Goal: Task Accomplishment & Management: Use online tool/utility

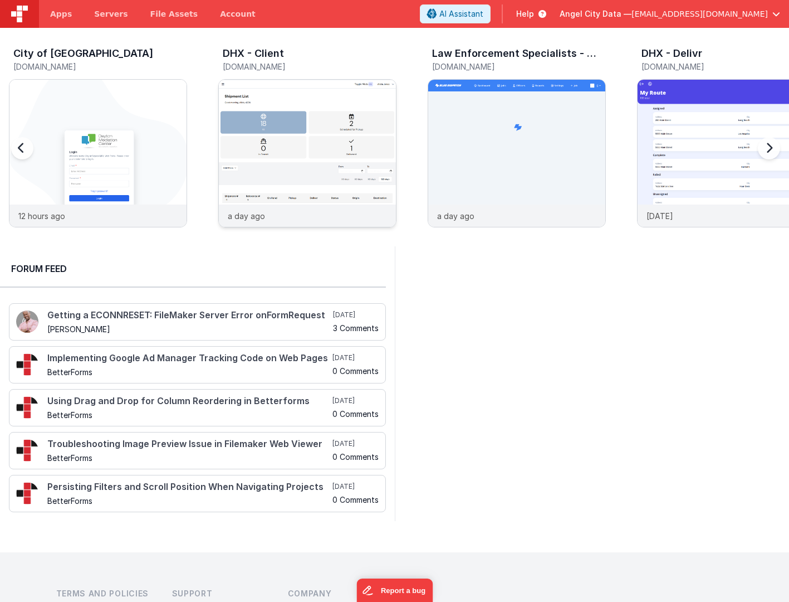
click at [280, 118] on img at bounding box center [307, 168] width 177 height 177
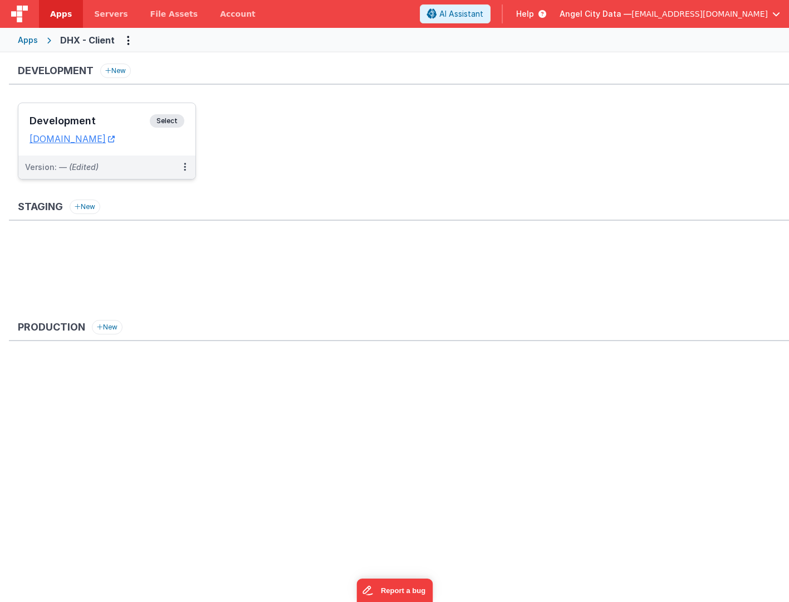
click at [94, 118] on h3 "Development" at bounding box center [90, 120] width 120 height 11
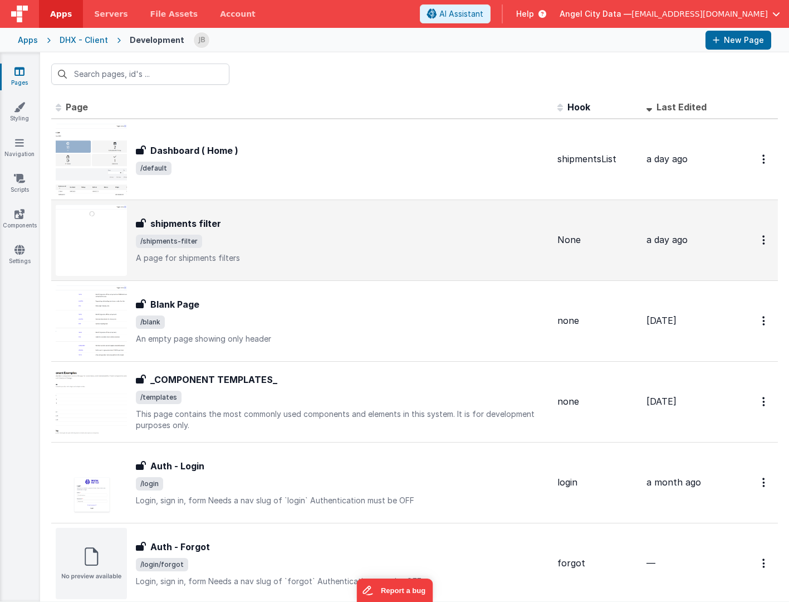
click at [186, 219] on h3 "shipments filter" at bounding box center [185, 223] width 71 height 13
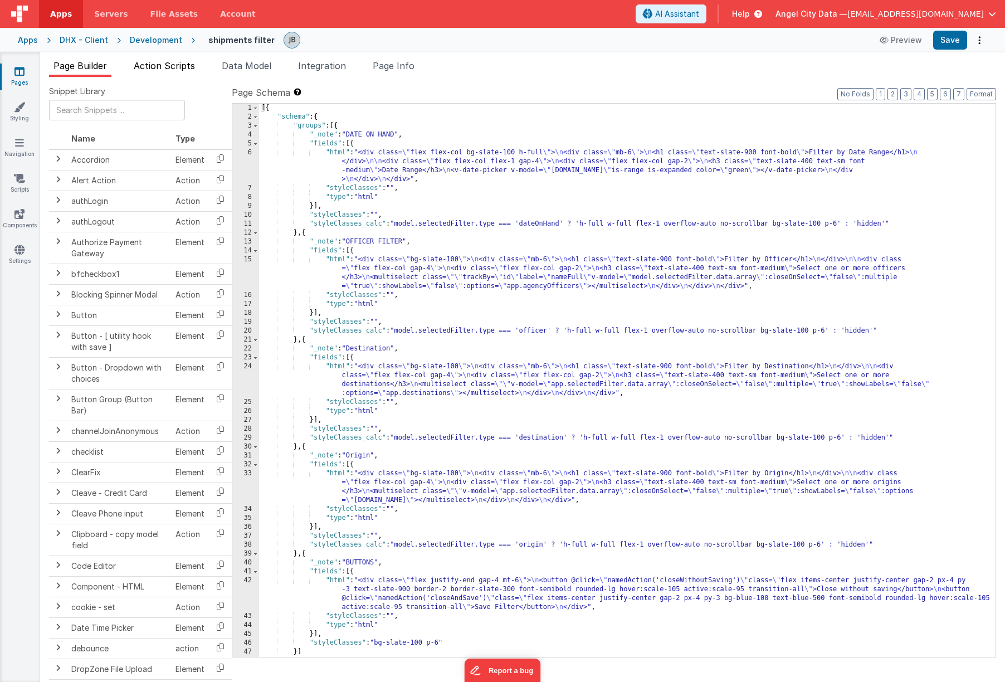
click at [158, 65] on span "Action Scripts" at bounding box center [164, 65] width 61 height 11
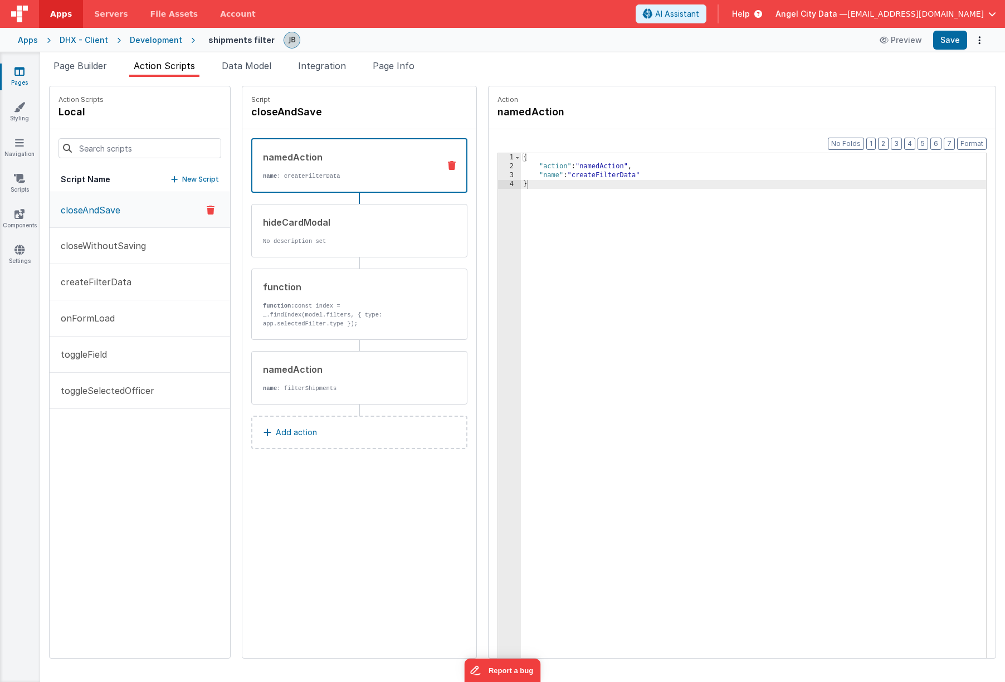
click at [141, 42] on div "Development" at bounding box center [156, 40] width 52 height 11
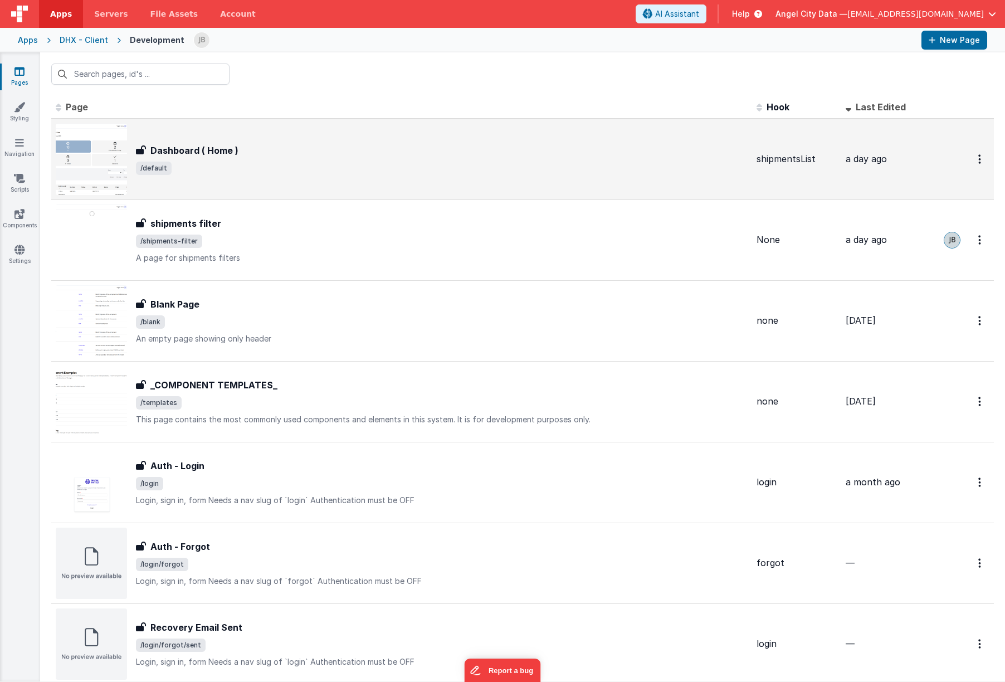
click at [177, 156] on h3 "Dashboard ( Home )" at bounding box center [194, 150] width 88 height 13
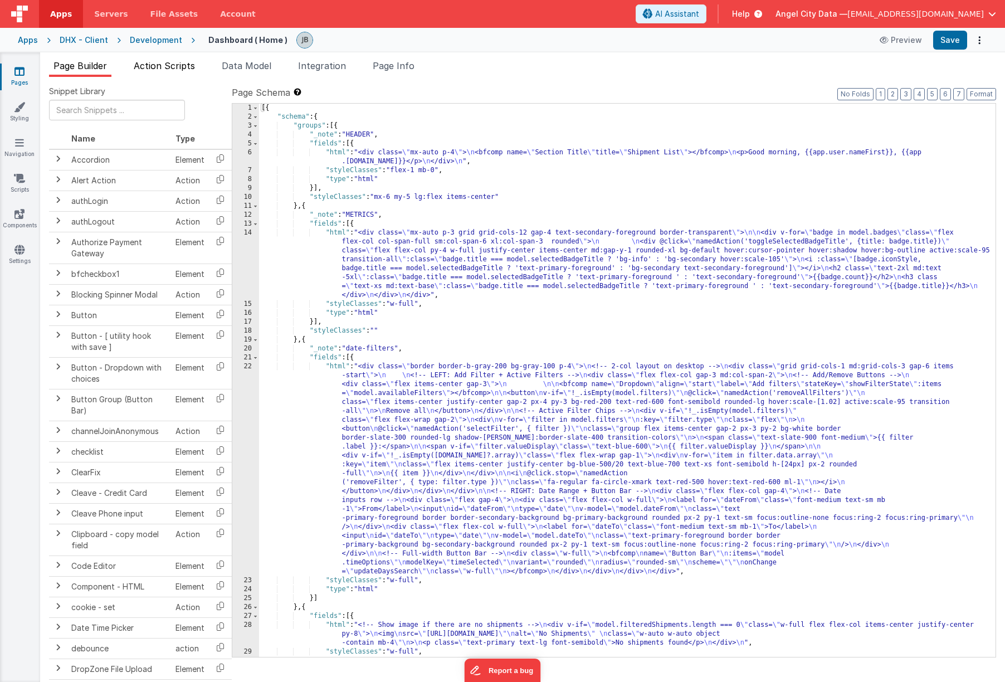
click at [184, 62] on span "Action Scripts" at bounding box center [164, 65] width 61 height 11
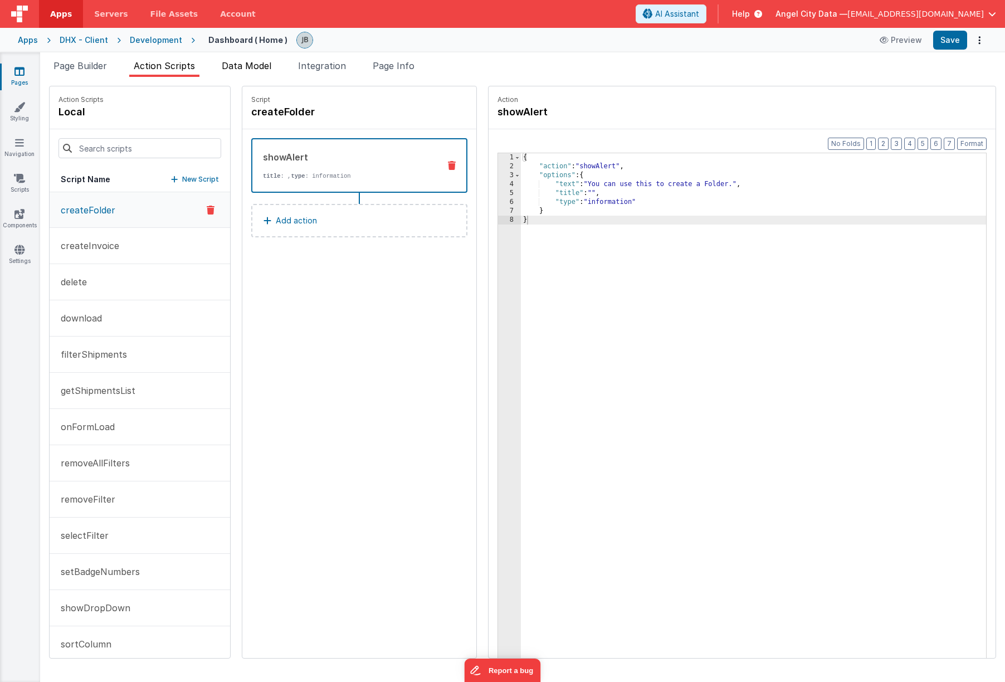
click at [237, 71] on li "Data Model" at bounding box center [246, 68] width 58 height 18
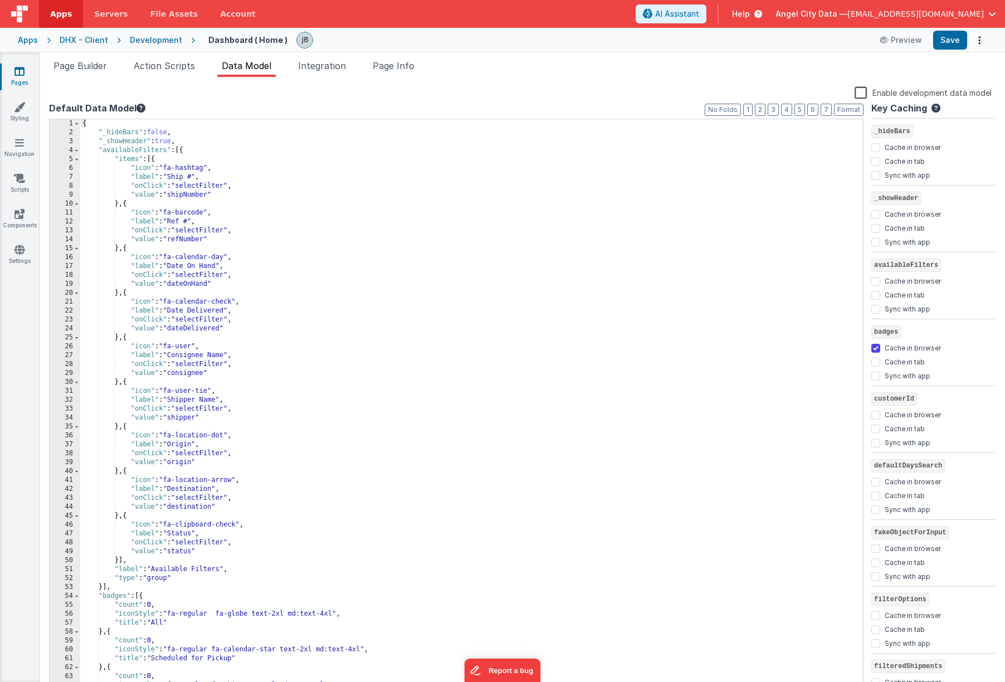
click at [115, 160] on div "{ "_hideBars" : false , "_showHeader" : true , "availableFilters" : [{ "items" …" at bounding box center [471, 414] width 783 height 590
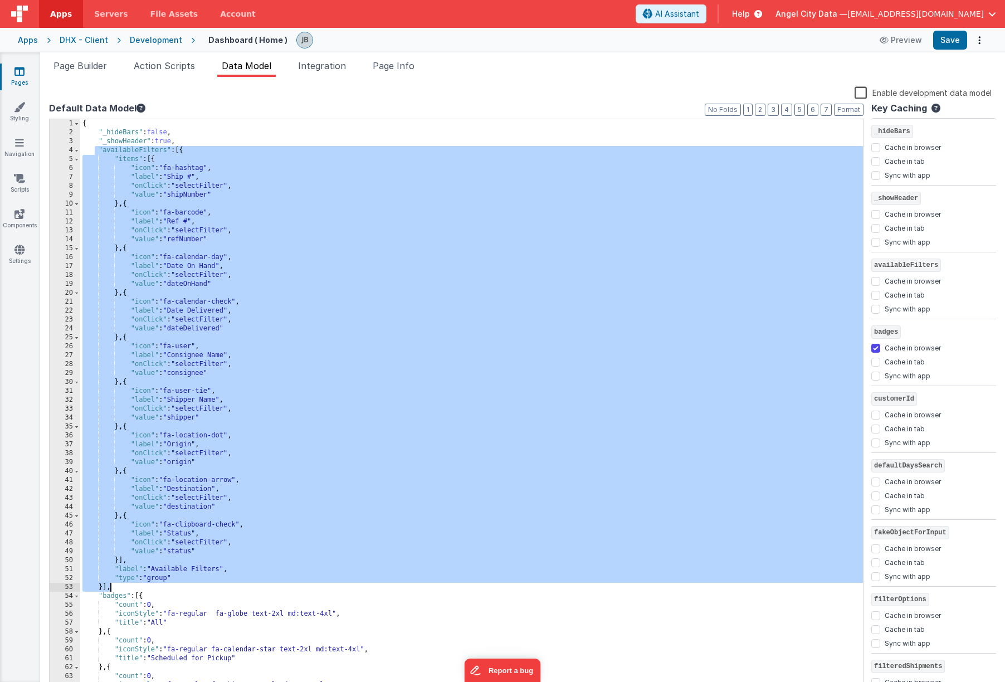
drag, startPoint x: 94, startPoint y: 151, endPoint x: 210, endPoint y: 585, distance: 449.1
click at [210, 585] on div "{ "_hideBars" : false , "_showHeader" : true , "availableFilters" : [{ "items" …" at bounding box center [471, 414] width 783 height 590
click at [142, 39] on div "Development" at bounding box center [156, 40] width 52 height 11
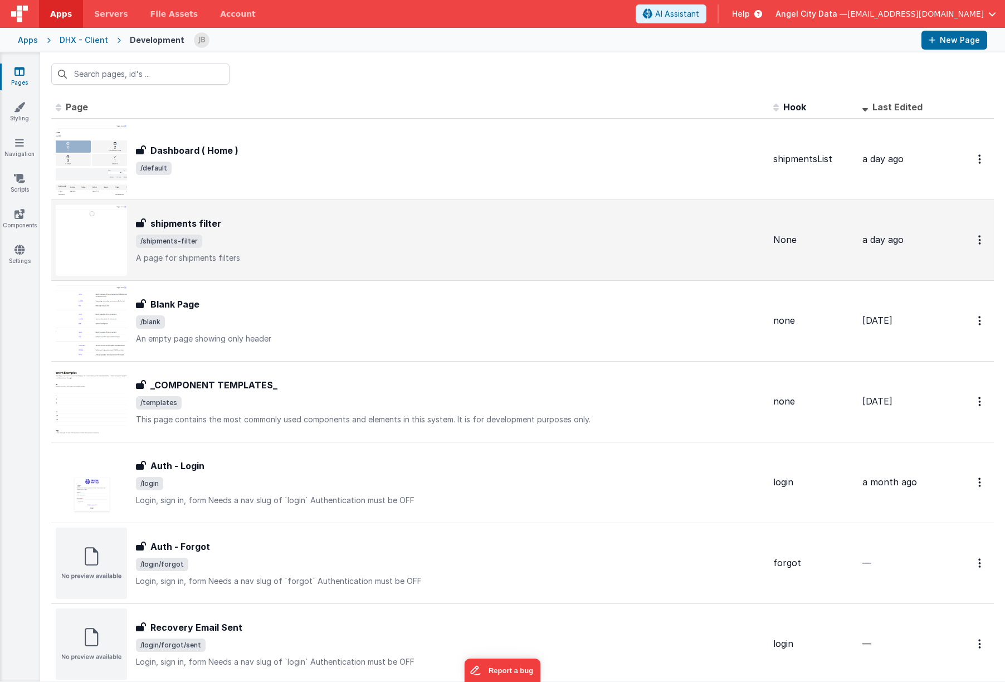
click at [172, 218] on h3 "shipments filter" at bounding box center [185, 223] width 71 height 13
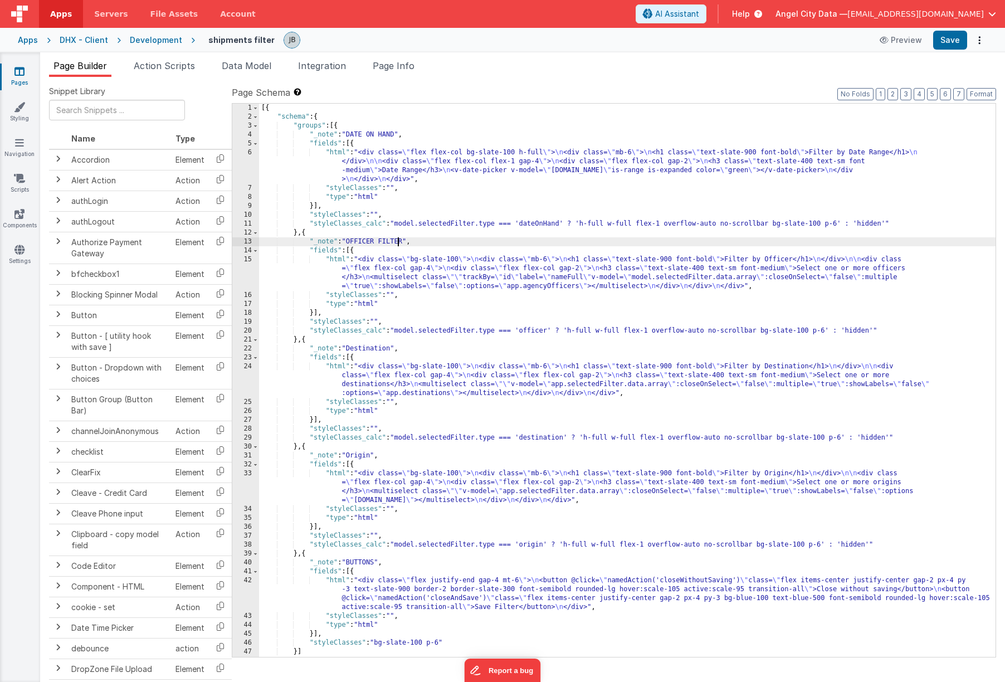
click at [397, 243] on div "[{ "schema" : { "groups" : [{ "_note" : "DATE ON HAND" , "fields" : [{ "html" :…" at bounding box center [627, 389] width 736 height 571
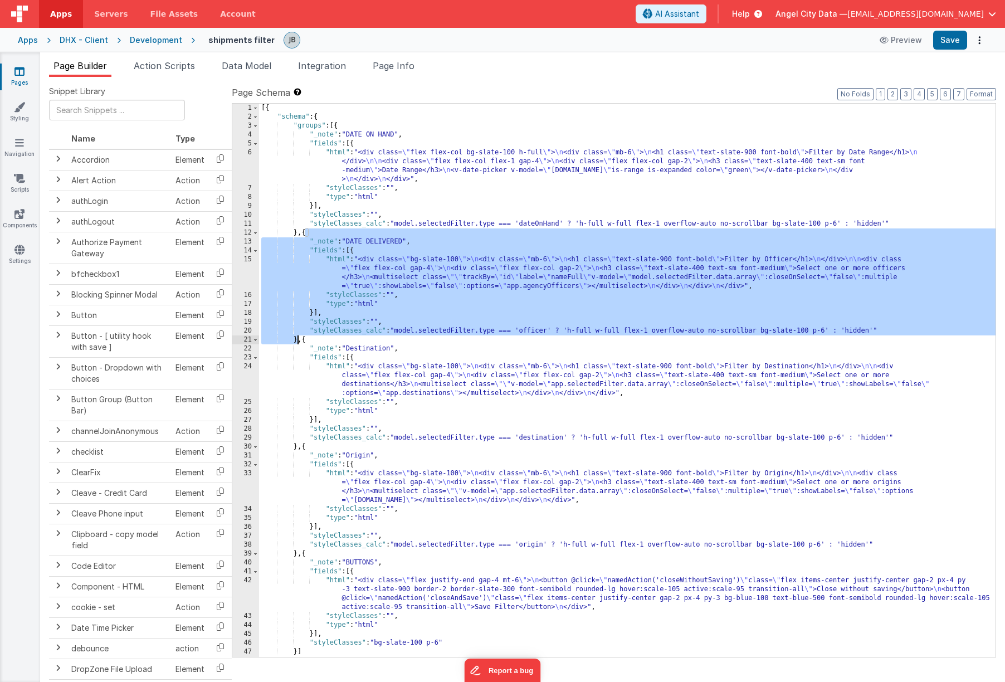
drag, startPoint x: 304, startPoint y: 233, endPoint x: 297, endPoint y: 340, distance: 107.2
click at [297, 340] on div "[{ "schema" : { "groups" : [{ "_note" : "DATE ON HAND" , "fields" : [{ "html" :…" at bounding box center [627, 389] width 736 height 571
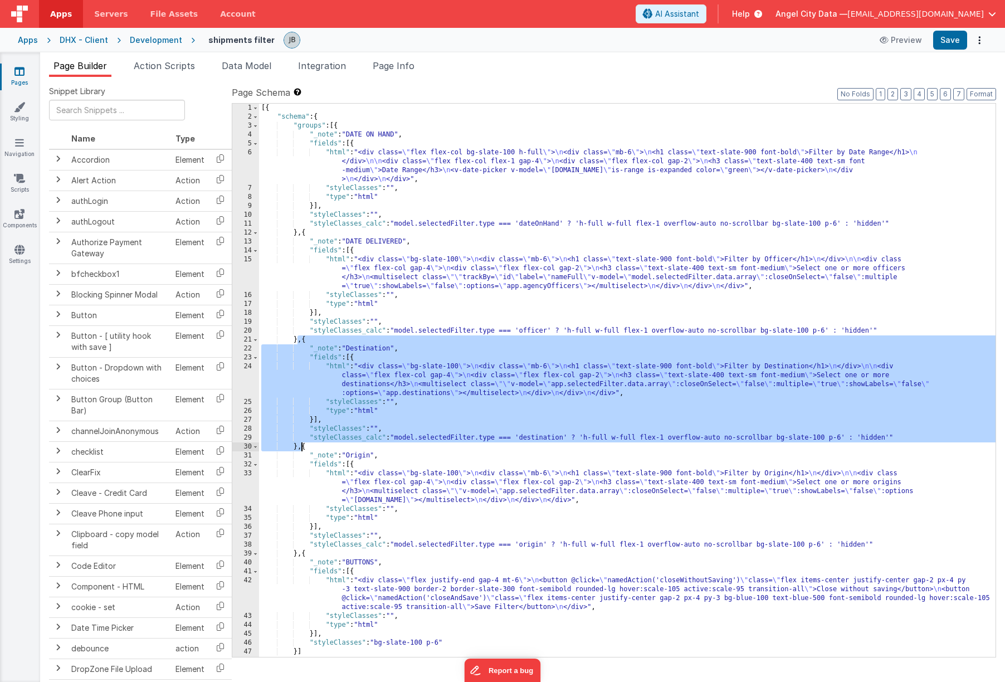
drag, startPoint x: 299, startPoint y: 340, endPoint x: 300, endPoint y: 444, distance: 104.7
click at [300, 444] on div "[{ "schema" : { "groups" : [{ "_note" : "DATE ON HAND" , "fields" : [{ "html" :…" at bounding box center [627, 389] width 736 height 571
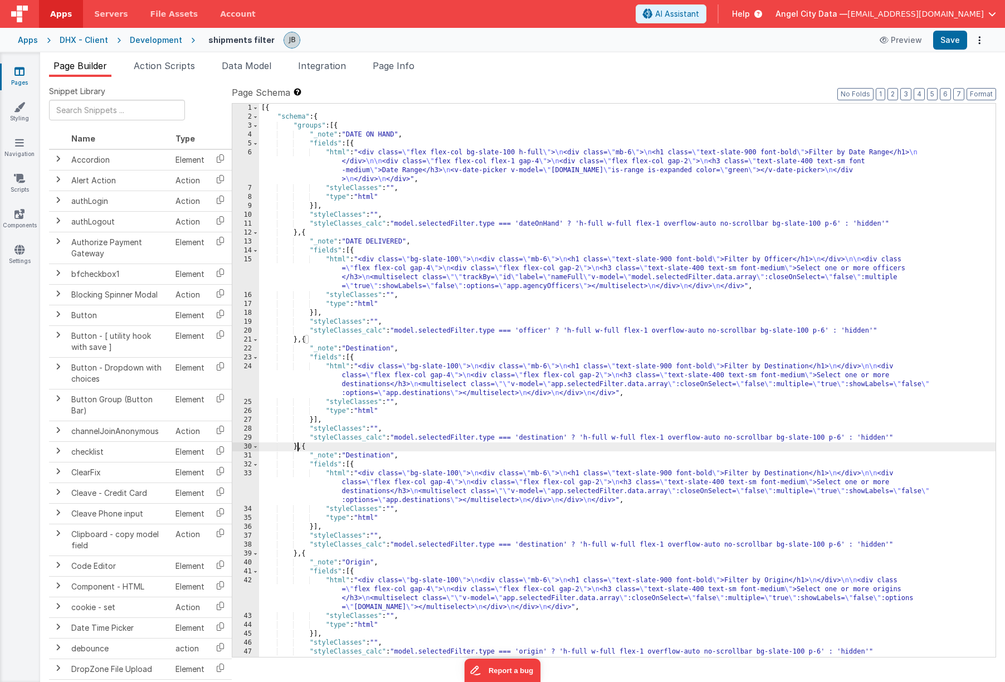
paste textarea
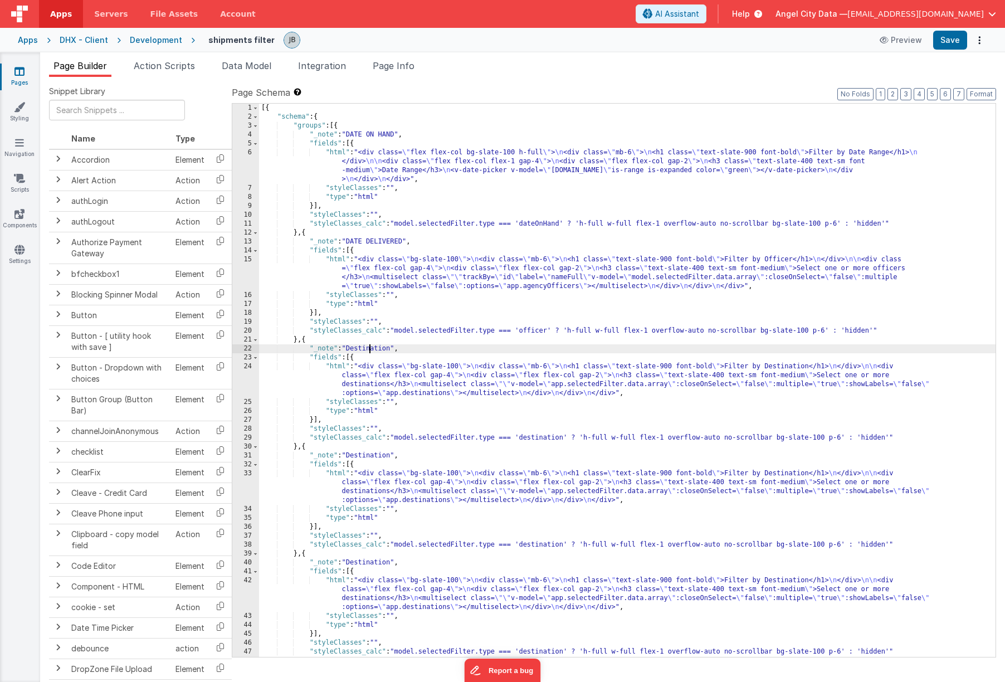
click at [372, 351] on div "[{ "schema" : { "groups" : [{ "_note" : "DATE ON HAND" , "fields" : [{ "html" :…" at bounding box center [627, 389] width 736 height 571
click at [364, 453] on div "[{ "schema" : { "groups" : [{ "_note" : "DATE ON HAND" , "fields" : [{ "html" :…" at bounding box center [627, 389] width 736 height 571
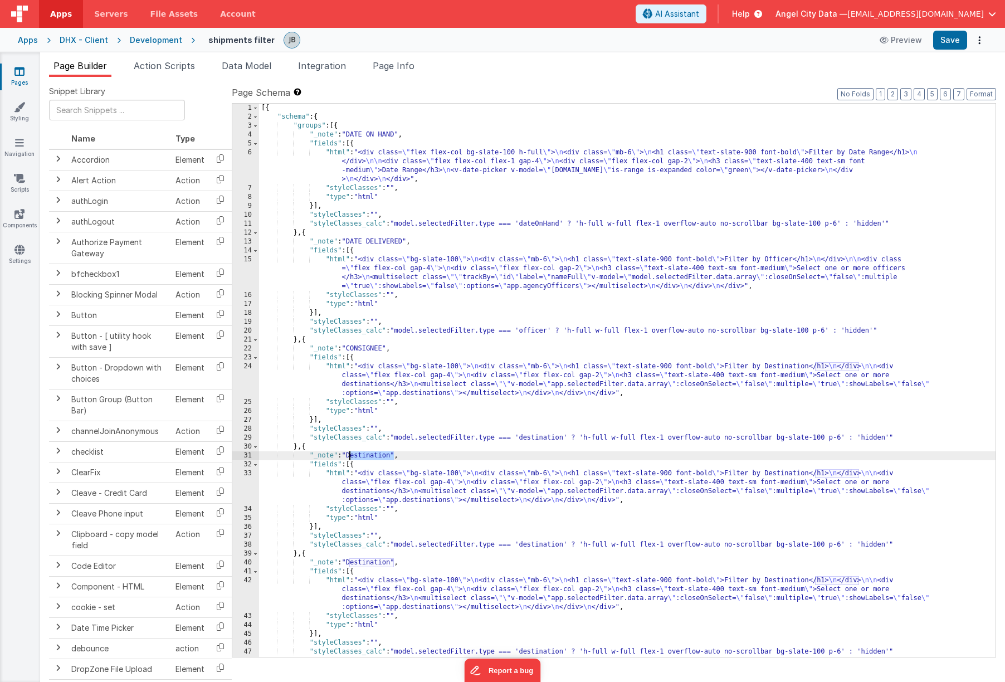
click at [364, 453] on div "[{ "schema" : { "groups" : [{ "_note" : "DATE ON HAND" , "fields" : [{ "html" :…" at bounding box center [627, 389] width 736 height 571
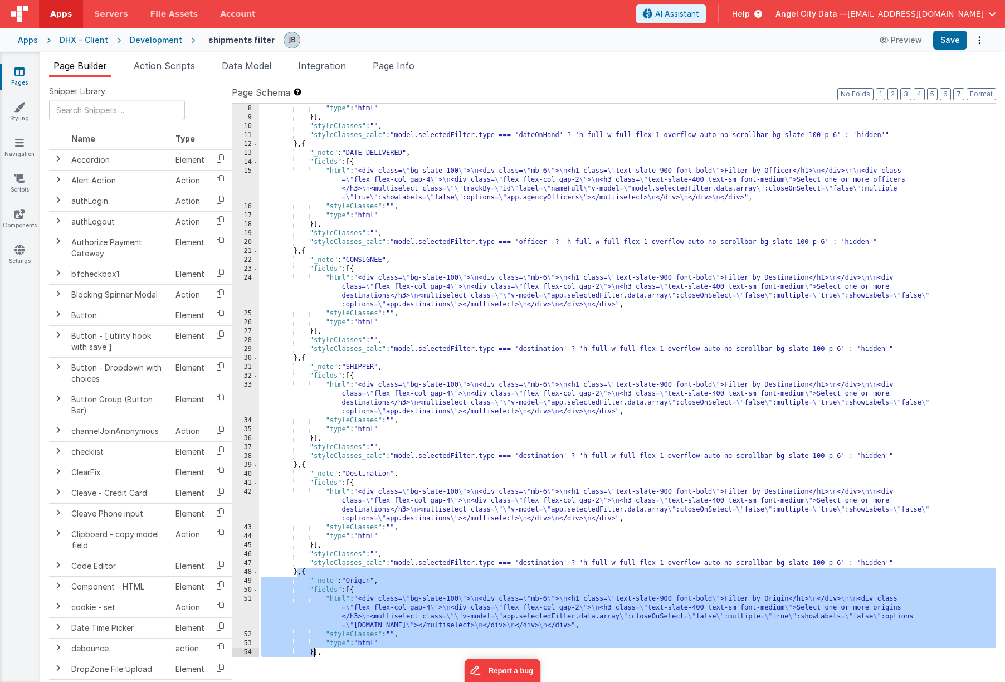
scroll to position [89, 0]
drag, startPoint x: 297, startPoint y: 576, endPoint x: 312, endPoint y: 651, distance: 76.7
click at [312, 601] on div ""styleClasses" : "" , "type" : "html" }] , "styleClasses" : "" , "styleClasses_…" at bounding box center [627, 380] width 736 height 571
click at [362, 558] on div ""styleClasses" : "" , "type" : "html" }] , "styleClasses" : "" , "styleClasses_…" at bounding box center [627, 380] width 736 height 571
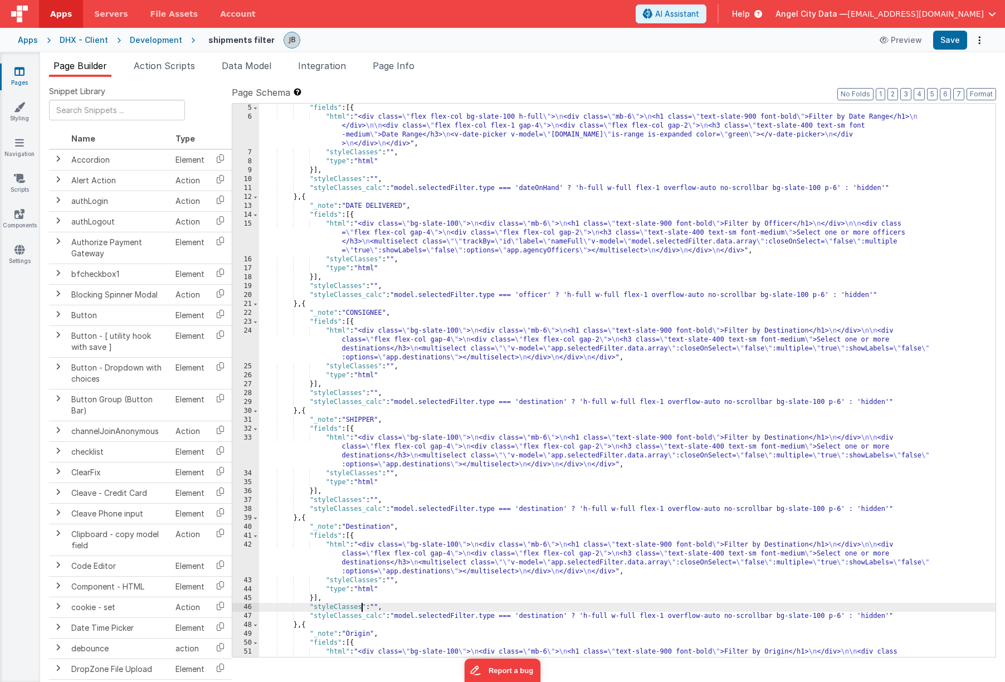
scroll to position [19, 0]
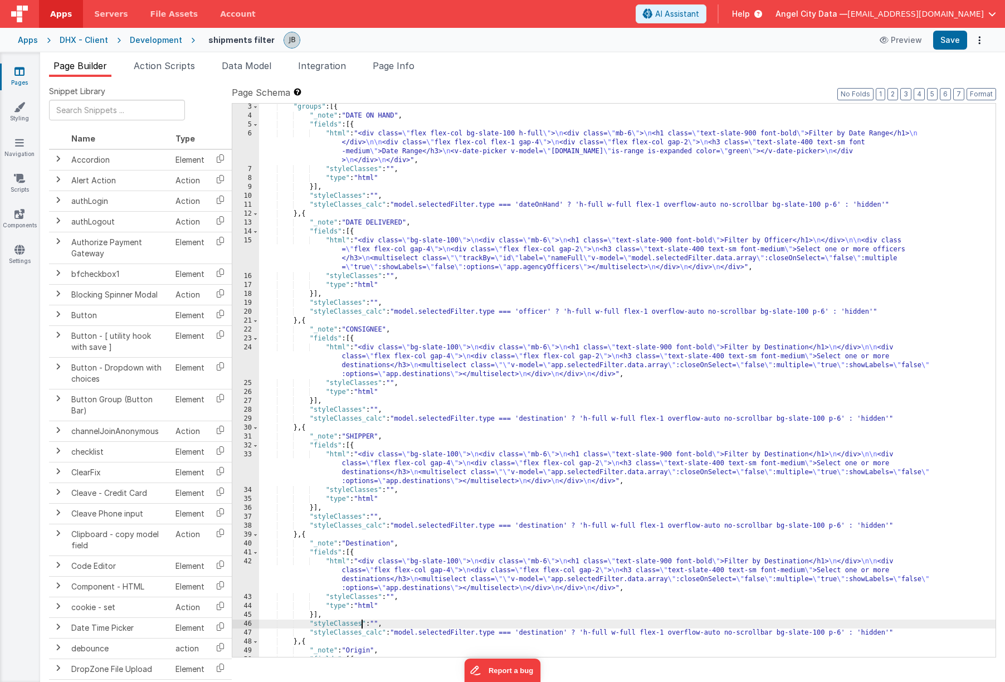
click at [424, 482] on div ""groups" : [{ "_note" : "DATE ON HAND" , "fields" : [{ "html" : "<div class= \"…" at bounding box center [627, 401] width 736 height 598
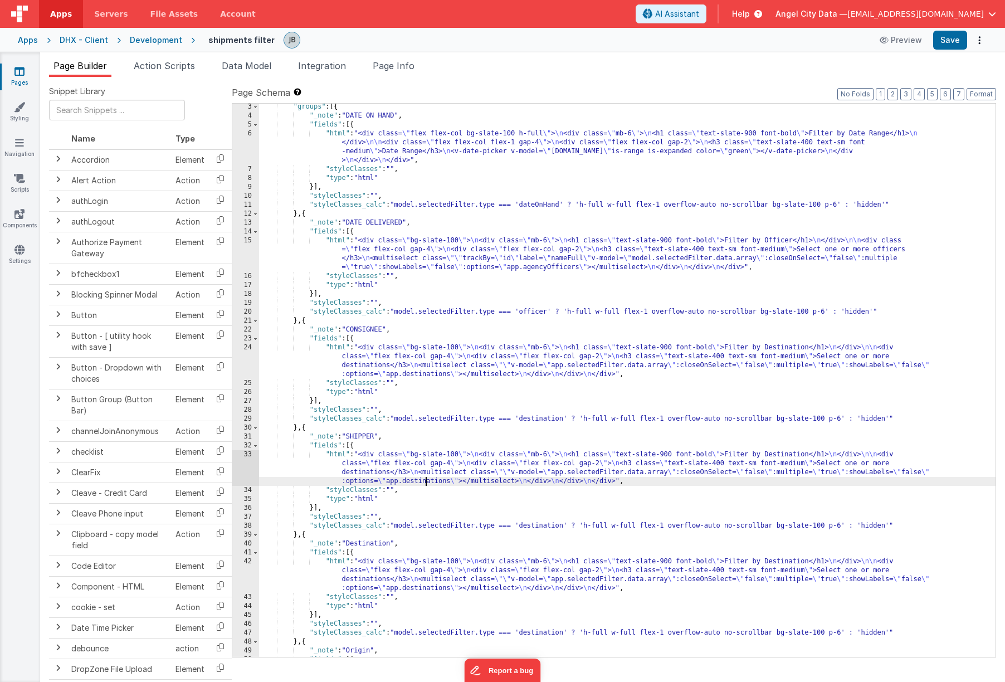
click at [424, 482] on div ""groups" : [{ "_note" : "DATE ON HAND" , "fields" : [{ "html" : "<div class= \"…" at bounding box center [627, 401] width 736 height 598
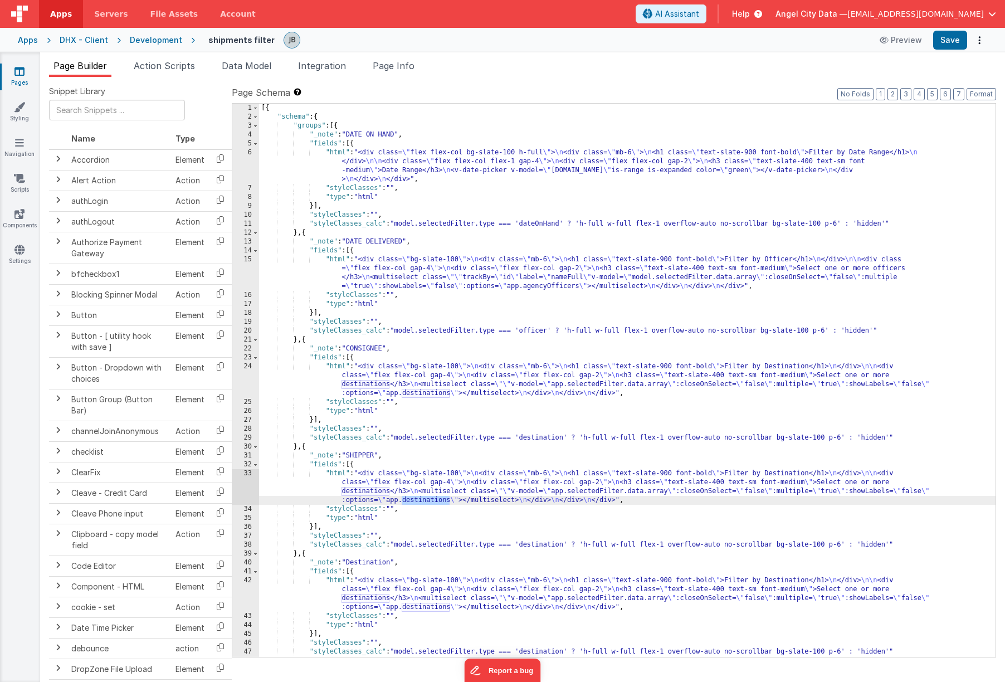
click at [424, 400] on div "[{ "schema" : { "groups" : [{ "_note" : "DATE ON HAND" , "fields" : [{ "html" :…" at bounding box center [627, 389] width 736 height 571
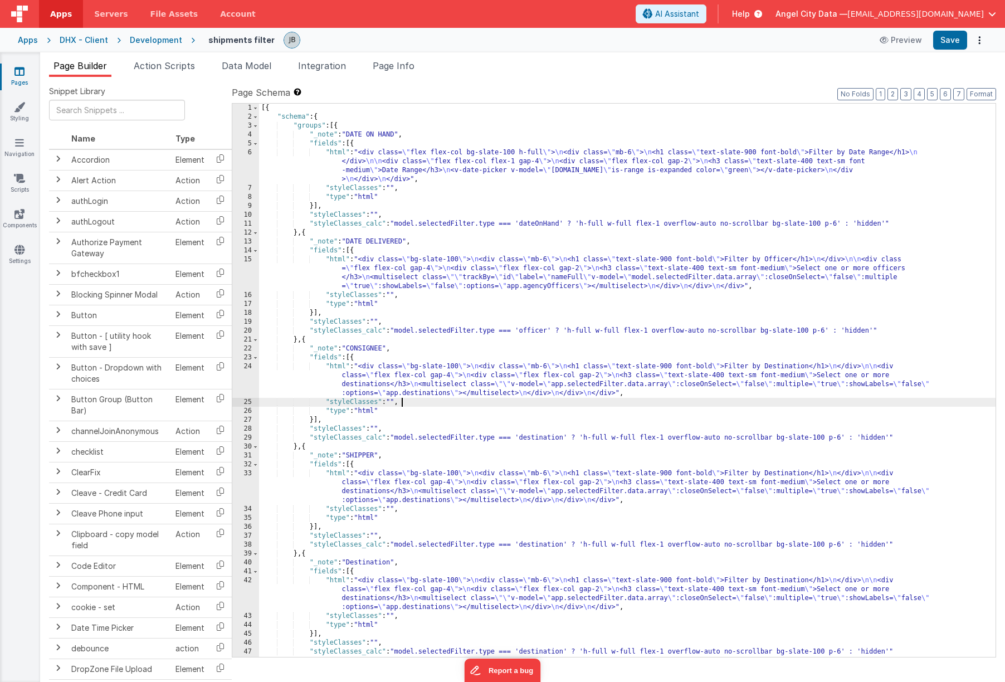
click at [424, 392] on div "[{ "schema" : { "groups" : [{ "_note" : "DATE ON HAND" , "fields" : [{ "html" :…" at bounding box center [627, 389] width 736 height 571
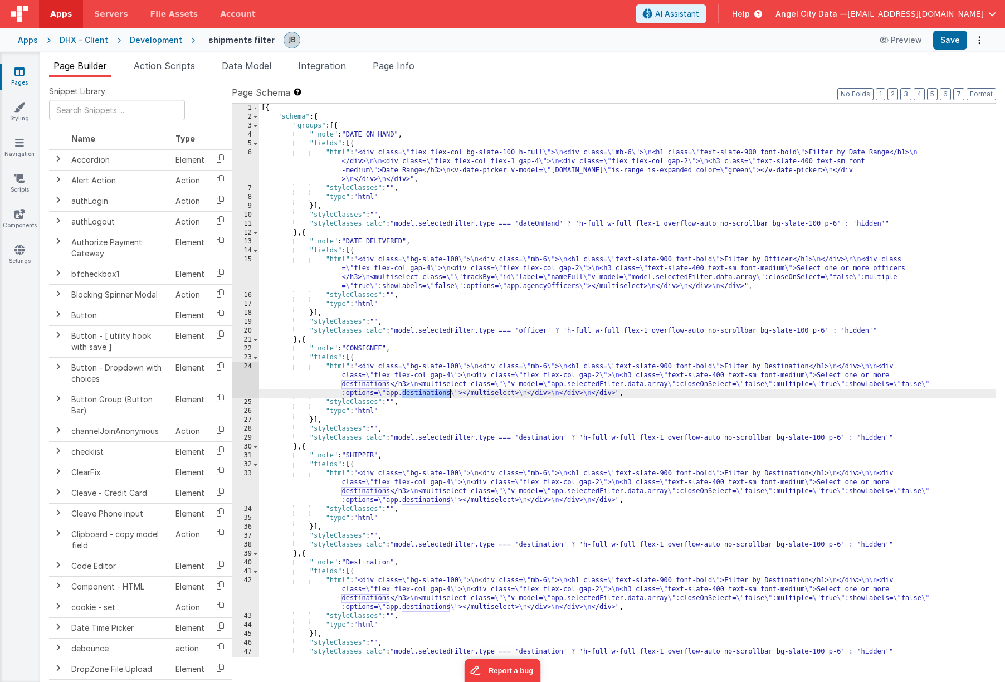
click at [424, 392] on div "[{ "schema" : { "groups" : [{ "_note" : "DATE ON HAND" , "fields" : [{ "html" :…" at bounding box center [627, 389] width 736 height 571
click at [537, 440] on div "[{ "schema" : { "groups" : [{ "_note" : "DATE ON HAND" , "fields" : [{ "html" :…" at bounding box center [627, 389] width 736 height 571
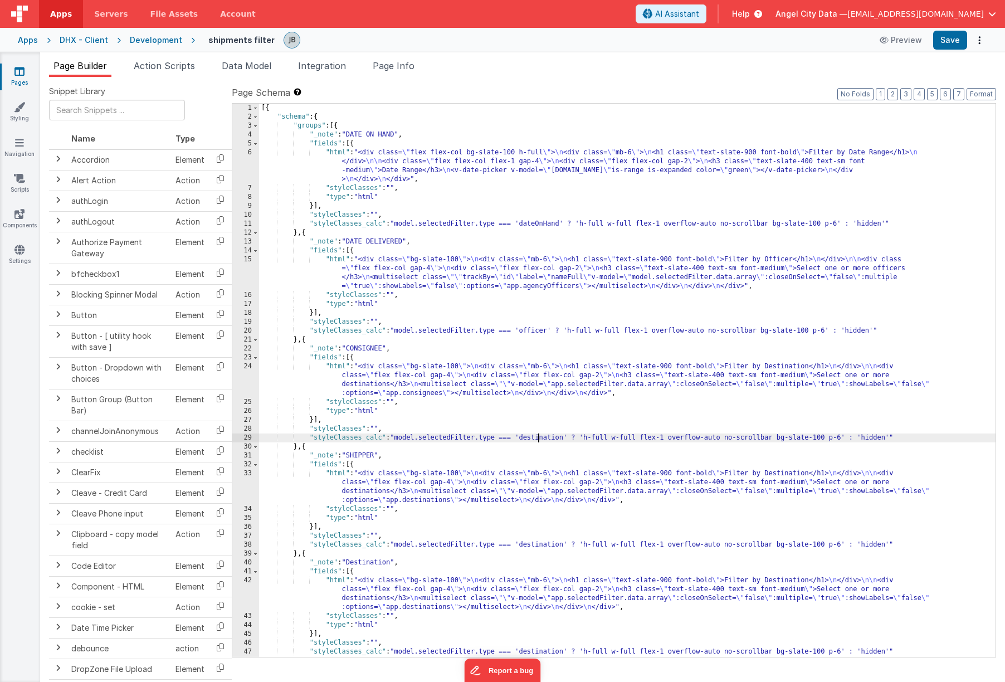
click at [537, 440] on div "[{ "schema" : { "groups" : [{ "_note" : "DATE ON HAND" , "fields" : [{ "html" :…" at bounding box center [627, 389] width 736 height 571
click at [426, 500] on div "[{ "schema" : { "groups" : [{ "_note" : "DATE ON HAND" , "fields" : [{ "html" :…" at bounding box center [627, 389] width 736 height 571
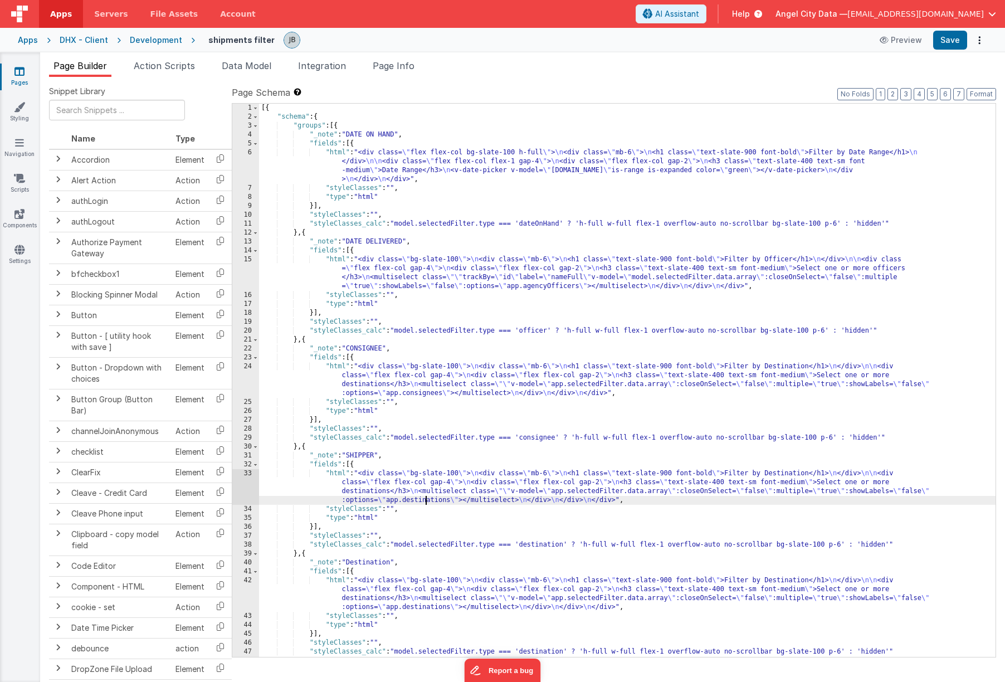
click at [426, 500] on div "[{ "schema" : { "groups" : [{ "_note" : "DATE ON HAND" , "fields" : [{ "html" :…" at bounding box center [627, 389] width 736 height 571
click at [539, 546] on div "[{ "schema" : { "groups" : [{ "_note" : "DATE ON HAND" , "fields" : [{ "html" :…" at bounding box center [627, 389] width 736 height 571
click at [532, 332] on div "[{ "schema" : { "groups" : [{ "_note" : "DATE ON HAND" , "fields" : [{ "html" :…" at bounding box center [627, 389] width 736 height 571
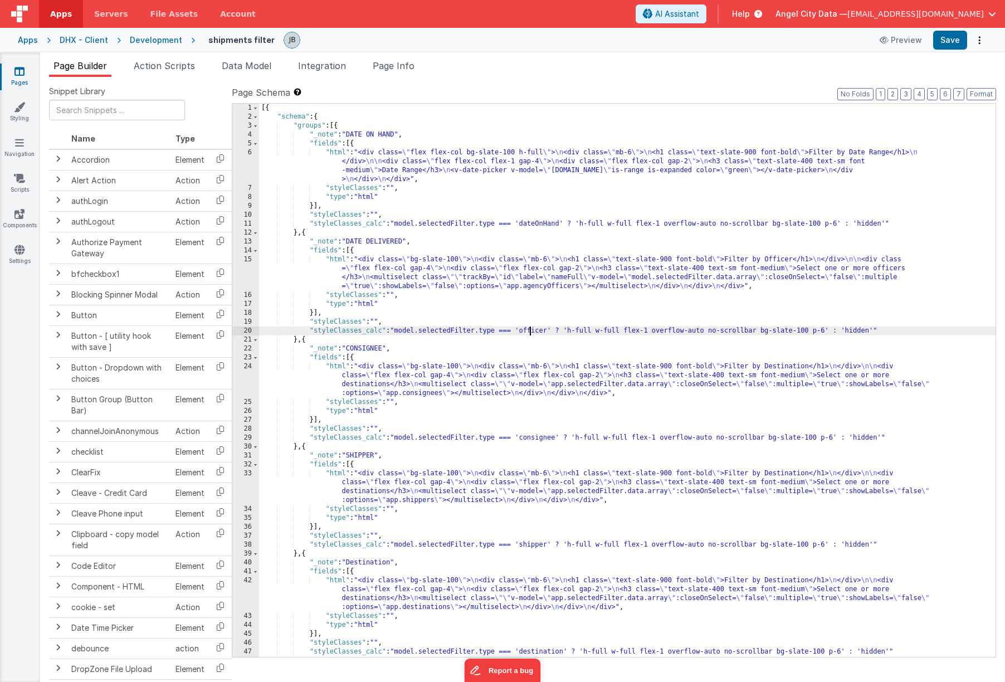
click at [532, 332] on div "[{ "schema" : { "groups" : [{ "_note" : "DATE ON HAND" , "fields" : [{ "html" :…" at bounding box center [627, 389] width 736 height 571
click at [538, 226] on div "[{ "schema" : { "groups" : [{ "_note" : "DATE ON HAND" , "fields" : [{ "html" :…" at bounding box center [627, 389] width 736 height 571
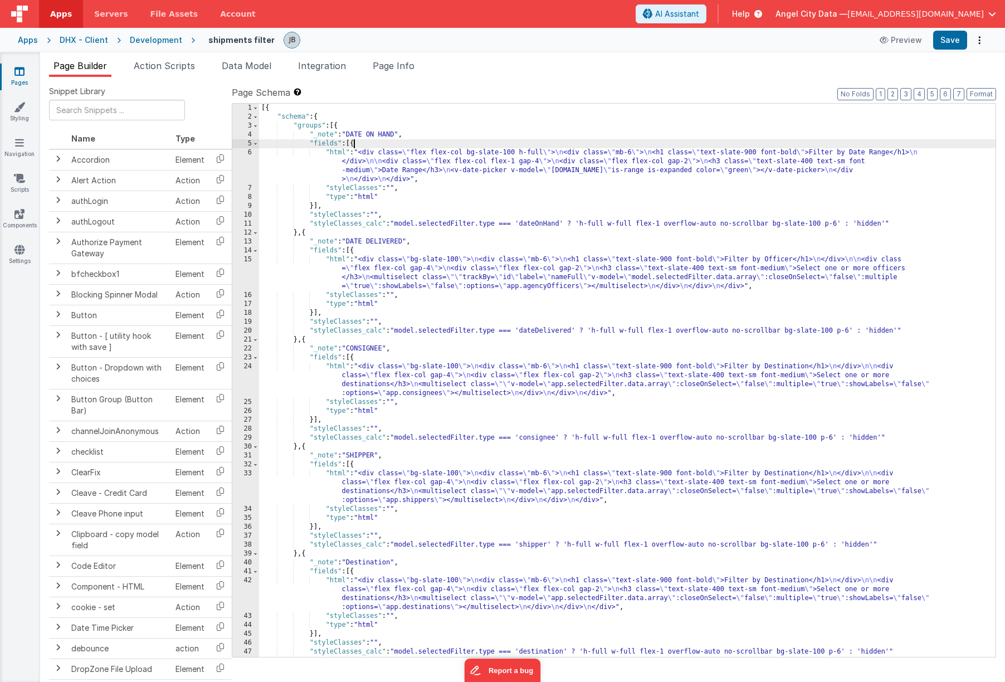
click at [353, 145] on div "[{ "schema" : { "groups" : [{ "_note" : "DATE ON HAND" , "fields" : [{ "html" :…" at bounding box center [627, 389] width 736 height 571
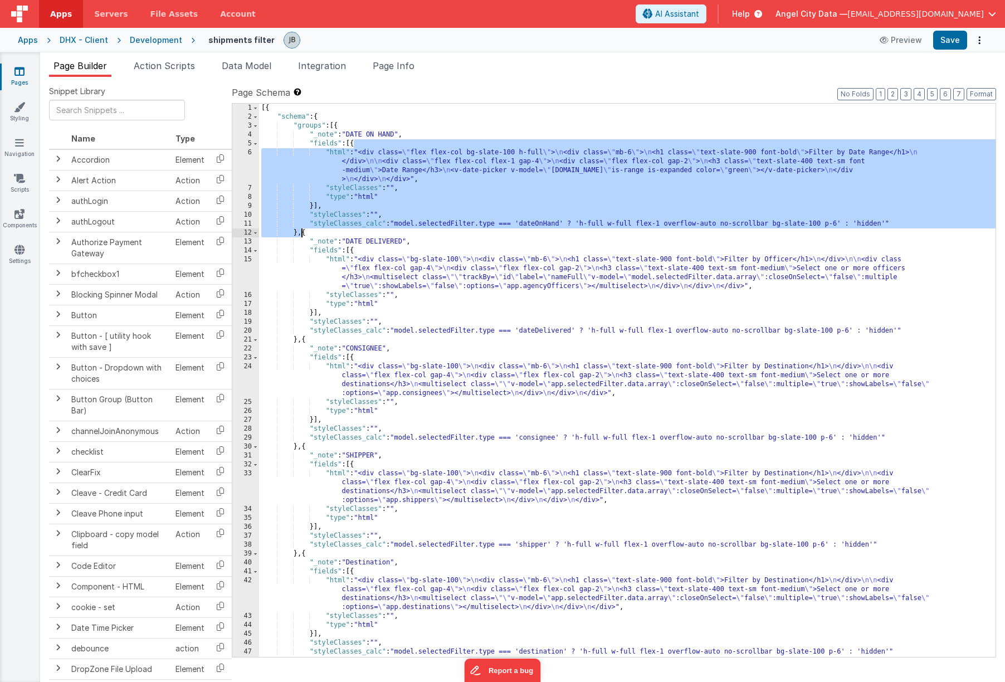
drag, startPoint x: 353, startPoint y: 145, endPoint x: 303, endPoint y: 231, distance: 99.4
click at [303, 231] on div "[{ "schema" : { "groups" : [{ "_note" : "DATE ON HAND" , "fields" : [{ "html" :…" at bounding box center [627, 389] width 736 height 571
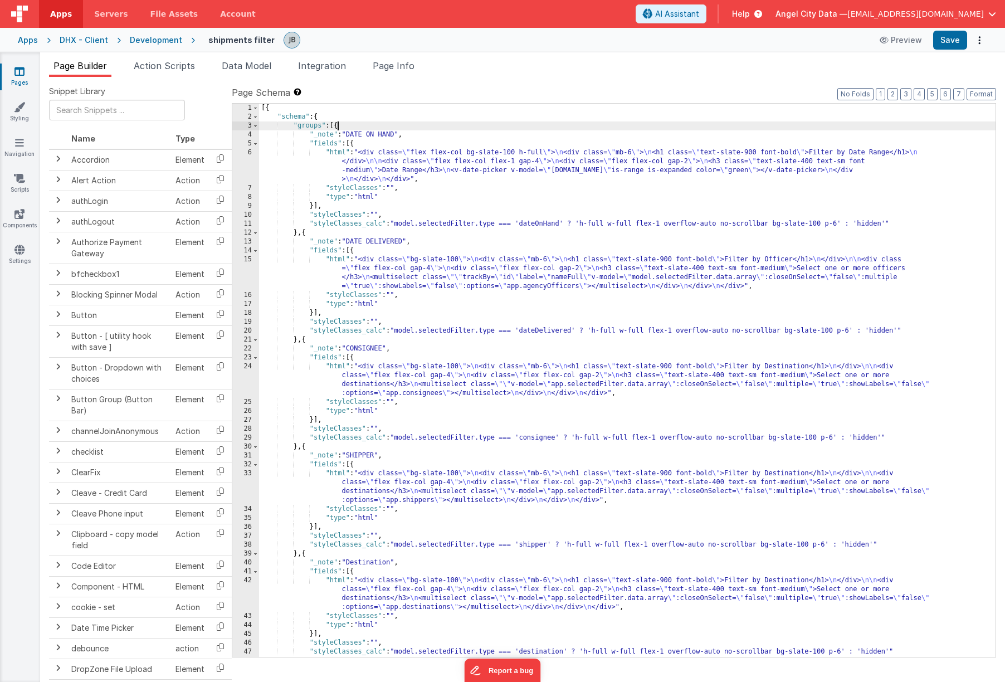
click at [337, 126] on div "[{ "schema" : { "groups" : [{ "_note" : "DATE ON HAND" , "fields" : [{ "html" :…" at bounding box center [627, 389] width 736 height 571
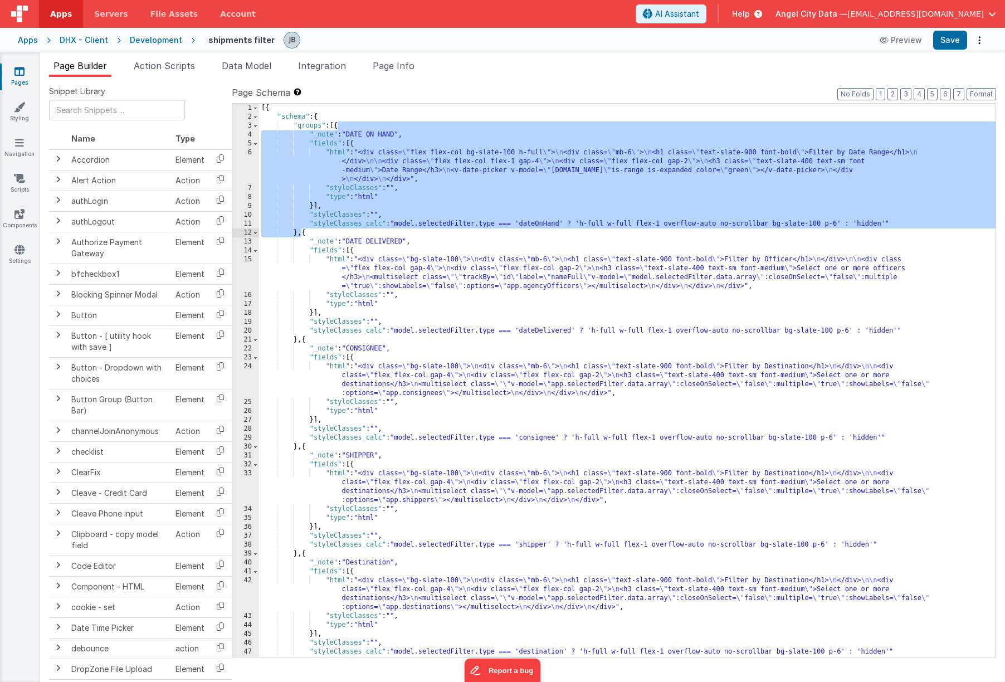
drag, startPoint x: 337, startPoint y: 125, endPoint x: 301, endPoint y: 232, distance: 112.9
click at [301, 232] on div "[{ "schema" : { "groups" : [{ "_note" : "DATE ON HAND" , "fields" : [{ "html" :…" at bounding box center [627, 389] width 736 height 571
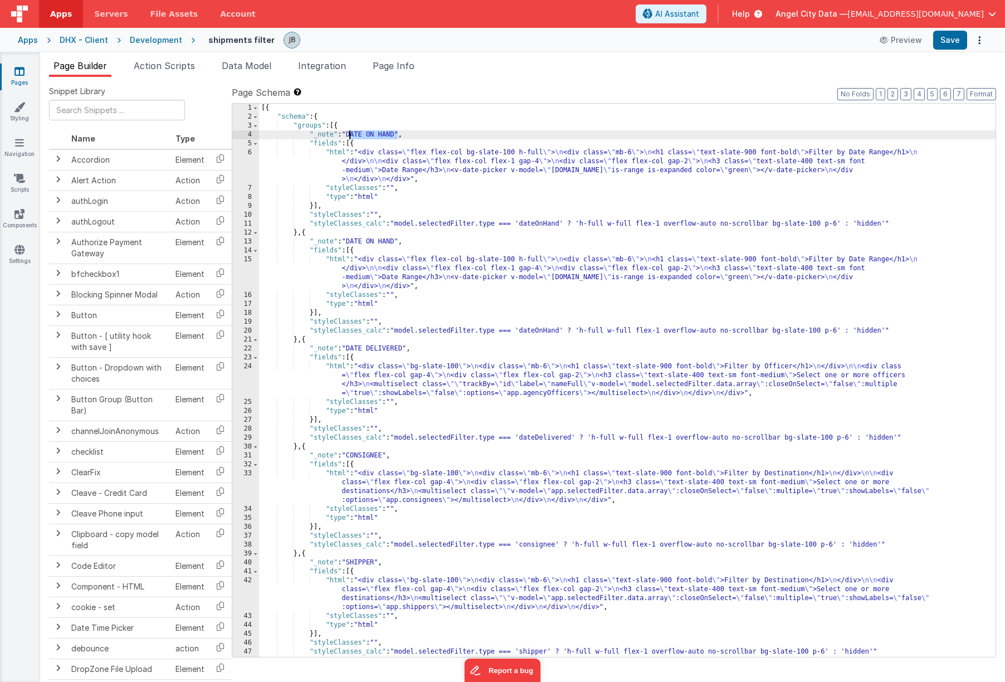
drag, startPoint x: 397, startPoint y: 136, endPoint x: 351, endPoint y: 133, distance: 46.4
click at [351, 133] on div "[{ "schema" : { "groups" : [{ "_note" : "DATE ON HAND" , "fields" : [{ "html" :…" at bounding box center [627, 389] width 736 height 571
click at [396, 242] on div "[{ "schema" : { "groups" : [{ "_note" : "SHIPMENT #" , "fields" : [{ "html" : "…" at bounding box center [627, 389] width 736 height 571
click at [245, 157] on div "6" at bounding box center [245, 166] width 27 height 36
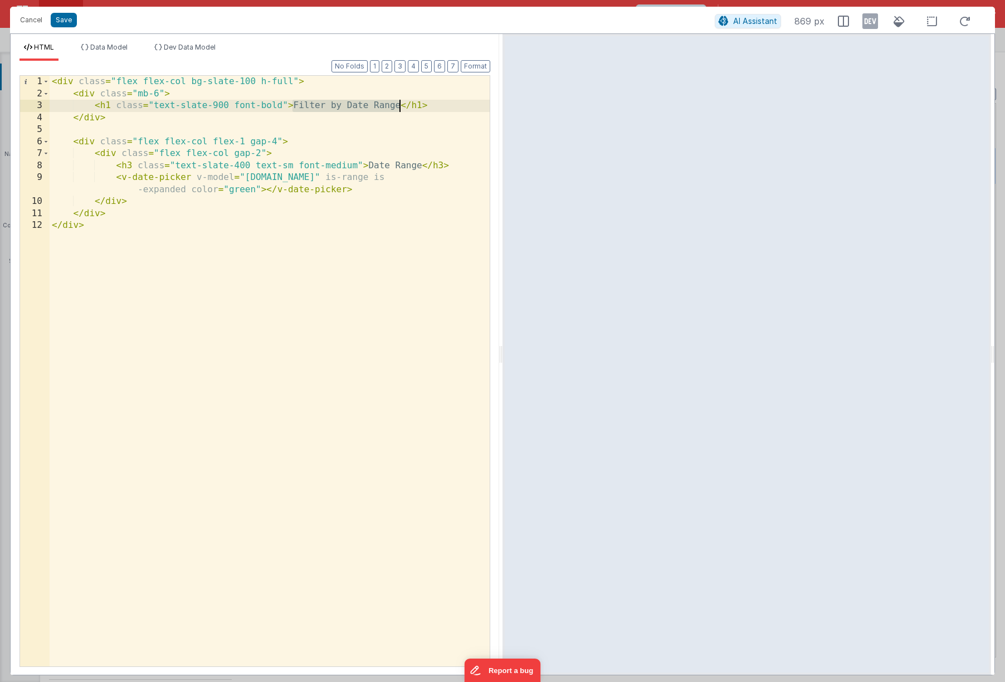
drag, startPoint x: 292, startPoint y: 107, endPoint x: 399, endPoint y: 111, distance: 106.5
click at [399, 111] on div "< div class = "flex flex-col bg-slate-100 h-full" > < div class = "mb-6" > < h1…" at bounding box center [270, 383] width 440 height 614
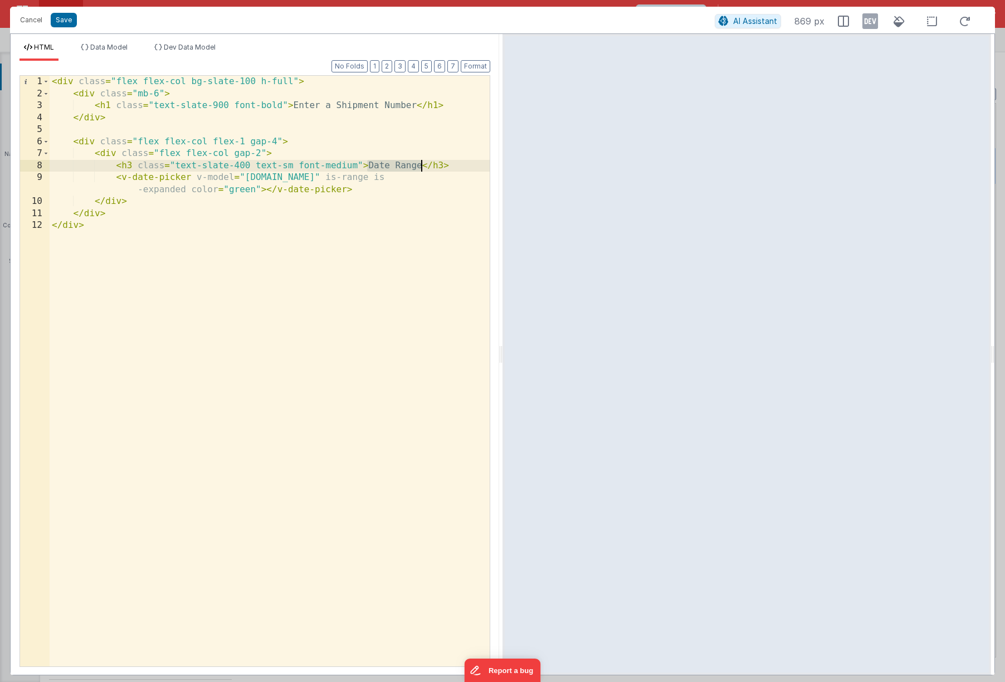
drag, startPoint x: 368, startPoint y: 167, endPoint x: 419, endPoint y: 169, distance: 50.7
click at [419, 169] on div "< div class = "flex flex-col bg-slate-100 h-full" > < div class = "mb-6" > < h1…" at bounding box center [270, 383] width 440 height 614
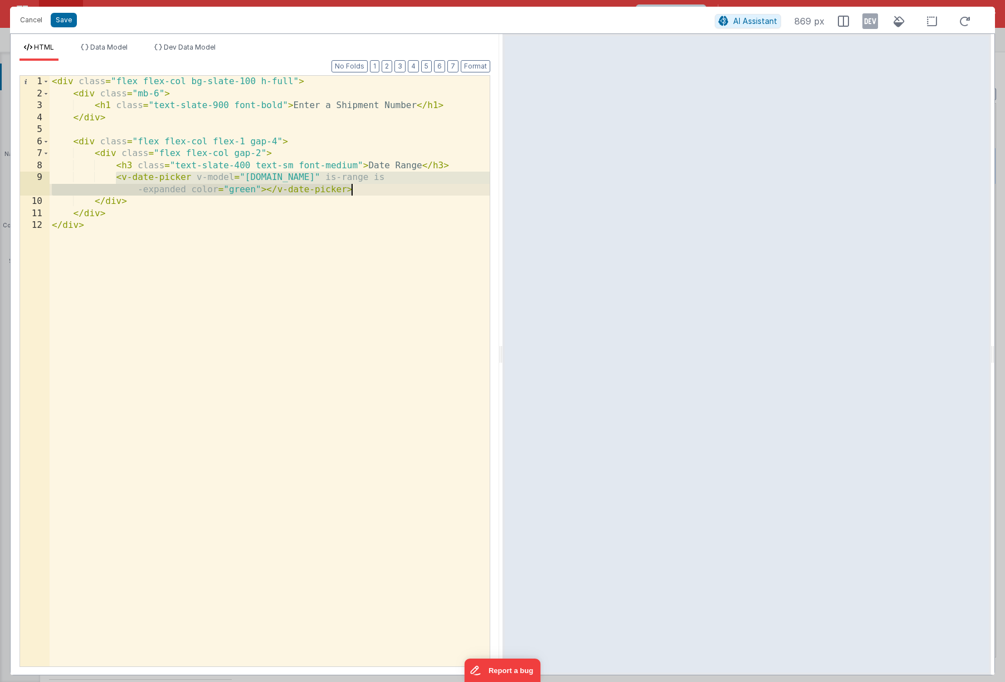
drag, startPoint x: 116, startPoint y: 179, endPoint x: 393, endPoint y: 190, distance: 277.0
click at [393, 190] on div "< div class = "flex flex-col bg-slate-100 h-full" > < div class = "mb-6" > < h1…" at bounding box center [270, 383] width 440 height 614
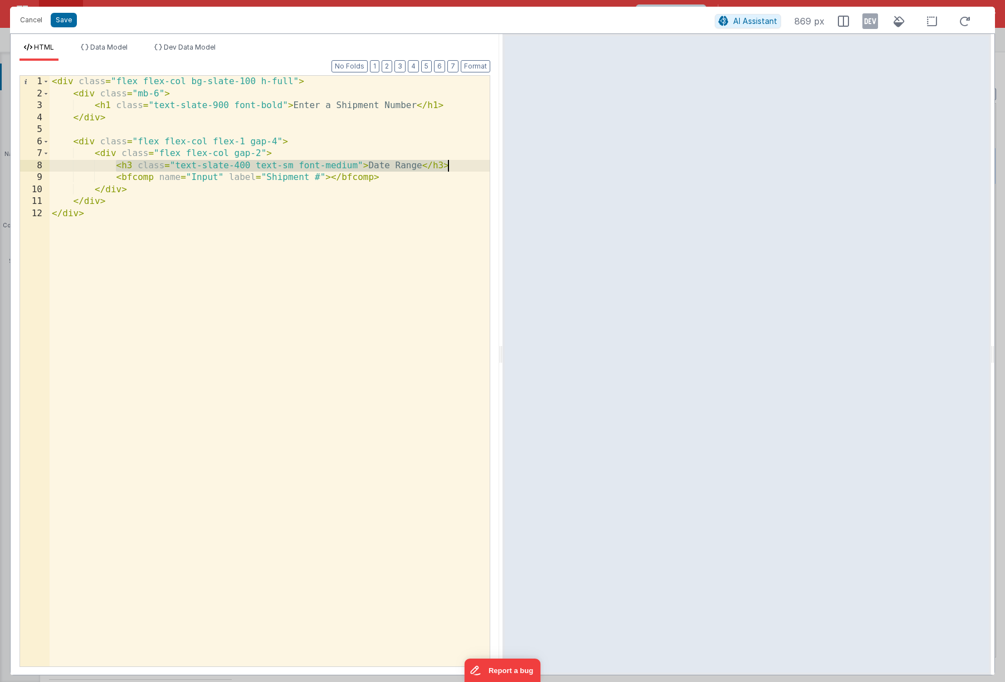
drag, startPoint x: 116, startPoint y: 165, endPoint x: 457, endPoint y: 167, distance: 340.9
click at [457, 167] on div "< div class = "flex flex-col bg-slate-100 h-full" > < div class = "mb-6" > < h1…" at bounding box center [270, 383] width 440 height 614
click at [429, 175] on div "< div class = "flex flex-col bg-slate-100 h-full" > < div class = "mb-6" > < h1…" at bounding box center [270, 383] width 440 height 614
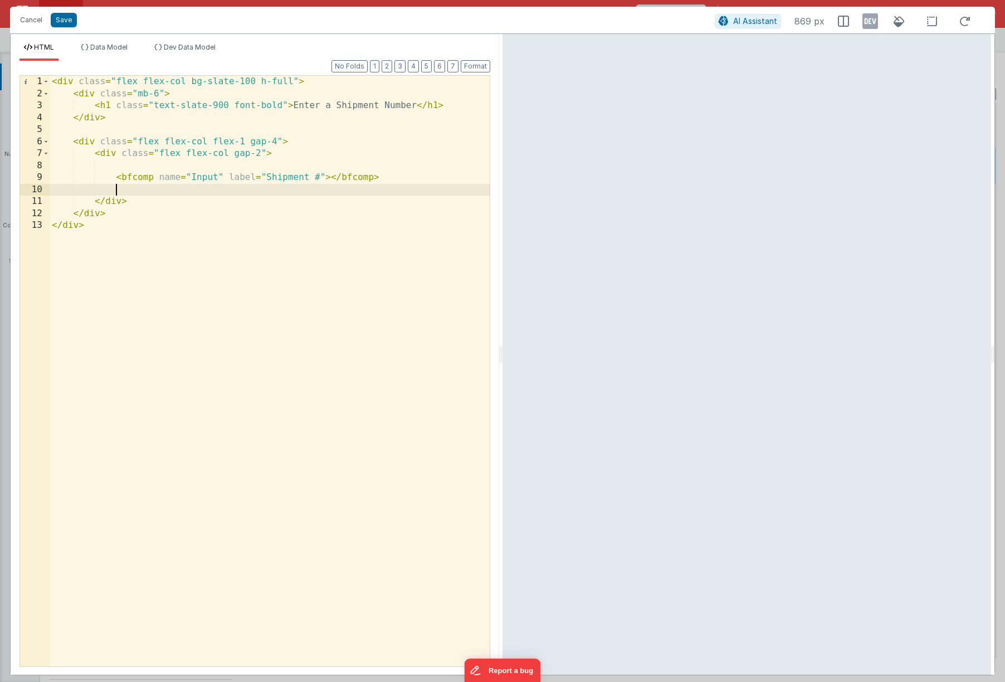
click at [322, 177] on div "< div class = "flex flex-col bg-slate-100 h-full" > < div class = "mb-6" > < h1…" at bounding box center [270, 383] width 440 height 614
click at [105, 48] on span "Data Model" at bounding box center [108, 47] width 37 height 8
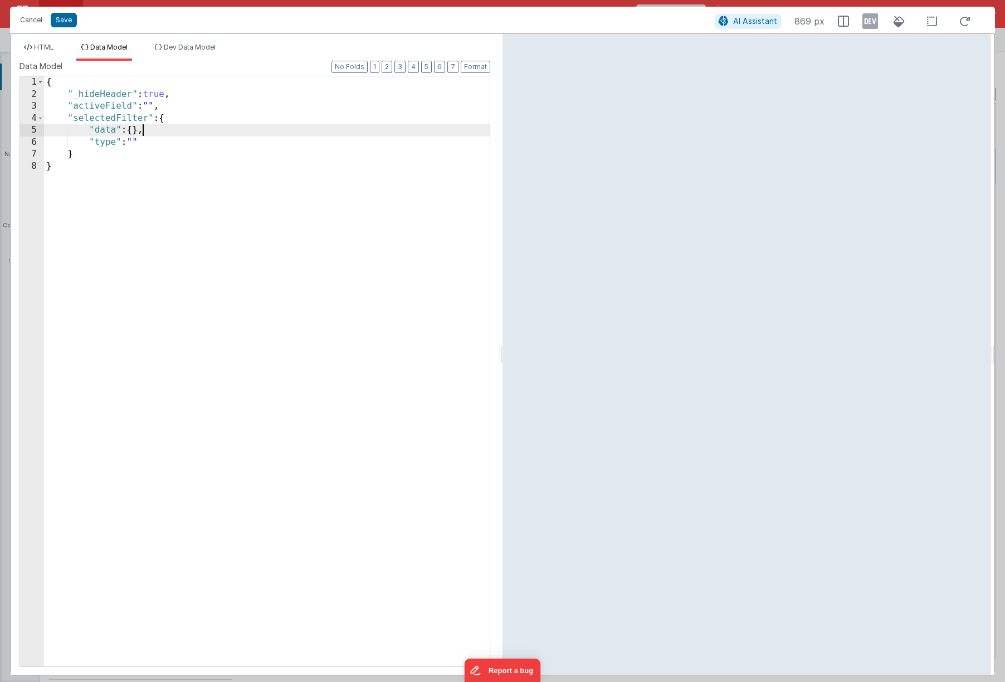
click at [143, 130] on div "{ "_hideHeader" : true , "activeField" : "" , "selectedFilter" : { "data" : { }…" at bounding box center [267, 383] width 446 height 614
click at [46, 50] on span "HTML" at bounding box center [44, 47] width 20 height 8
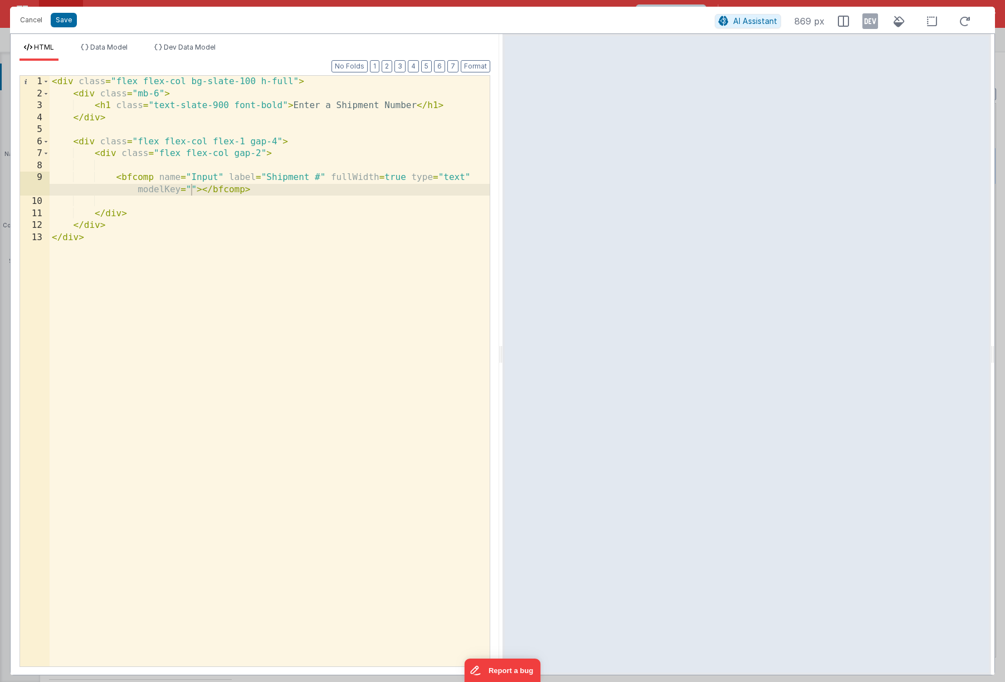
click at [193, 189] on div "< div class = "flex flex-col bg-slate-100 h-full" > < div class = "mb-6" > < h1…" at bounding box center [270, 383] width 440 height 614
click at [67, 100] on div "< div class = "flex flex-col bg-slate-100 h-full" > < div class = "mb-6" > < h1…" at bounding box center [270, 383] width 440 height 614
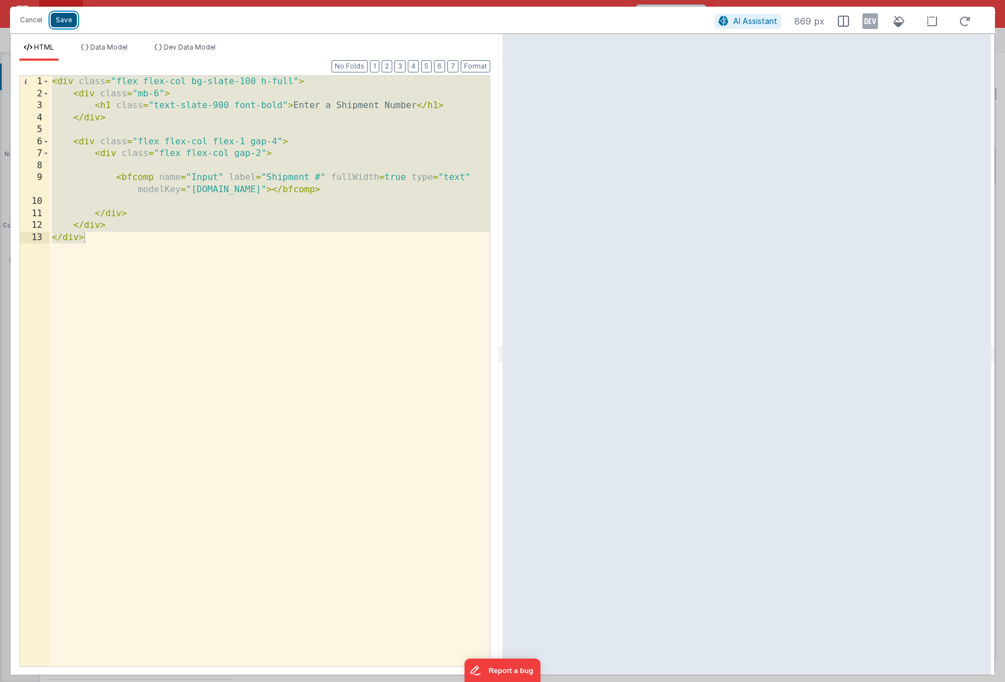
click at [63, 18] on button "Save" at bounding box center [64, 20] width 26 height 14
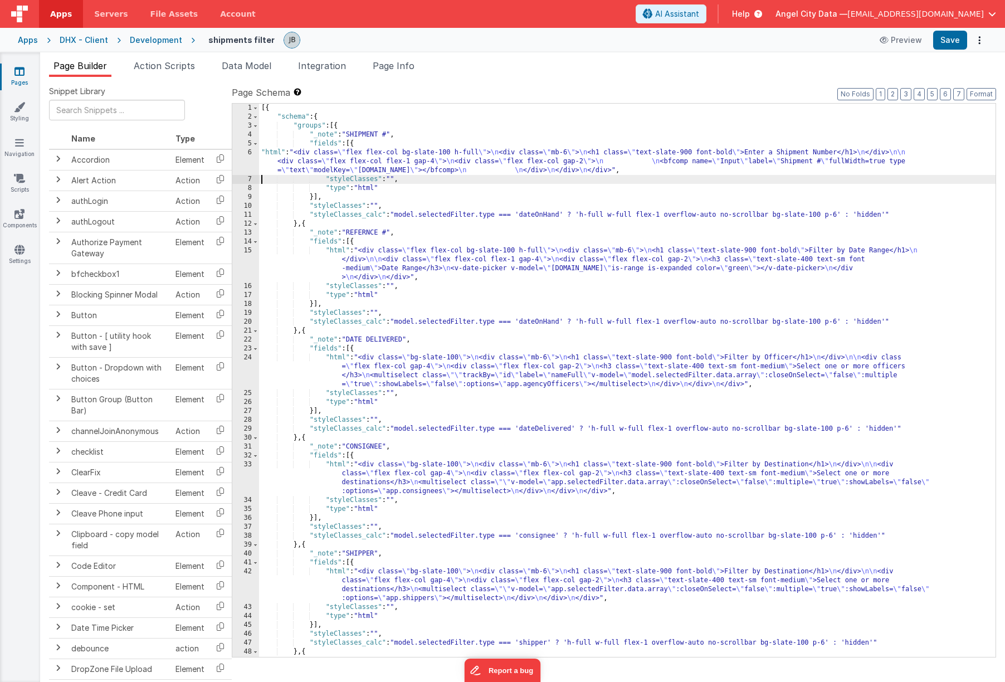
click at [257, 261] on div "15" at bounding box center [245, 264] width 27 height 36
click at [250, 261] on div "15" at bounding box center [245, 264] width 27 height 36
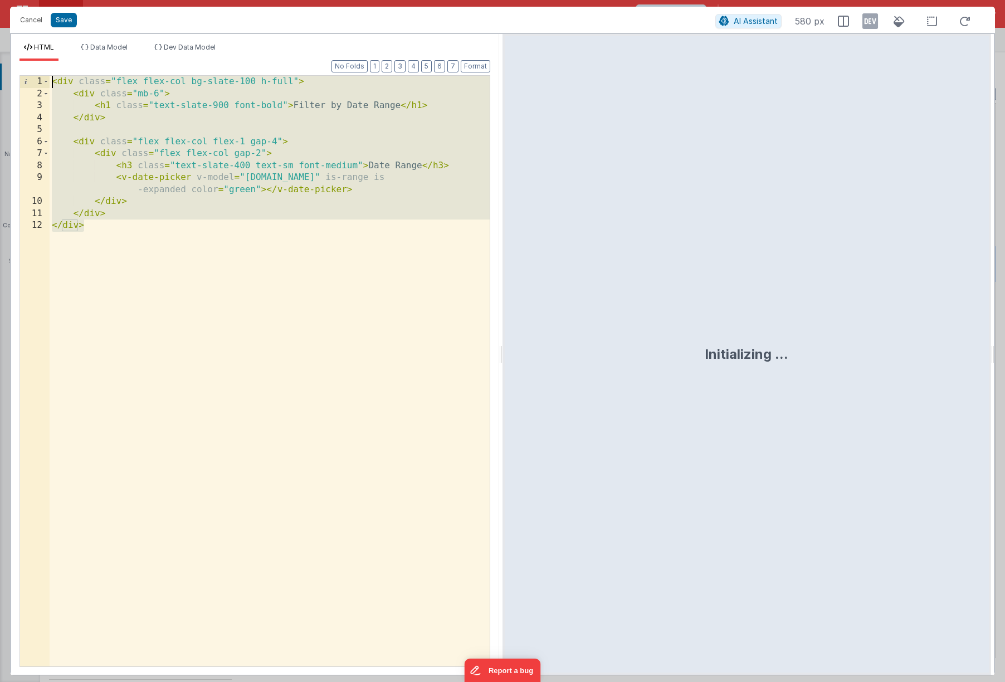
drag, startPoint x: 186, startPoint y: 297, endPoint x: 17, endPoint y: -6, distance: 346.4
click at [17, 0] on html "Cancel Save AI Assistant 580 px HTML Data Model Dev Data Model Format 7 6 5 4 3…" at bounding box center [502, 341] width 1005 height 682
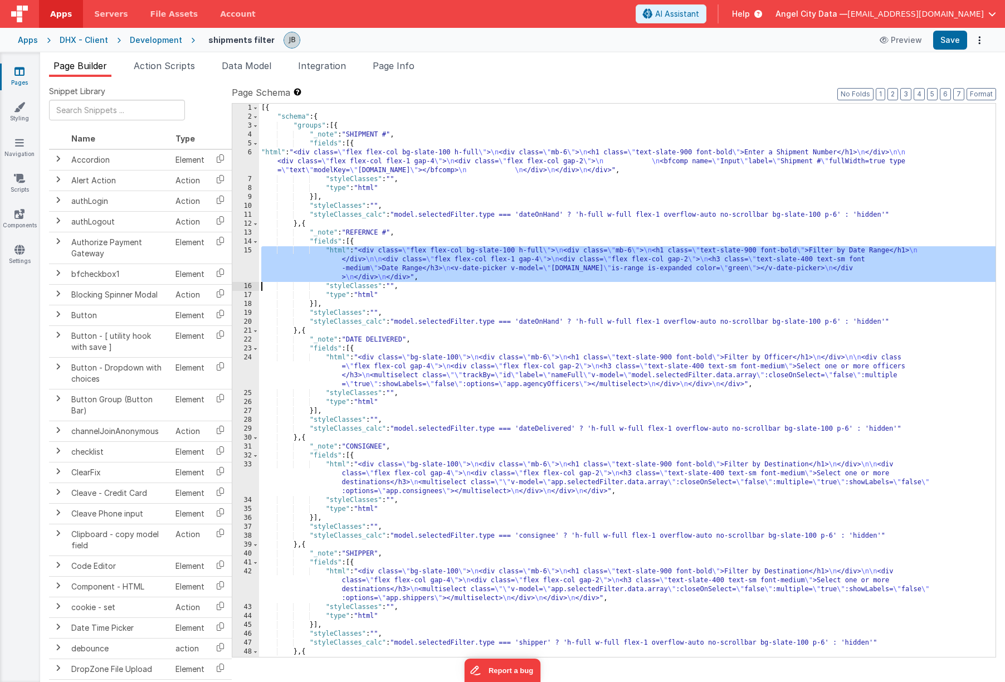
click at [256, 256] on div "15" at bounding box center [245, 264] width 27 height 36
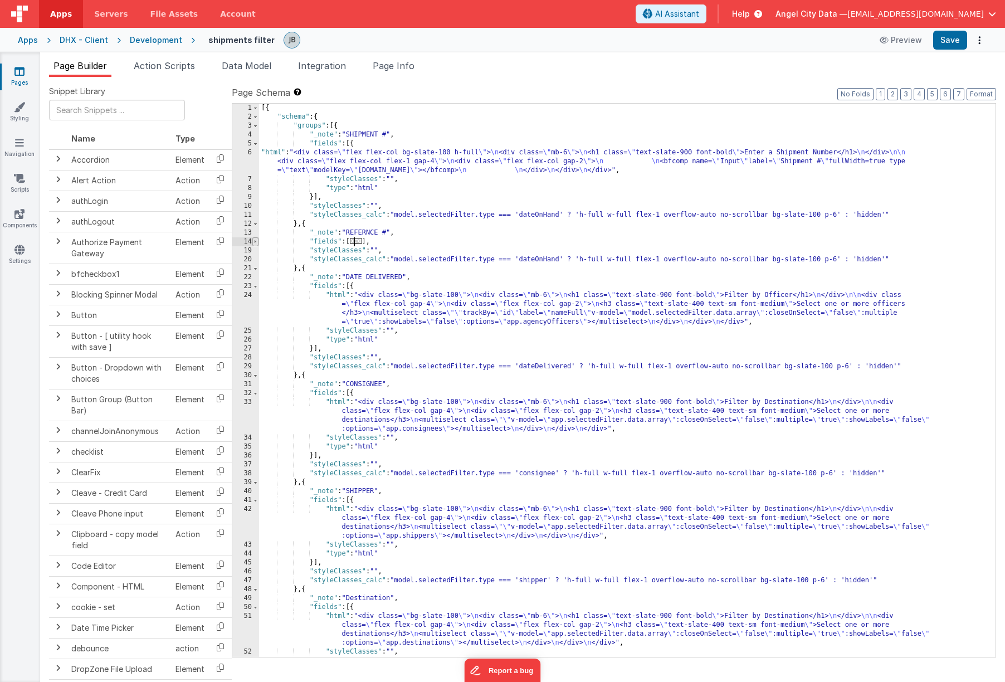
click at [253, 240] on span at bounding box center [255, 241] width 6 height 9
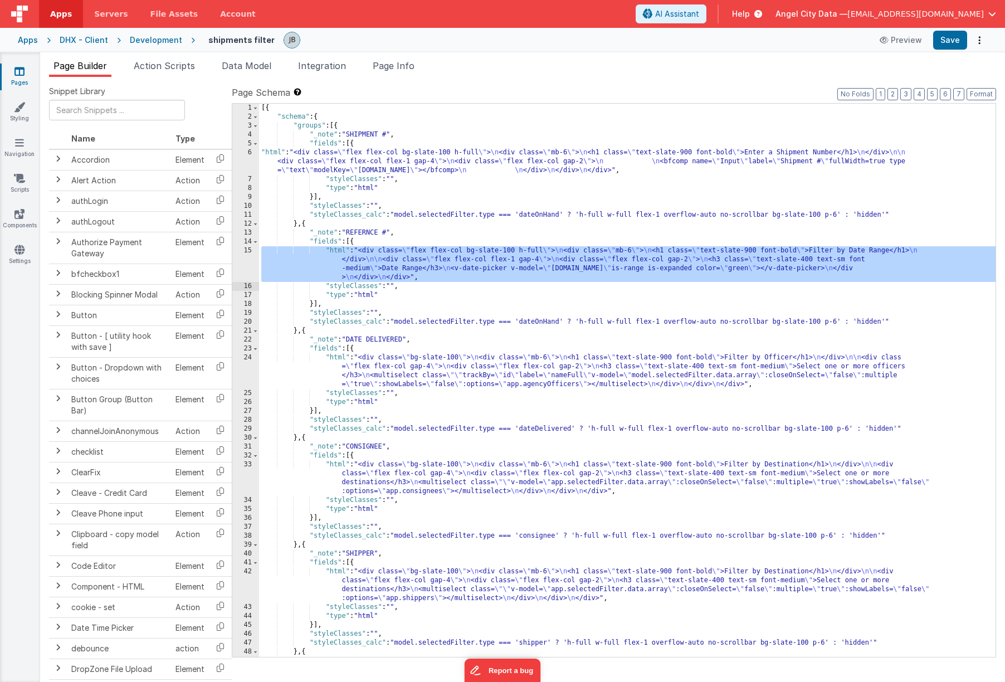
click at [246, 257] on div "15" at bounding box center [245, 264] width 27 height 36
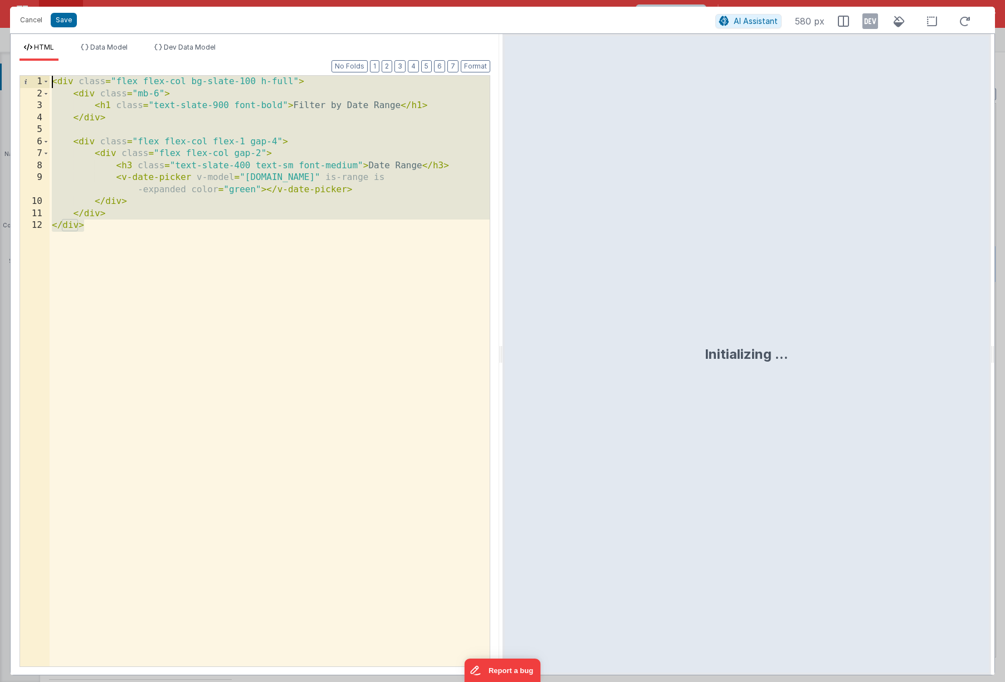
drag, startPoint x: 261, startPoint y: 300, endPoint x: 57, endPoint y: 45, distance: 326.1
click at [57, 45] on div "HTML Data Model Dev Data Model Format 7 6 5 4 3 2 1 No Folds 1 2 3 4 5 6 7 8 9 …" at bounding box center [255, 359] width 488 height 632
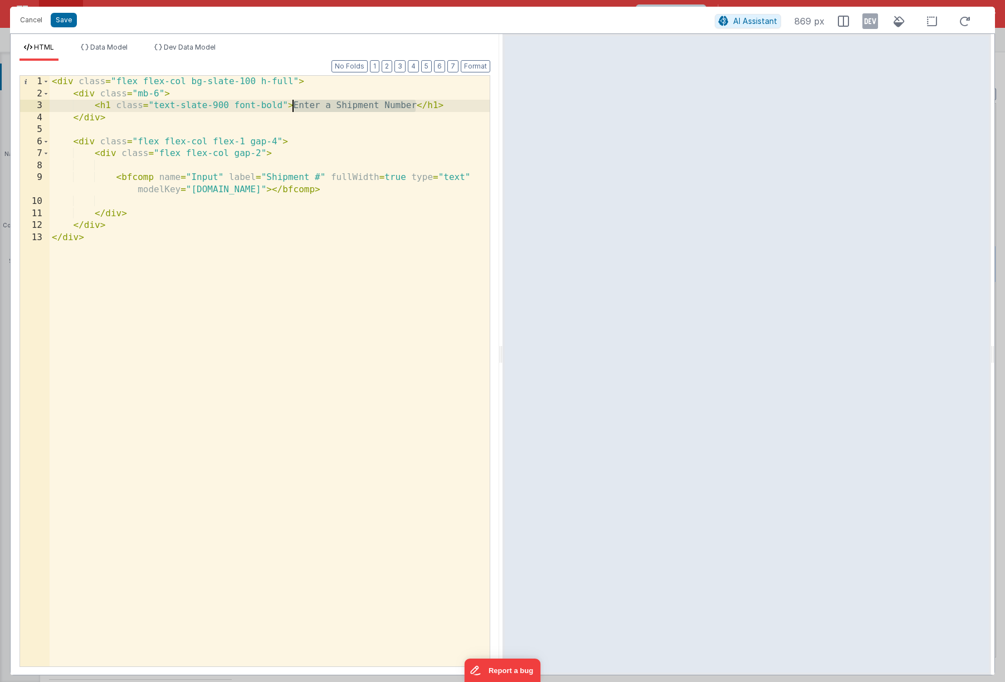
drag, startPoint x: 414, startPoint y: 106, endPoint x: 291, endPoint y: 101, distance: 123.8
click at [291, 101] on div "< div class = "flex flex-col bg-slate-100 h-full" > < div class = "mb-6" > < h1…" at bounding box center [270, 383] width 440 height 614
click at [292, 182] on div "< div class = "flex flex-col bg-slate-100 h-full" > < div class = "mb-6" > < h1…" at bounding box center [270, 383] width 440 height 614
click at [279, 196] on div "< div class = "flex flex-col bg-slate-100 h-full" > < div class = "mb-6" > < h1…" at bounding box center [270, 383] width 440 height 614
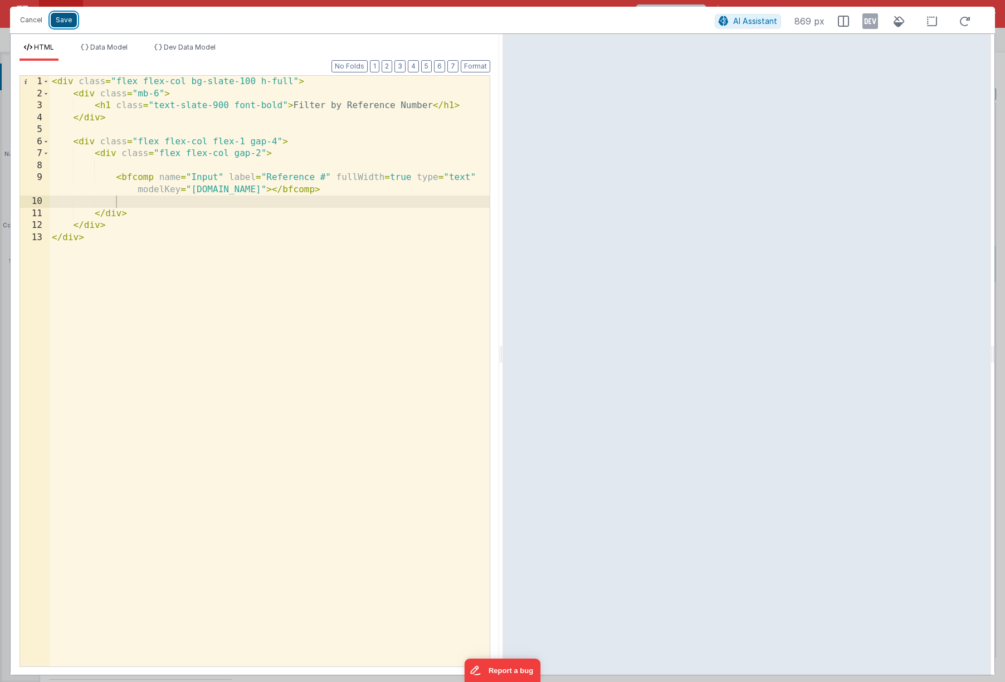
click at [62, 14] on button "Save" at bounding box center [64, 20] width 26 height 14
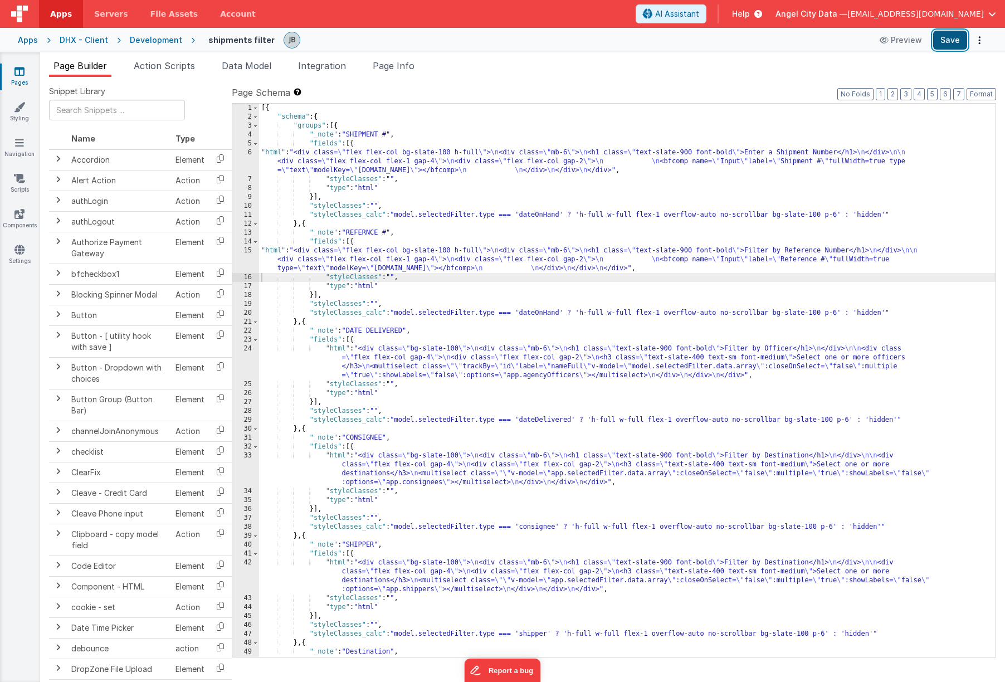
click at [789, 40] on button "Save" at bounding box center [950, 40] width 34 height 19
click at [159, 41] on div "Development" at bounding box center [156, 40] width 52 height 11
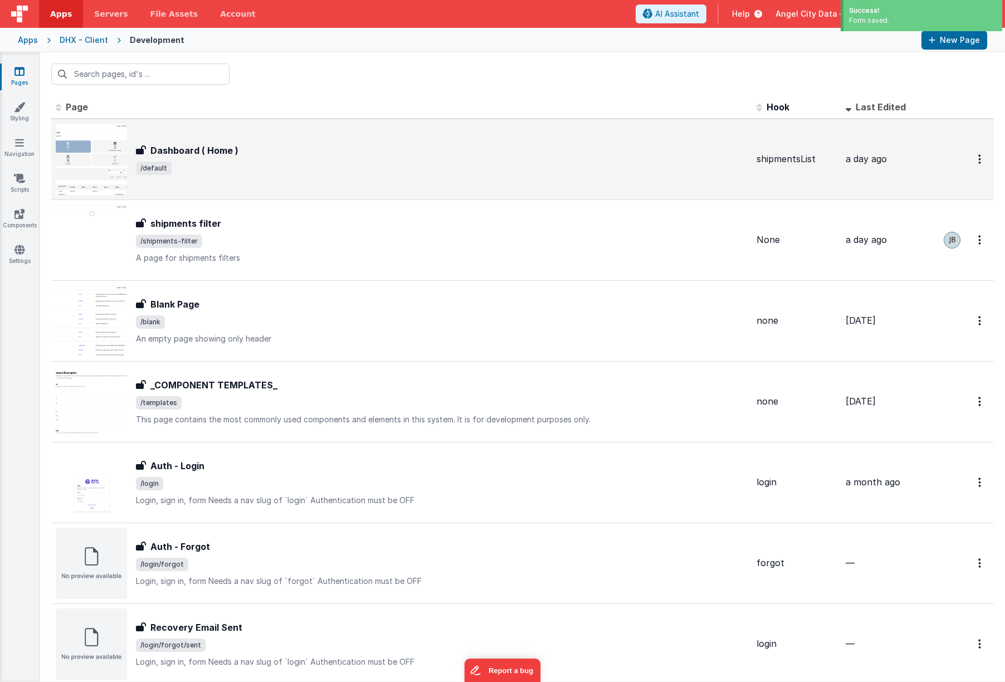
click at [241, 150] on div "Dashboard ( Home ) Dashboard ( Home ) /default" at bounding box center [442, 159] width 612 height 31
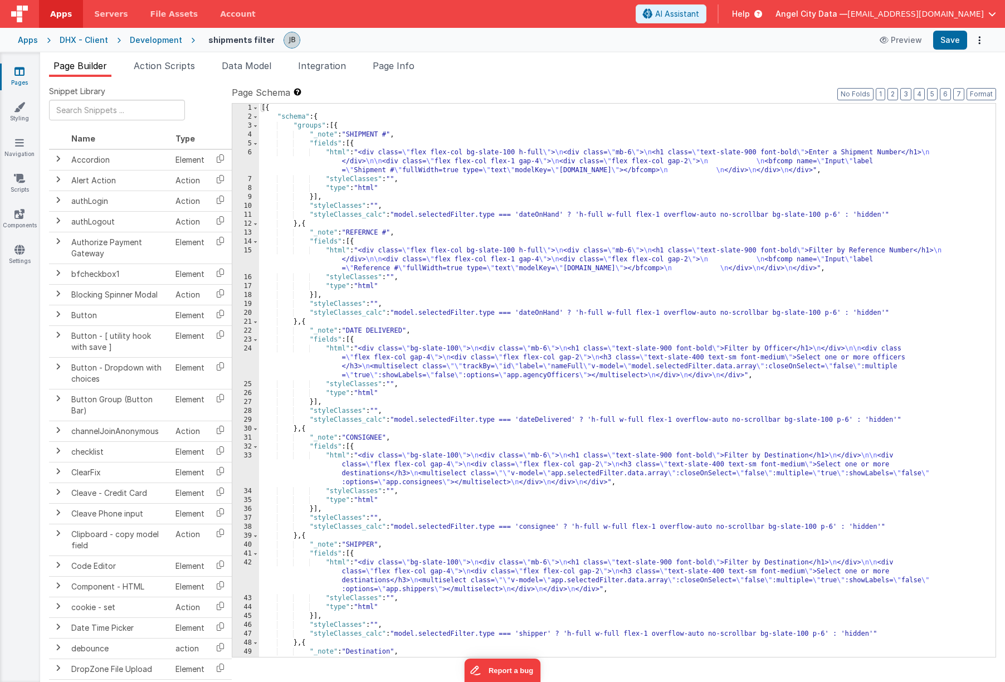
click at [158, 40] on div "Development" at bounding box center [156, 40] width 52 height 11
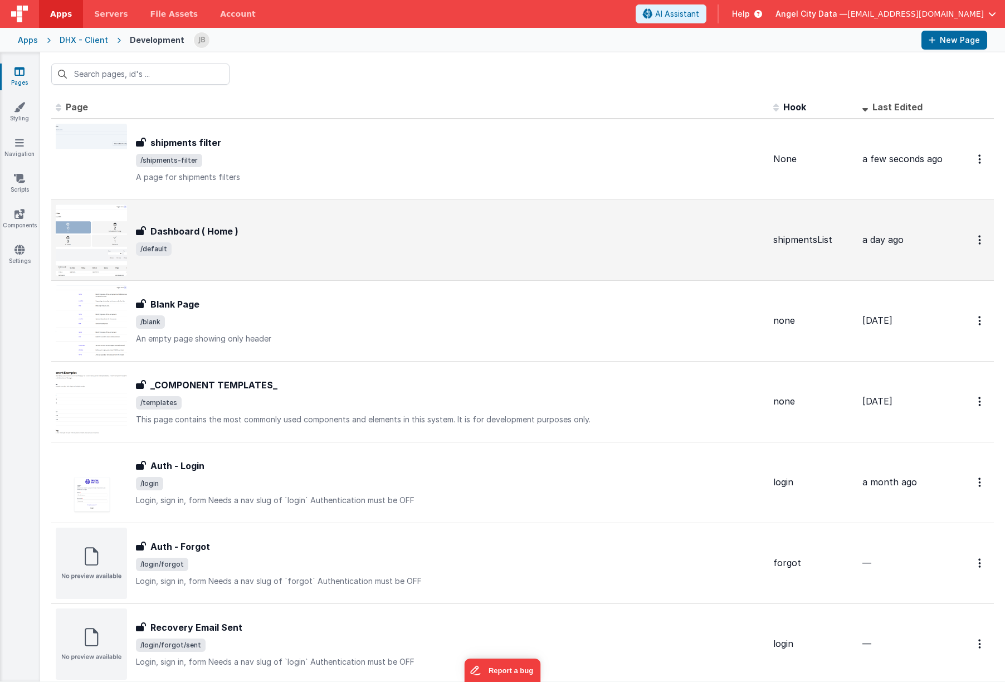
click at [252, 223] on div "Dashboard ( Home ) Dashboard ( Home ) /default" at bounding box center [410, 239] width 709 height 71
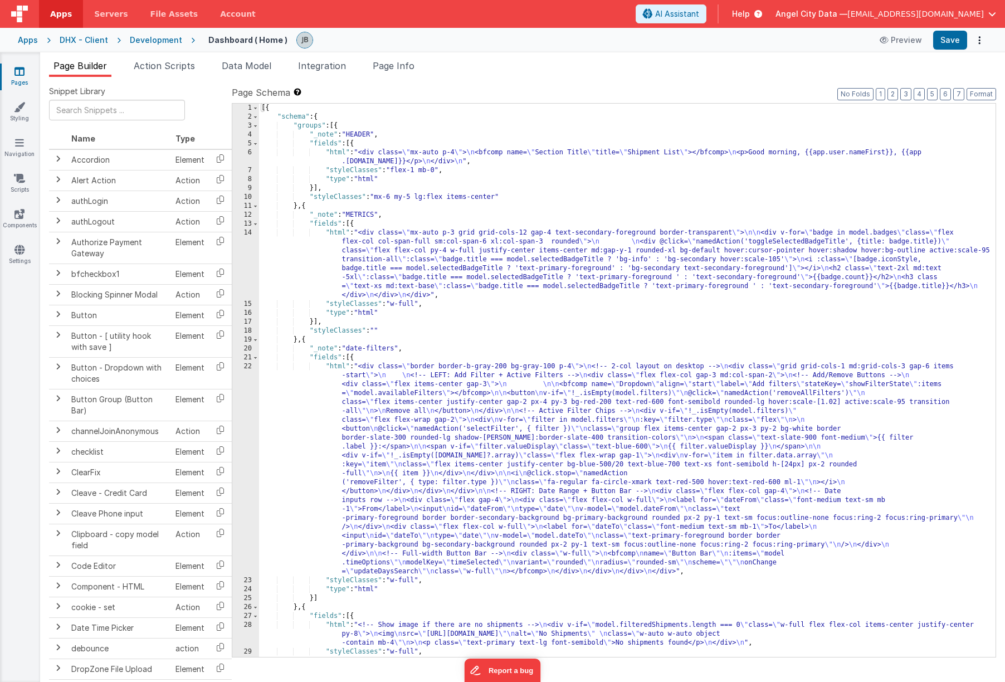
click at [789, 49] on div "Preview Save" at bounding box center [930, 40] width 114 height 19
click at [789, 40] on button "Preview" at bounding box center [901, 40] width 56 height 18
click at [164, 43] on div "Development" at bounding box center [156, 40] width 52 height 11
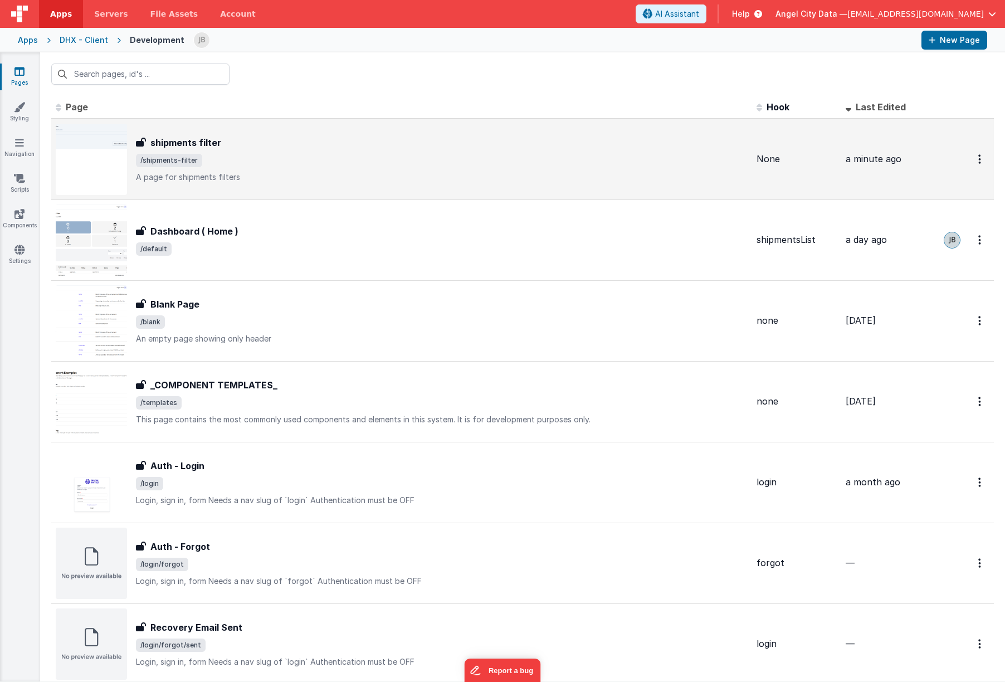
click at [220, 151] on div "shipments filter shipments filter /shipments-filter A page for shipments filters" at bounding box center [442, 159] width 612 height 47
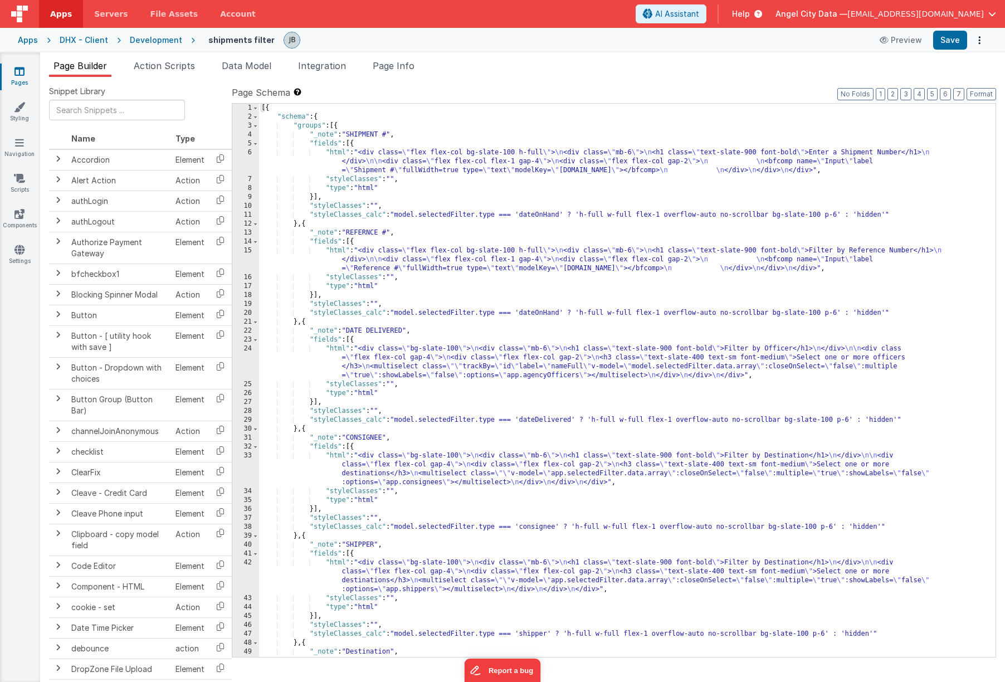
click at [554, 215] on div "[{ "schema" : { "groups" : [{ "_note" : "SHIPMENT #" , "fields" : [{ "html" : "…" at bounding box center [627, 403] width 736 height 598
click at [534, 313] on div "[{ "schema" : { "groups" : [{ "_note" : "SHIPMENT #" , "fields" : [{ "html" : "…" at bounding box center [627, 403] width 736 height 598
click at [789, 38] on button "Save" at bounding box center [950, 40] width 34 height 19
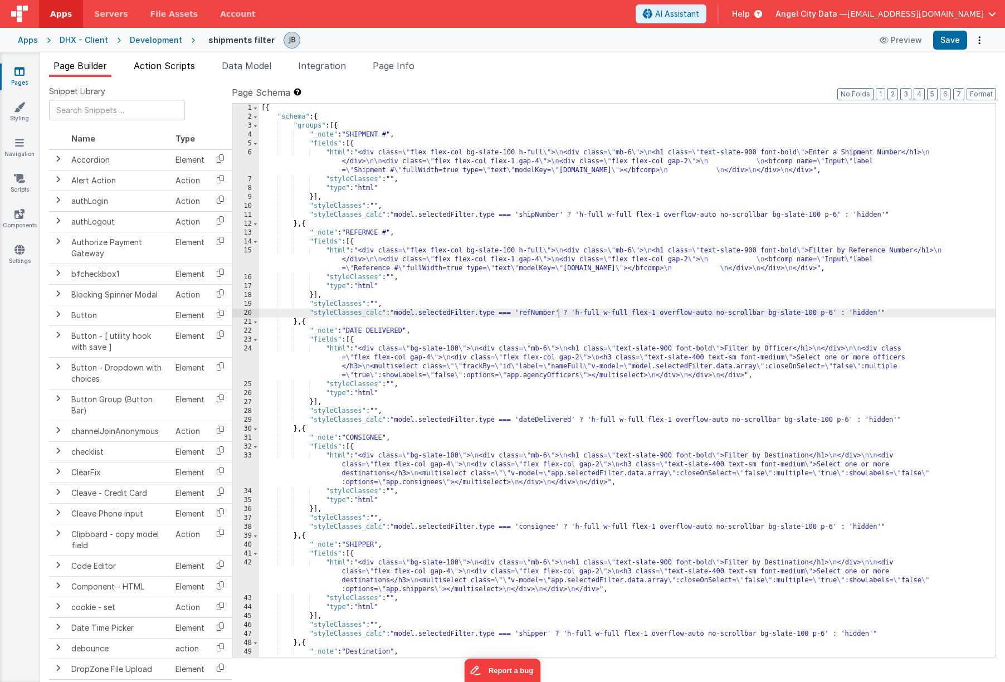
click at [170, 70] on span "Action Scripts" at bounding box center [164, 65] width 61 height 11
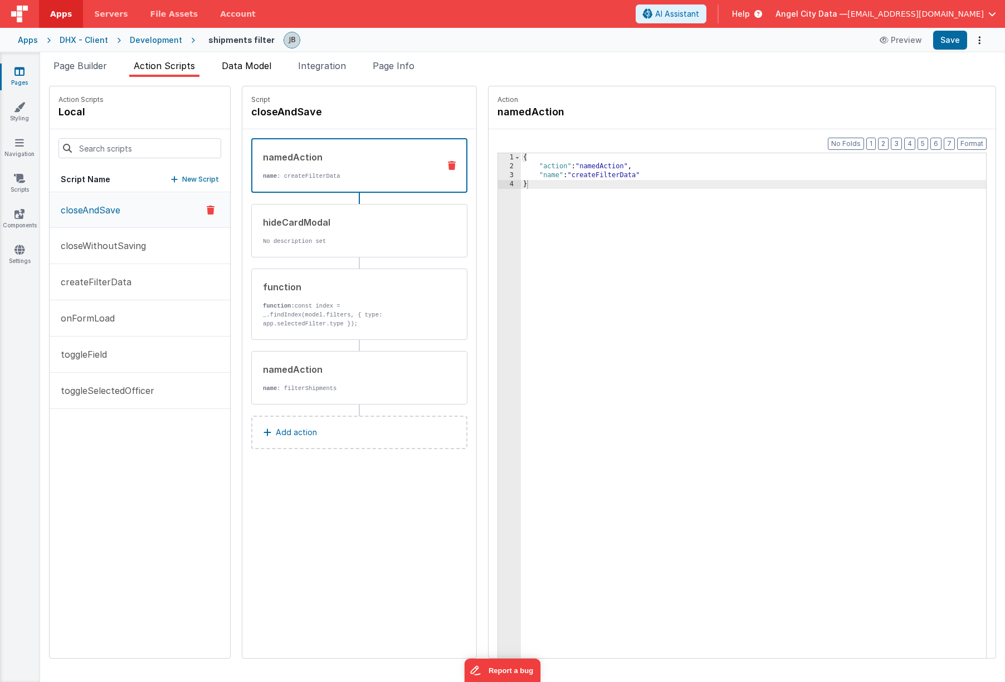
click at [260, 66] on span "Data Model" at bounding box center [247, 65] width 50 height 11
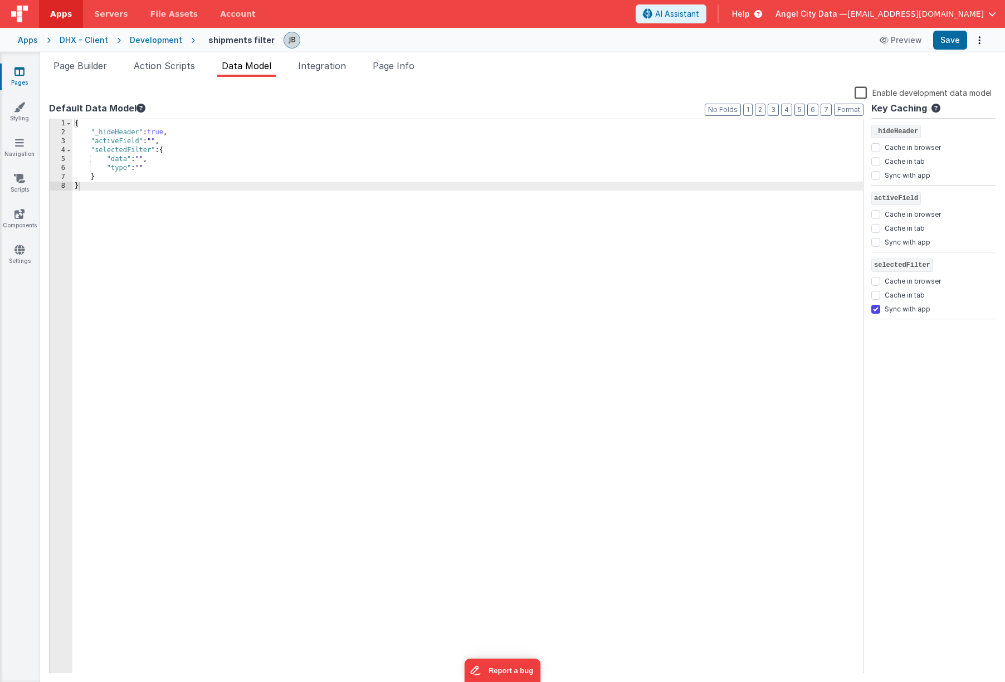
click at [145, 42] on div "Development" at bounding box center [156, 40] width 52 height 11
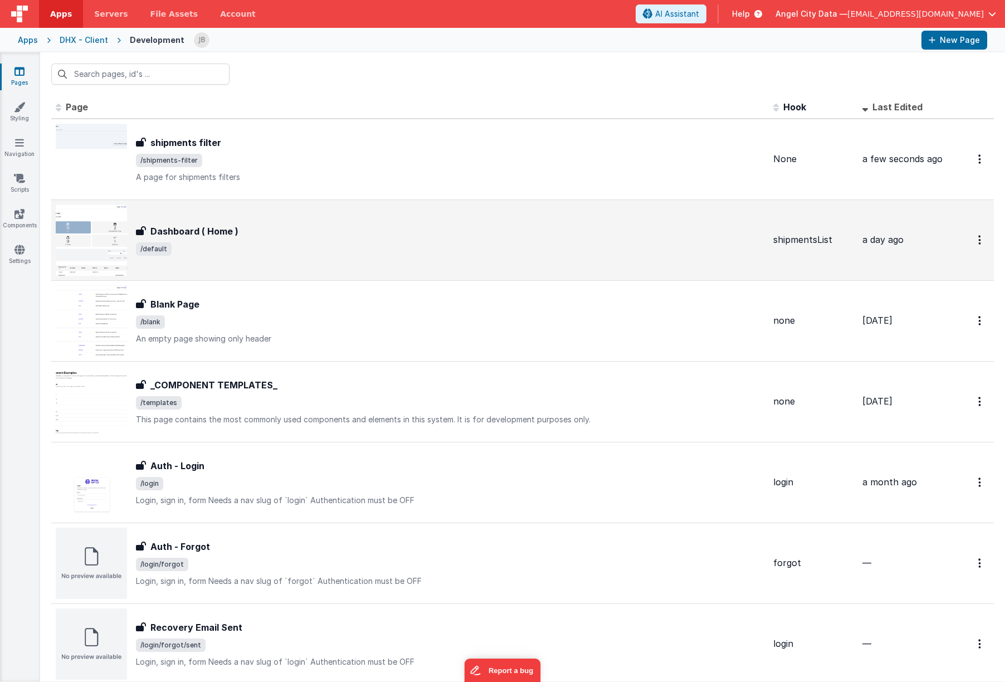
click at [167, 211] on div "Dashboard ( Home ) Dashboard ( Home ) /default" at bounding box center [410, 239] width 709 height 71
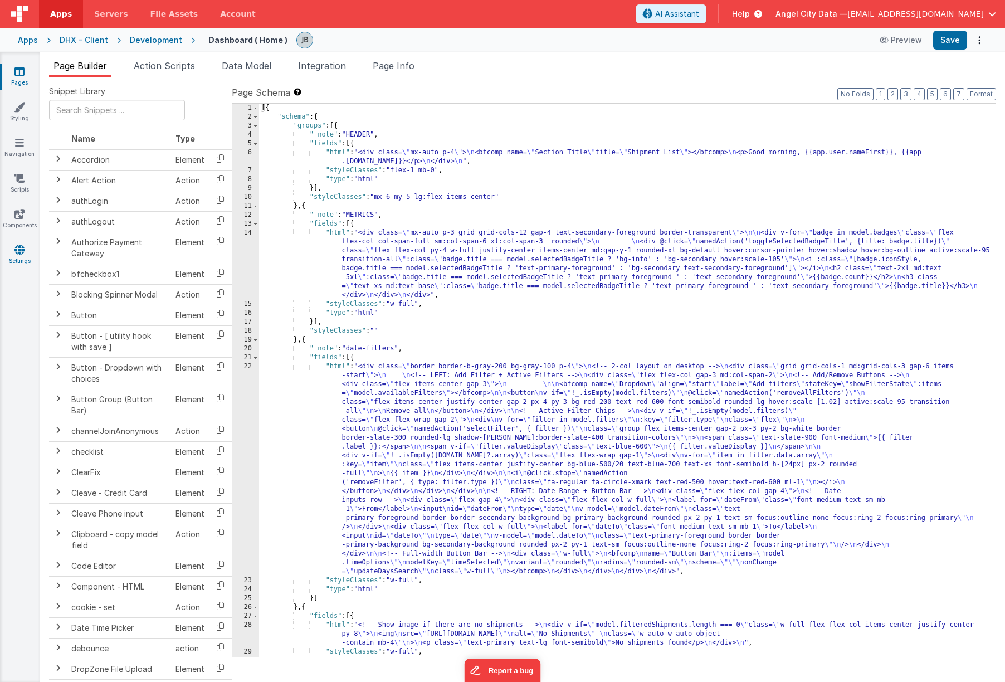
click at [21, 245] on icon at bounding box center [19, 249] width 10 height 11
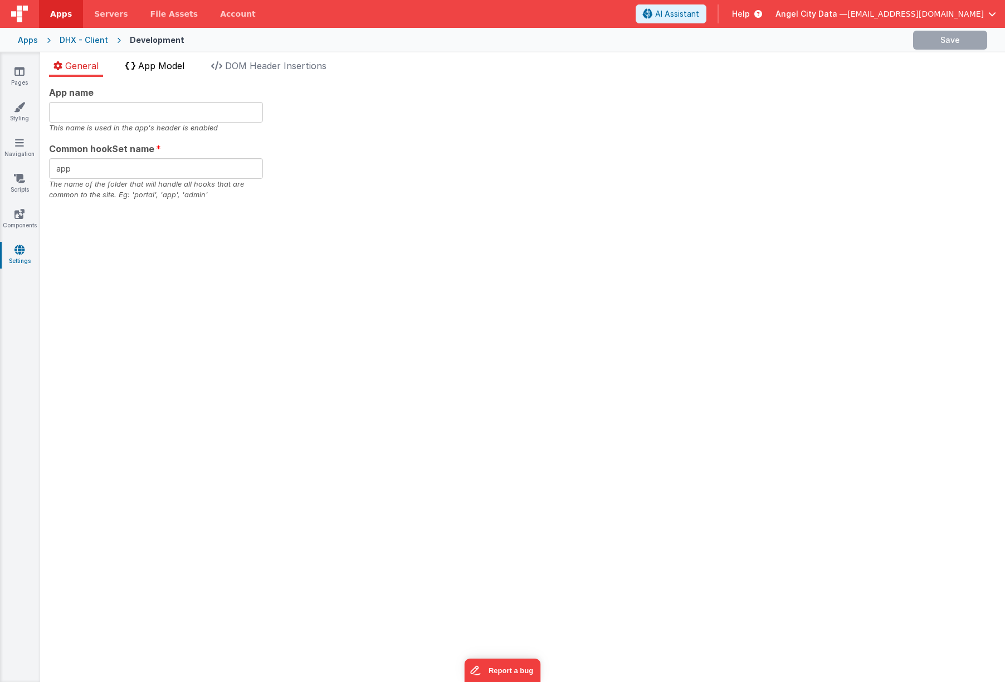
checkbox input "false"
click at [152, 70] on span "App Model" at bounding box center [161, 65] width 46 height 11
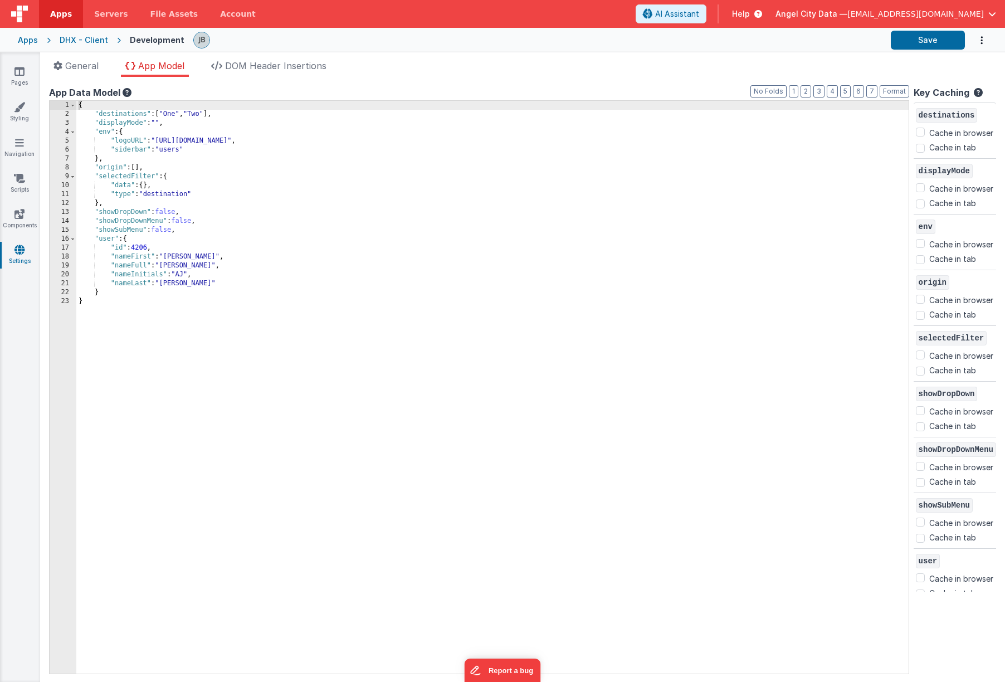
click at [150, 187] on div "{ "destinations" : [ "One" , "Two" ] , "displayMode" : "" , "env" : { "logoURL"…" at bounding box center [492, 396] width 832 height 590
click at [176, 197] on div "{ "destinations" : [ "One" , "Two" ] , "displayMode" : "" , "env" : { "logoURL"…" at bounding box center [492, 396] width 832 height 590
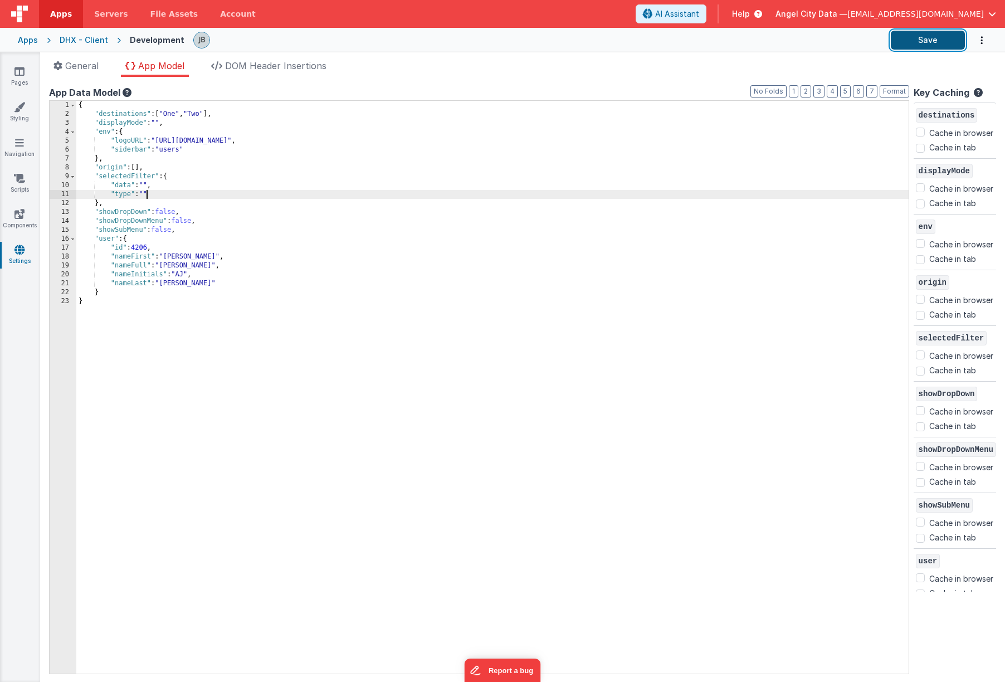
click at [789, 42] on button "Save" at bounding box center [928, 40] width 74 height 19
click at [90, 37] on div "DHX - Client" at bounding box center [84, 40] width 48 height 11
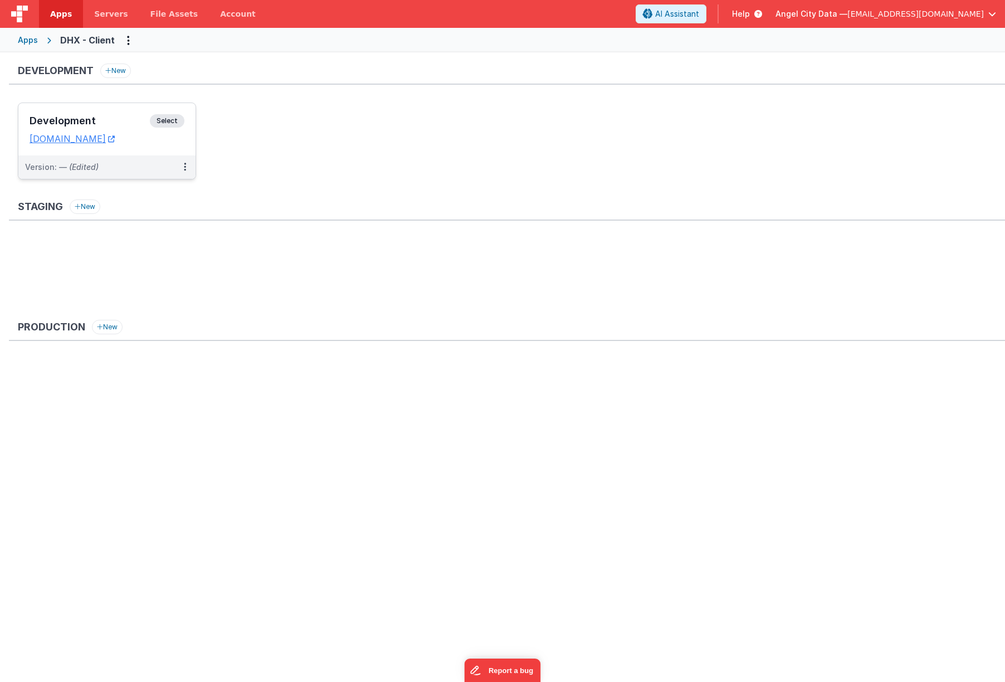
click at [117, 115] on div "Development Select" at bounding box center [107, 123] width 155 height 19
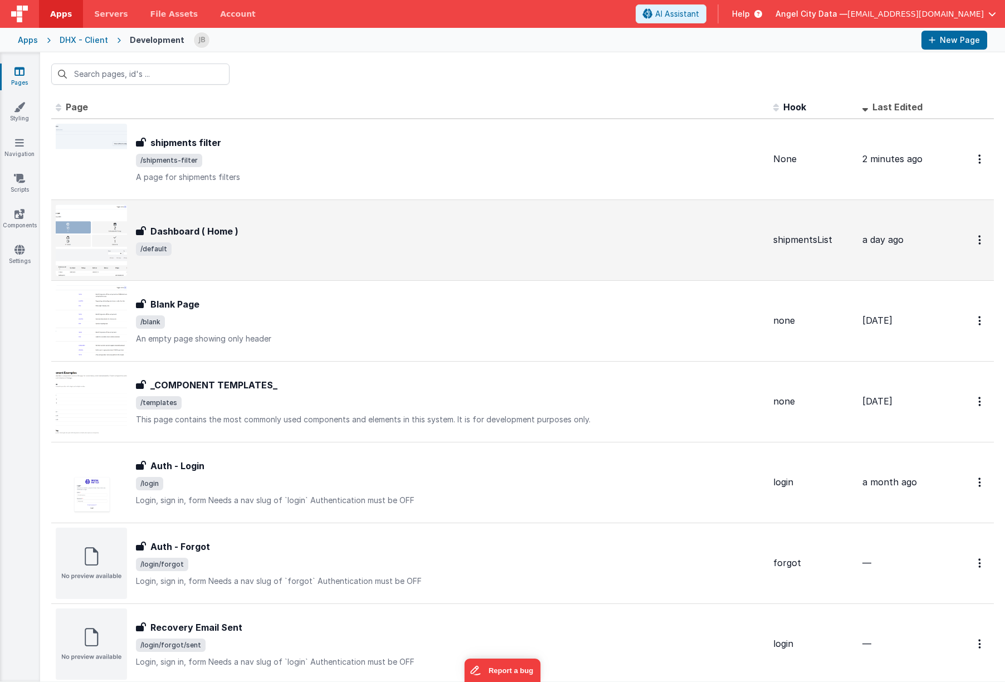
click at [167, 211] on div "Dashboard ( Home ) Dashboard ( Home ) /default" at bounding box center [410, 239] width 709 height 71
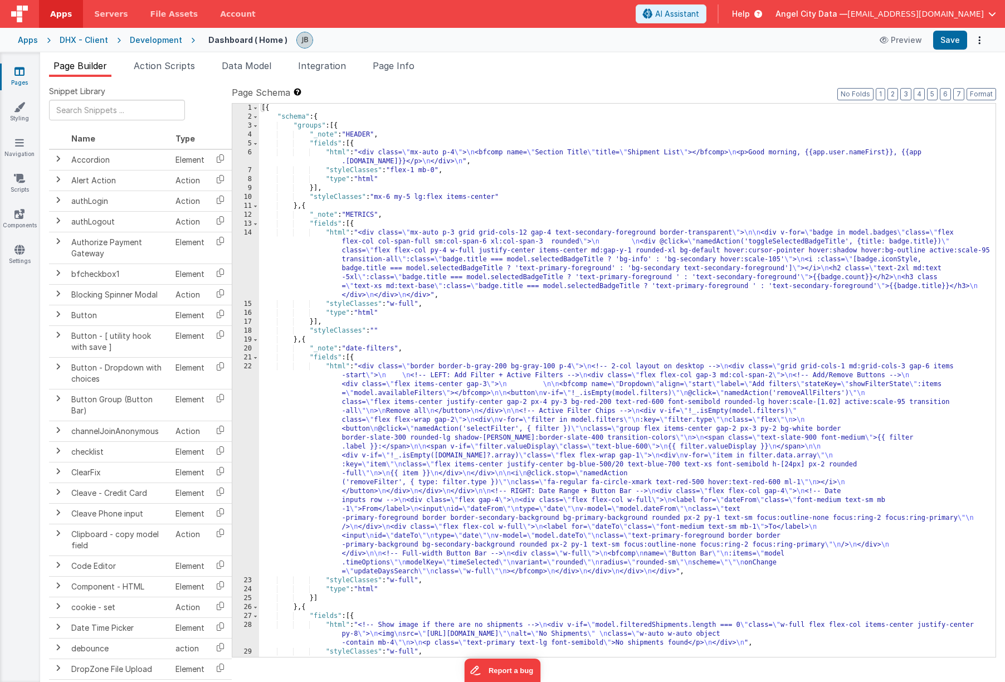
click at [248, 384] on div "22" at bounding box center [245, 469] width 27 height 214
click at [247, 388] on div "22" at bounding box center [245, 469] width 27 height 214
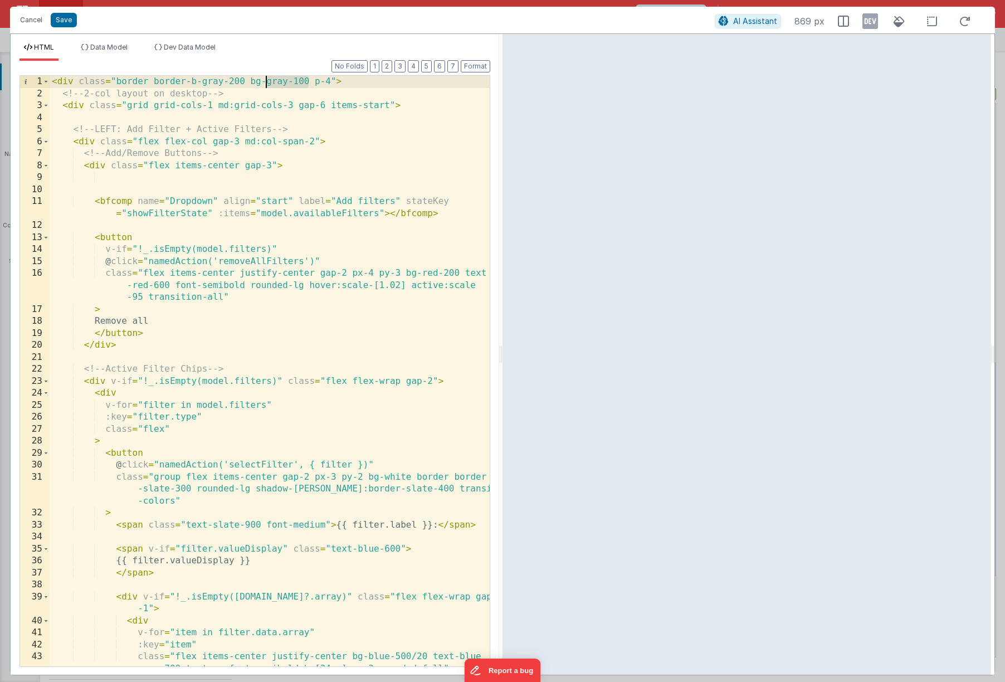
drag, startPoint x: 310, startPoint y: 85, endPoint x: 267, endPoint y: 84, distance: 42.9
click at [267, 84] on div "< div class = "border border-b-gray-200 bg-gray-100 p-4" > <!-- 2-col layout on…" at bounding box center [270, 383] width 440 height 614
click at [64, 18] on button "Save" at bounding box center [64, 20] width 26 height 14
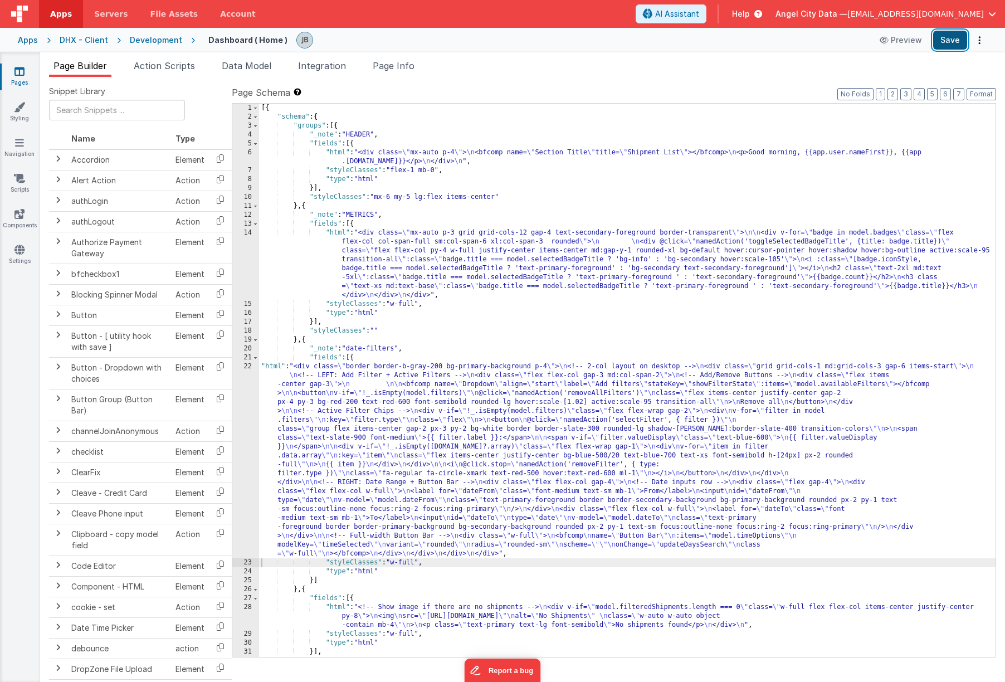
click at [789, 42] on button "Save" at bounding box center [950, 40] width 34 height 19
click at [257, 405] on div "22" at bounding box center [245, 460] width 27 height 196
click at [248, 405] on div "22" at bounding box center [245, 460] width 27 height 196
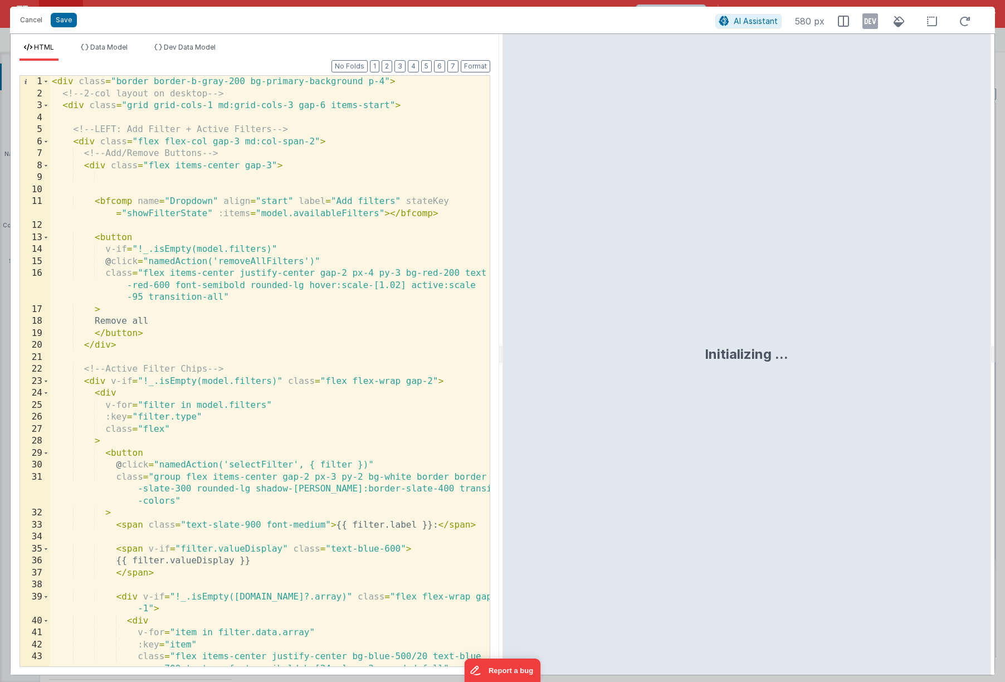
click at [327, 84] on div "< div class = "border border-b-gray-200 bg-primary-background p-4" > <!-- 2-col…" at bounding box center [270, 383] width 440 height 614
click at [287, 84] on div "< div class = "border border-b-gray-200 bg-primary-background p-4" > <!-- 2-col…" at bounding box center [270, 383] width 440 height 614
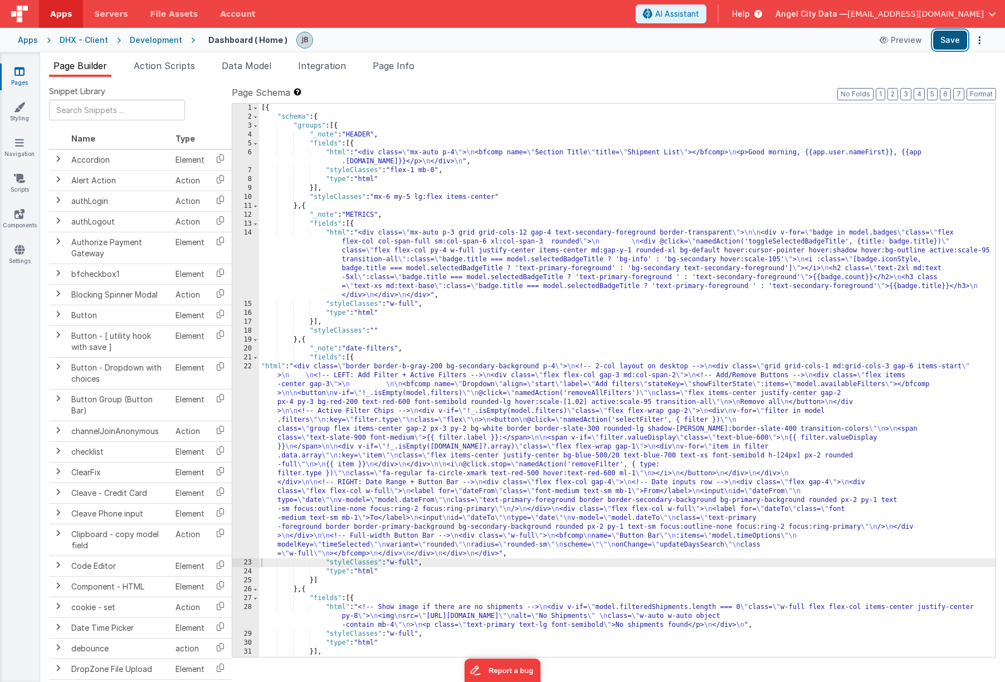
click at [789, 46] on button "Save" at bounding box center [950, 40] width 34 height 19
click at [28, 168] on div "Pages Styling Navigation Scripts Components Settings" at bounding box center [20, 366] width 40 height 629
click at [23, 108] on icon at bounding box center [19, 106] width 11 height 11
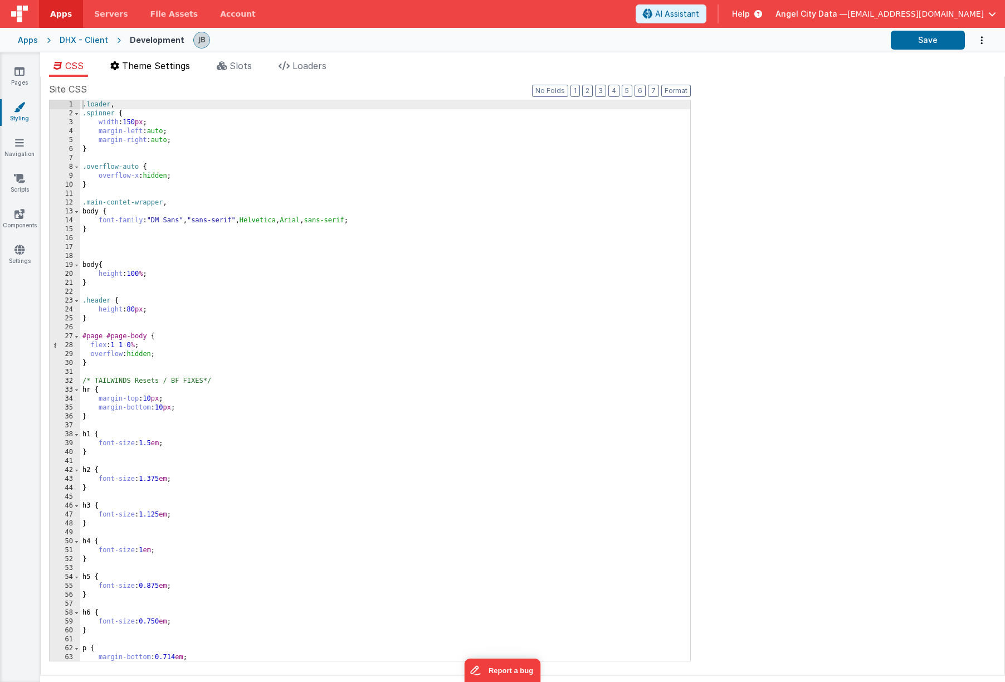
click at [158, 67] on span "Theme Settings" at bounding box center [156, 65] width 68 height 11
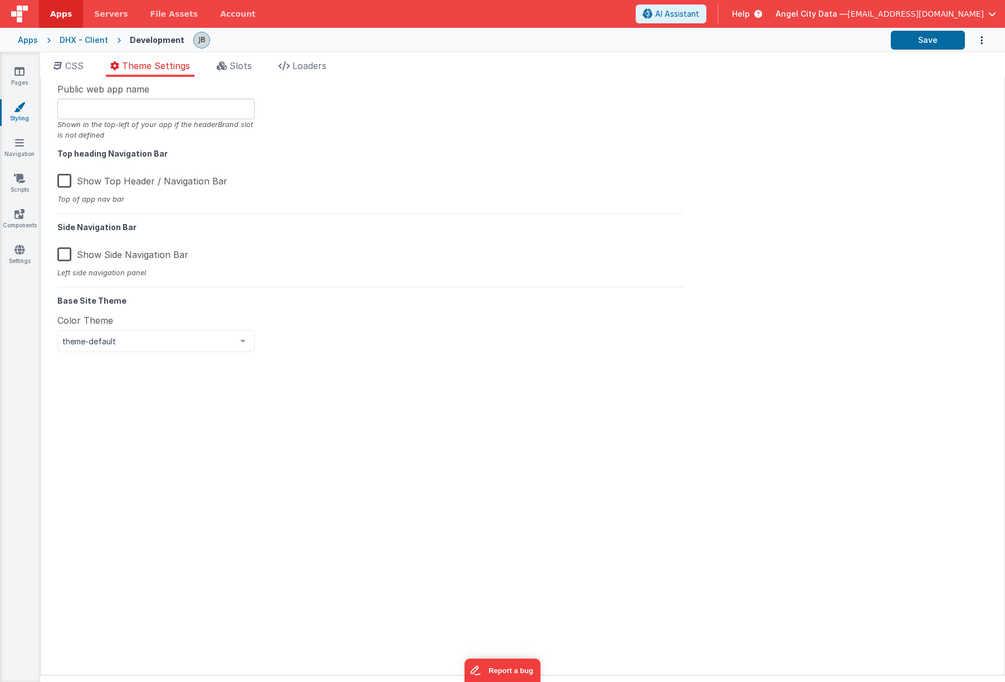
click at [92, 67] on ul "CSS Theme Settings Slots Loaders" at bounding box center [522, 68] width 965 height 18
click at [67, 61] on span "CSS" at bounding box center [74, 65] width 18 height 11
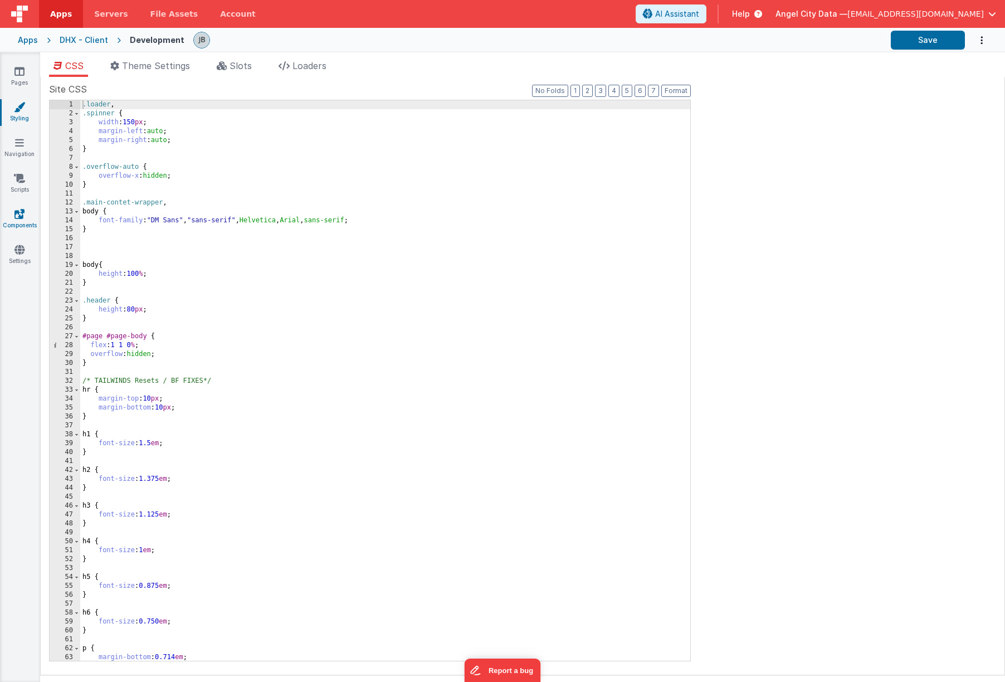
click at [27, 213] on link "Components" at bounding box center [19, 219] width 40 height 22
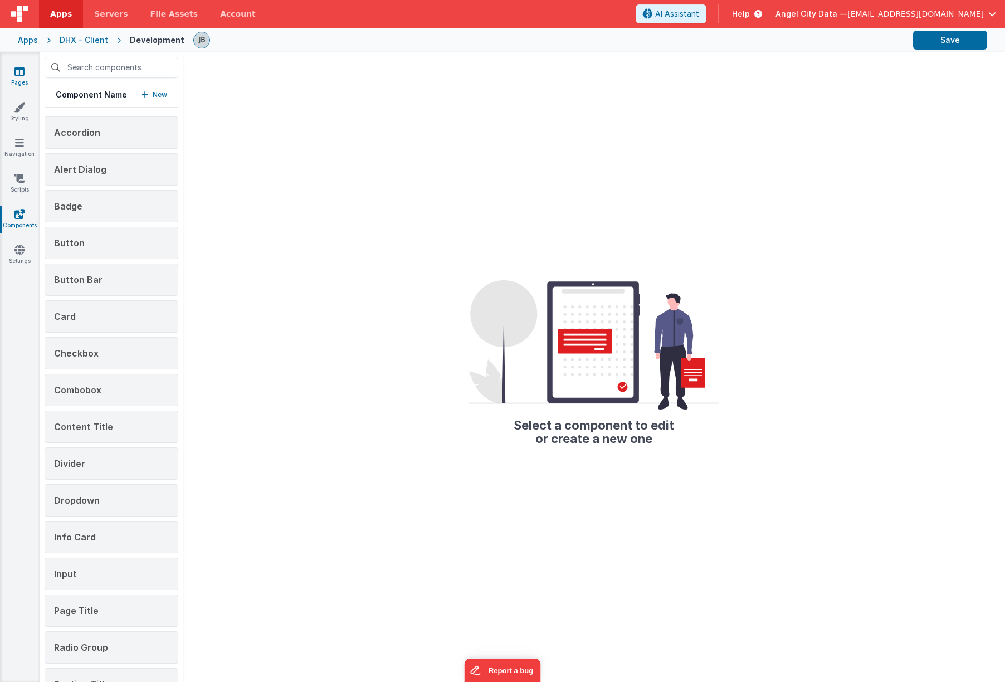
click at [21, 80] on link "Pages" at bounding box center [19, 77] width 40 height 22
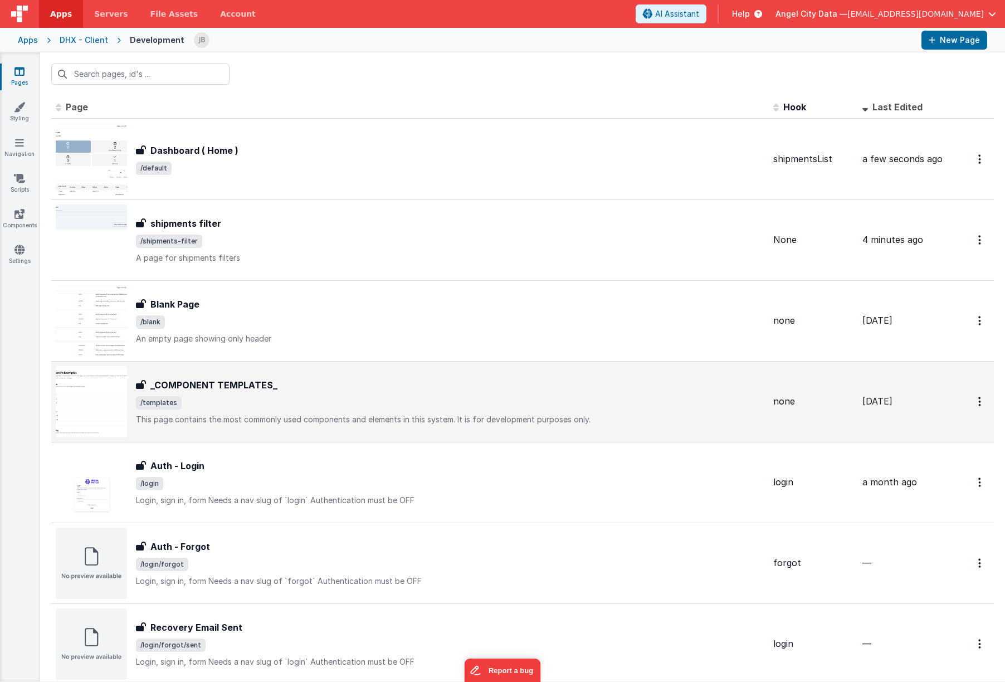
click at [172, 373] on div "_COMPONENT TEMPLATES_ _COMPONENT TEMPLATES_ /templates This page contains the m…" at bounding box center [410, 401] width 709 height 71
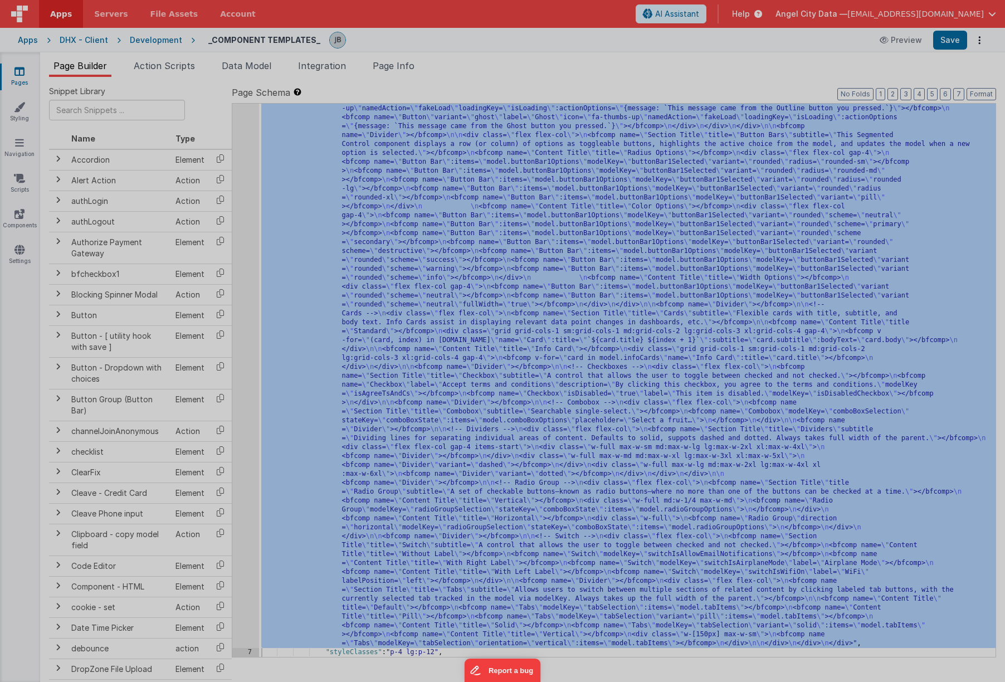
scroll to position [864, 0]
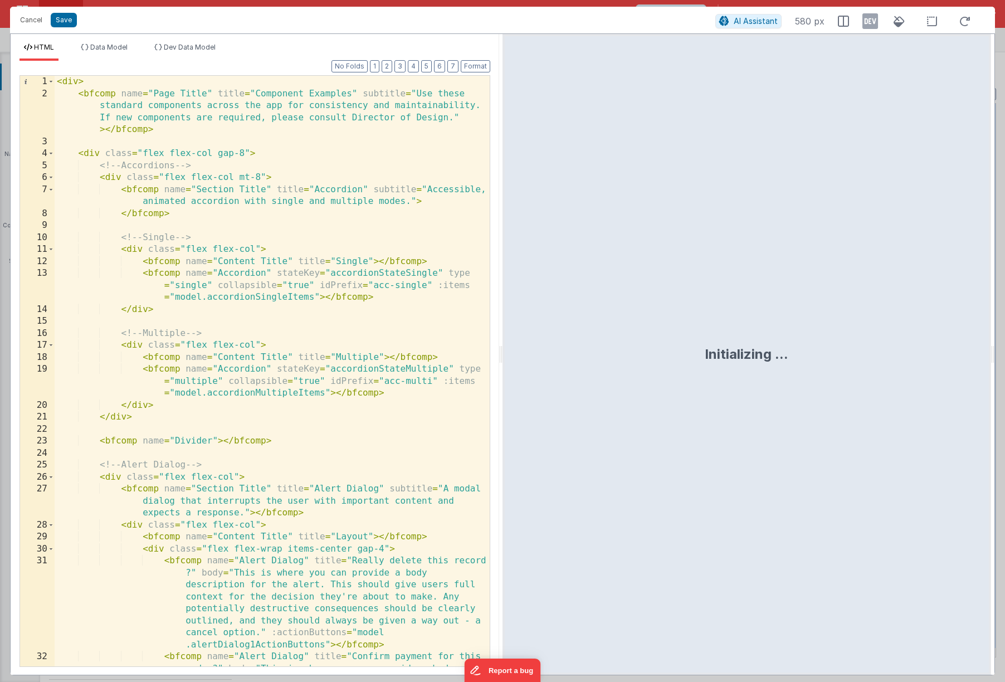
click at [228, 222] on div "< div > < bfcomp name = "Page Title" title = "Component Examples" subtitle = "U…" at bounding box center [272, 425] width 435 height 698
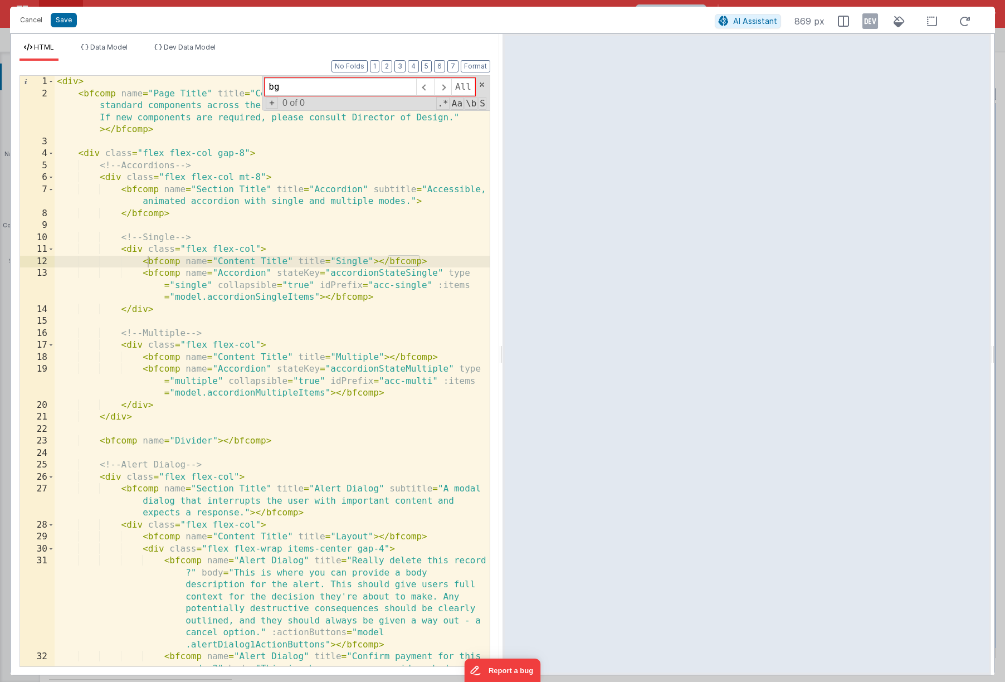
type input "bg-"
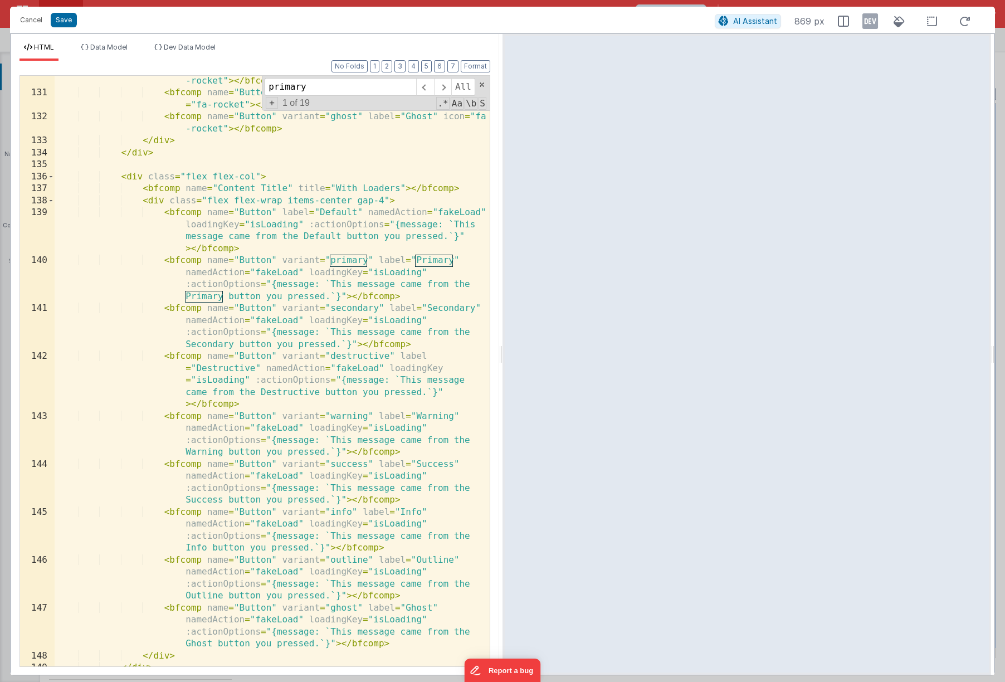
scroll to position [2420, 0]
type input "primary"
click at [33, 19] on button "Cancel" at bounding box center [30, 20] width 33 height 16
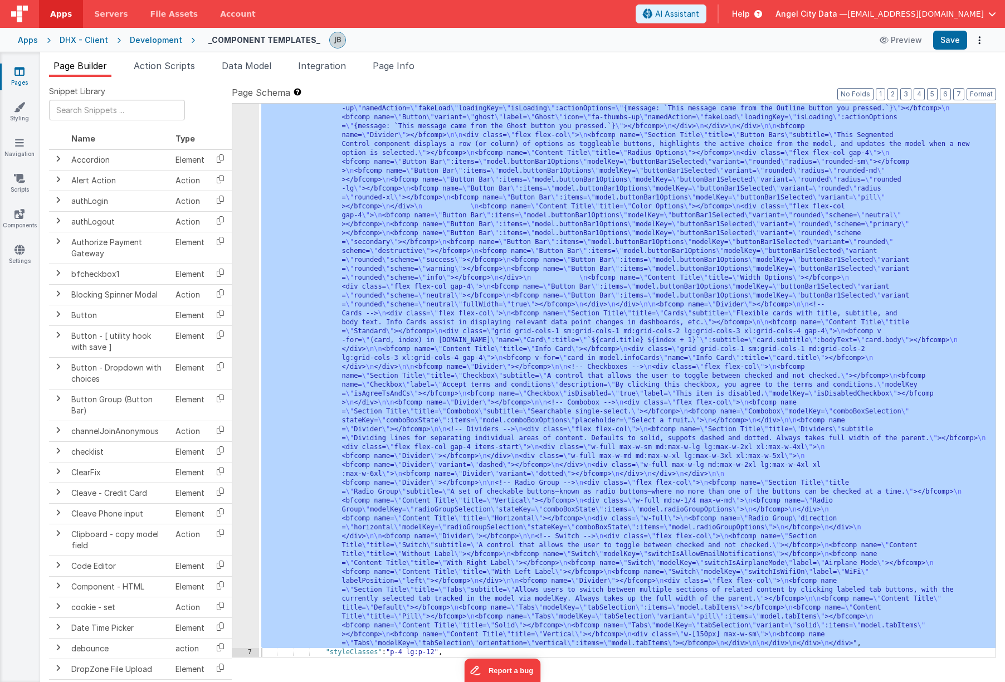
click at [147, 40] on div "Development" at bounding box center [156, 40] width 52 height 11
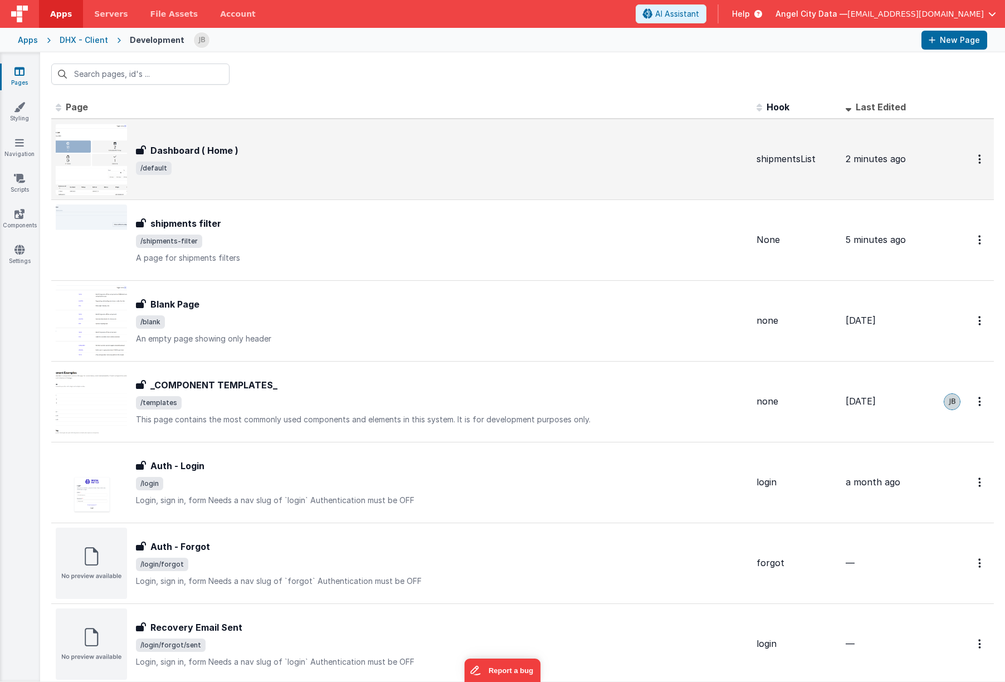
click at [173, 147] on h3 "Dashboard ( Home )" at bounding box center [194, 150] width 88 height 13
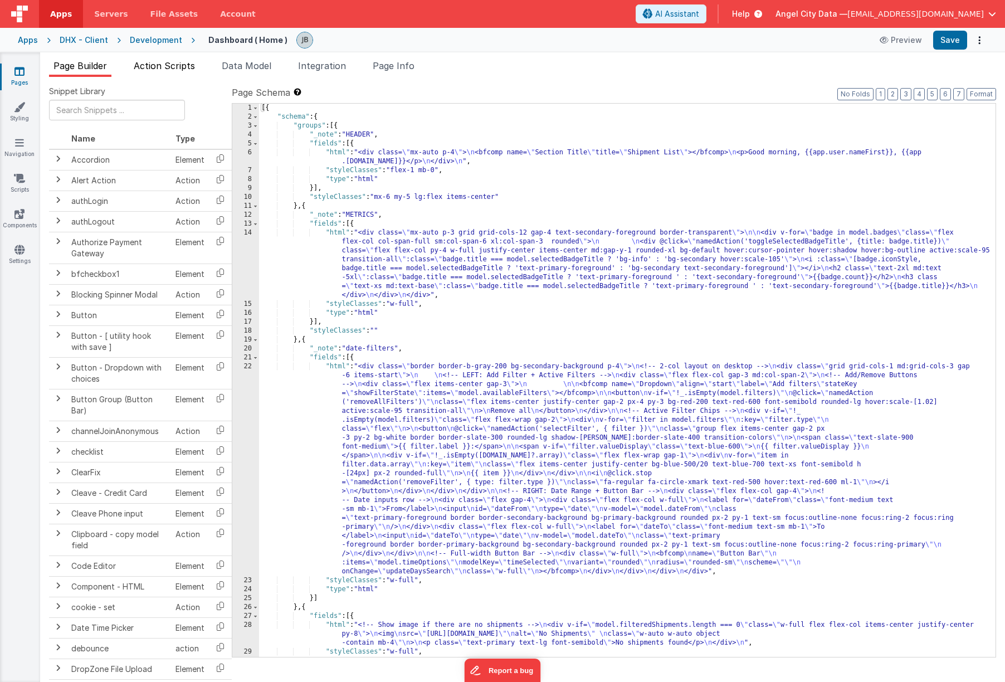
click at [183, 67] on span "Action Scripts" at bounding box center [164, 65] width 61 height 11
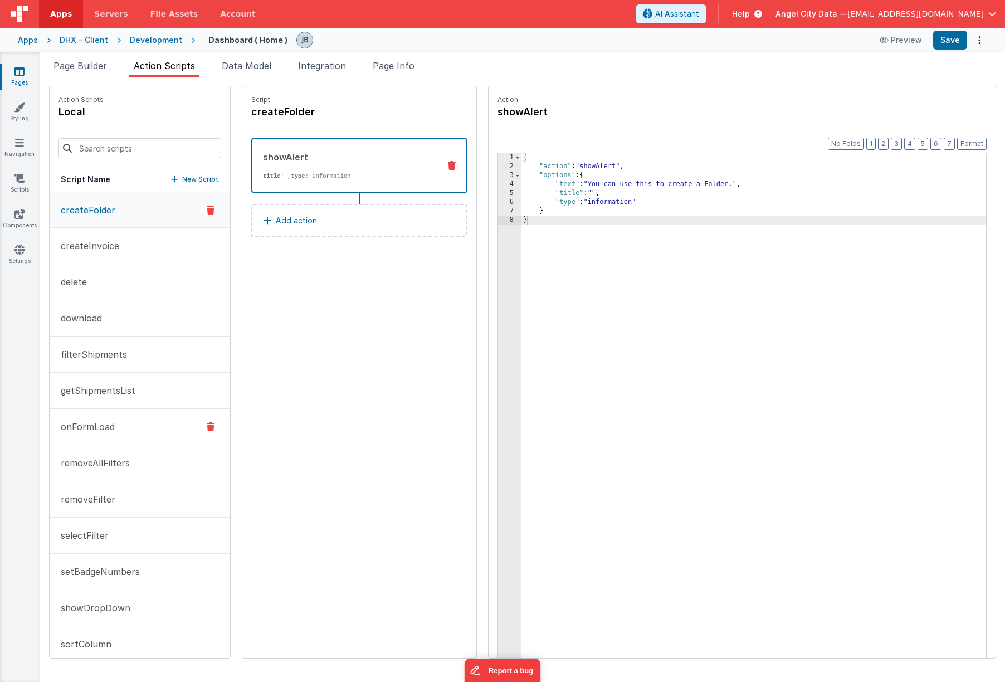
click at [134, 432] on button "onFormLoad" at bounding box center [140, 427] width 180 height 36
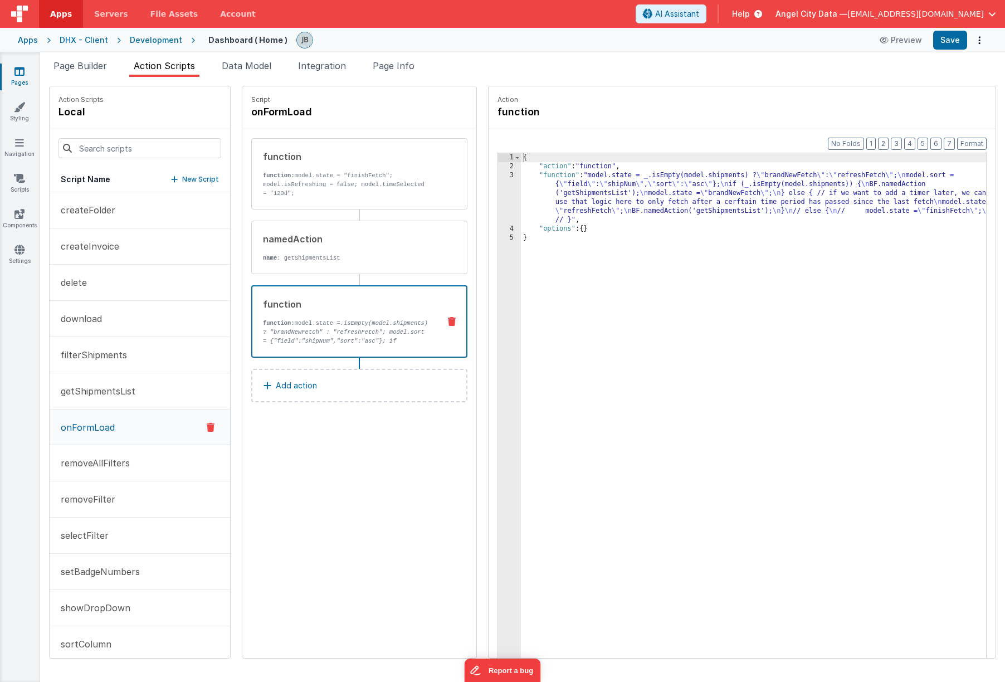
click at [284, 327] on p "function: model.state = .isEmpty(model.shipments) ? "brandNewFetch" : "refreshF…" at bounding box center [347, 372] width 168 height 107
click at [498, 197] on div "3" at bounding box center [509, 197] width 23 height 53
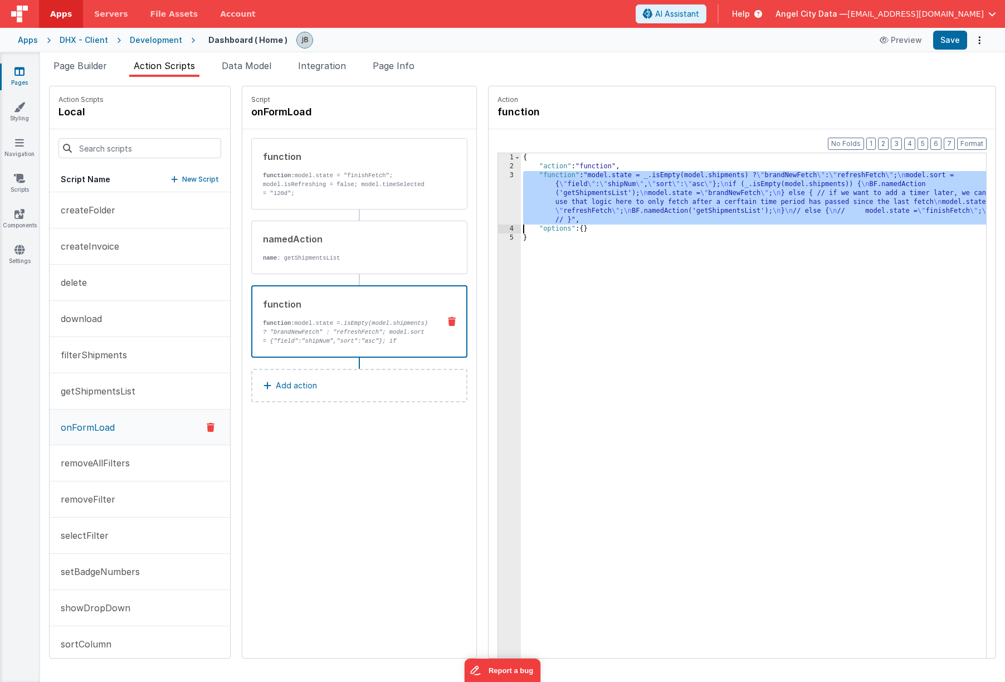
click at [498, 196] on div "3" at bounding box center [509, 197] width 23 height 53
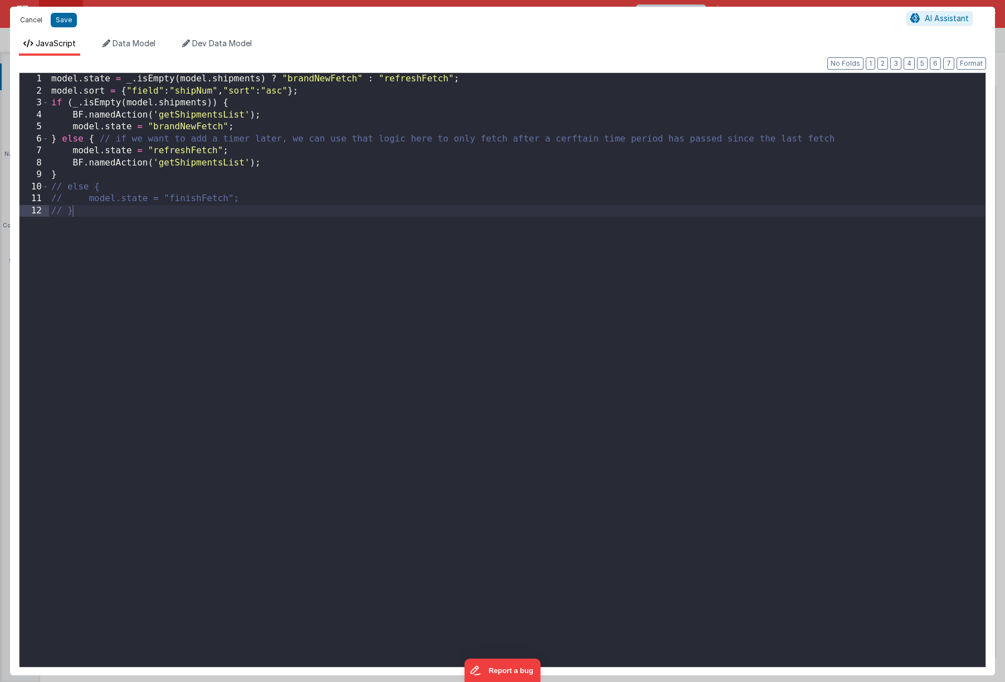
click at [36, 20] on button "Cancel" at bounding box center [30, 20] width 33 height 16
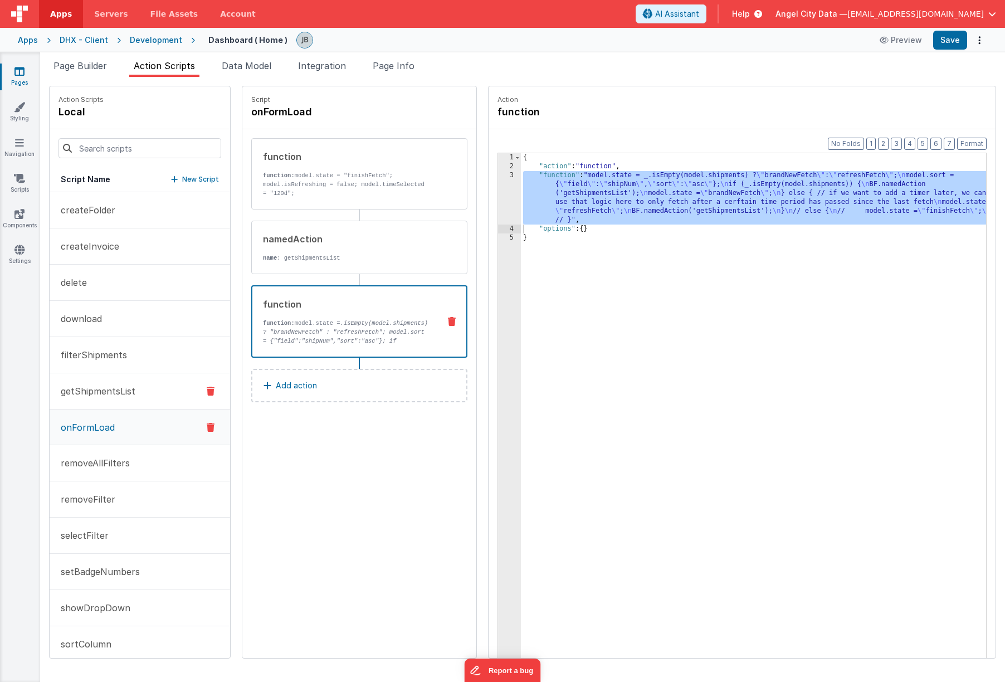
click at [106, 399] on button "getShipmentsList" at bounding box center [140, 391] width 180 height 36
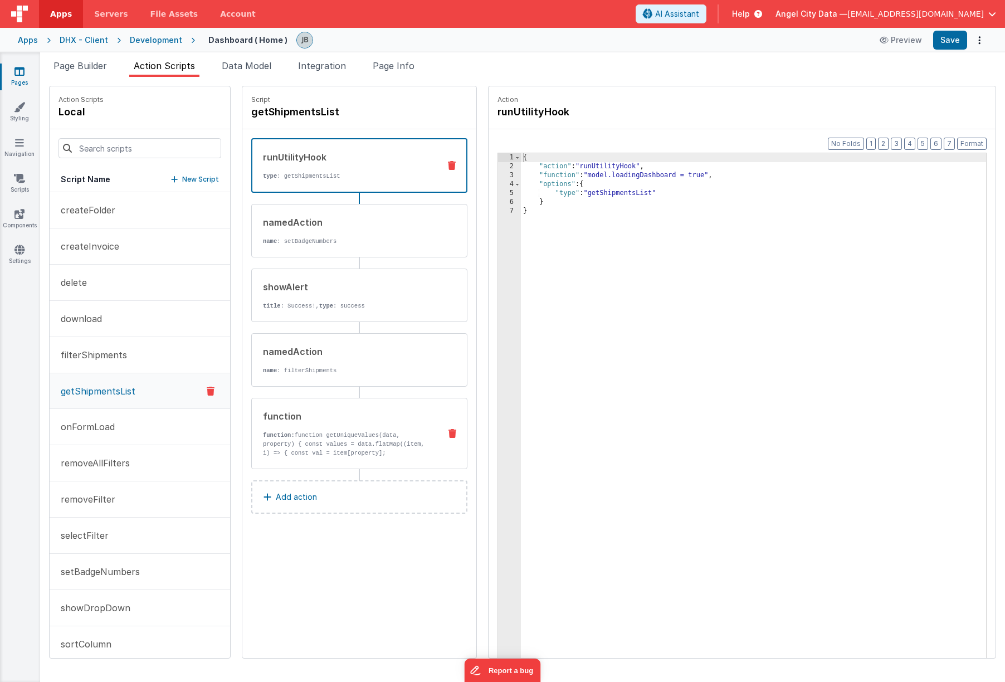
click at [296, 439] on p "function: function getUniqueValues(data, property) { const values = data.flatMa…" at bounding box center [347, 444] width 168 height 27
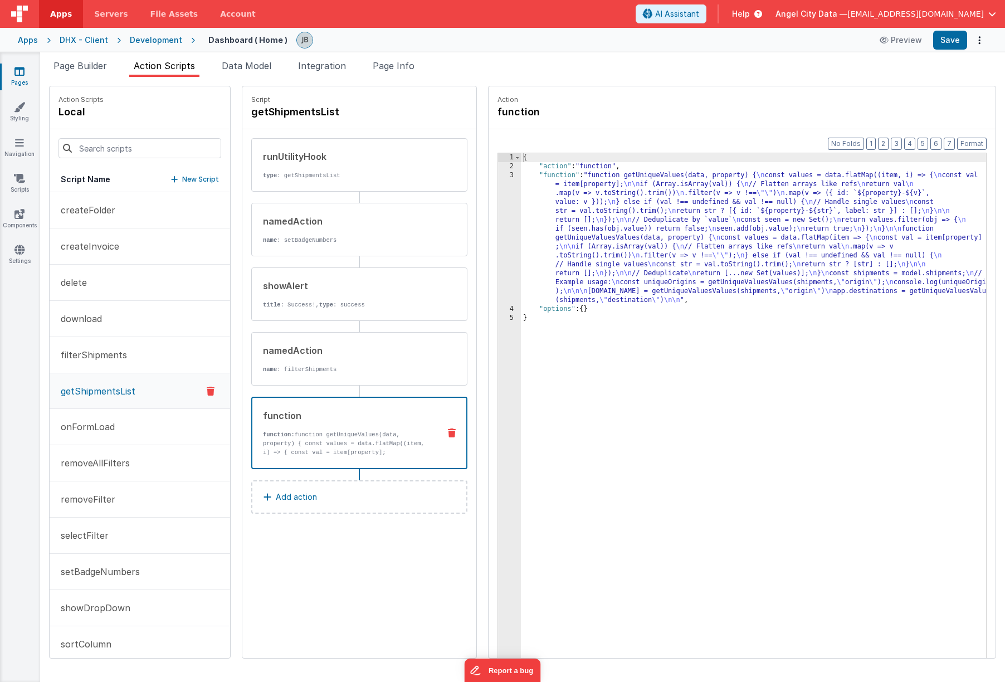
click at [498, 257] on div "3" at bounding box center [509, 238] width 23 height 134
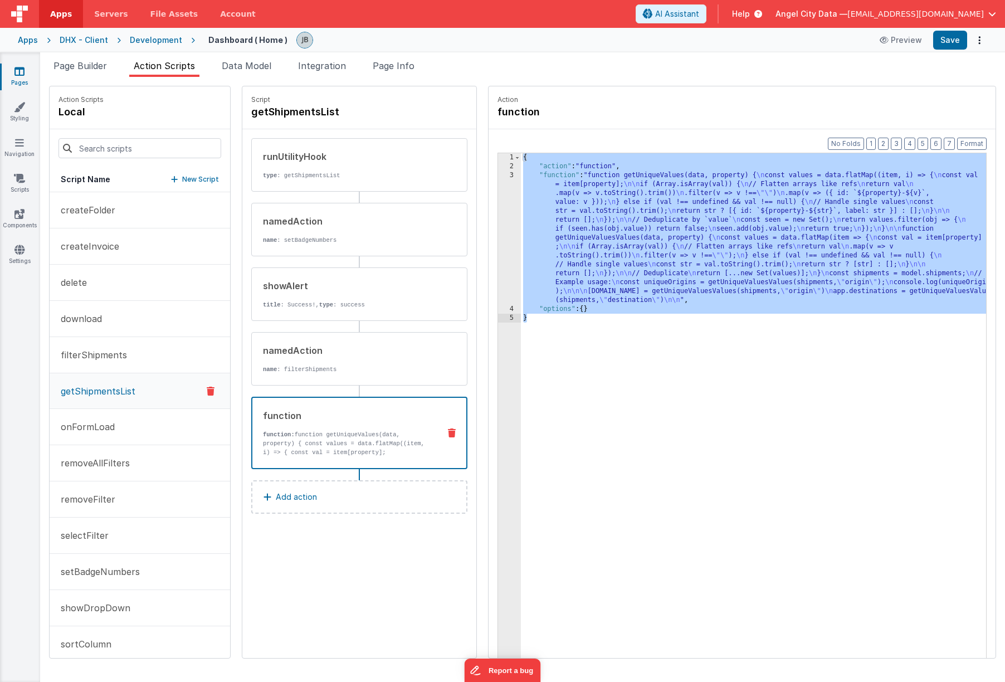
click at [498, 251] on div "3" at bounding box center [509, 238] width 23 height 134
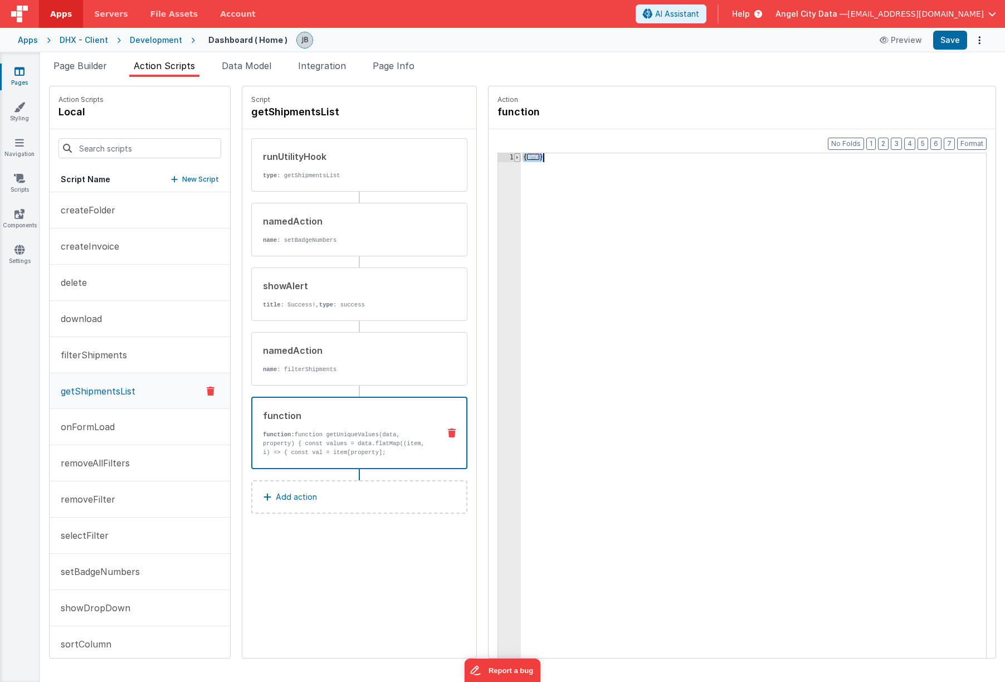
click at [514, 159] on span at bounding box center [517, 157] width 6 height 9
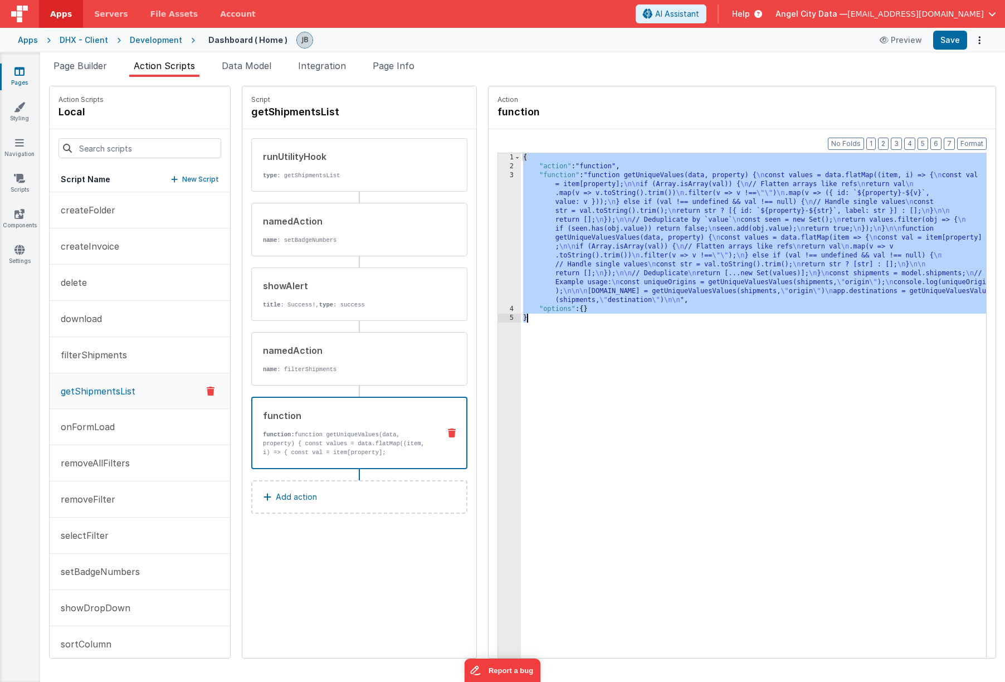
click at [498, 191] on div "3" at bounding box center [509, 238] width 23 height 134
click at [498, 193] on div "3" at bounding box center [509, 238] width 23 height 134
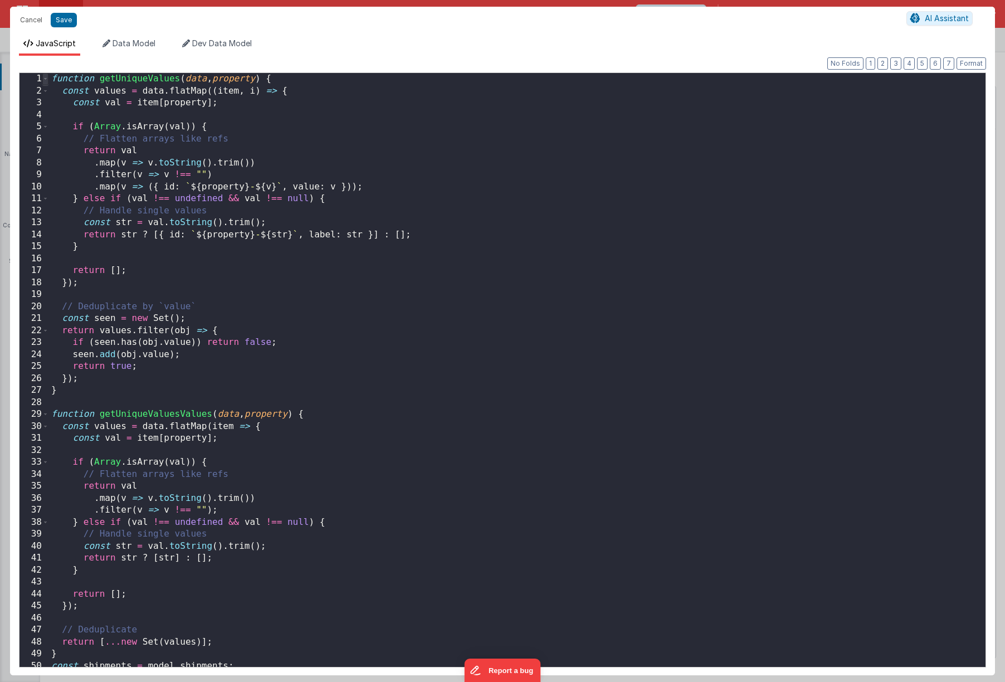
click at [46, 80] on span at bounding box center [45, 79] width 6 height 12
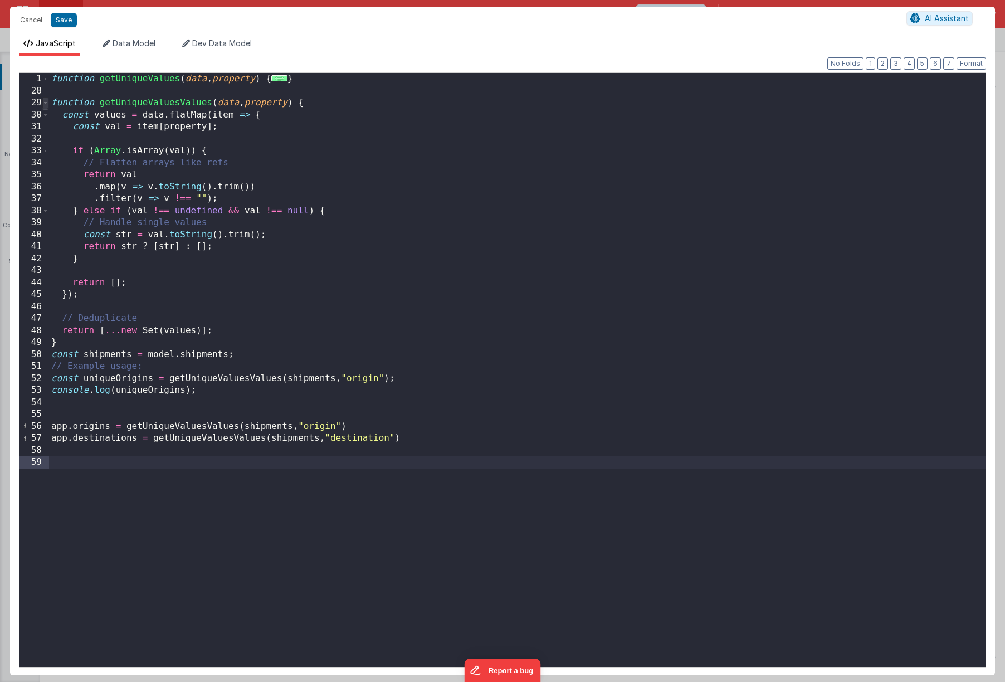
click at [47, 104] on span at bounding box center [45, 103] width 6 height 12
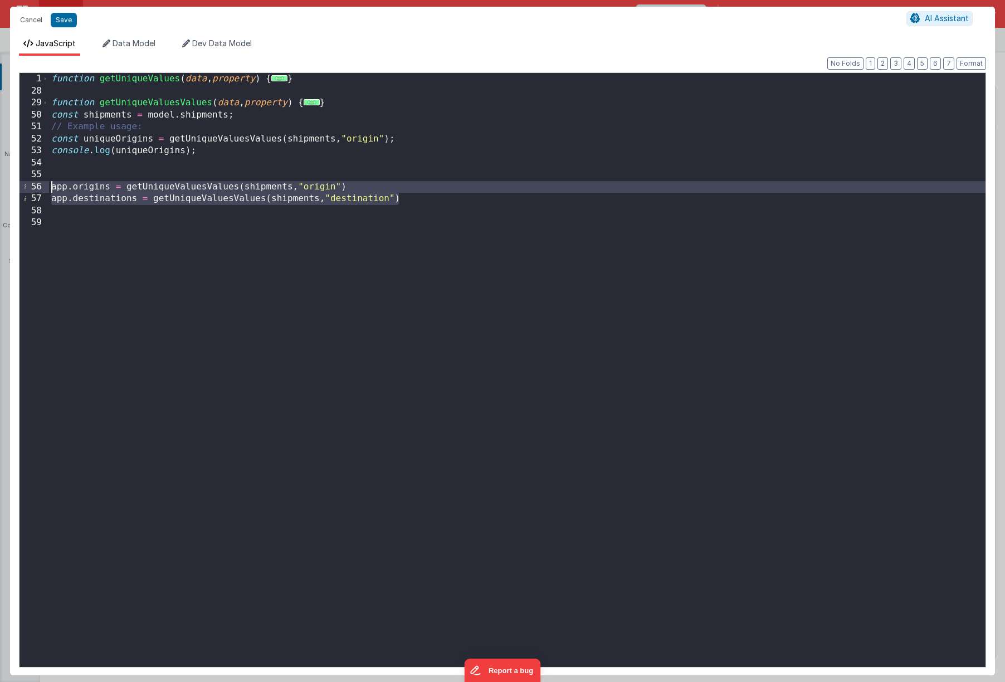
drag, startPoint x: 421, startPoint y: 202, endPoint x: 43, endPoint y: 192, distance: 378.3
click at [43, 192] on div "1 28 29 50 51 52 53 54 55 56 57 58 59 function getUniqueValues ( data , propert…" at bounding box center [502, 369] width 967 height 595
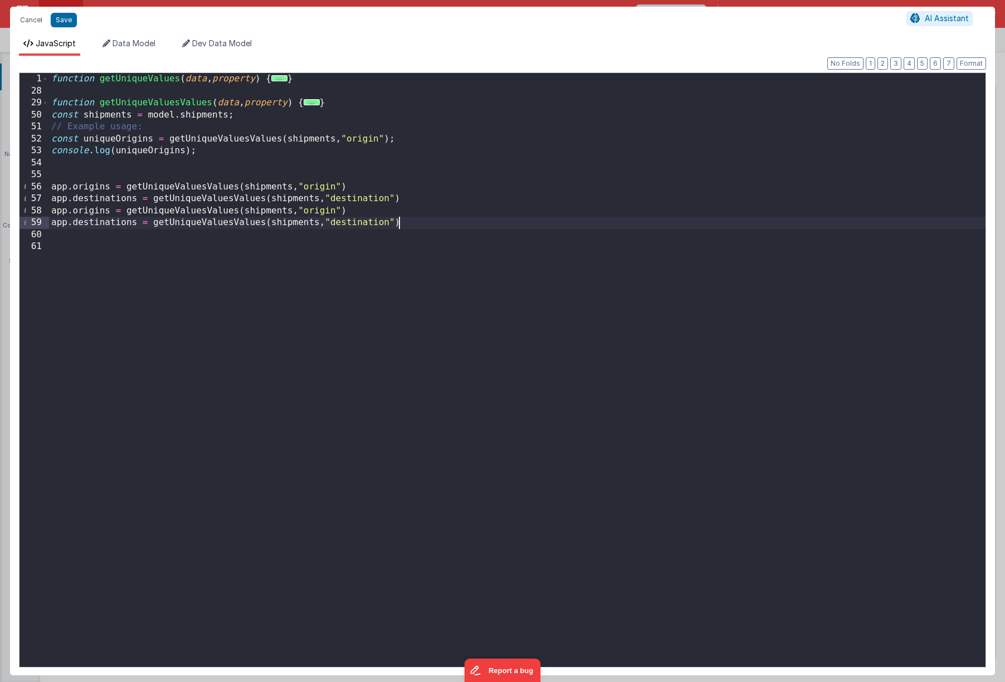
click at [73, 214] on div "function getUniqueValues ( data , property ) { ... } function getUniqueValuesVa…" at bounding box center [517, 382] width 936 height 618
click at [90, 226] on div "function getUniqueValues ( data , property ) { ... } function getUniqueValuesVa…" at bounding box center [517, 382] width 936 height 618
click at [332, 212] on div "function getUniqueValues ( data , property ) { ... } function getUniqueValuesVa…" at bounding box center [517, 382] width 936 height 618
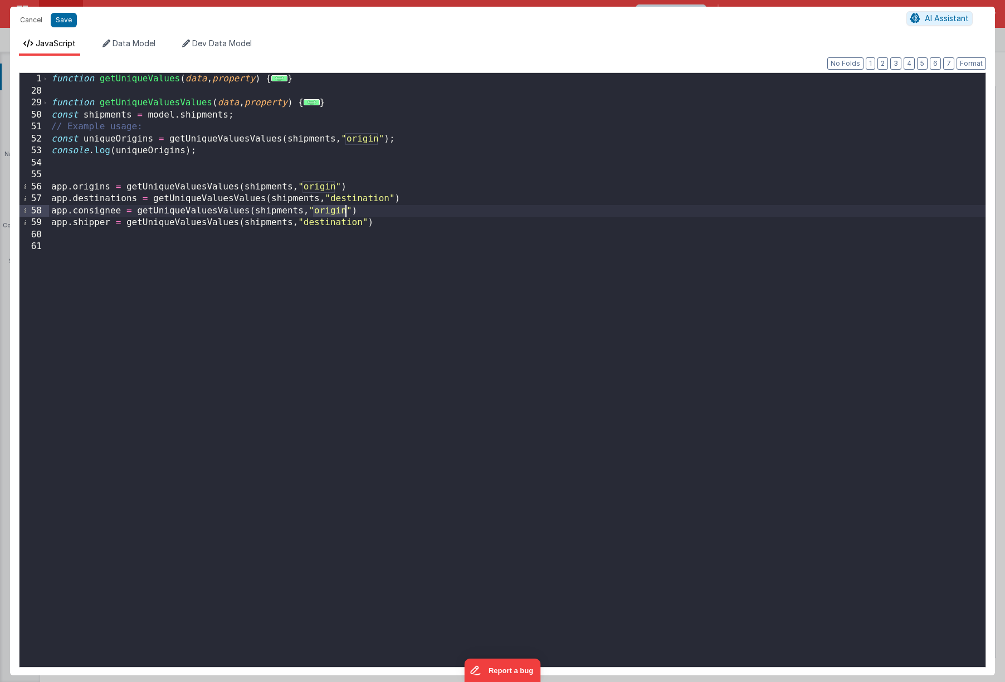
click at [332, 212] on div "function getUniqueValues ( data , property ) { ... } function getUniqueValuesVa…" at bounding box center [517, 382] width 936 height 618
click at [323, 227] on div "function getUniqueValues ( data , property ) { ... } function getUniqueValuesVa…" at bounding box center [517, 382] width 936 height 618
click at [58, 17] on button "Save" at bounding box center [64, 20] width 26 height 14
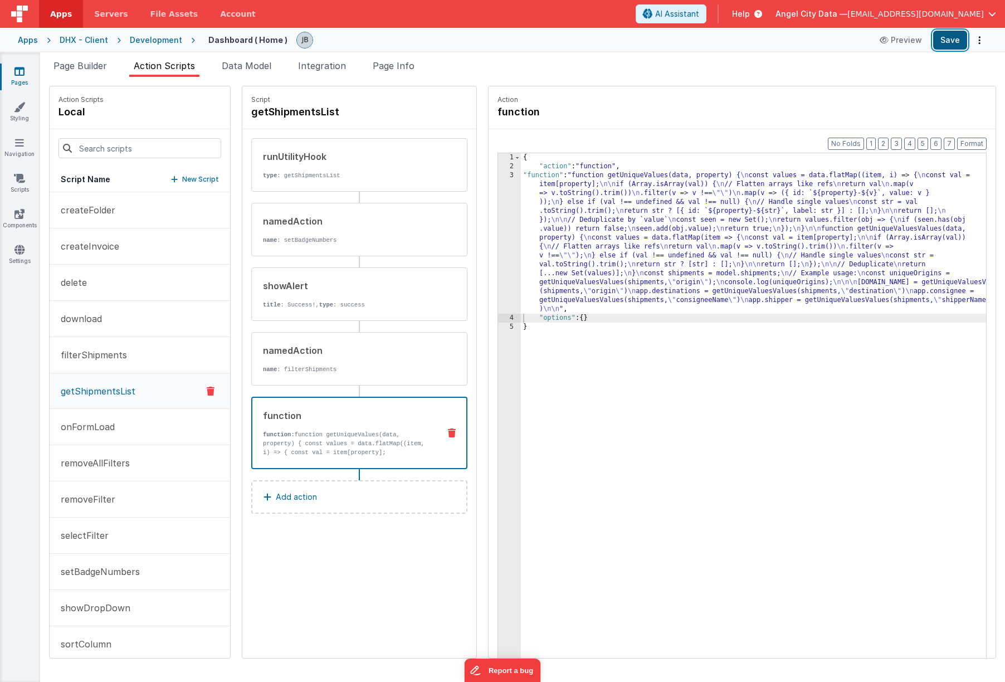
click at [789, 45] on button "Save" at bounding box center [950, 40] width 34 height 19
click at [84, 70] on span "Page Builder" at bounding box center [79, 65] width 53 height 11
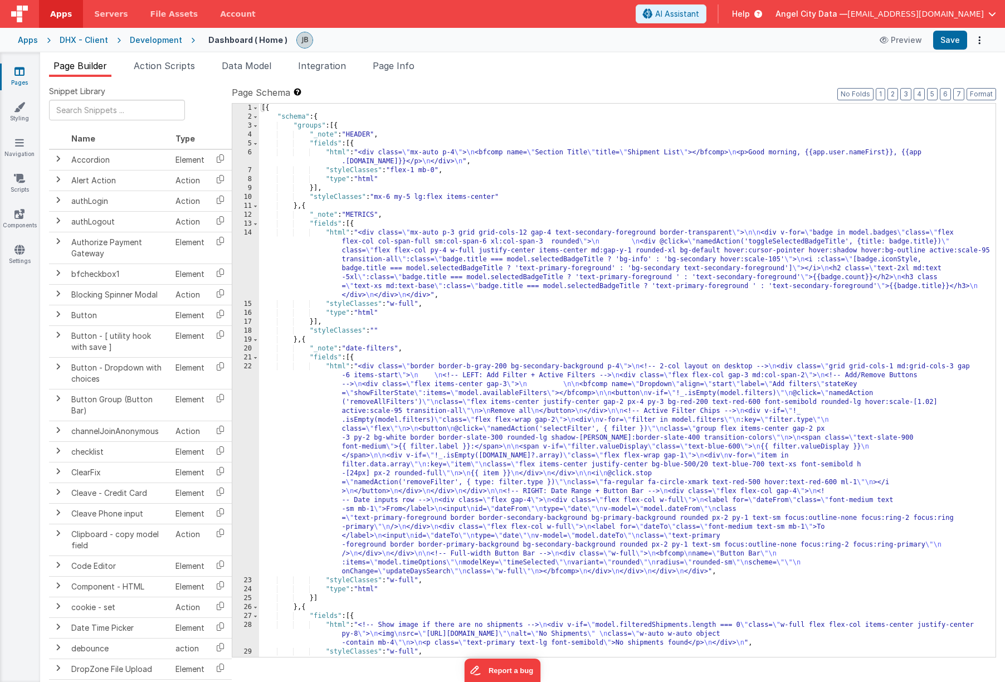
click at [24, 76] on icon at bounding box center [19, 71] width 10 height 11
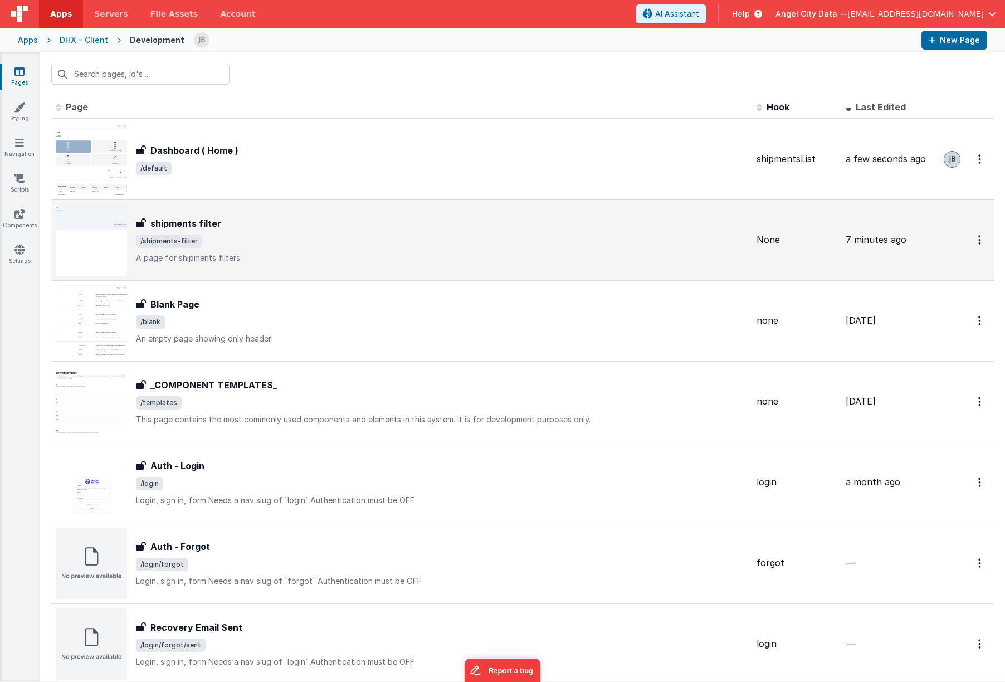
click at [162, 218] on h3 "shipments filter" at bounding box center [185, 223] width 71 height 13
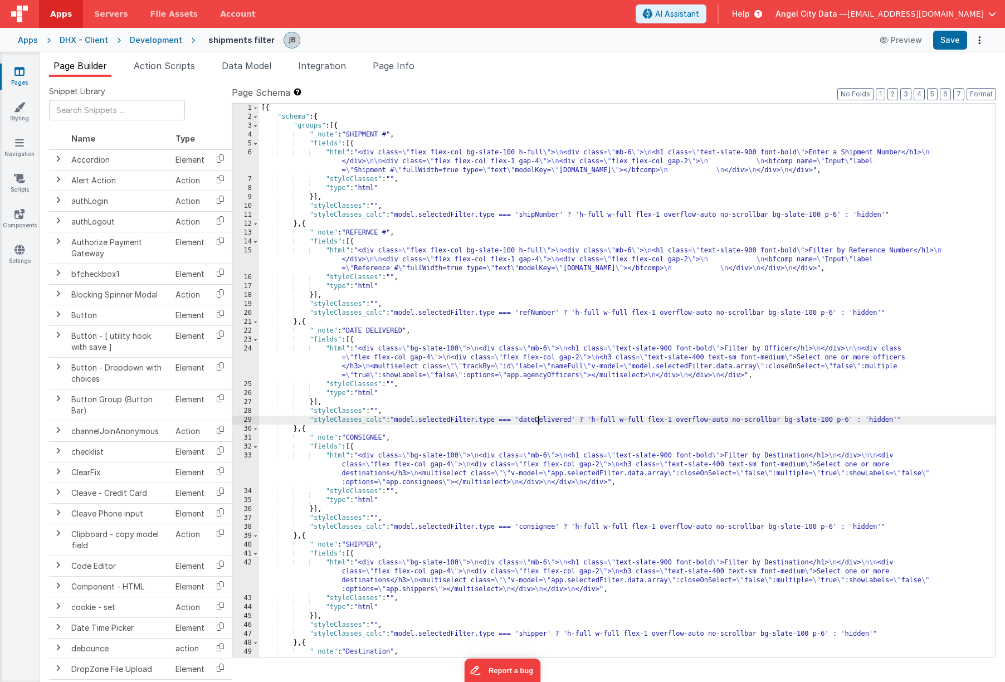
click at [536, 416] on div "[{ "schema" : { "groups" : [{ "_note" : "SHIPMENT #" , "fields" : [{ "html" : "…" at bounding box center [627, 403] width 736 height 598
click at [542, 374] on div "[{ "schema" : { "groups" : [{ "_note" : "SHIPMENT #" , "fields" : [{ "html" : "…" at bounding box center [627, 403] width 736 height 598
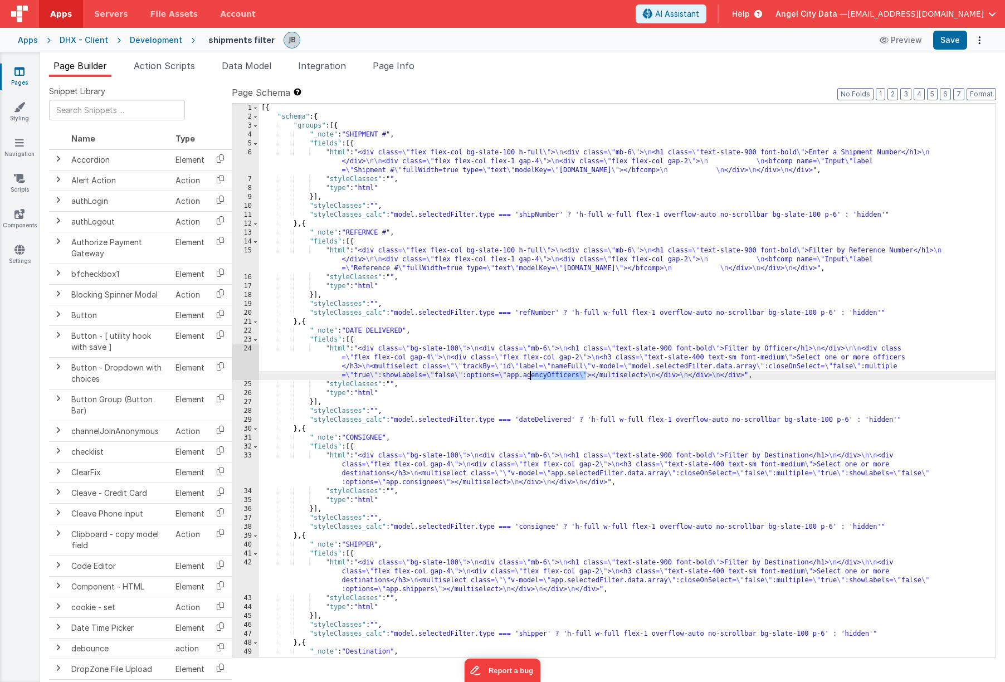
click at [542, 374] on div "[{ "schema" : { "groups" : [{ "_note" : "SHIPMENT #" , "fields" : [{ "html" : "…" at bounding box center [627, 403] width 736 height 598
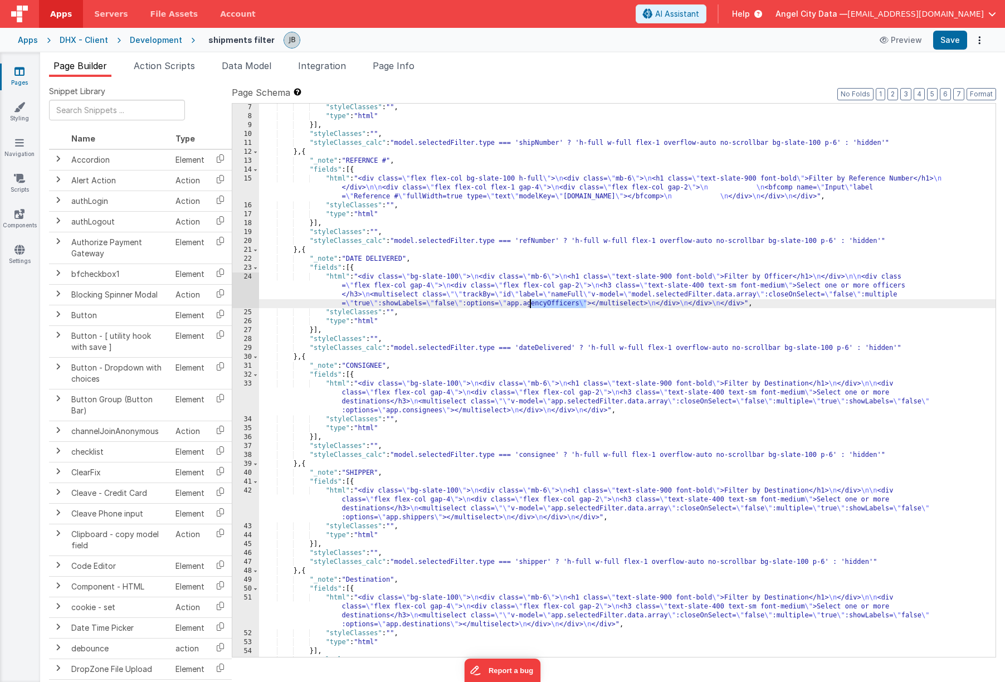
scroll to position [94, 0]
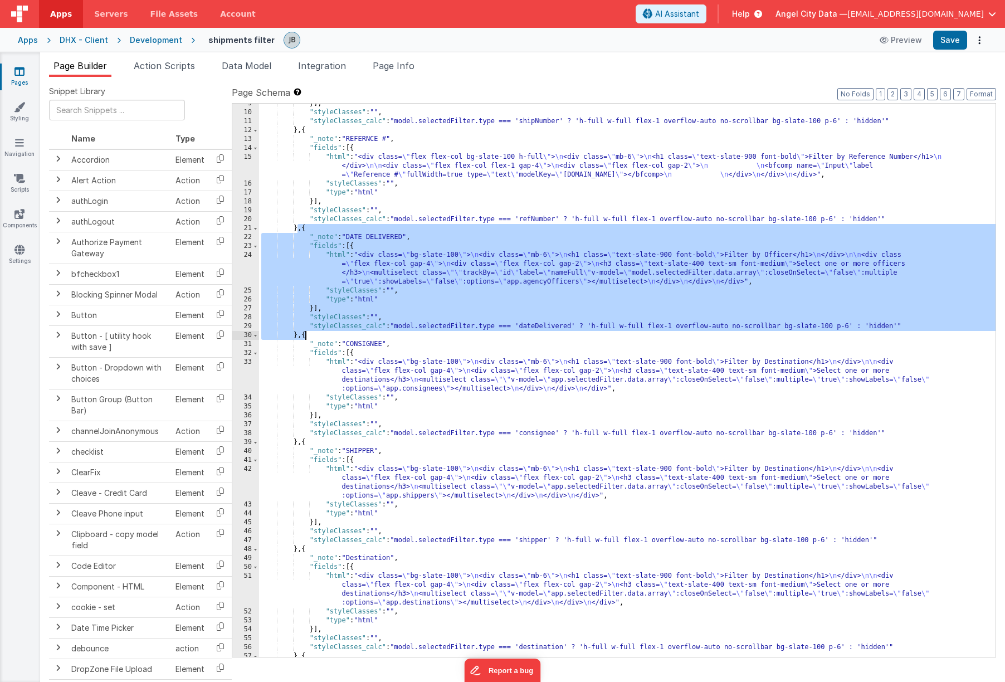
drag, startPoint x: 297, startPoint y: 232, endPoint x: 305, endPoint y: 335, distance: 103.9
click at [305, 335] on div "}] , "styleClasses" : "" , "styleClasses_calc" : "model.selectedFilter.type ===…" at bounding box center [627, 384] width 736 height 571
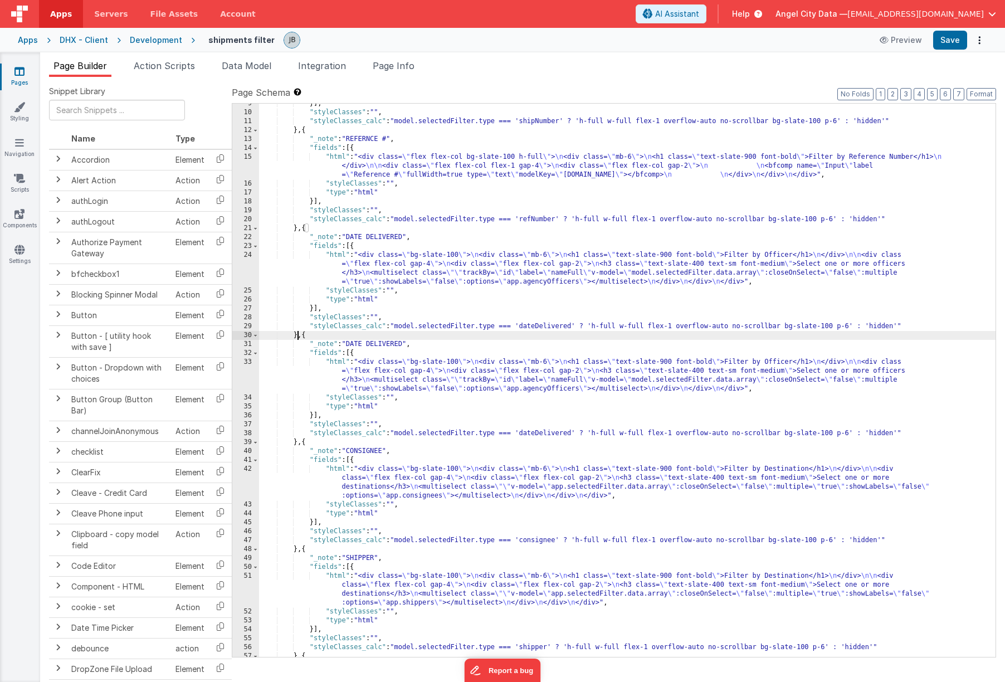
click at [381, 234] on div "}] , "styleClasses" : "" , "styleClasses_calc" : "model.selectedFilter.type ===…" at bounding box center [627, 384] width 736 height 571
click at [539, 329] on div "}] , "styleClasses" : "" , "styleClasses_calc" : "model.selectedFilter.type ===…" at bounding box center [627, 384] width 736 height 571
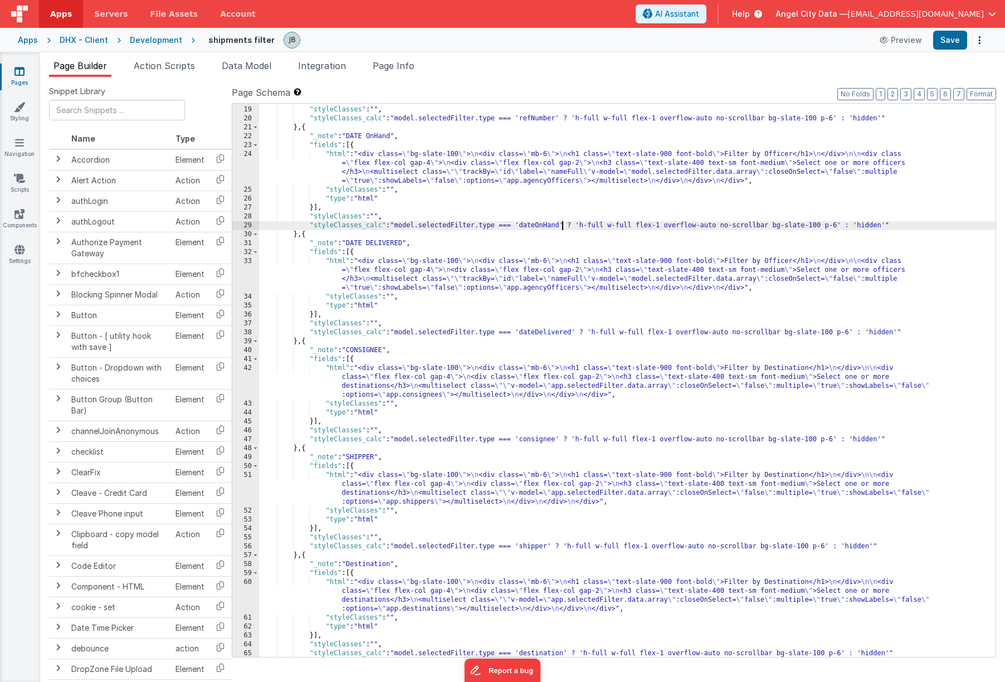
scroll to position [216, 0]
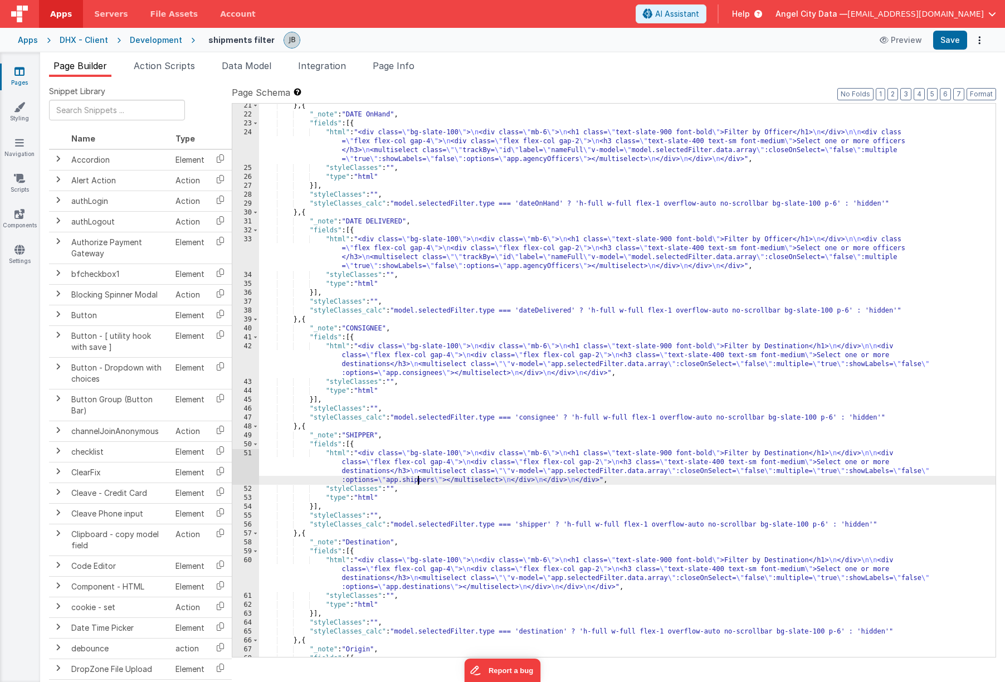
click at [418, 480] on div "} , { "_note" : "DATE OnHand" , "fields" : [{ "html" : "<div class= \" bg-slate…" at bounding box center [627, 400] width 736 height 598
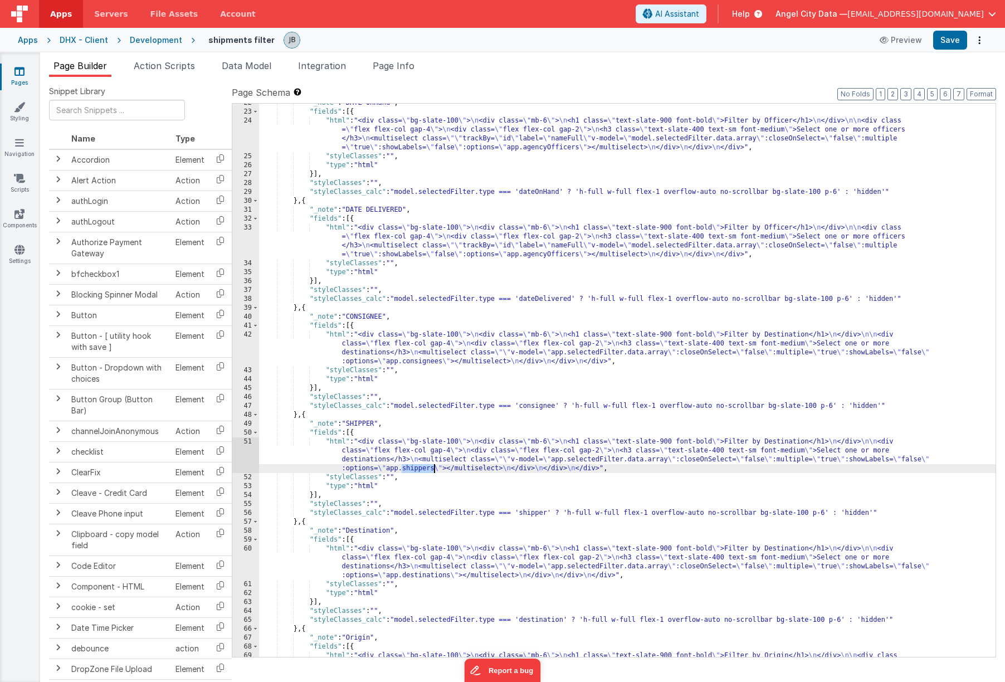
scroll to position [228, 0]
click at [789, 42] on button "Save" at bounding box center [950, 40] width 34 height 19
click at [247, 451] on div "51" at bounding box center [245, 455] width 27 height 36
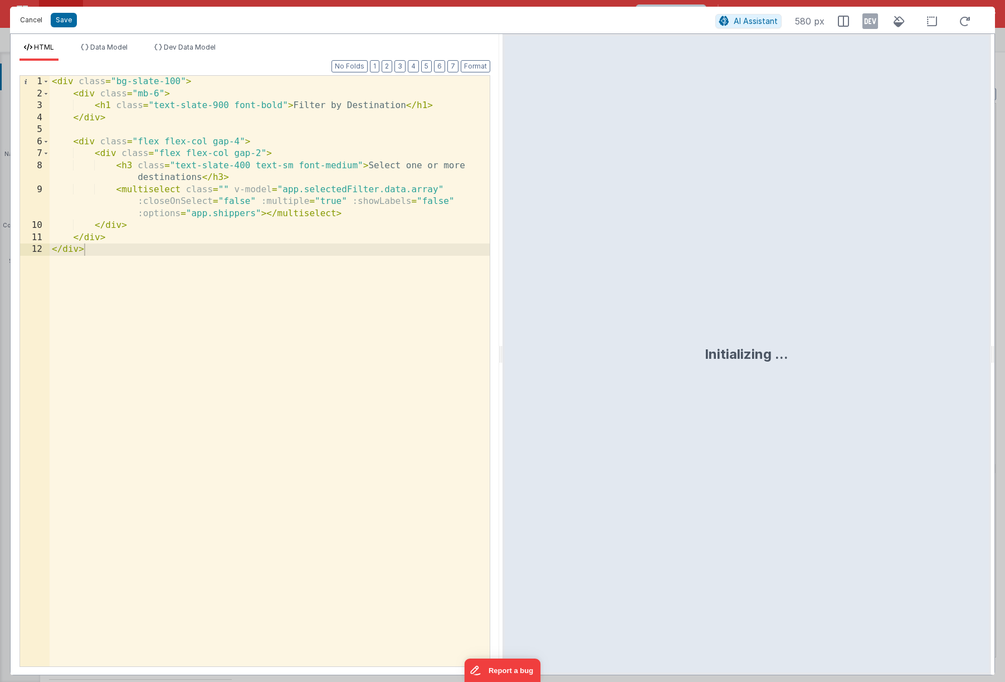
click at [40, 21] on button "Cancel" at bounding box center [30, 20] width 33 height 16
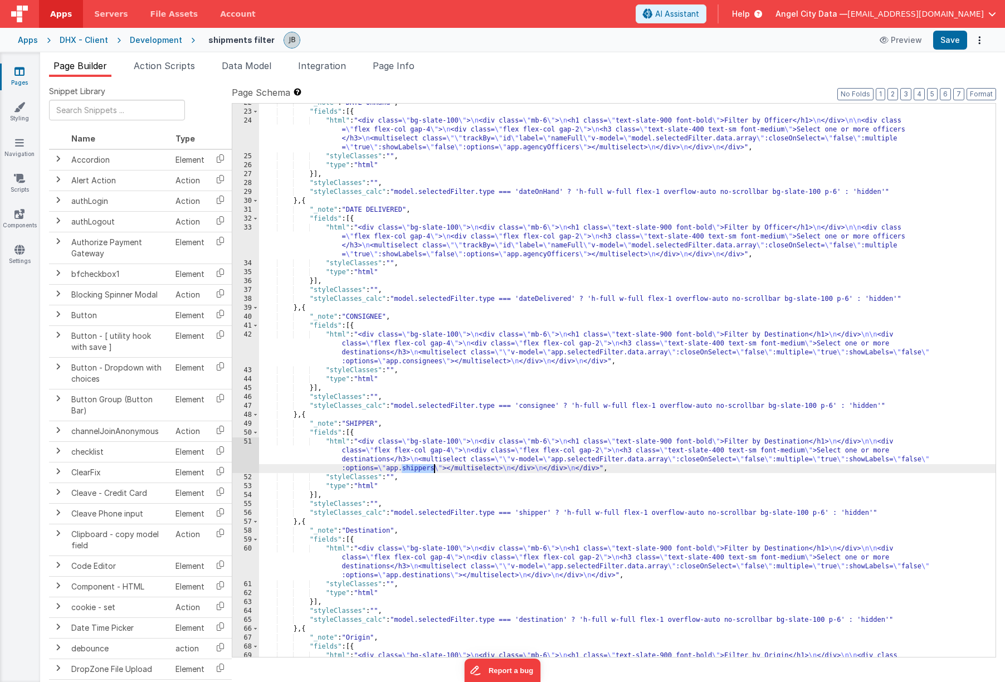
click at [246, 355] on div "42" at bounding box center [245, 348] width 27 height 36
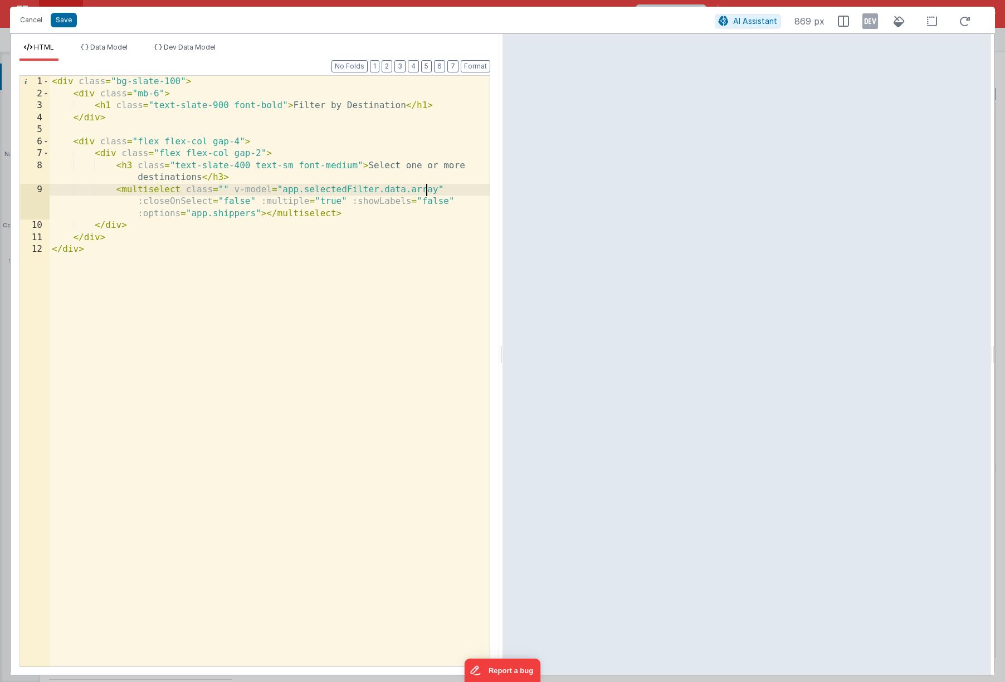
click at [428, 187] on div "< div class = "bg-slate-100" > < div class = "mb-6" > < h1 class = "text-slate-…" at bounding box center [270, 383] width 440 height 614
click at [34, 19] on button "Cancel" at bounding box center [30, 20] width 33 height 16
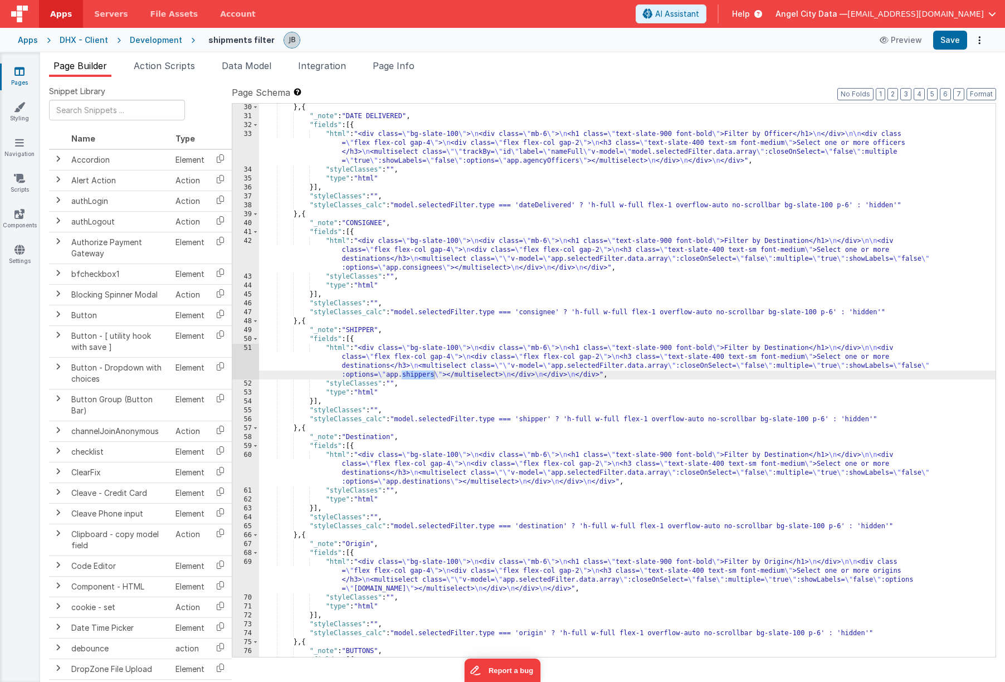
scroll to position [346, 0]
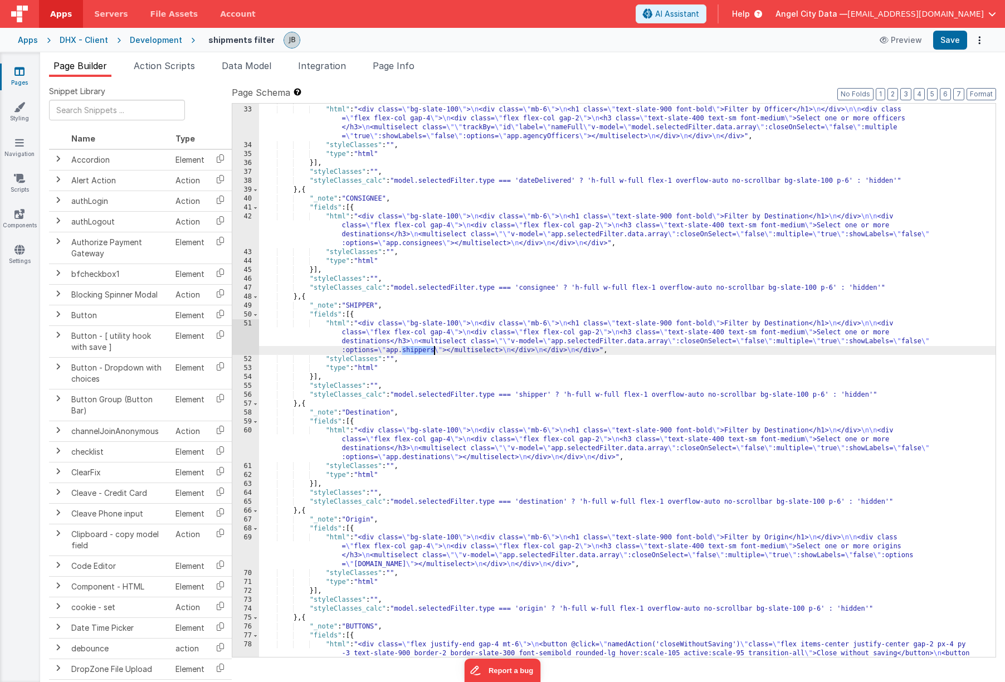
click at [248, 443] on div "60" at bounding box center [245, 444] width 27 height 36
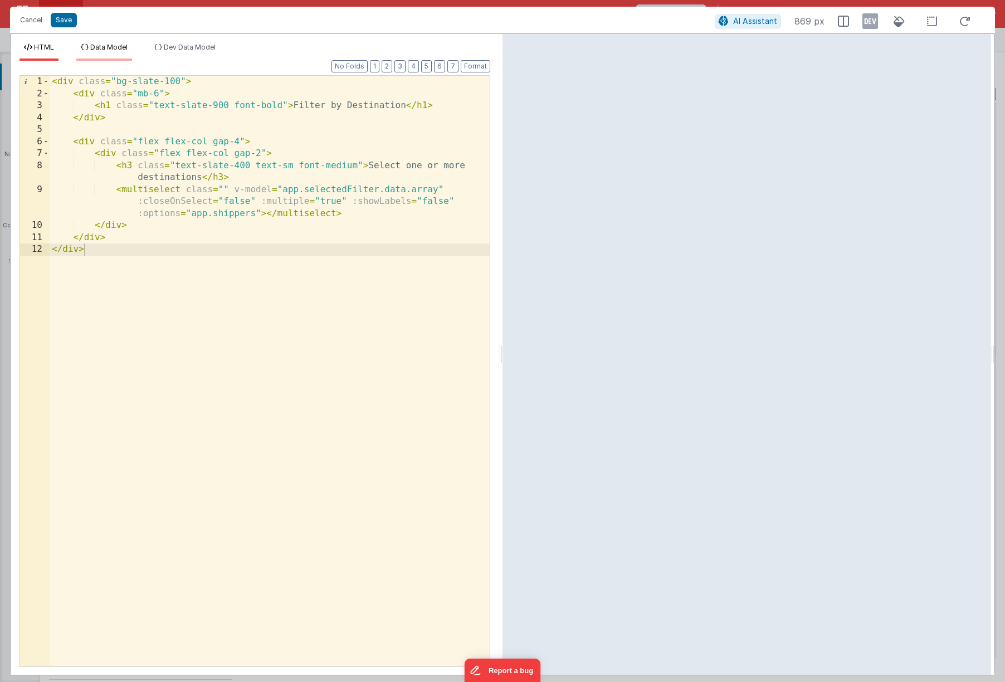
click at [102, 47] on span "Data Model" at bounding box center [108, 47] width 37 height 8
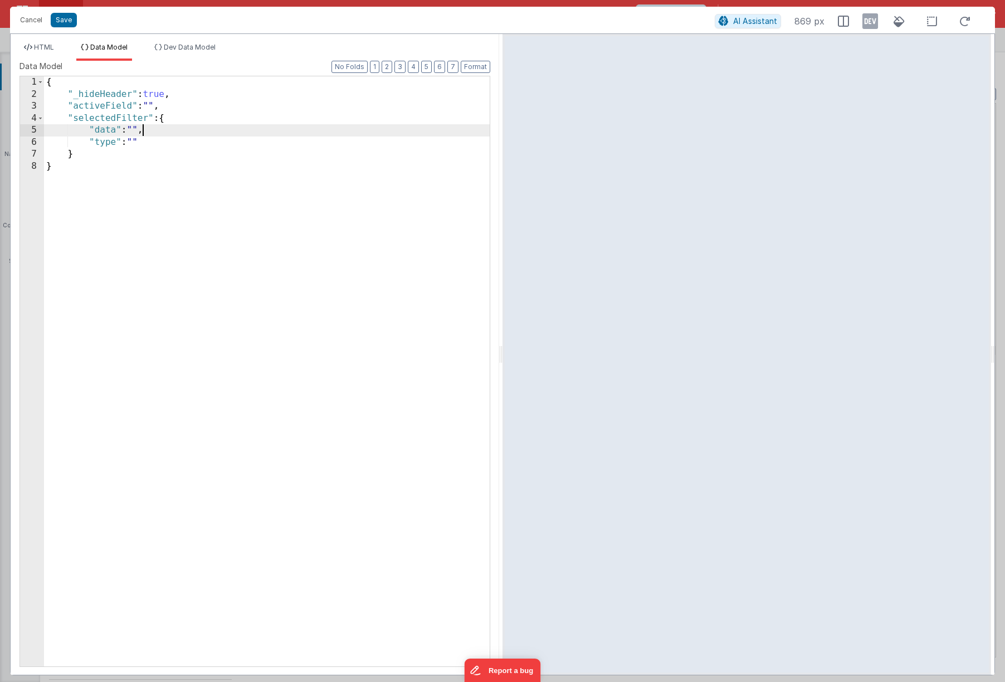
click at [142, 129] on div "{ "_hideHeader" : true , "activeField" : "" , "selectedFilter" : { "data" : "" …" at bounding box center [267, 383] width 446 height 614
click at [43, 18] on button "Cancel" at bounding box center [30, 20] width 33 height 16
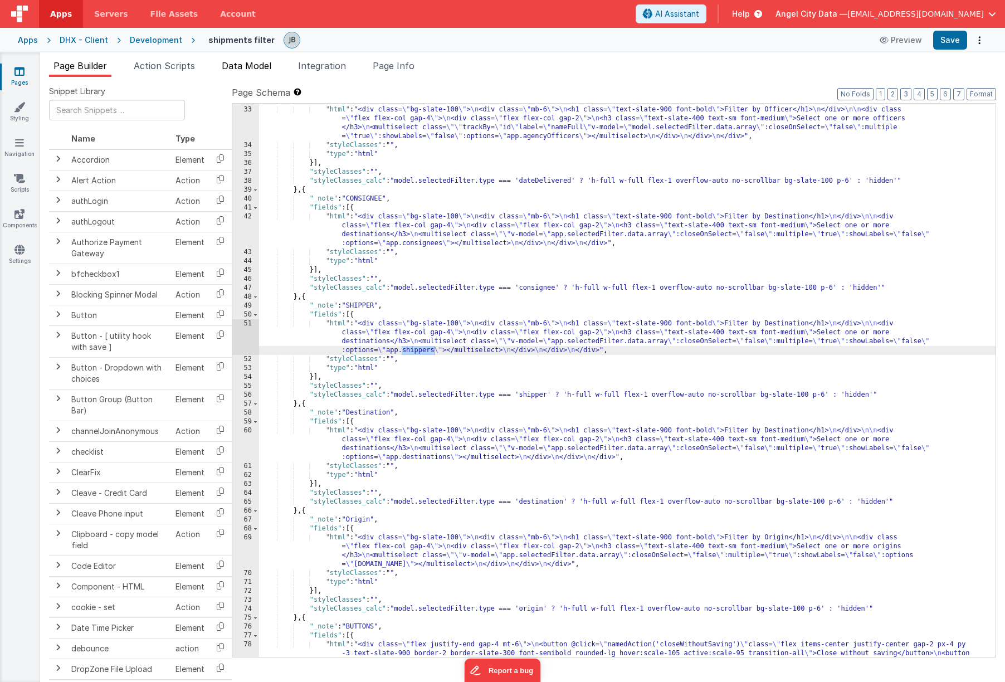
click at [237, 65] on span "Data Model" at bounding box center [247, 65] width 50 height 11
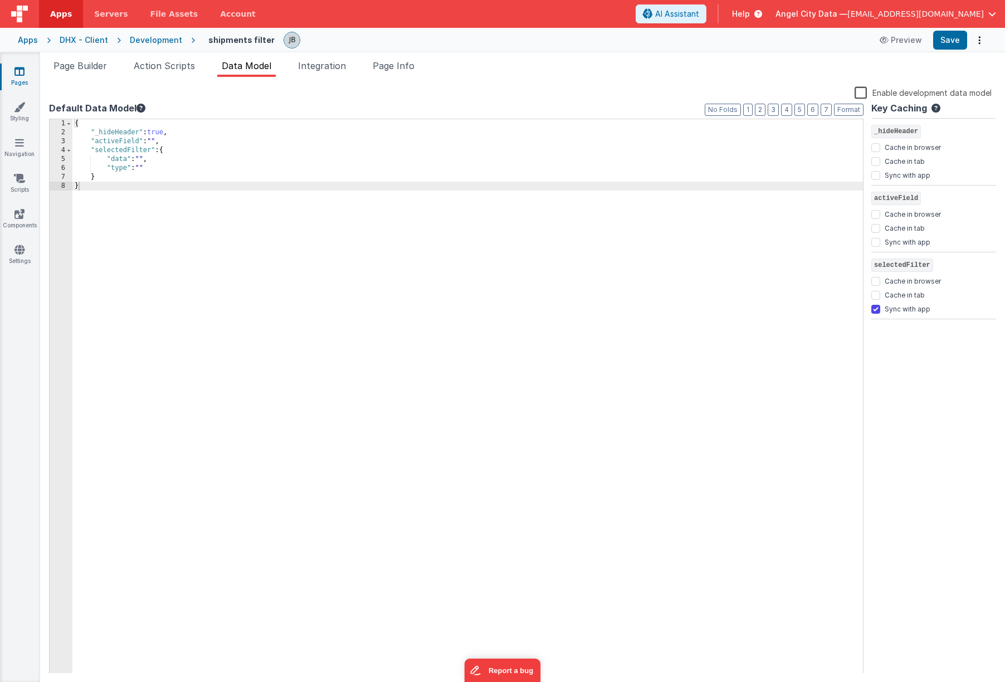
click at [145, 159] on div "{ "_hideHeader" : true , "activeField" : "" , "selectedFilter" : { "data" : "" …" at bounding box center [467, 405] width 790 height 572
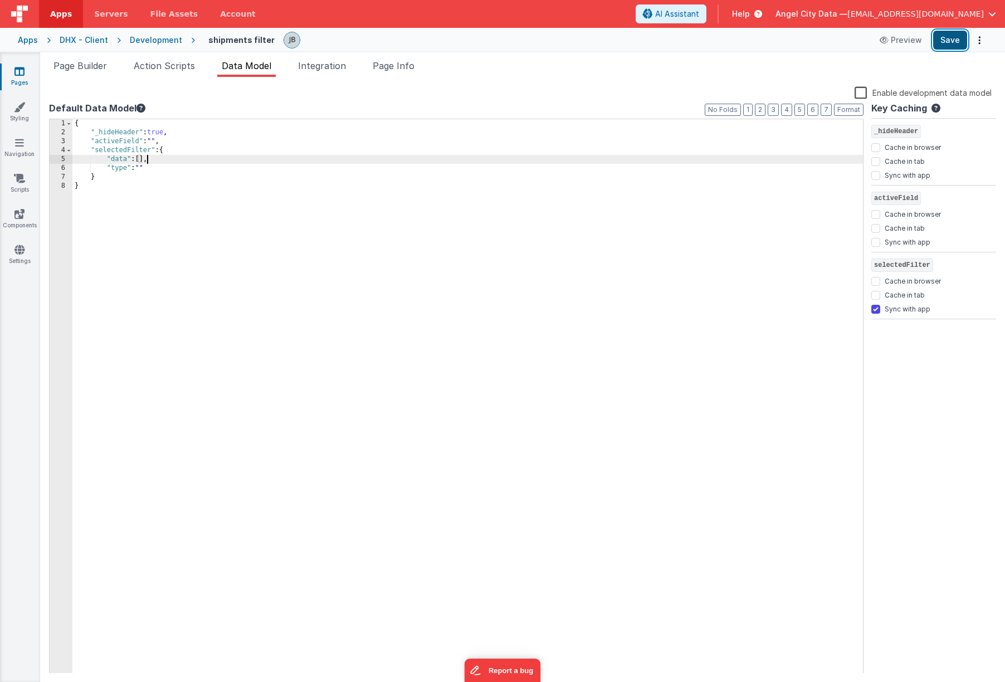
click at [789, 40] on button "Save" at bounding box center [950, 40] width 34 height 19
click at [154, 43] on div "Development" at bounding box center [156, 40] width 52 height 11
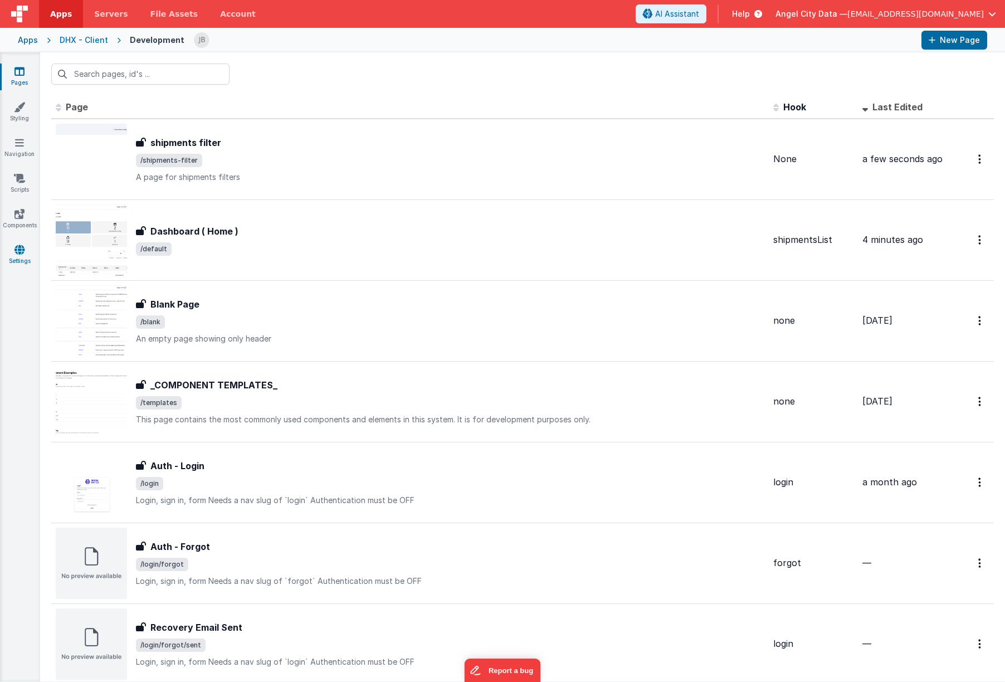
click at [23, 248] on icon at bounding box center [19, 249] width 10 height 11
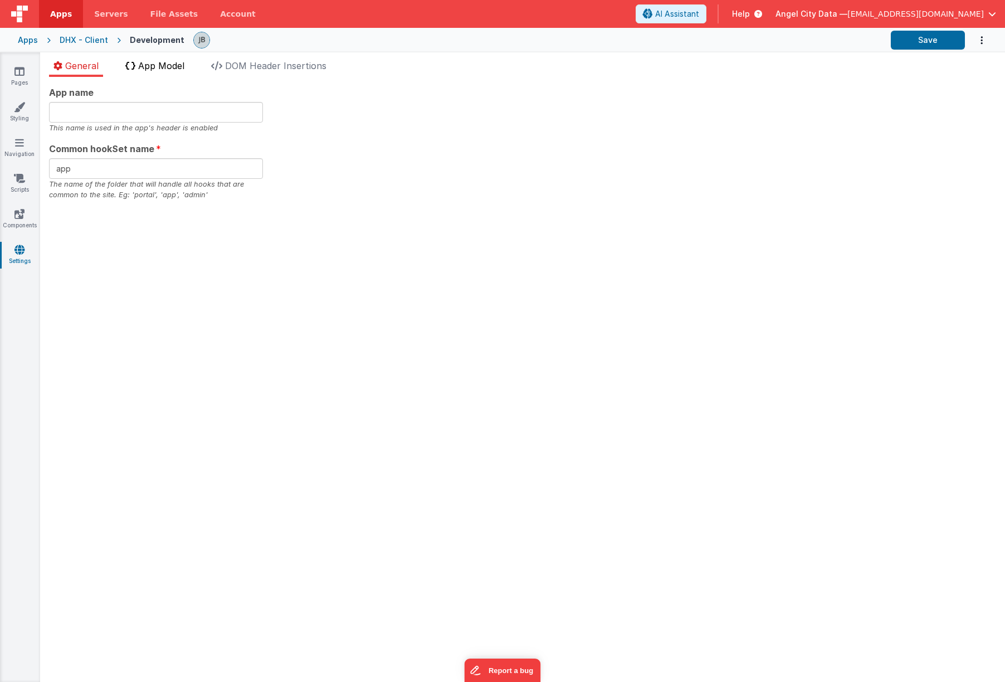
click at [169, 67] on span "App Model" at bounding box center [161, 65] width 46 height 11
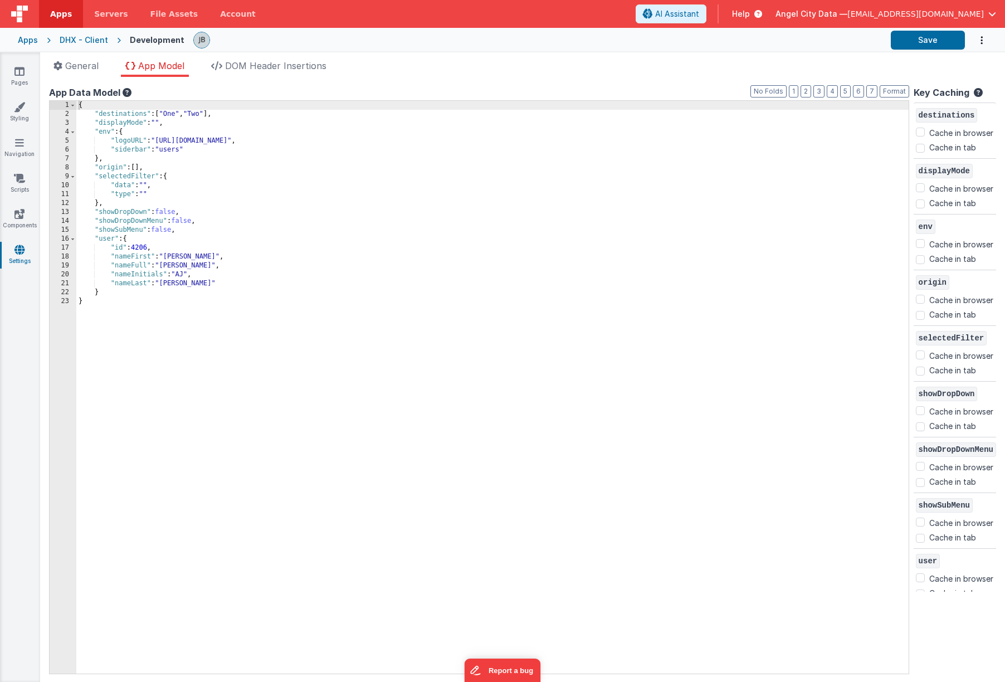
click at [152, 186] on div "{ "destinations" : [ "One" , "Two" ] , "displayMode" : "" , "env" : { "logoURL"…" at bounding box center [492, 396] width 832 height 590
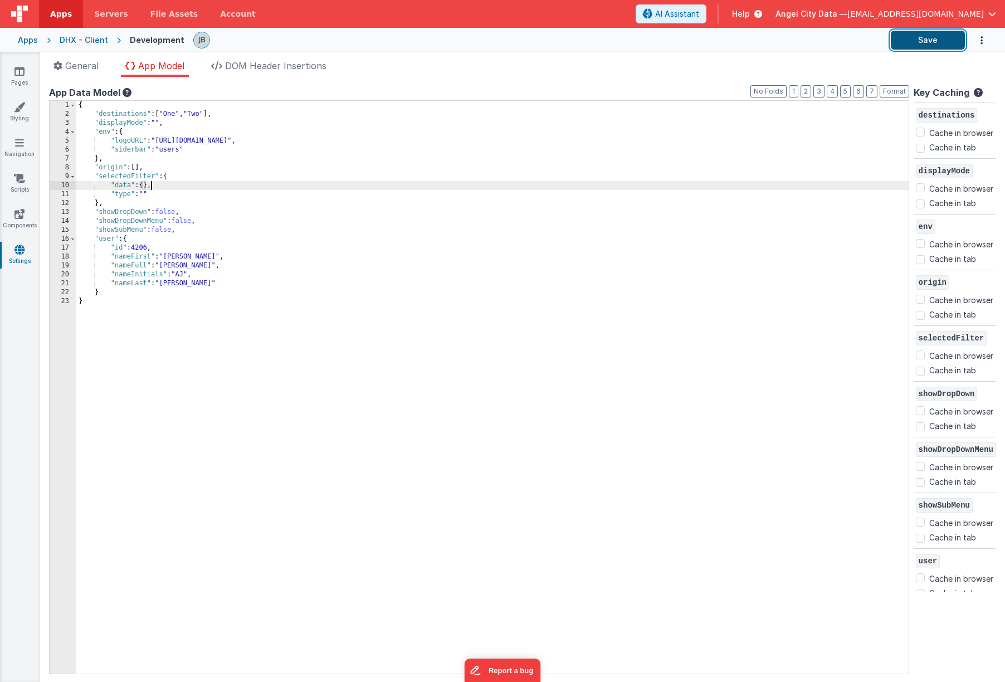
click at [789, 49] on button "Save" at bounding box center [928, 40] width 74 height 19
click at [95, 40] on div "DHX - Client" at bounding box center [84, 40] width 48 height 11
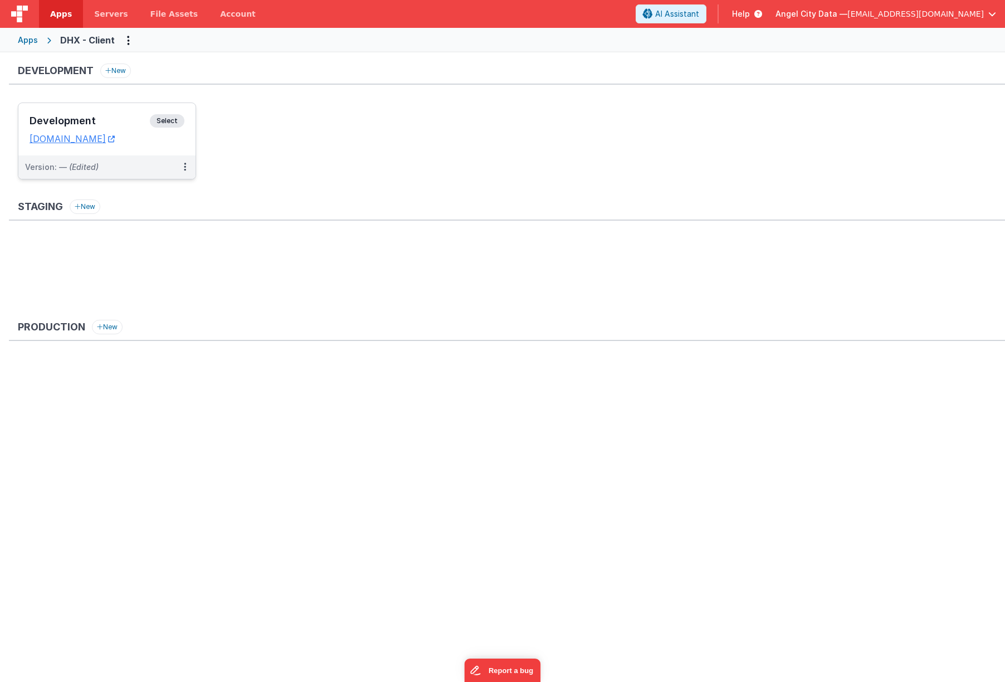
click at [120, 104] on div "Development Select URLs [DOMAIN_NAME]" at bounding box center [106, 129] width 177 height 52
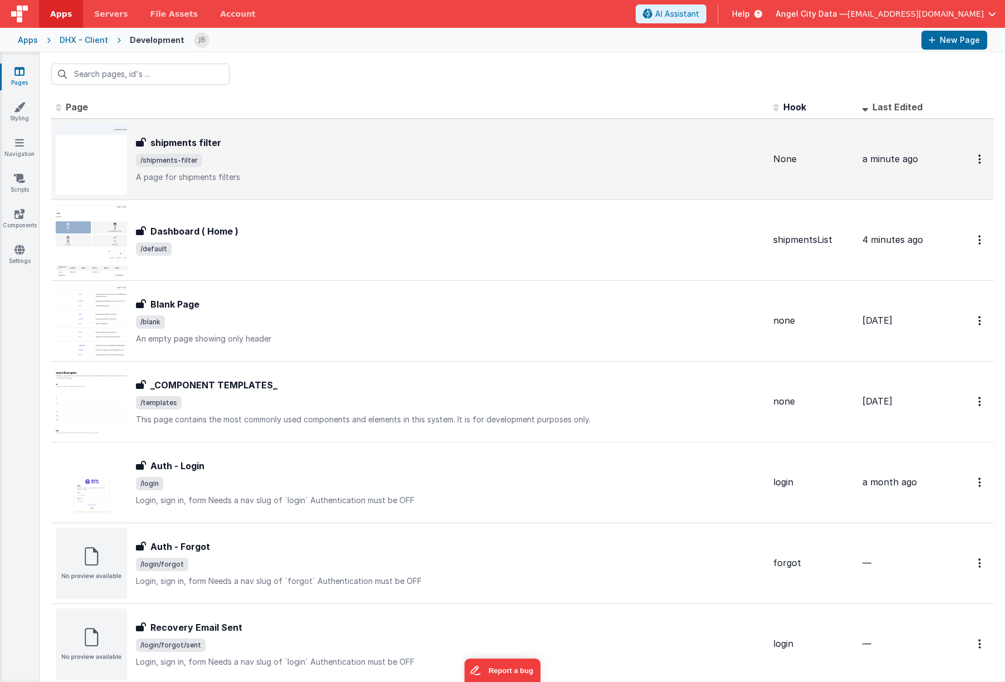
click at [185, 142] on h3 "shipments filter" at bounding box center [185, 142] width 71 height 13
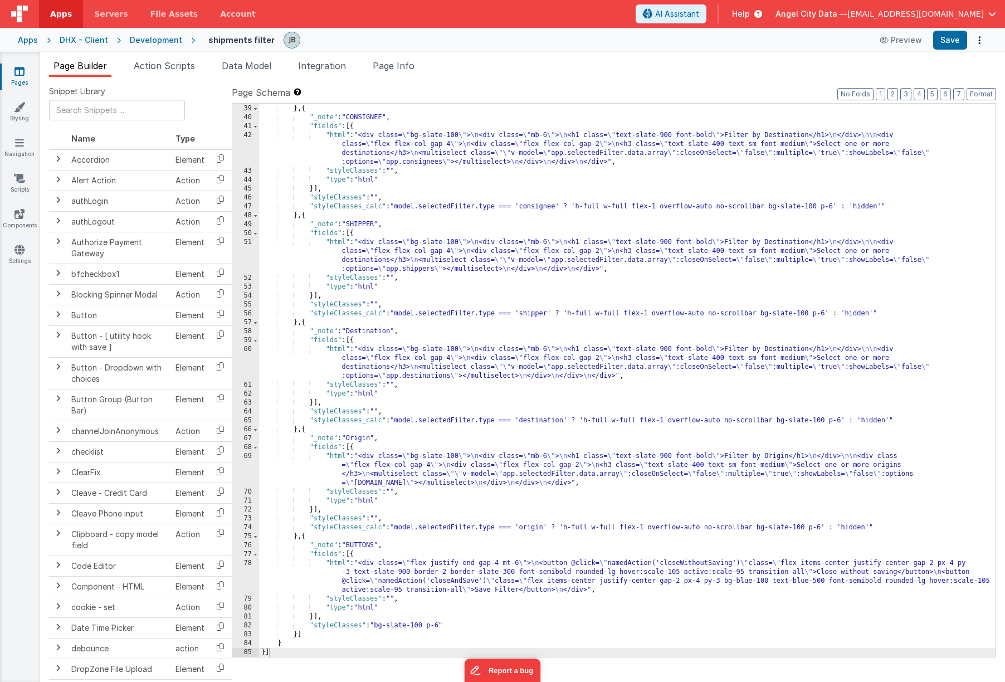
scroll to position [427, 0]
click at [246, 579] on div "78" at bounding box center [245, 577] width 27 height 36
click at [250, 572] on div "78" at bounding box center [245, 577] width 27 height 36
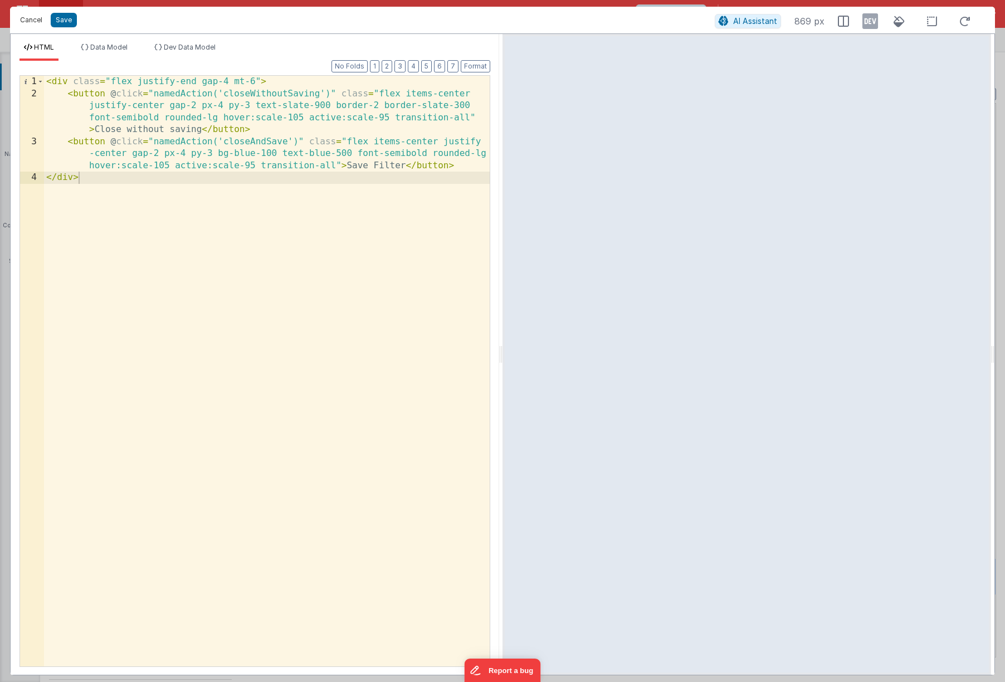
click at [32, 19] on button "Cancel" at bounding box center [30, 20] width 33 height 16
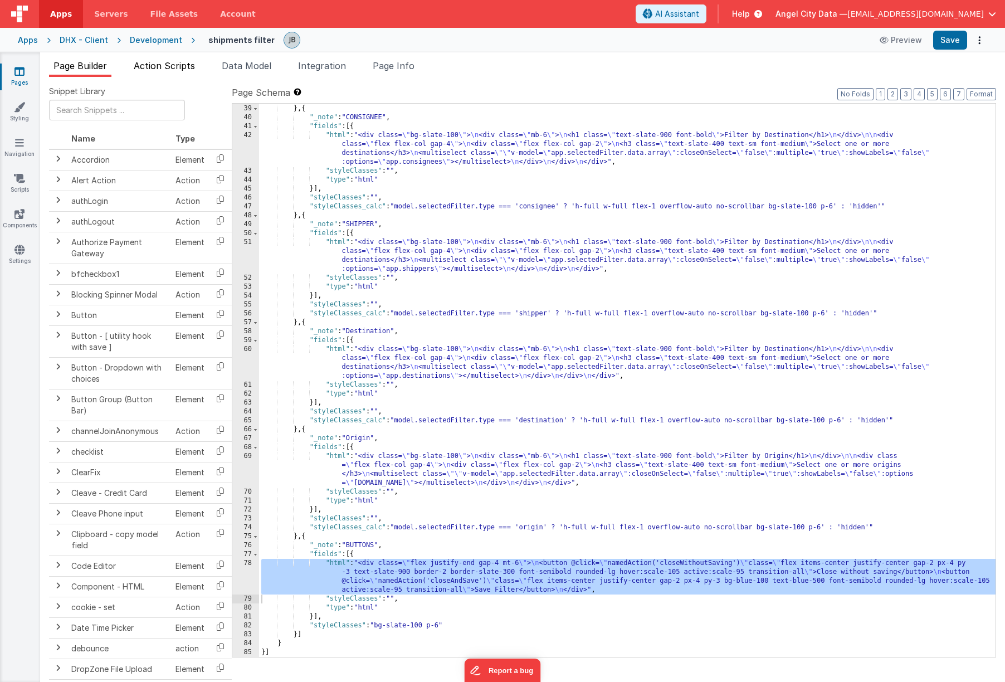
click at [161, 64] on span "Action Scripts" at bounding box center [164, 65] width 61 height 11
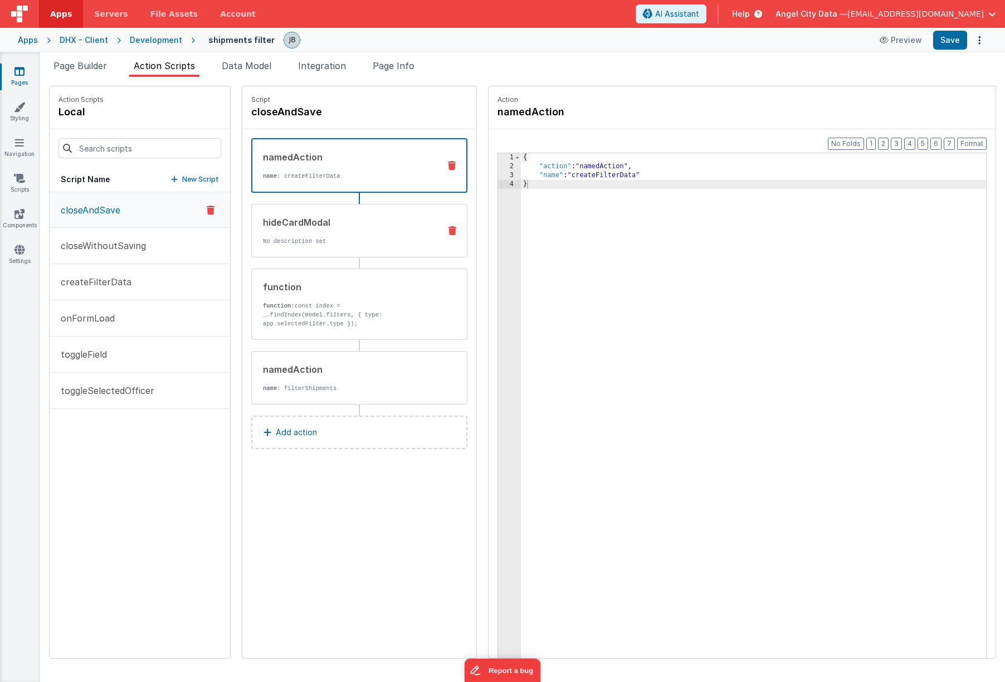
click at [301, 223] on div "hideCardModal" at bounding box center [347, 222] width 168 height 13
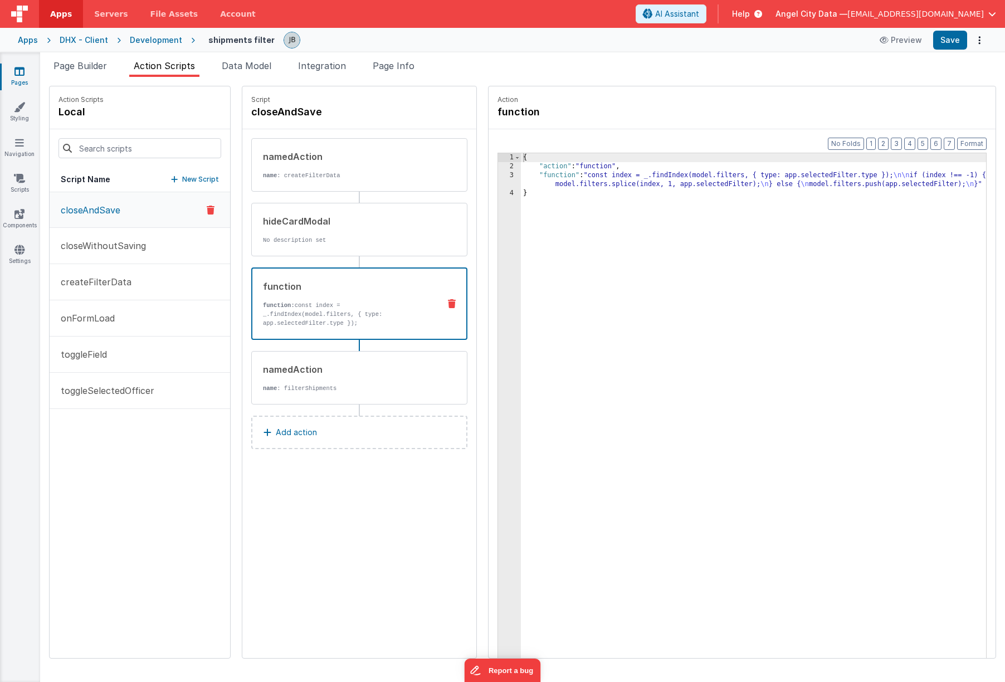
click at [325, 309] on p "function: const index = _.findIndex(model.filters, { type: app.selectedFilter.t…" at bounding box center [347, 314] width 168 height 27
click at [25, 184] on link "Scripts" at bounding box center [19, 184] width 40 height 22
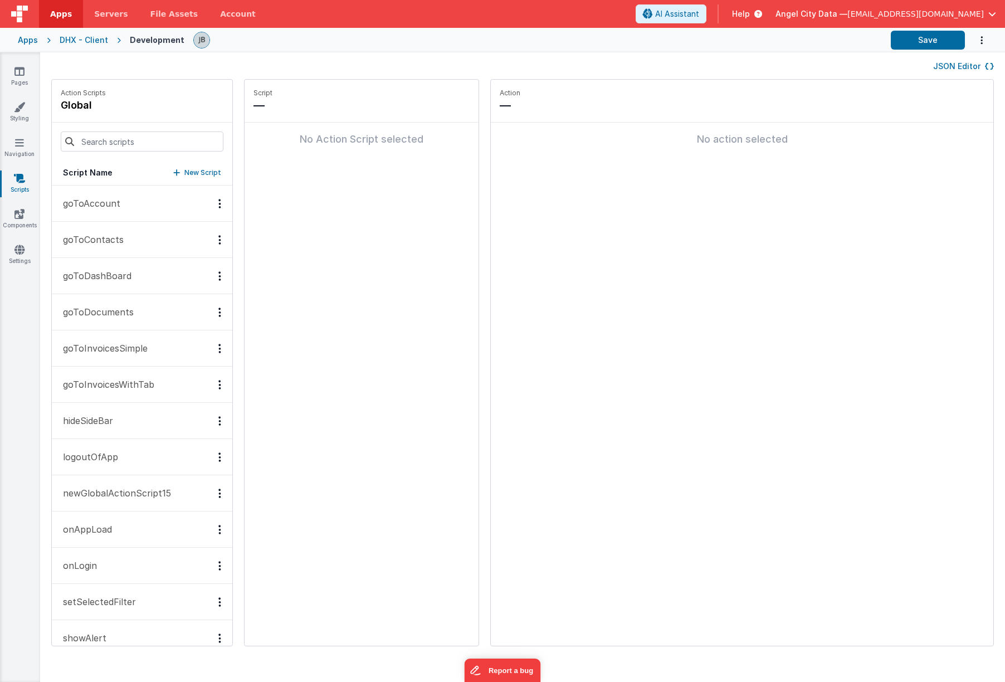
click at [95, 41] on div "DHX - Client" at bounding box center [84, 40] width 48 height 11
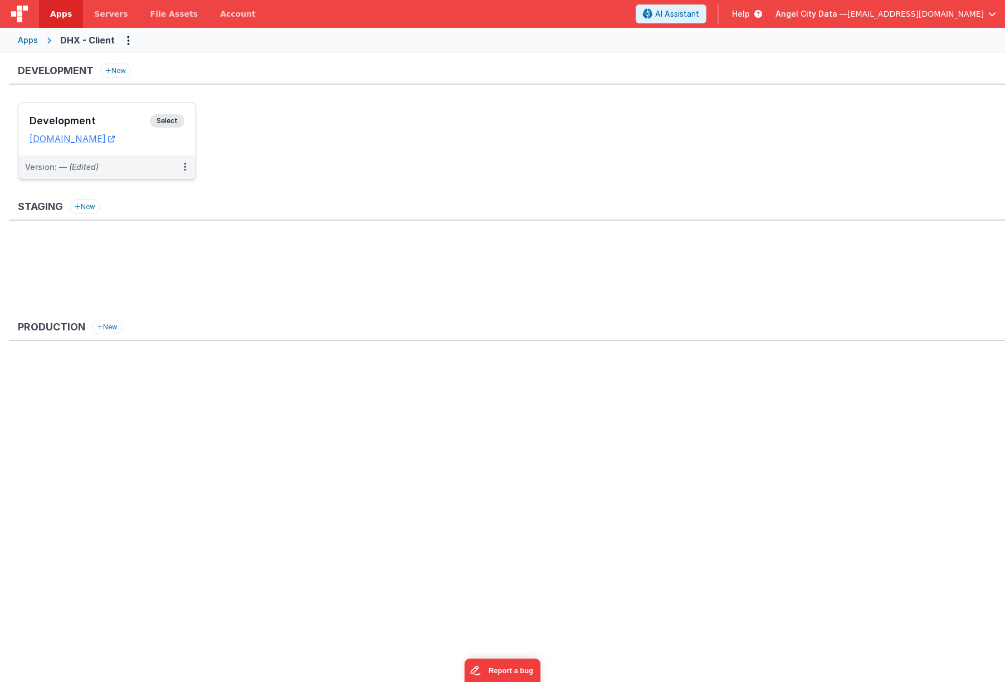
click at [104, 116] on h3 "Development" at bounding box center [90, 120] width 120 height 11
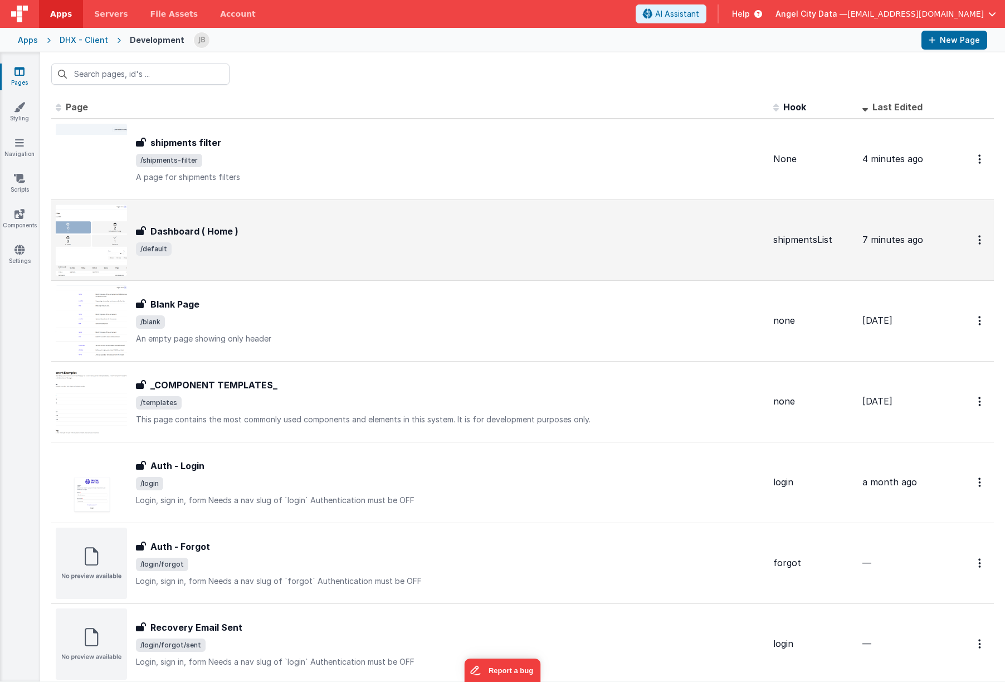
click at [180, 234] on h3 "Dashboard ( Home )" at bounding box center [194, 230] width 88 height 13
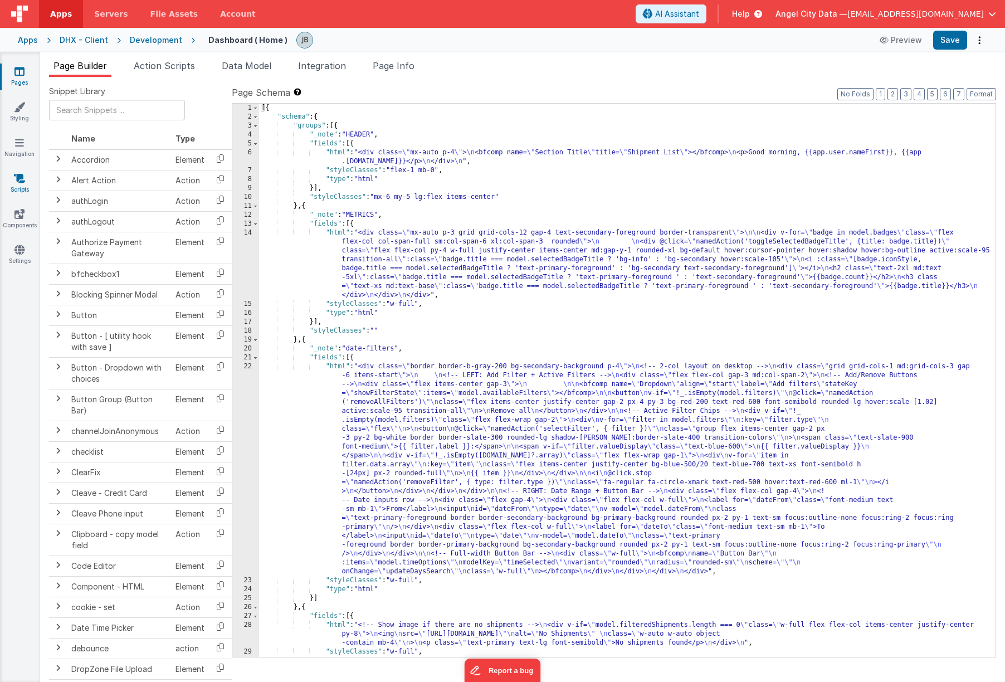
click at [20, 183] on link "Scripts" at bounding box center [19, 184] width 40 height 22
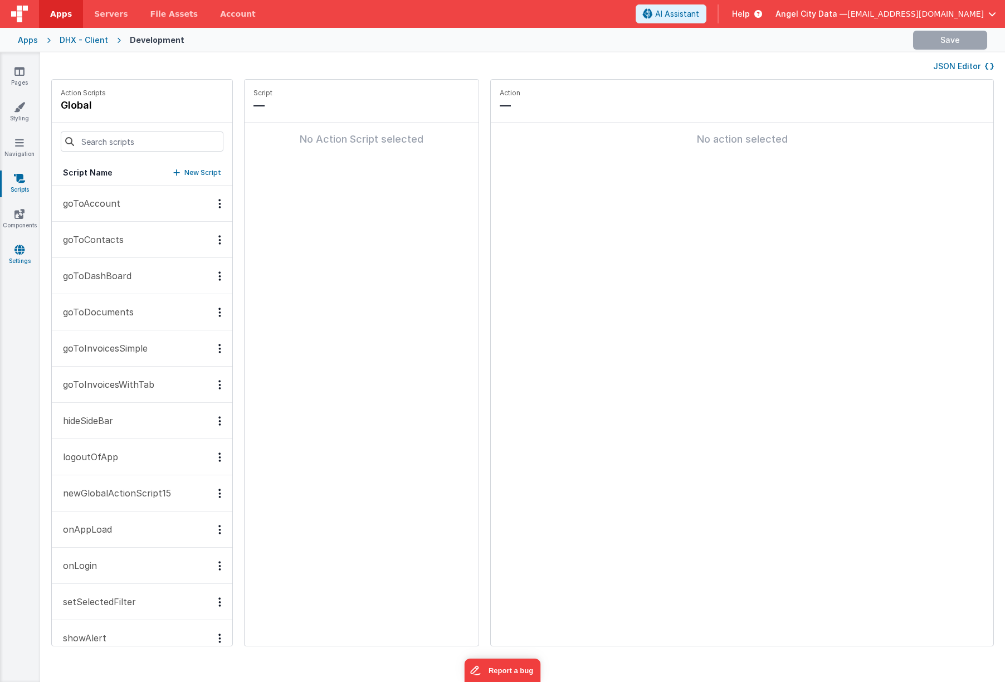
click at [22, 257] on link "Settings" at bounding box center [19, 255] width 40 height 22
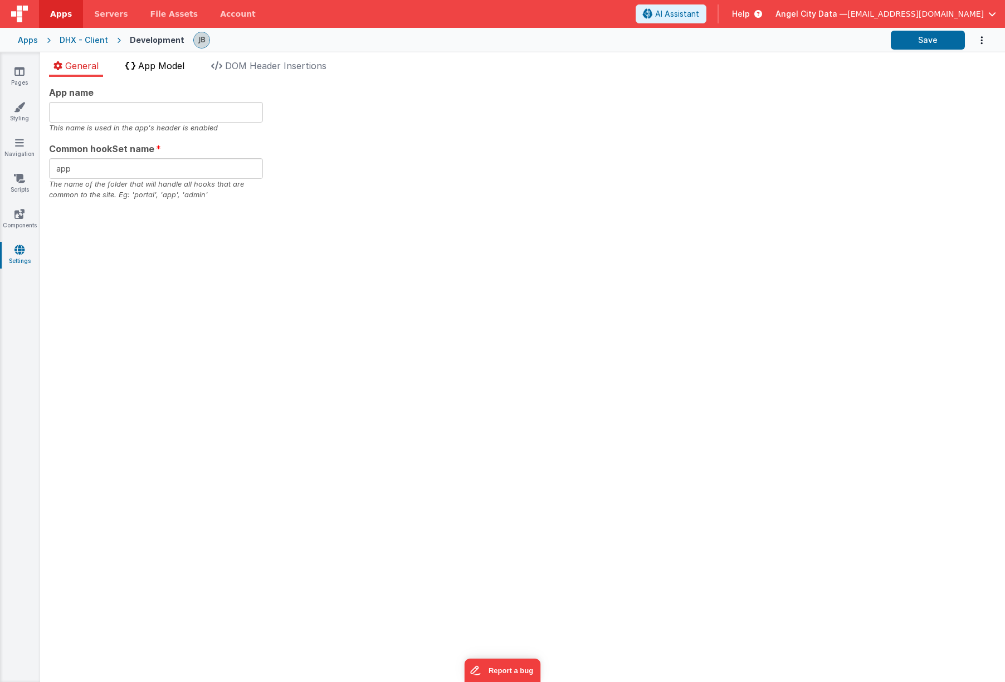
click at [161, 69] on span "App Model" at bounding box center [161, 65] width 46 height 11
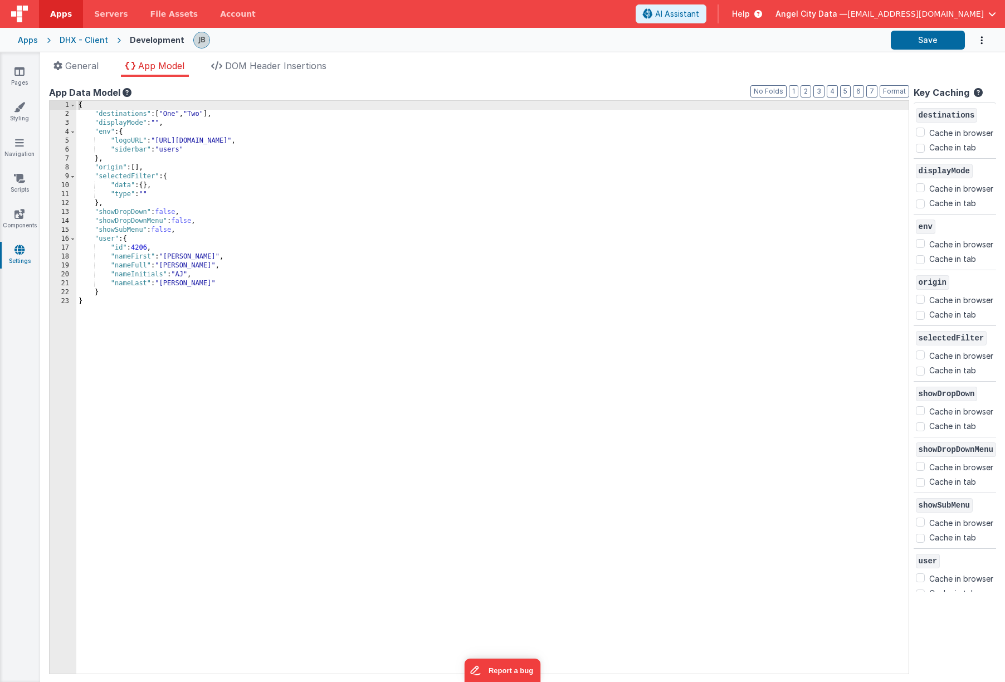
click at [86, 35] on div "DHX - Client" at bounding box center [84, 40] width 48 height 11
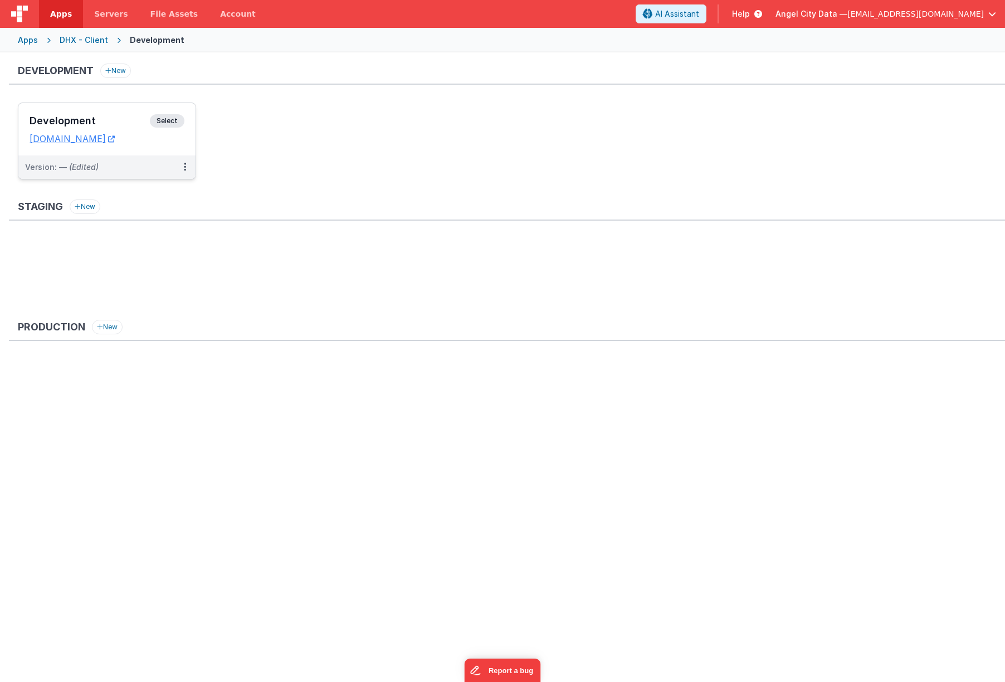
click at [109, 109] on div "Development Select URLs [DOMAIN_NAME]" at bounding box center [106, 129] width 177 height 52
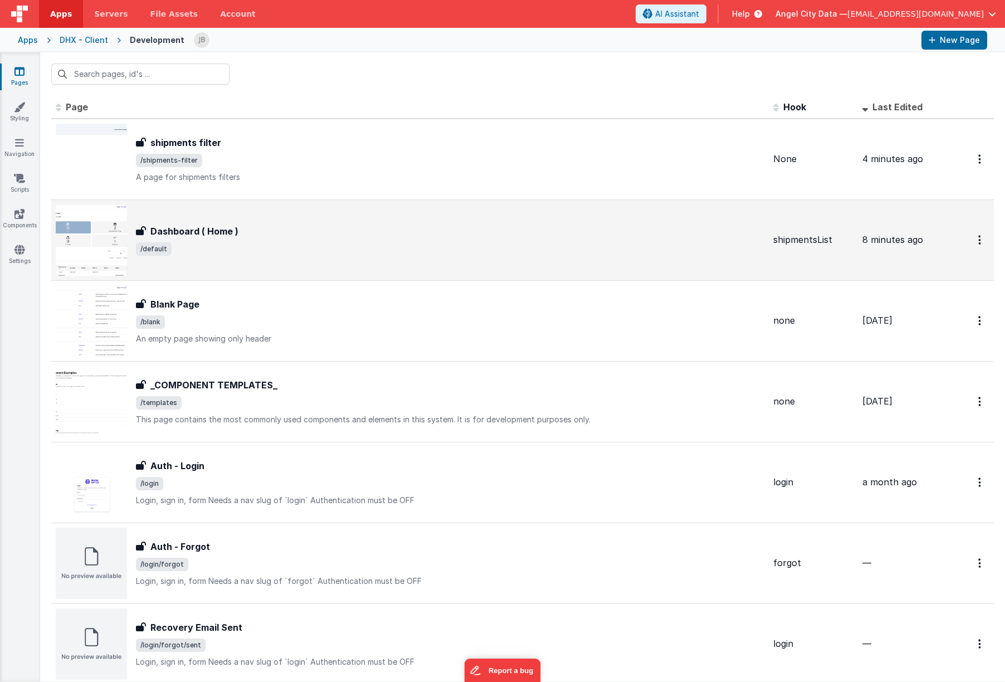
click at [187, 223] on div "Dashboard ( Home ) Dashboard ( Home ) /default" at bounding box center [410, 239] width 709 height 71
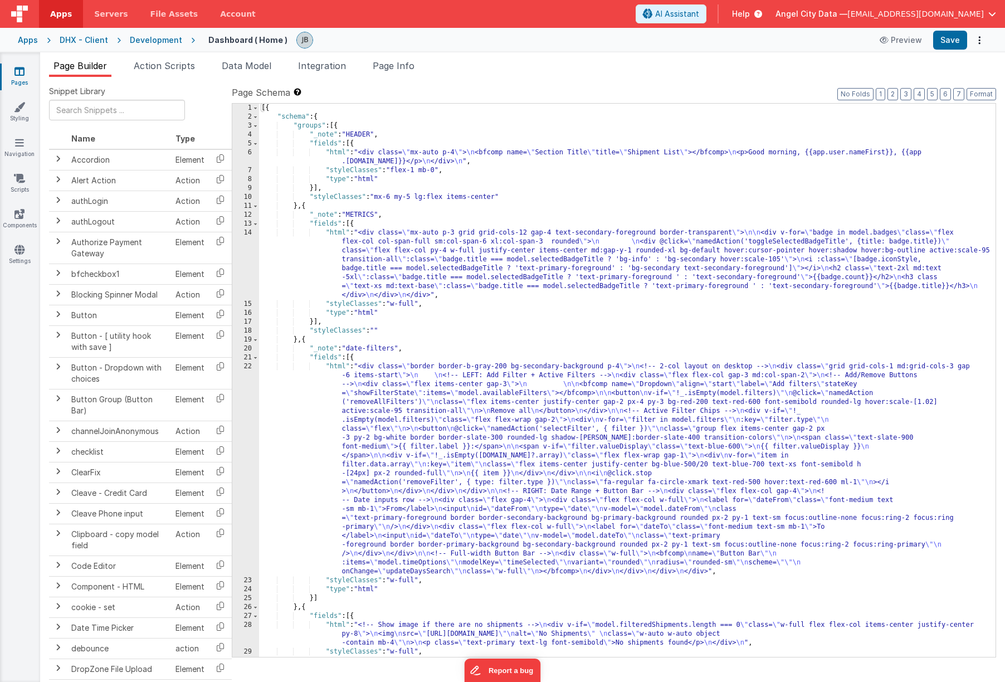
click at [31, 41] on div "Apps" at bounding box center [28, 40] width 20 height 11
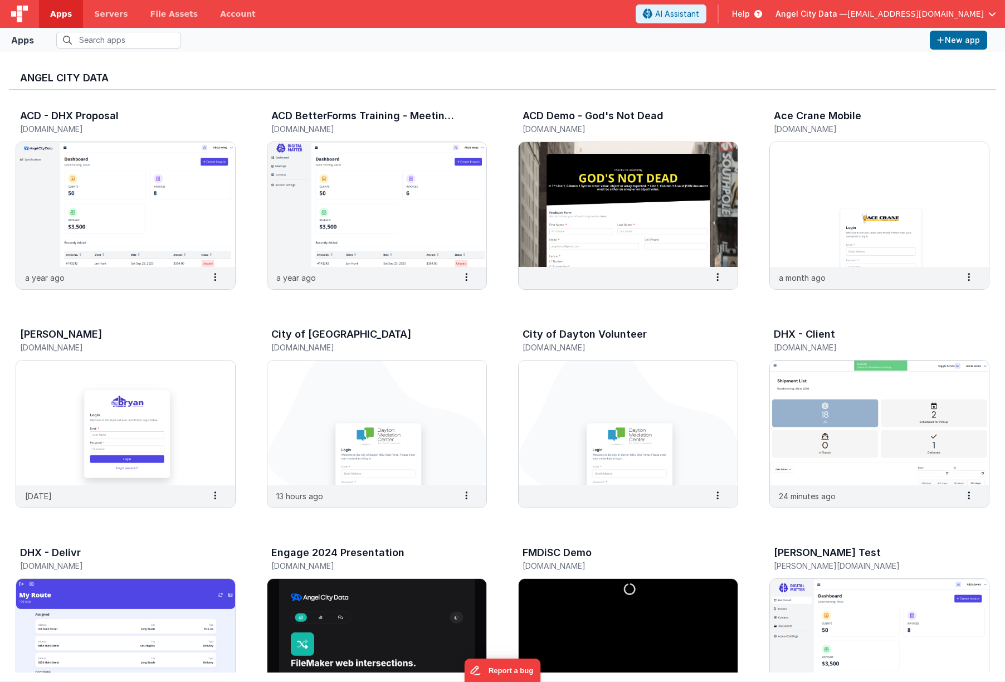
click at [91, 54] on div "Angel City Data ACD - DHX Proposal [DOMAIN_NAME] a year ago Settings Copy API K…" at bounding box center [502, 366] width 1005 height 629
click at [102, 42] on input "text" at bounding box center [118, 40] width 125 height 17
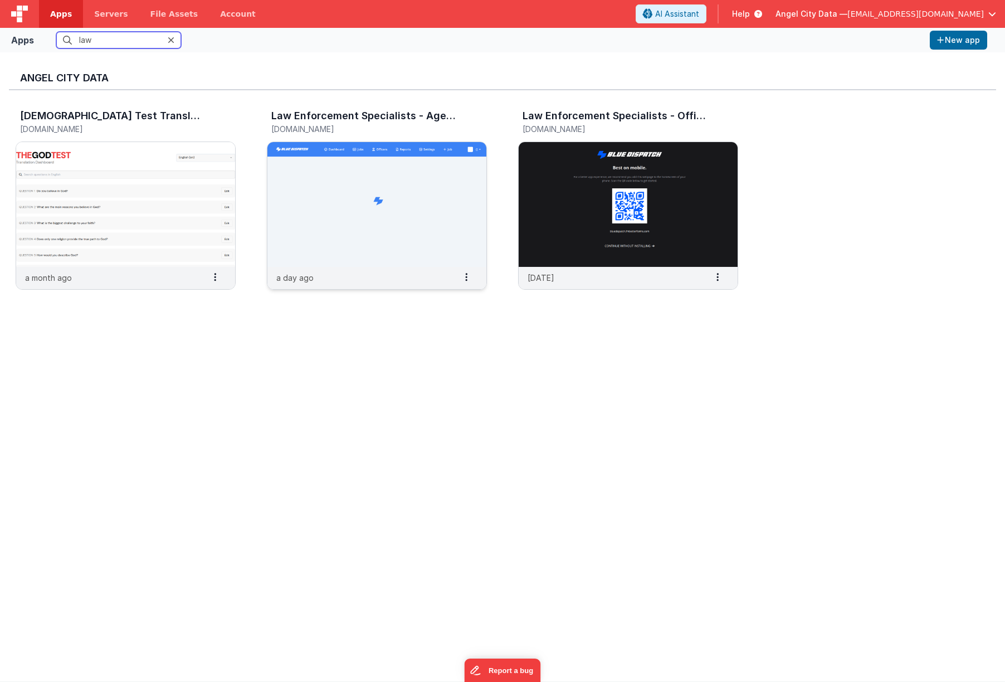
type input "law"
click at [283, 204] on img at bounding box center [376, 204] width 219 height 125
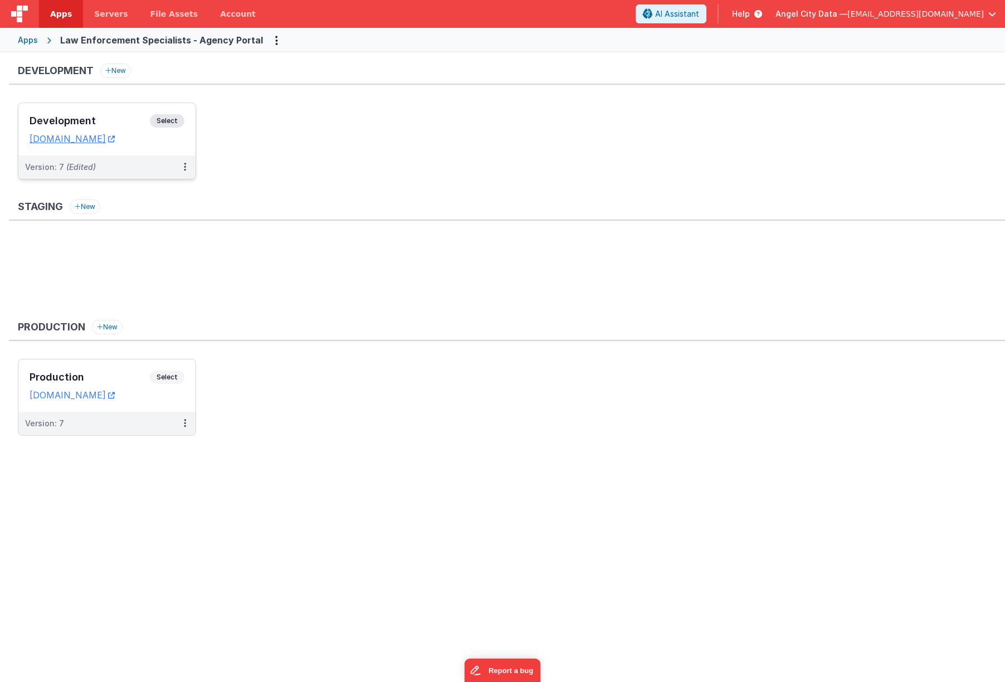
click at [127, 123] on h3 "Development" at bounding box center [90, 120] width 120 height 11
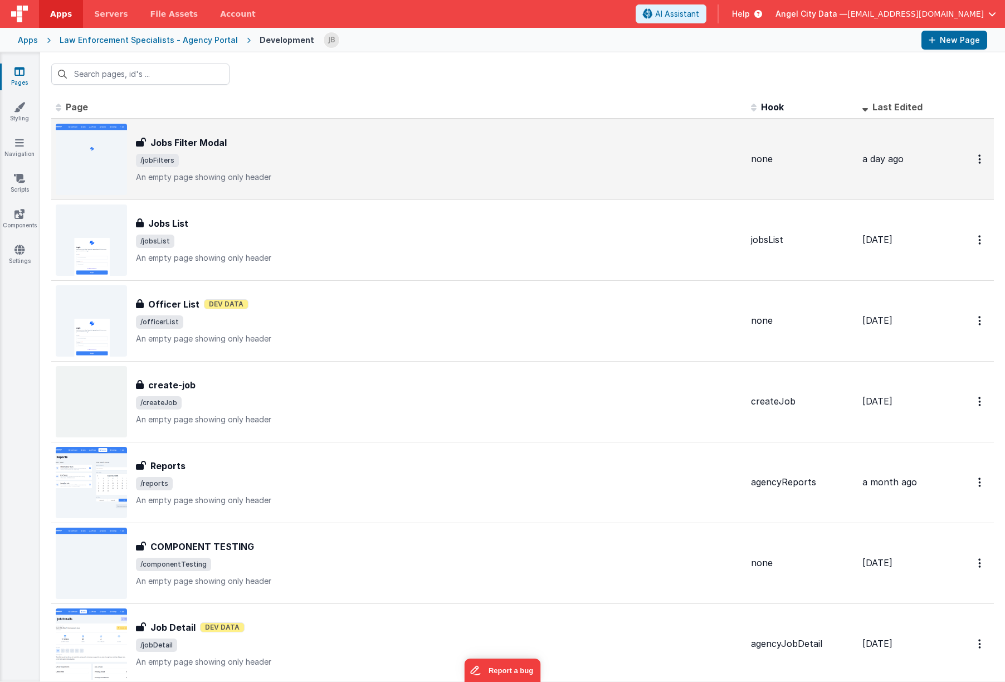
click at [209, 168] on div "Jobs Filter Modal Jobs Filter Modal /jobFilters An empty page showing only head…" at bounding box center [439, 159] width 606 height 47
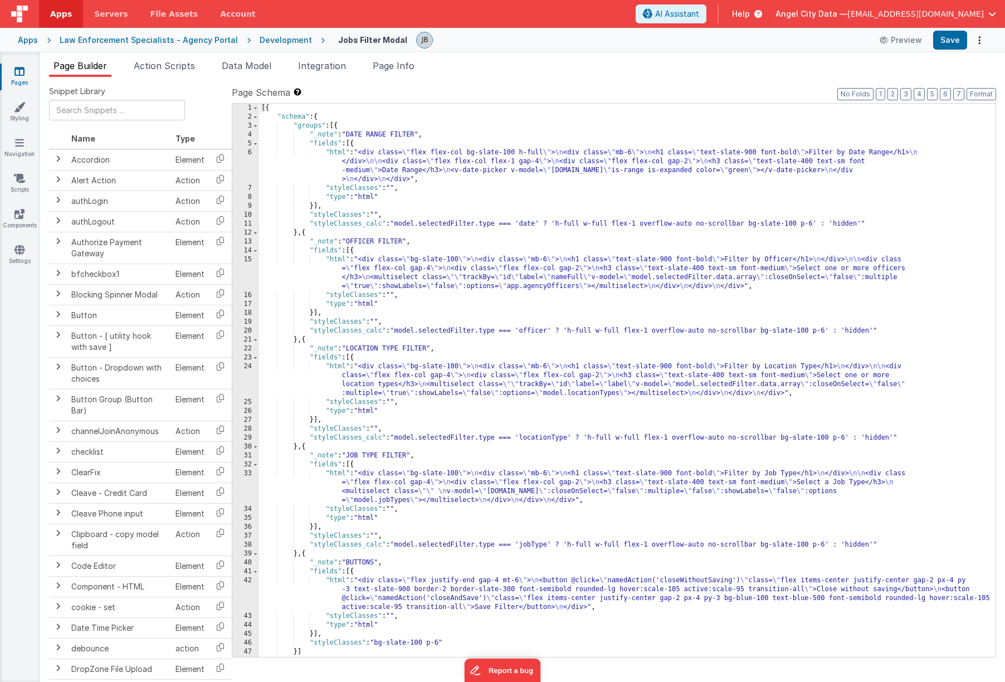
click at [255, 169] on div "6" at bounding box center [245, 166] width 27 height 36
click at [254, 165] on div "6" at bounding box center [245, 166] width 27 height 36
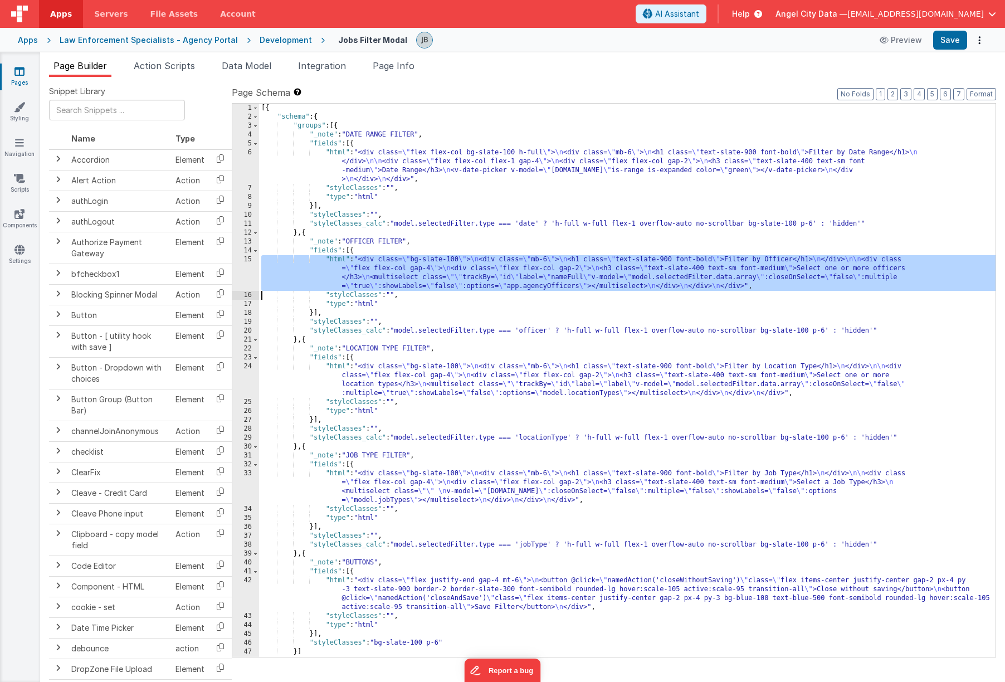
click at [250, 276] on div "15" at bounding box center [245, 273] width 27 height 36
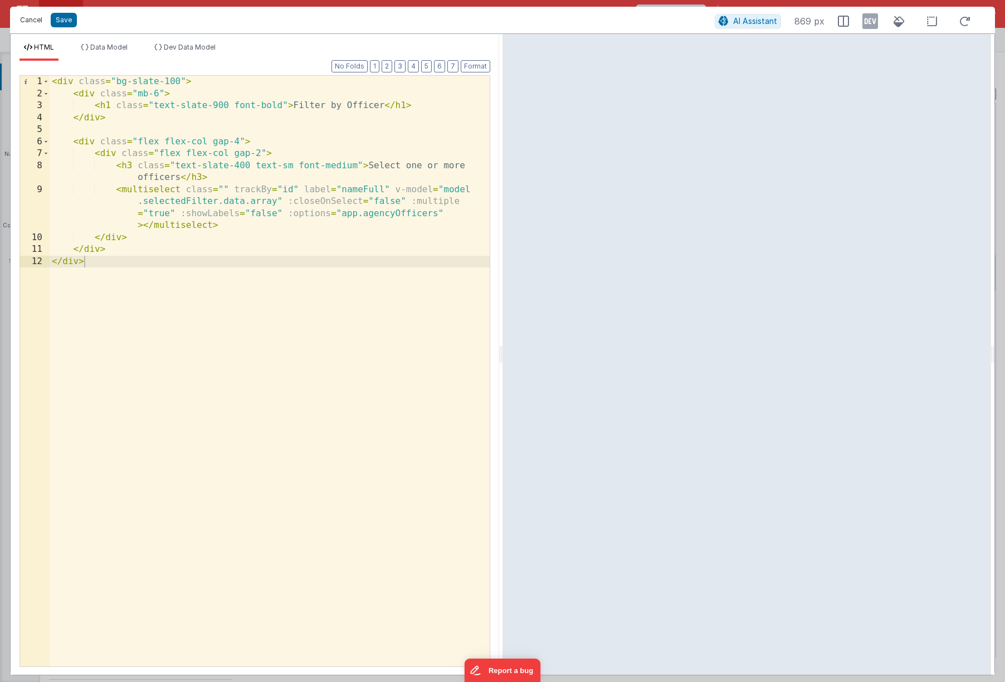
click at [36, 23] on button "Cancel" at bounding box center [30, 20] width 33 height 16
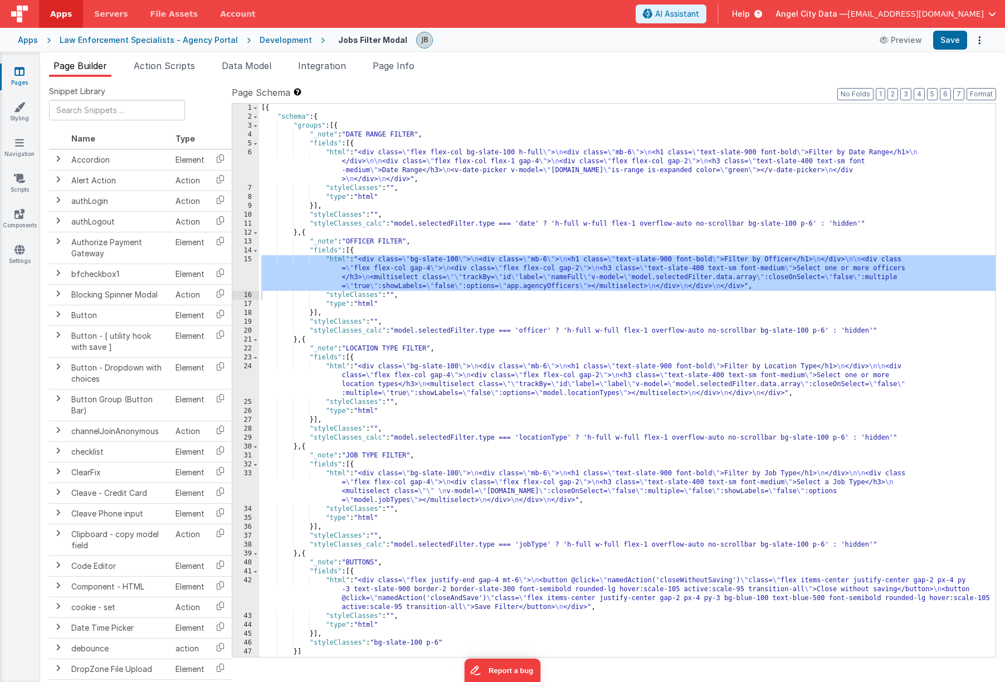
click at [260, 382] on div "[{ "schema" : { "groups" : [{ "_note" : "DATE RANGE FILTER" , "fields" : [{ "ht…" at bounding box center [627, 389] width 736 height 571
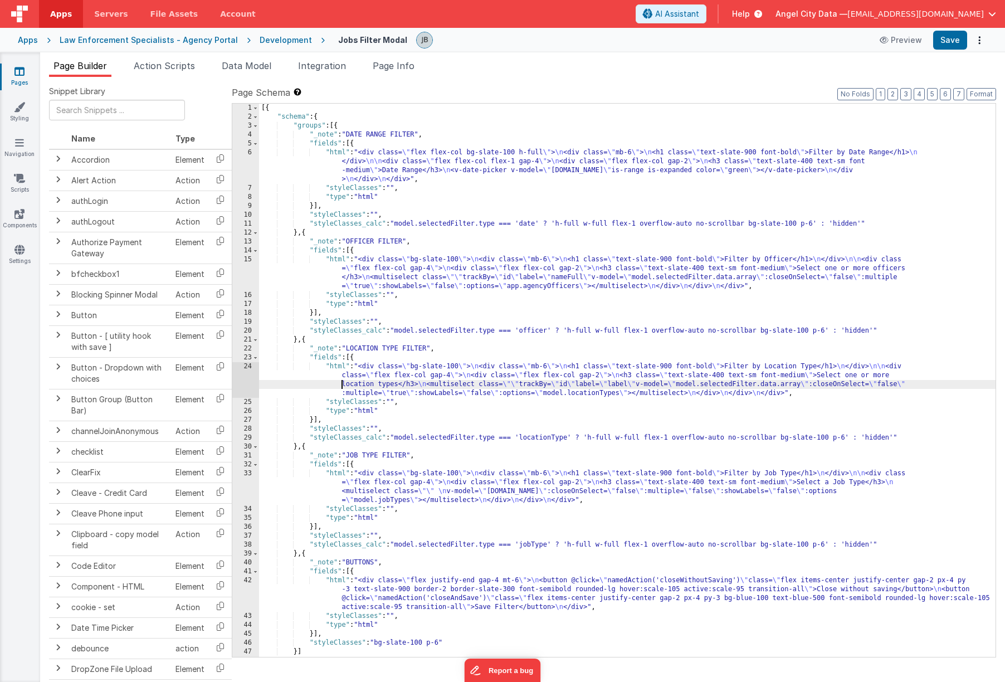
click at [251, 379] on div "24" at bounding box center [245, 380] width 27 height 36
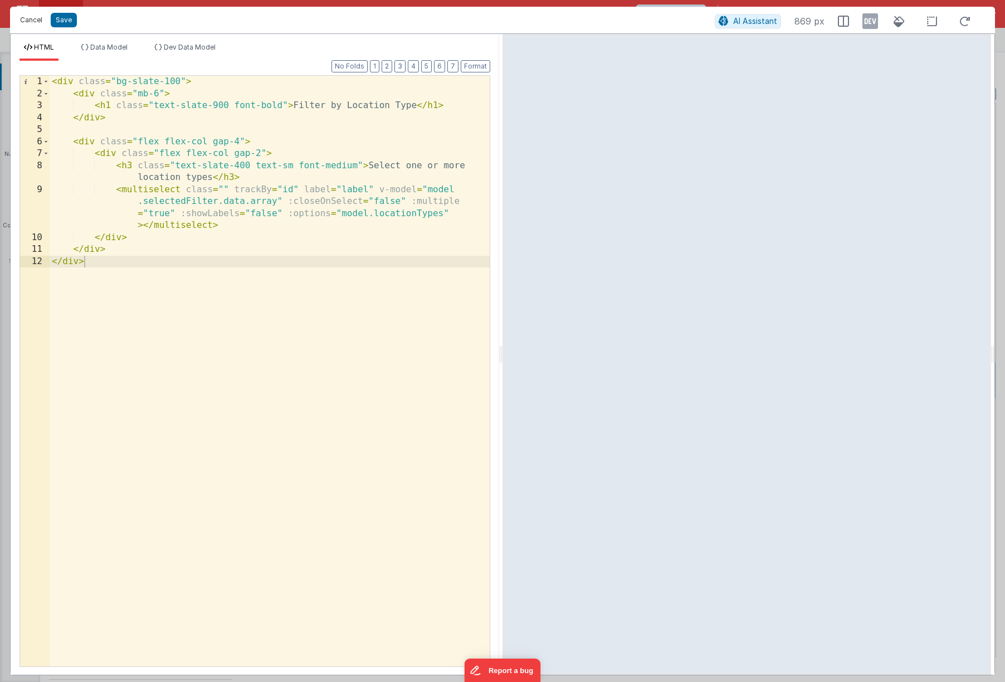
click at [32, 21] on button "Cancel" at bounding box center [30, 20] width 33 height 16
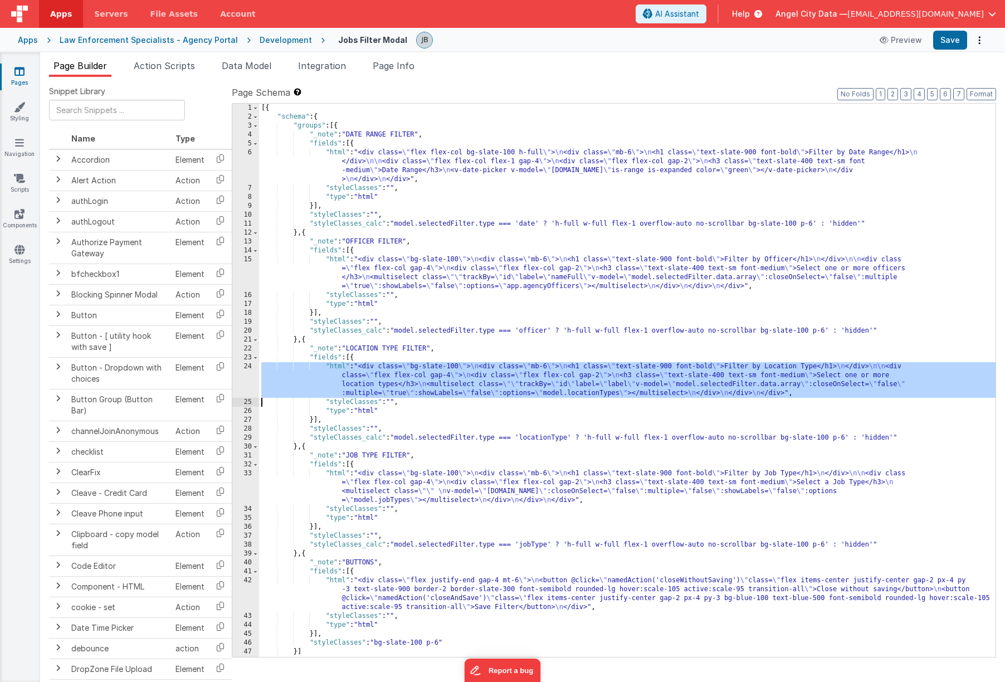
click at [246, 375] on div "24" at bounding box center [245, 380] width 27 height 36
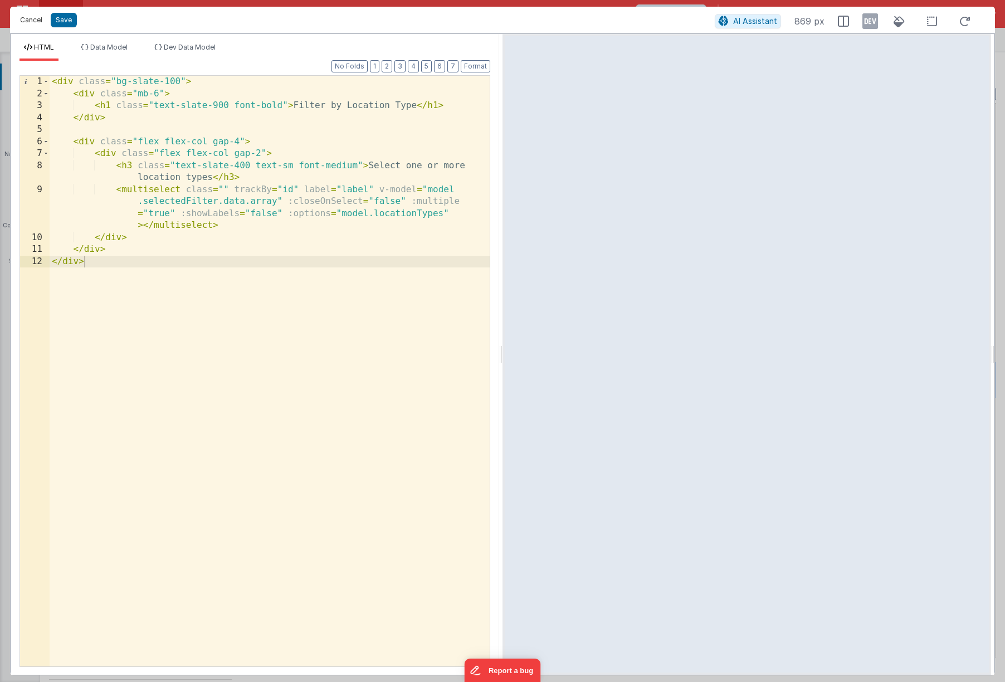
click at [31, 21] on button "Cancel" at bounding box center [30, 20] width 33 height 16
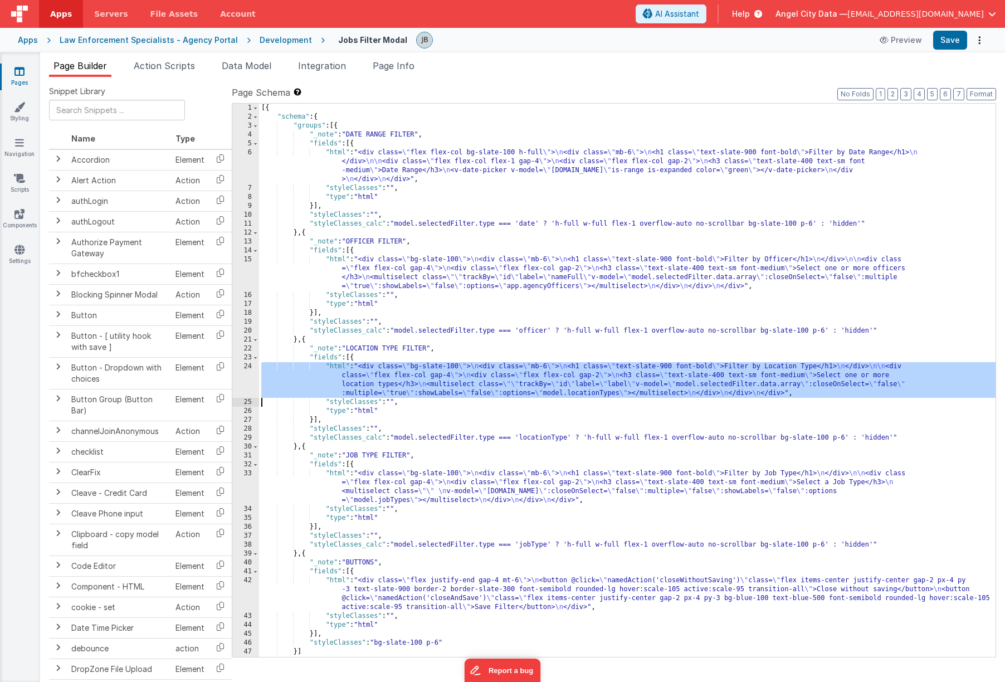
click at [245, 494] on div "33" at bounding box center [245, 487] width 27 height 36
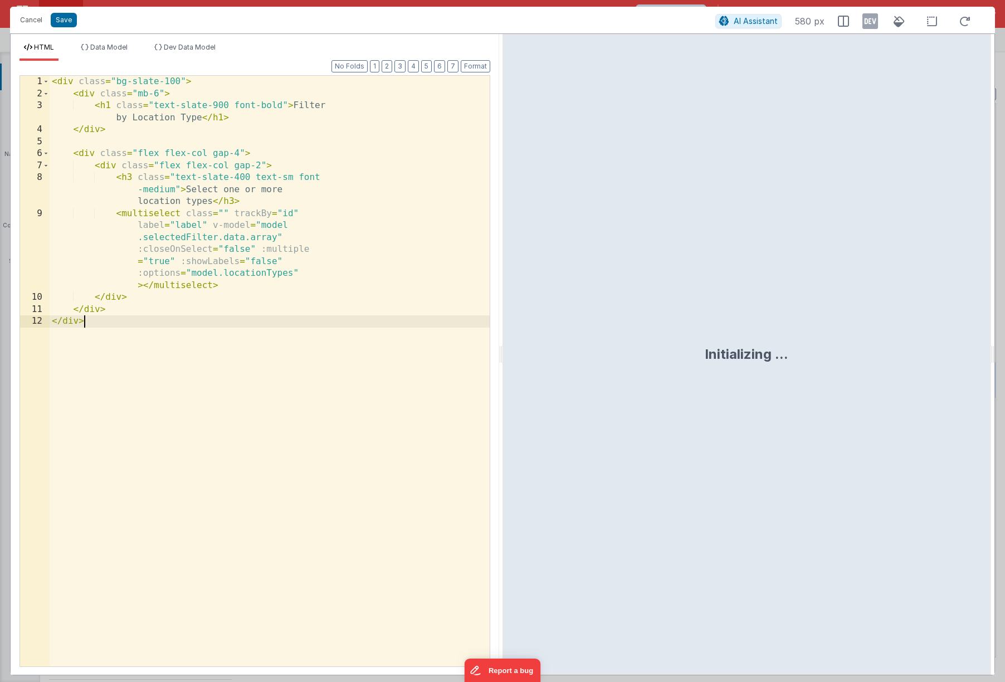
click at [245, 490] on div "< div class = "bg-slate-100" > < div class = "mb-6" > < h1 class = "text-slate-…" at bounding box center [270, 383] width 440 height 614
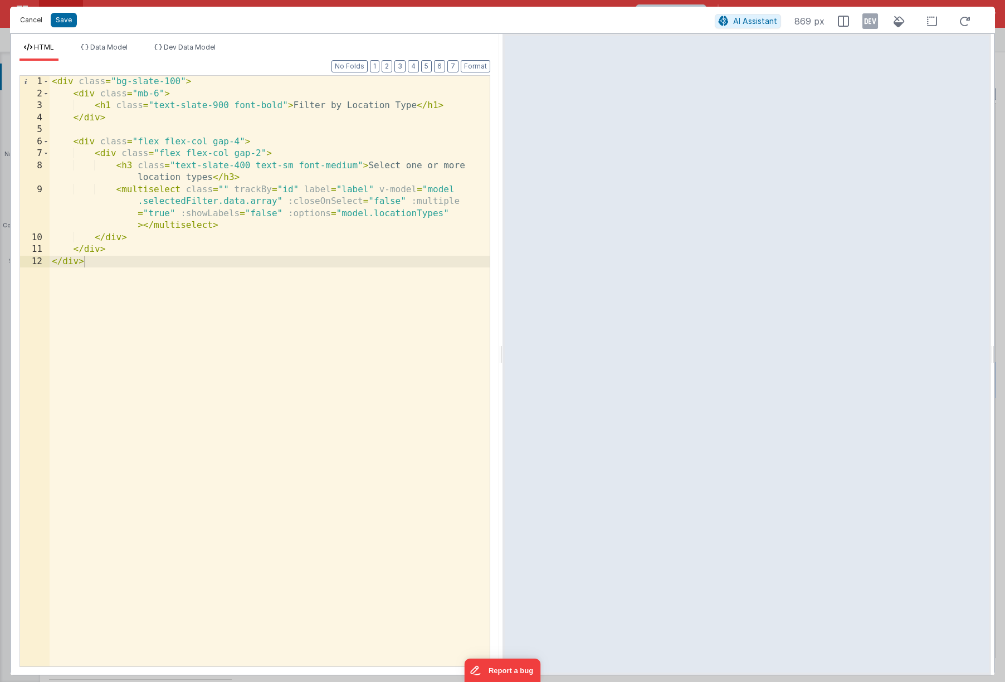
click at [28, 20] on button "Cancel" at bounding box center [30, 20] width 33 height 16
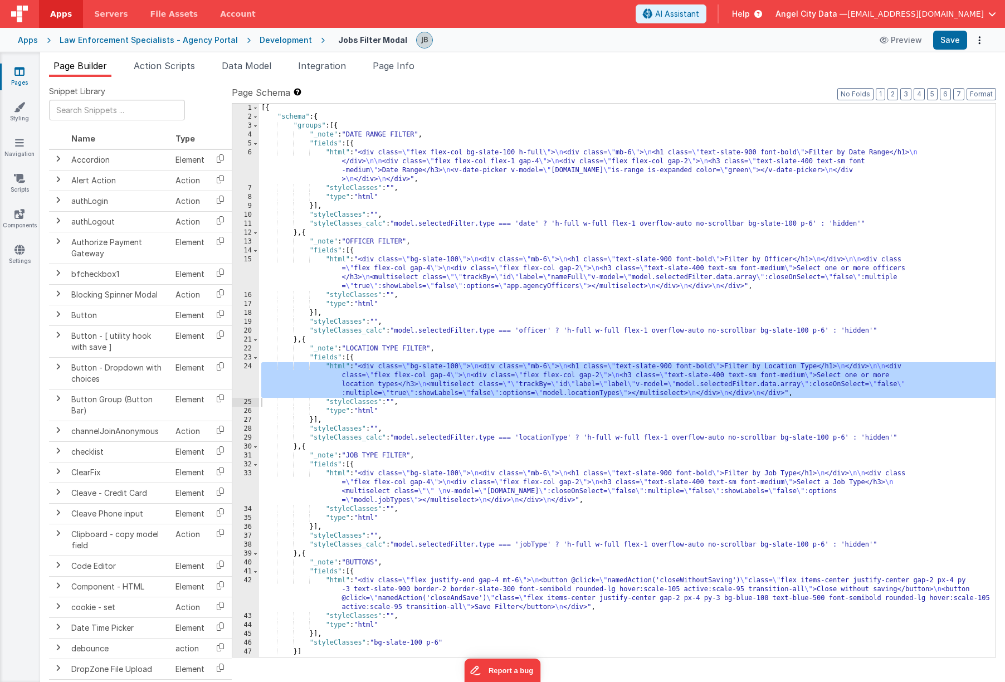
click at [255, 492] on div "33" at bounding box center [245, 487] width 27 height 36
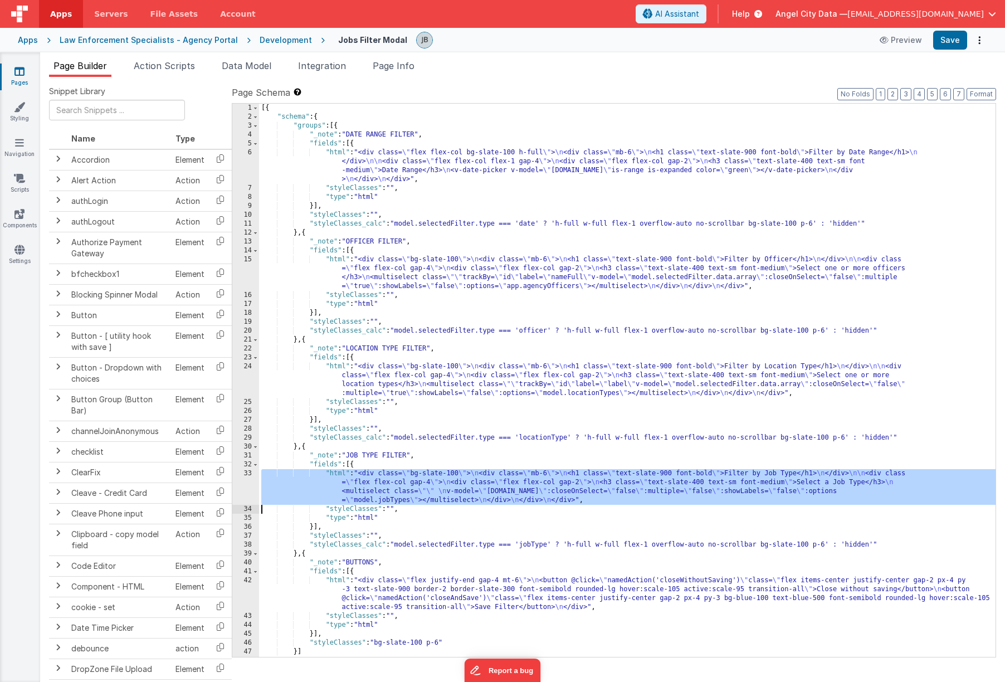
click at [247, 488] on div "33" at bounding box center [245, 487] width 27 height 36
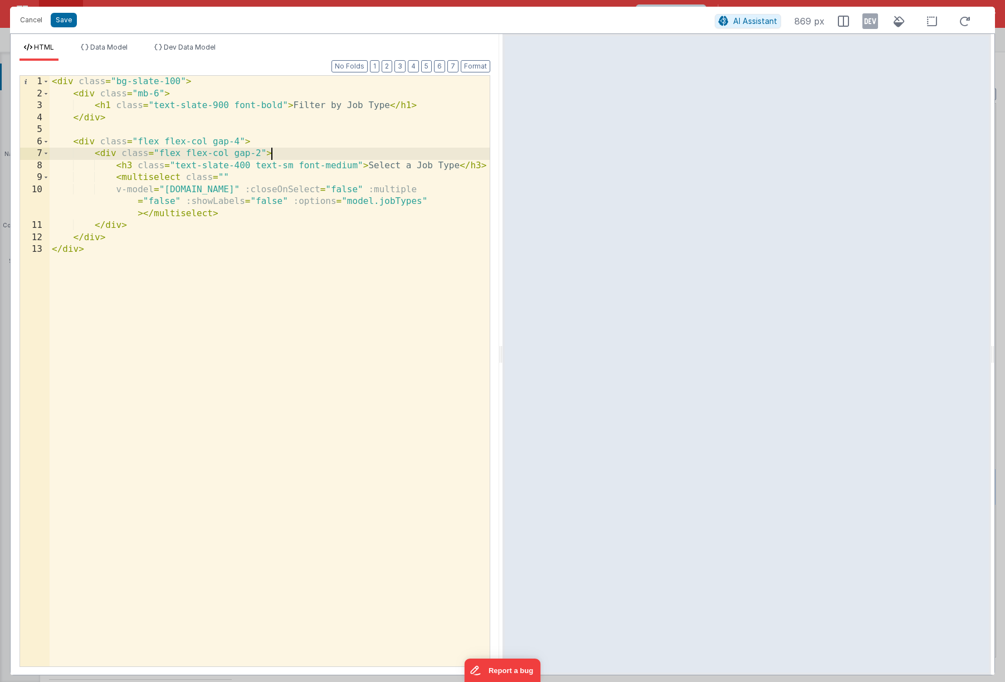
click at [337, 154] on div "< div class = "bg-slate-100" > < div class = "mb-6" > < h1 class = "text-slate-…" at bounding box center [270, 383] width 440 height 614
click at [90, 44] on li "Data Model" at bounding box center [104, 52] width 56 height 18
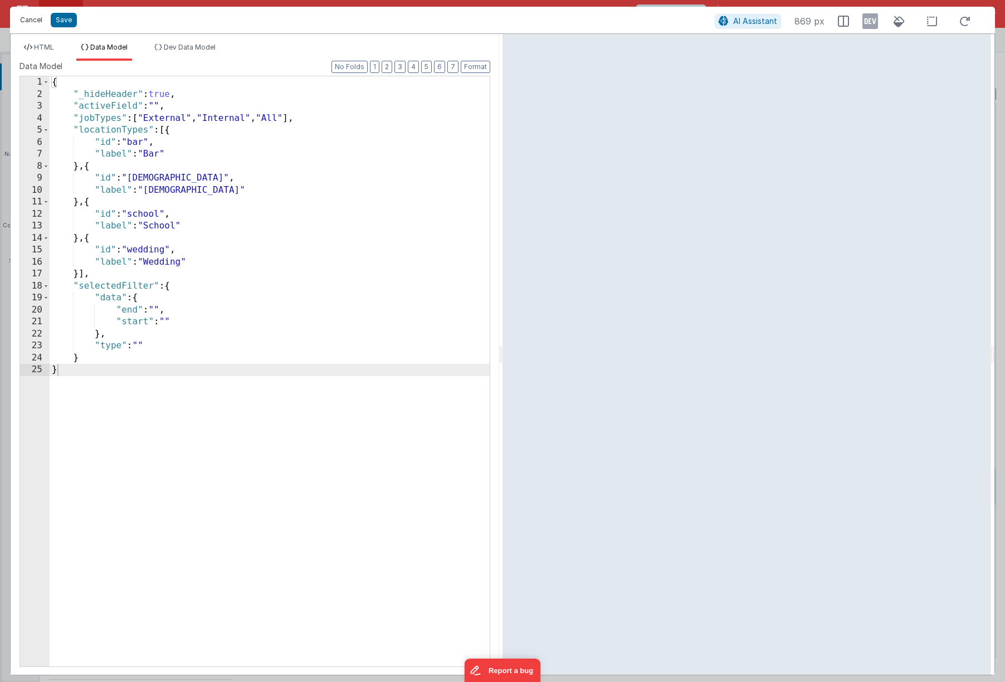
click at [37, 17] on button "Cancel" at bounding box center [30, 20] width 33 height 16
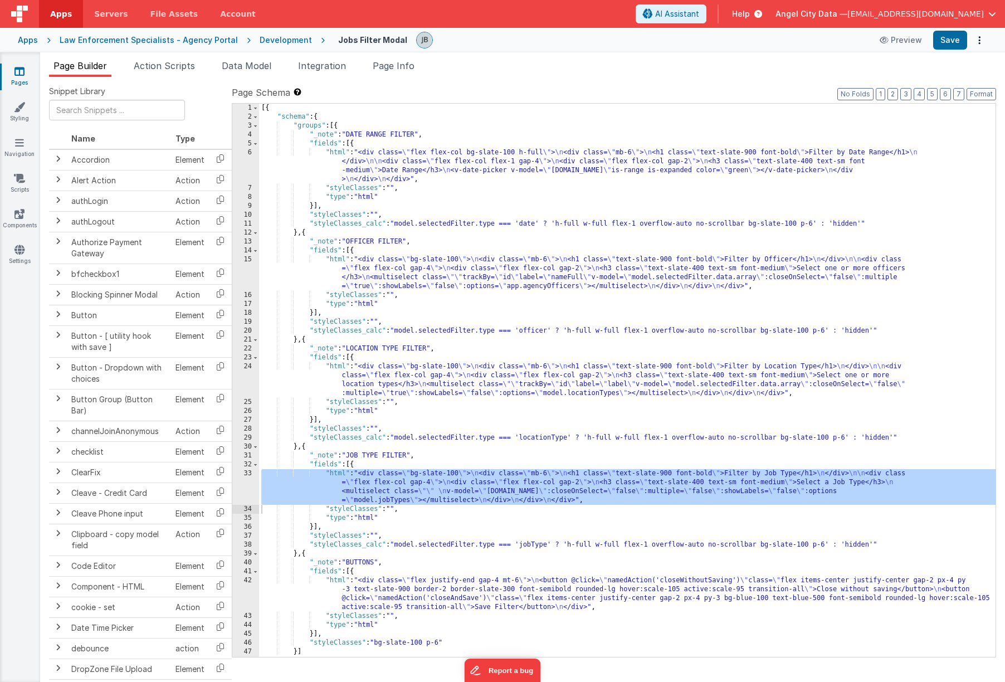
click at [535, 548] on div "[{ "schema" : { "groups" : [{ "_note" : "DATE RANGE FILTER" , "fields" : [{ "ht…" at bounding box center [627, 389] width 736 height 571
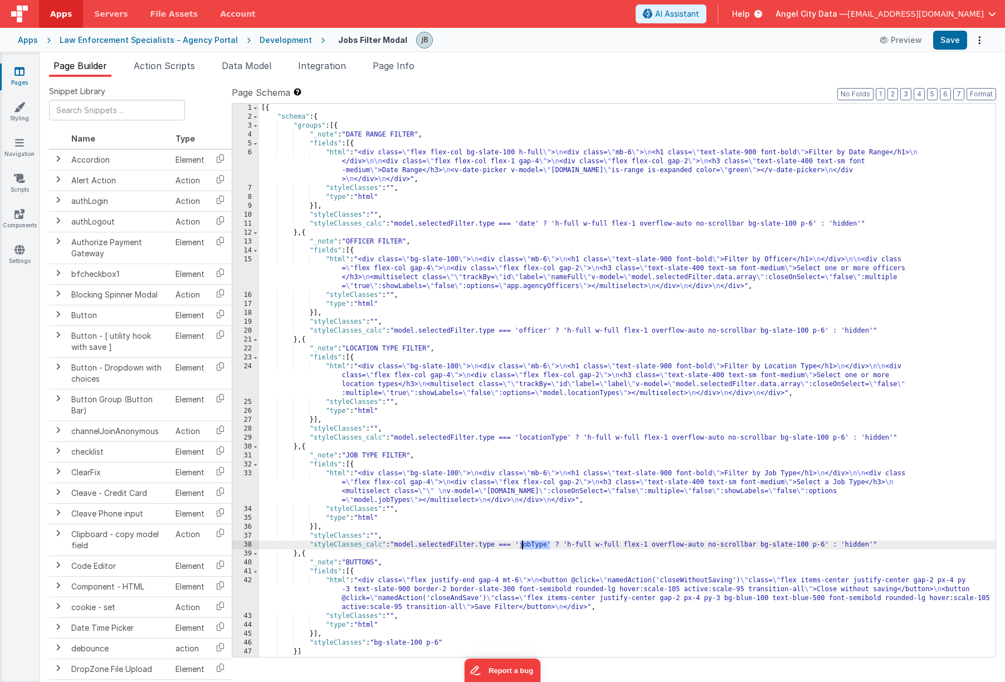
click at [535, 548] on div "[{ "schema" : { "groups" : [{ "_note" : "DATE RANGE FILTER" , "fields" : [{ "ht…" at bounding box center [627, 389] width 736 height 571
click at [243, 593] on div "42" at bounding box center [245, 594] width 27 height 36
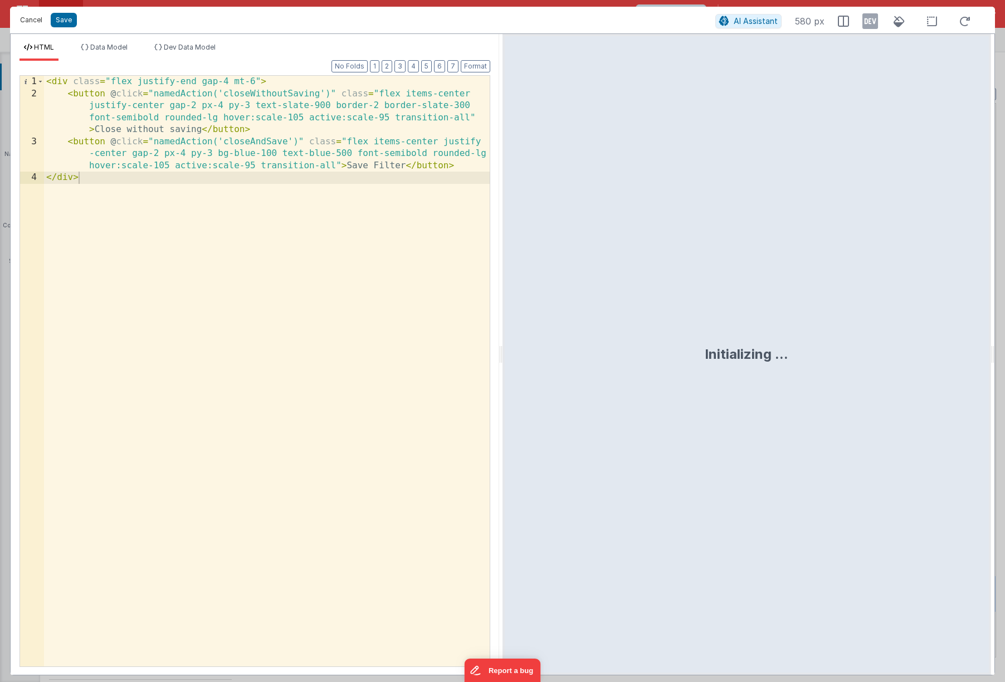
click at [42, 18] on button "Cancel" at bounding box center [30, 20] width 33 height 16
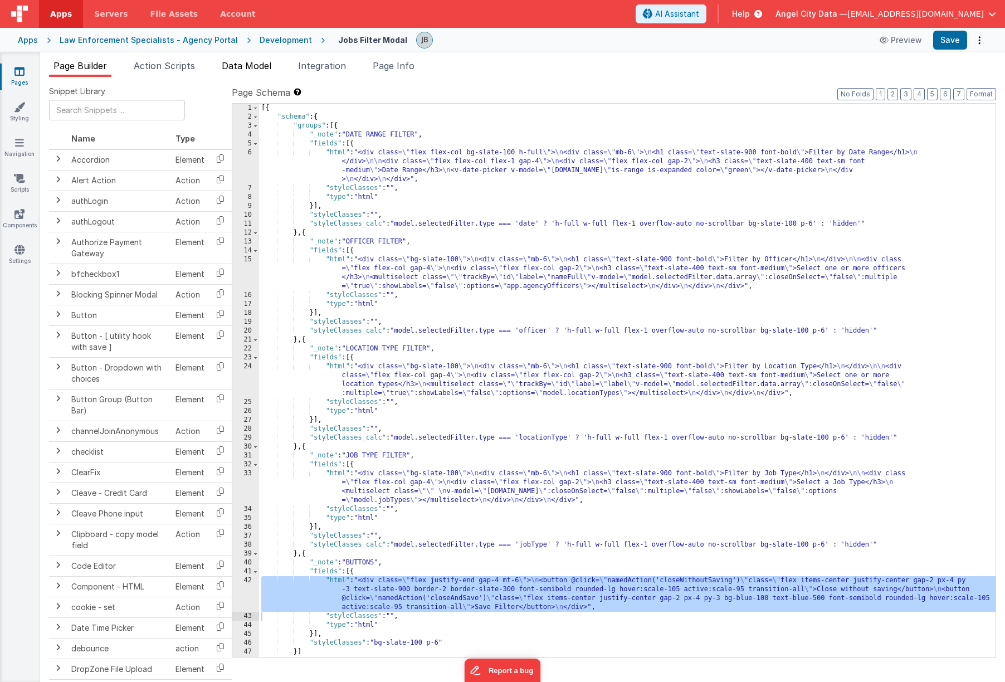
click at [240, 60] on span "Data Model" at bounding box center [247, 65] width 50 height 11
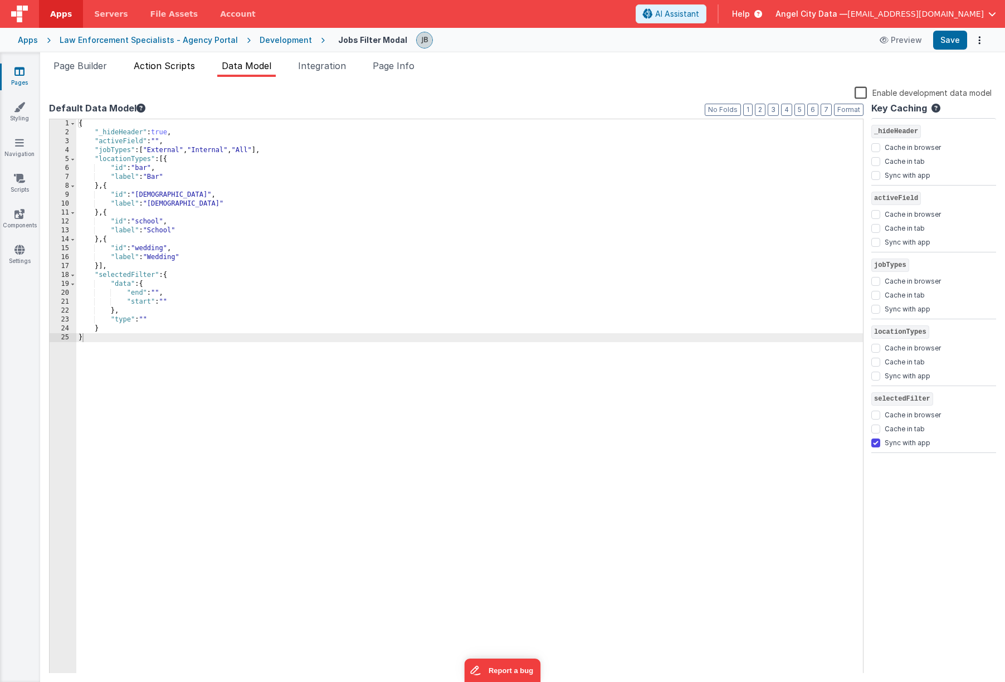
click at [188, 67] on span "Action Scripts" at bounding box center [164, 65] width 61 height 11
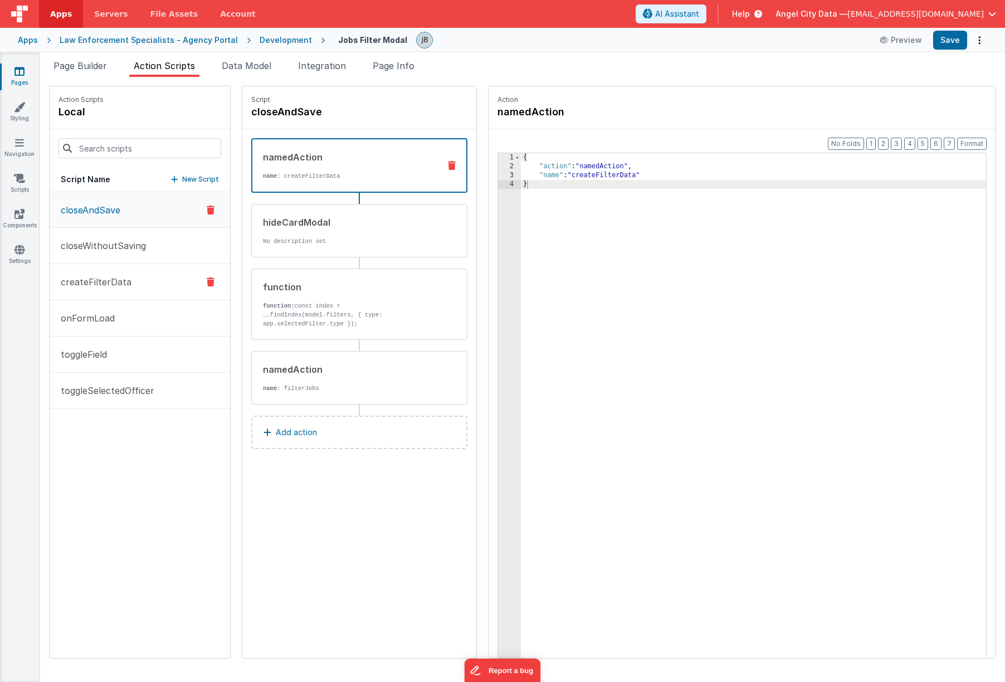
click at [113, 280] on p "createFilterData" at bounding box center [92, 281] width 77 height 13
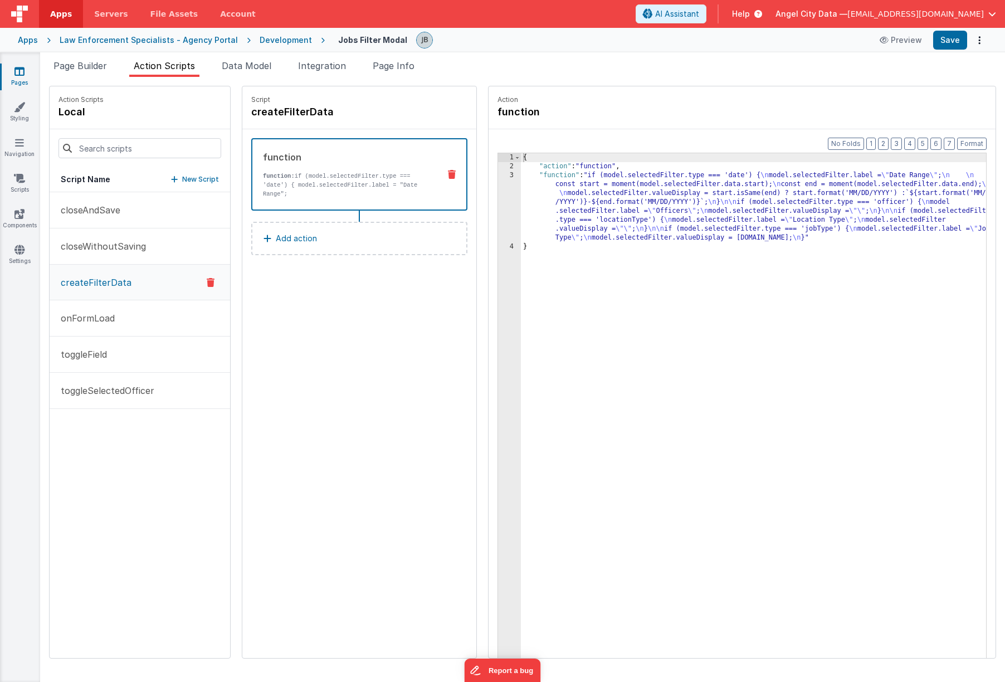
click at [498, 194] on div "3" at bounding box center [509, 206] width 23 height 71
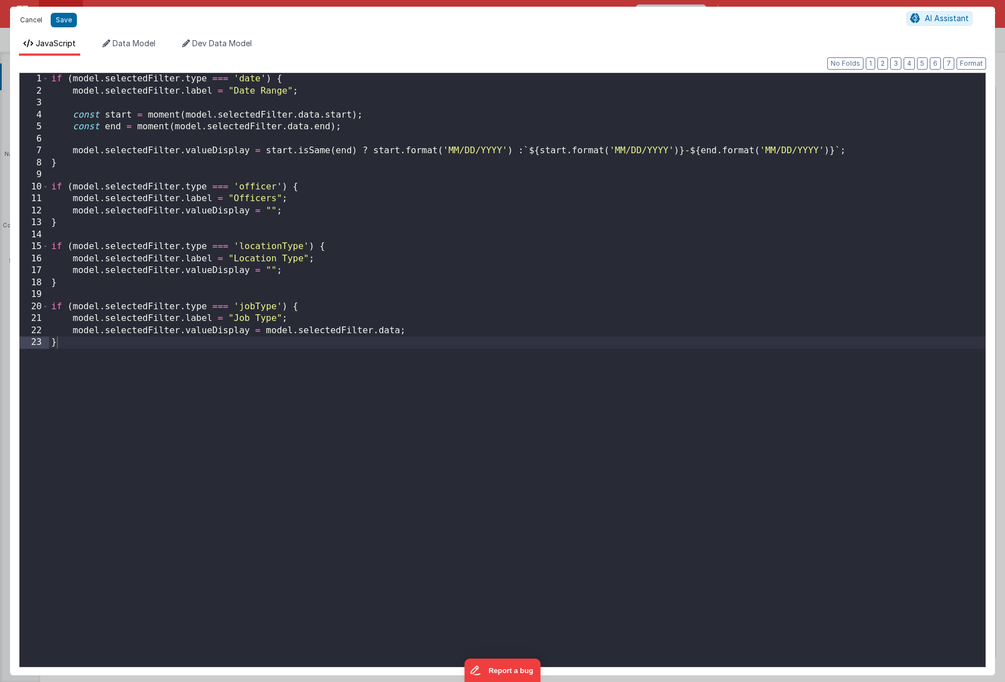
click at [35, 18] on button "Cancel" at bounding box center [30, 20] width 33 height 16
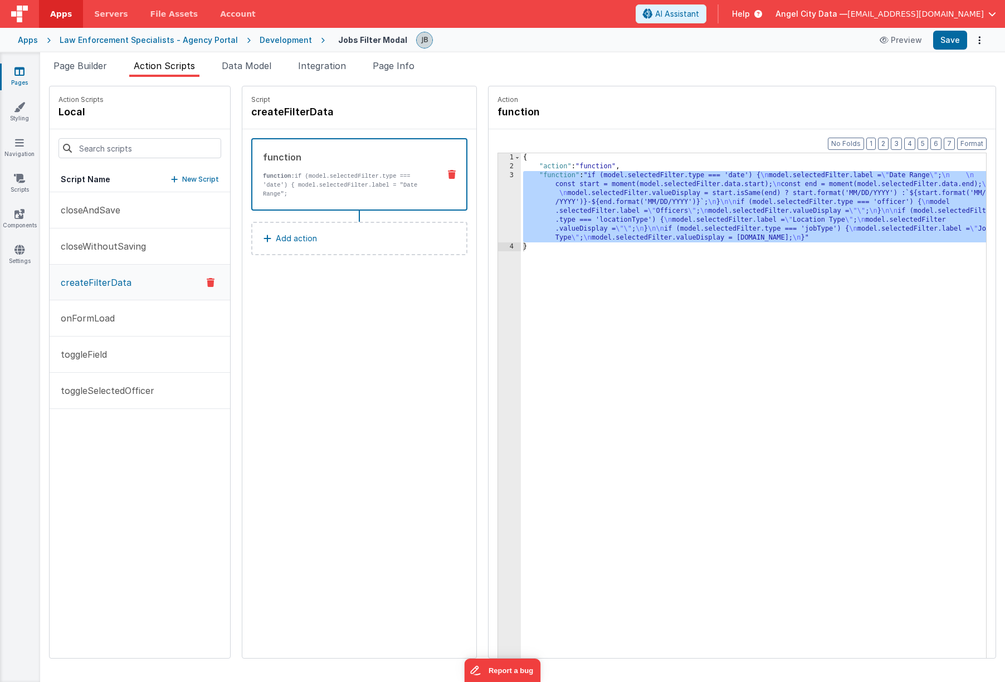
click at [260, 43] on div "Development" at bounding box center [286, 40] width 52 height 11
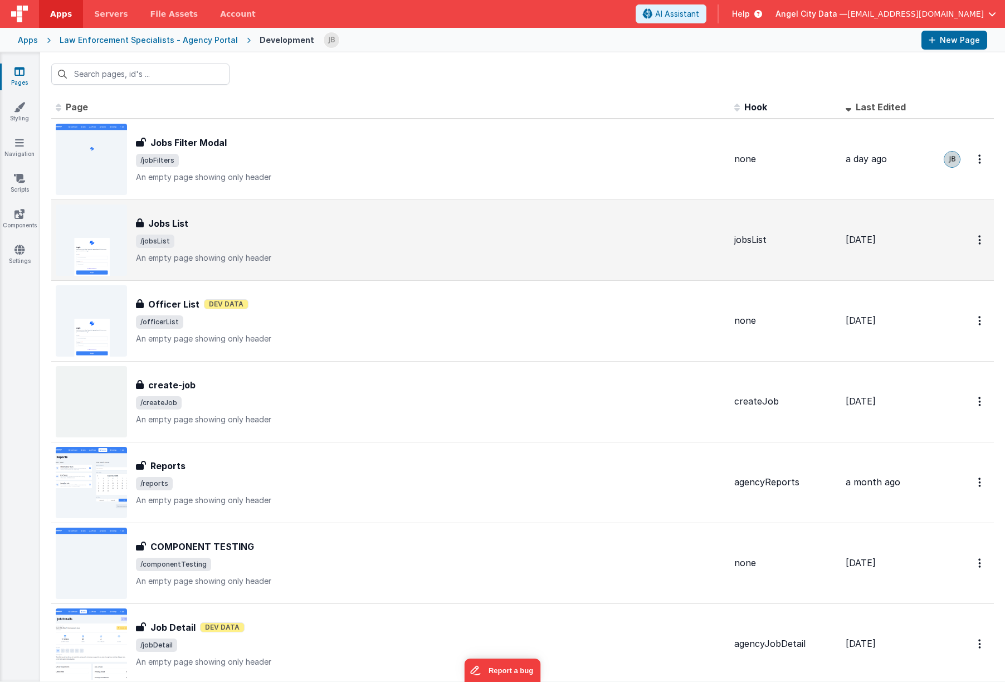
click at [202, 219] on div "Jobs List" at bounding box center [430, 223] width 589 height 13
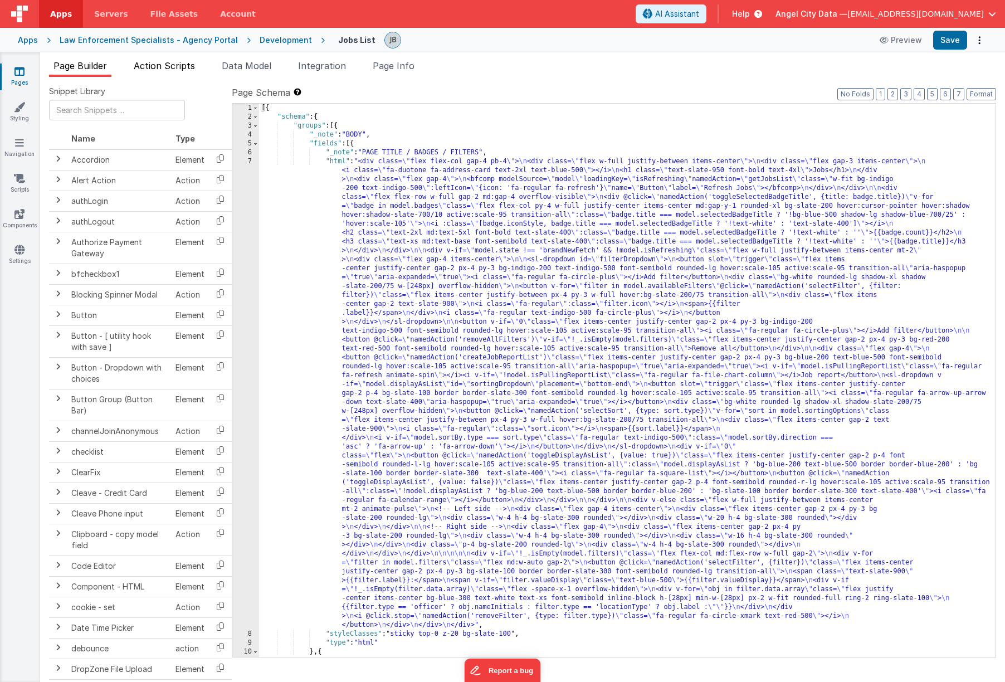
click at [185, 70] on span "Action Scripts" at bounding box center [164, 65] width 61 height 11
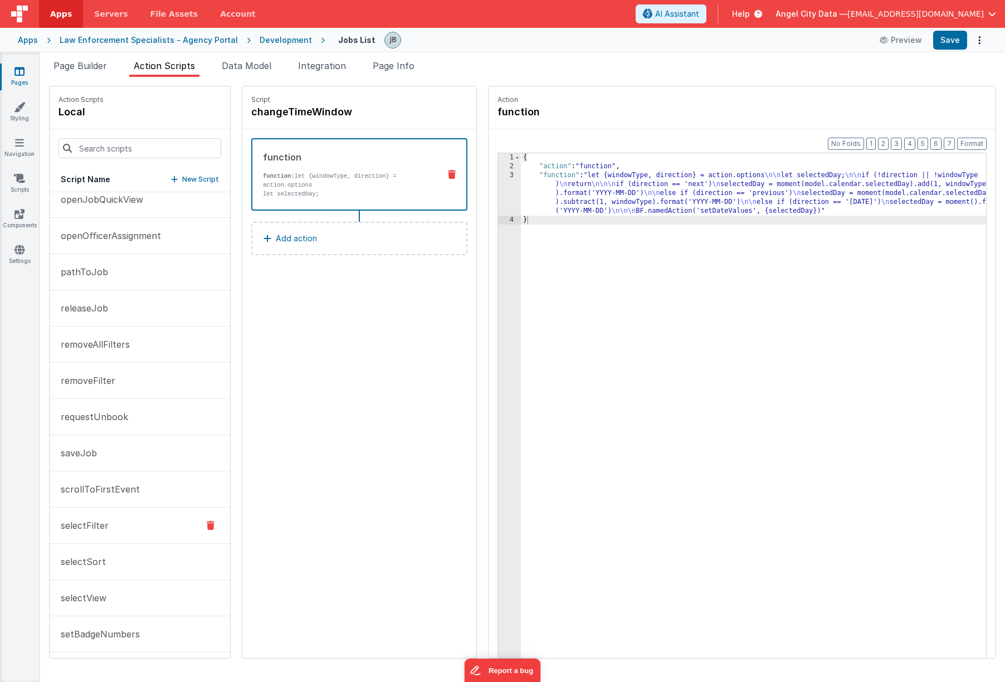
click at [109, 529] on button "selectFilter" at bounding box center [140, 525] width 180 height 36
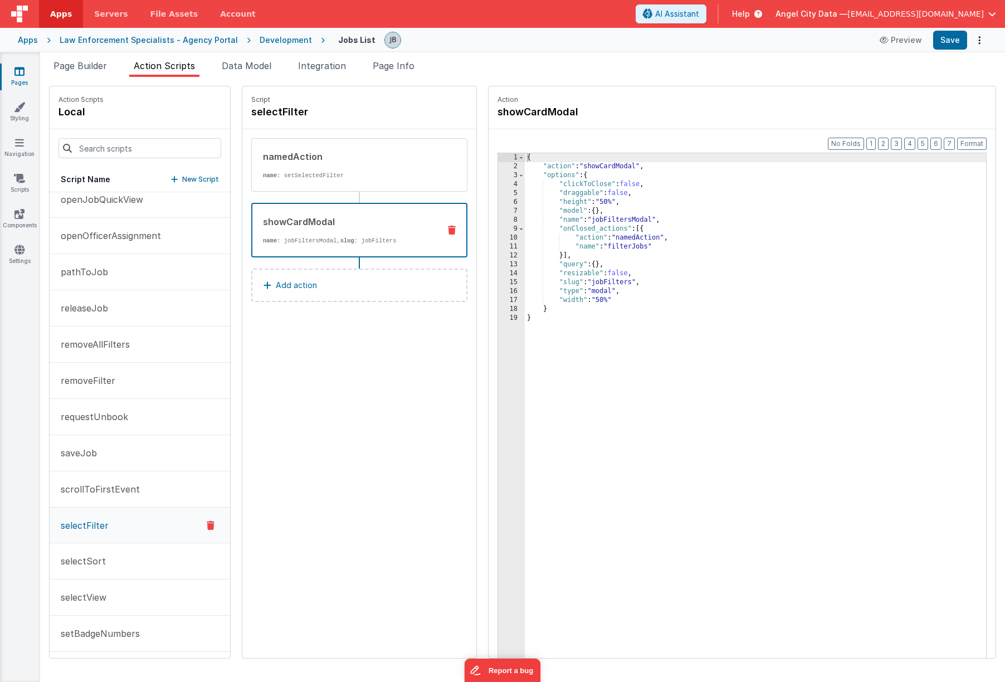
click at [271, 229] on div "showCardModal name : jobFiltersModal, slug : jobFilters" at bounding box center [341, 230] width 178 height 30
click at [270, 169] on div "namedAction name : setSelectedFilter" at bounding box center [341, 165] width 179 height 30
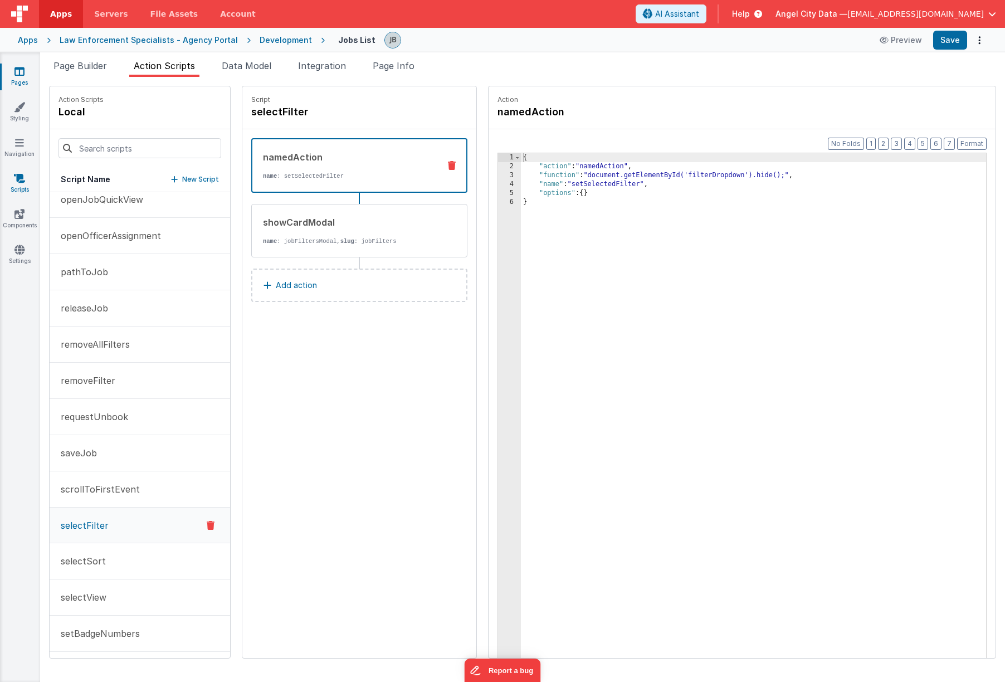
click at [17, 176] on icon at bounding box center [19, 178] width 11 height 11
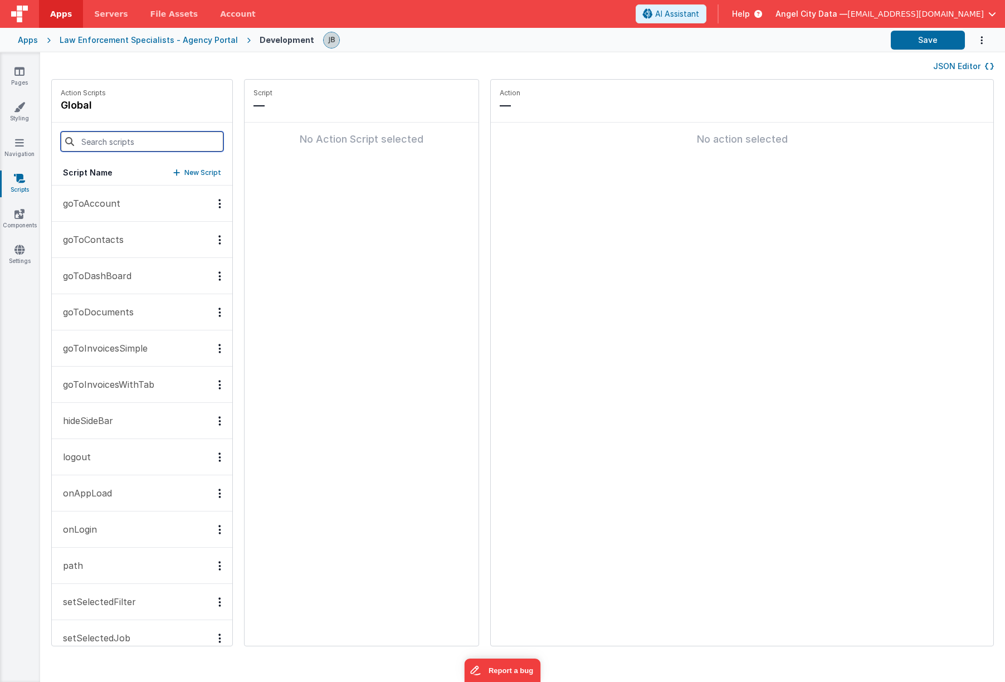
click at [91, 148] on input at bounding box center [142, 141] width 163 height 20
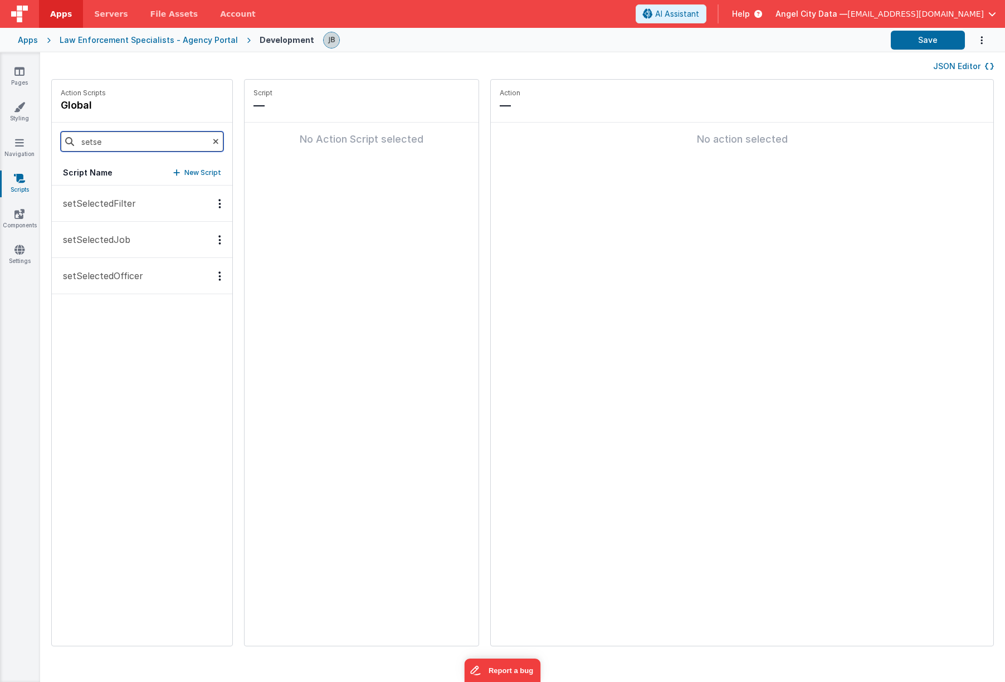
type input "setse"
click at [80, 204] on p "setSelectedFilter" at bounding box center [96, 203] width 80 height 13
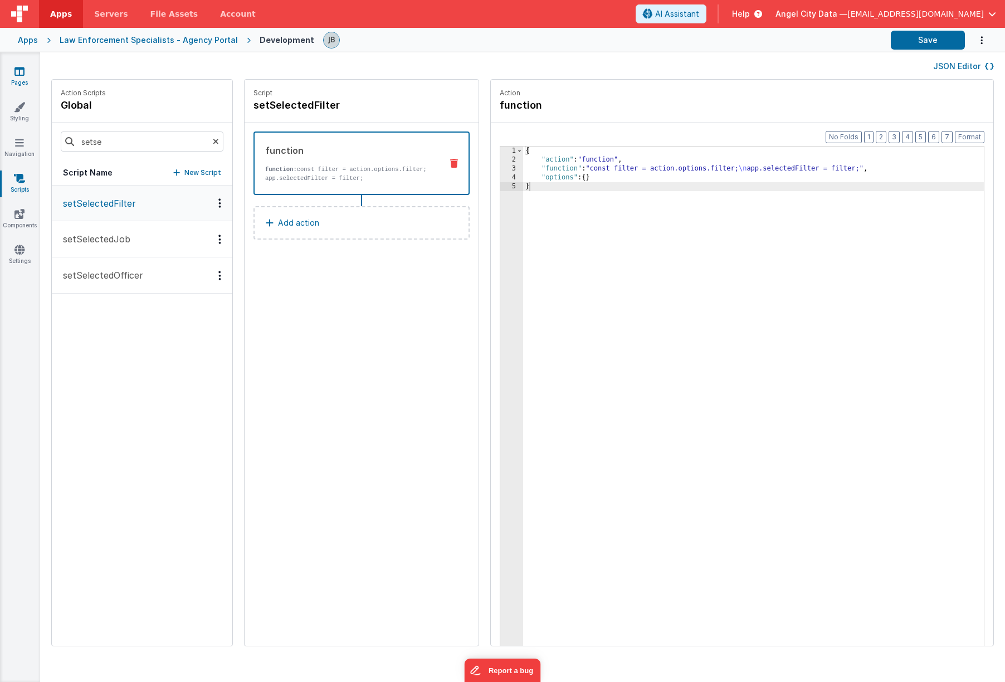
click at [29, 79] on link "Pages" at bounding box center [19, 77] width 40 height 22
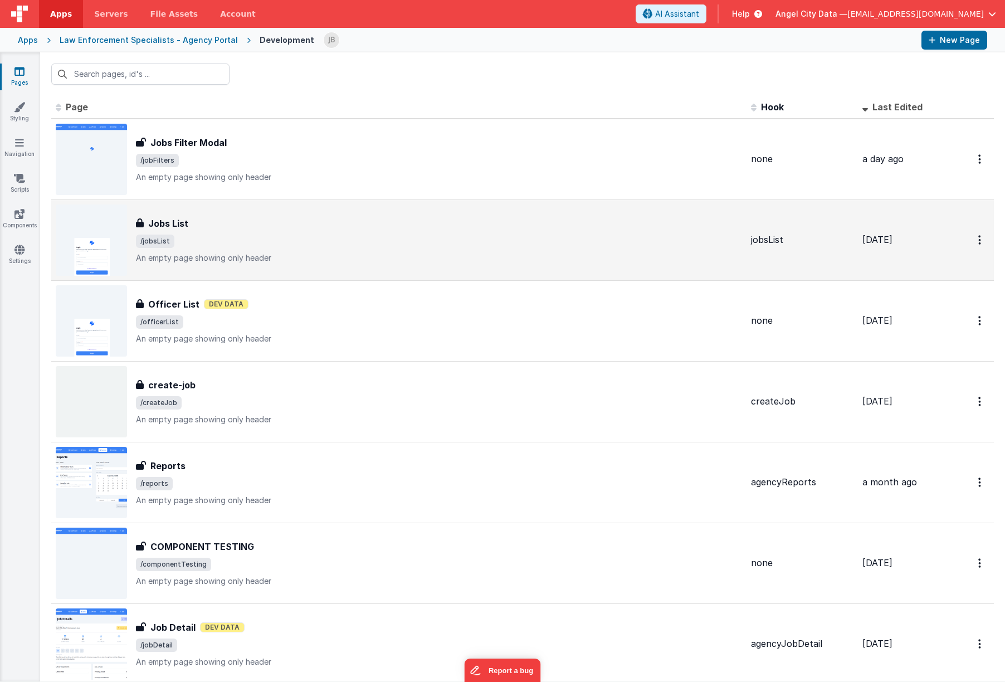
click at [183, 220] on h3 "Jobs List" at bounding box center [168, 223] width 40 height 13
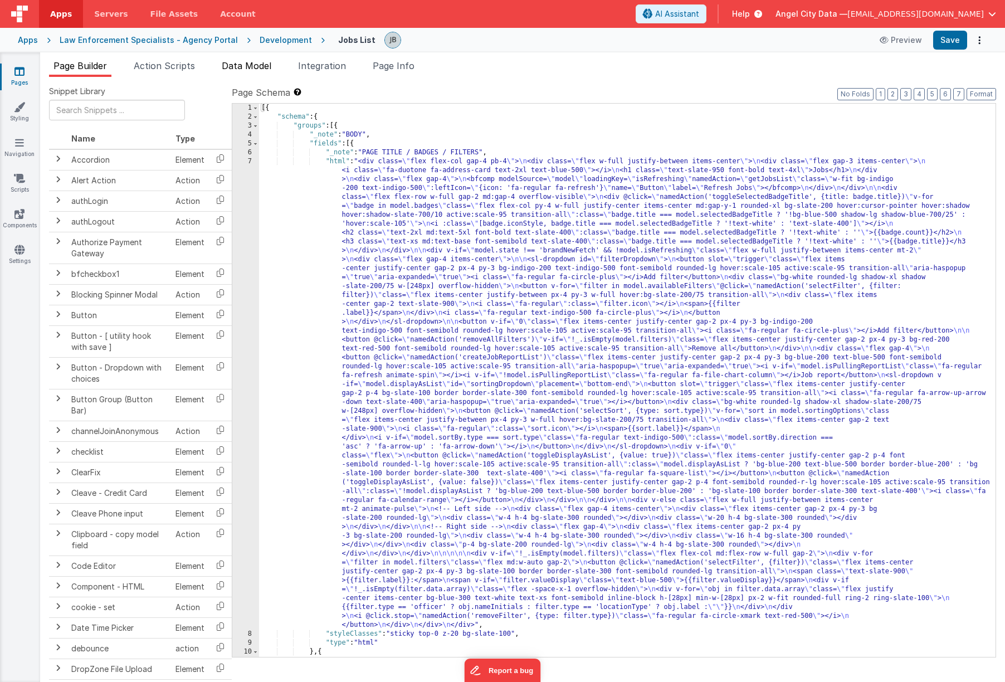
click at [256, 65] on span "Data Model" at bounding box center [247, 65] width 50 height 11
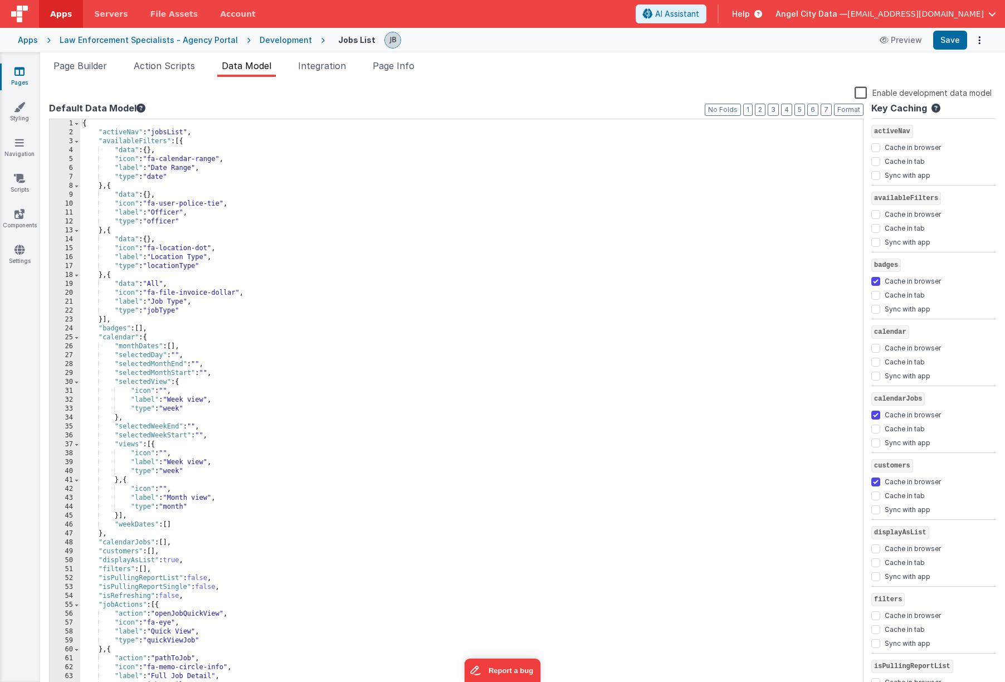
click at [22, 35] on div "Apps" at bounding box center [28, 40] width 20 height 11
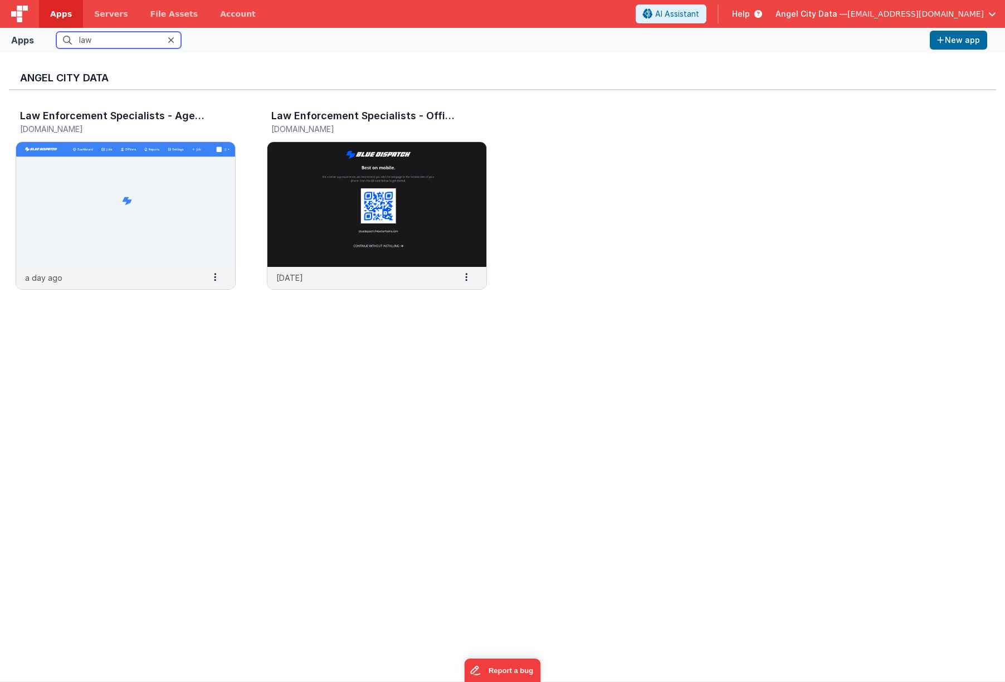
click at [92, 42] on input "law" at bounding box center [118, 40] width 125 height 17
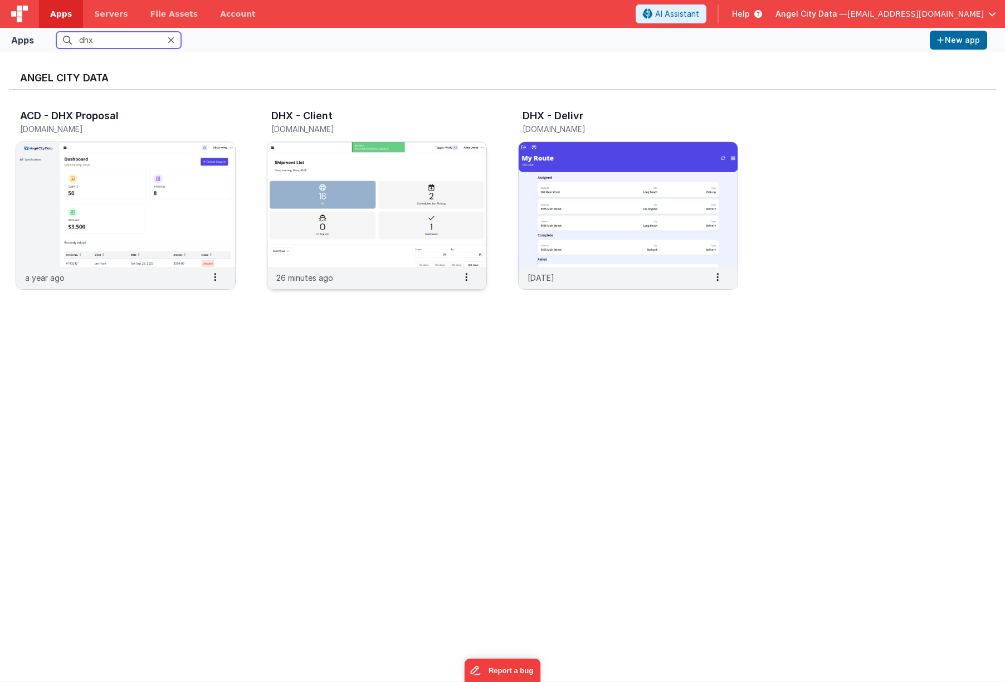
type input "dhx"
click at [325, 181] on img at bounding box center [376, 204] width 219 height 125
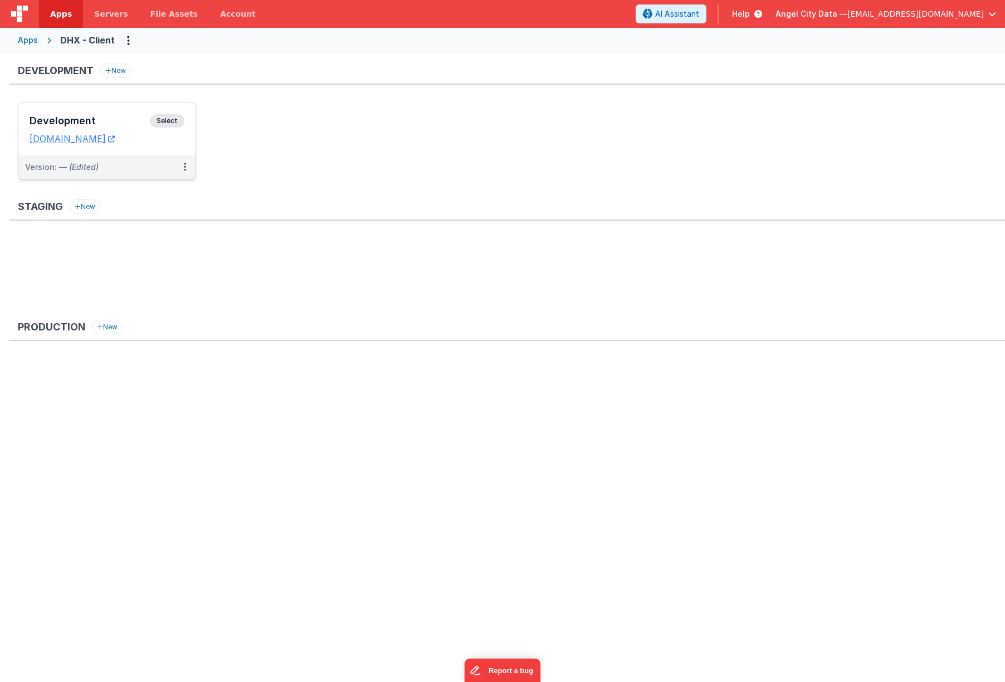
click at [115, 119] on h3 "Development" at bounding box center [90, 120] width 120 height 11
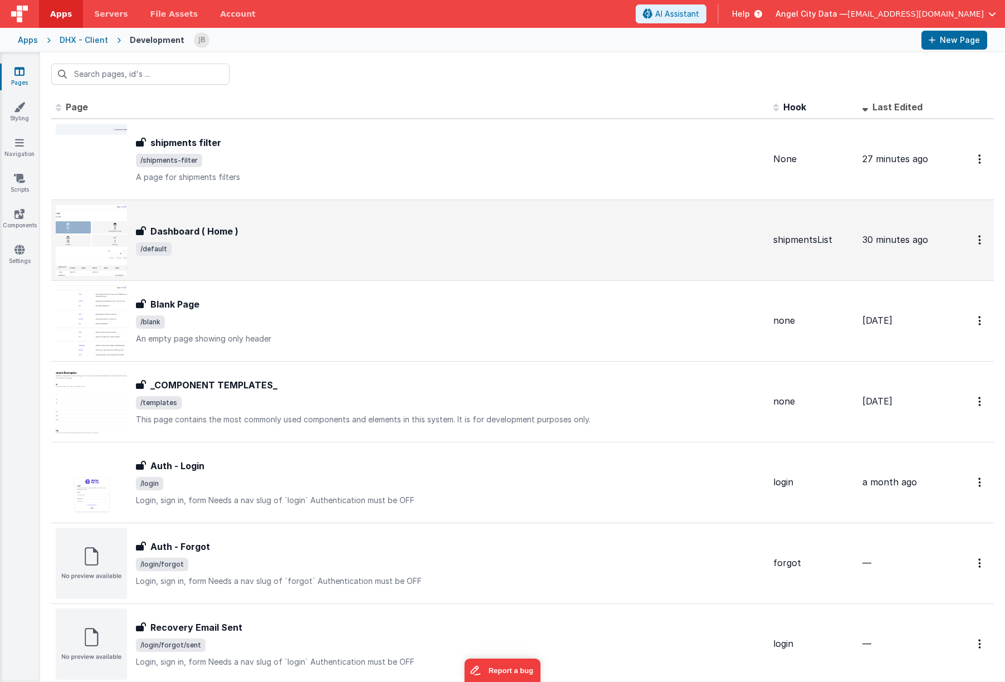
click at [162, 215] on div "Dashboard ( Home ) Dashboard ( Home ) /default" at bounding box center [410, 239] width 709 height 71
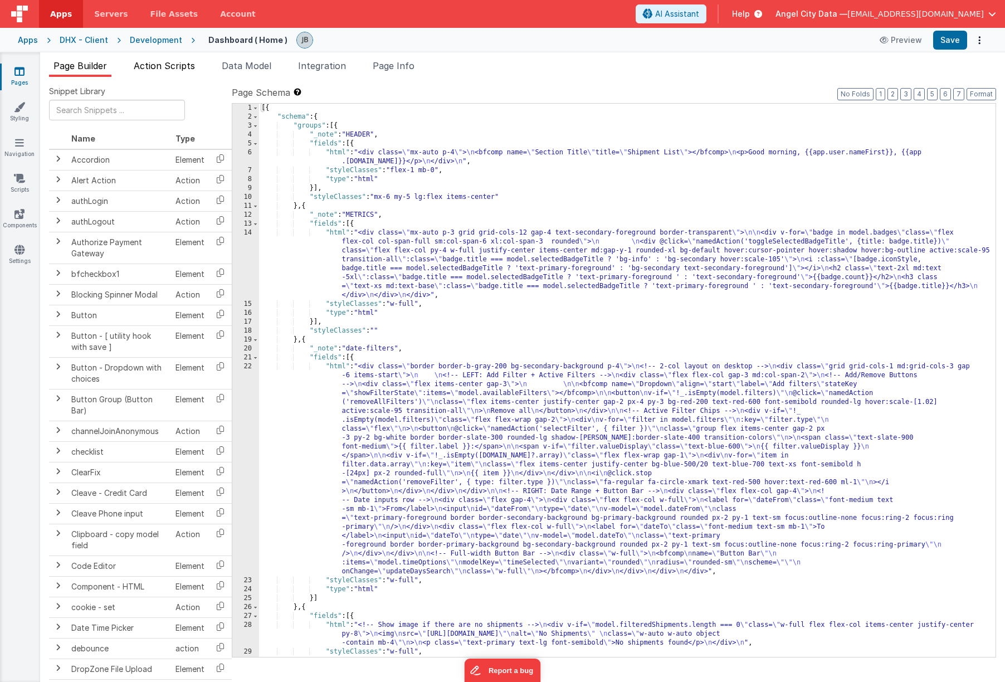
click at [189, 66] on span "Action Scripts" at bounding box center [164, 65] width 61 height 11
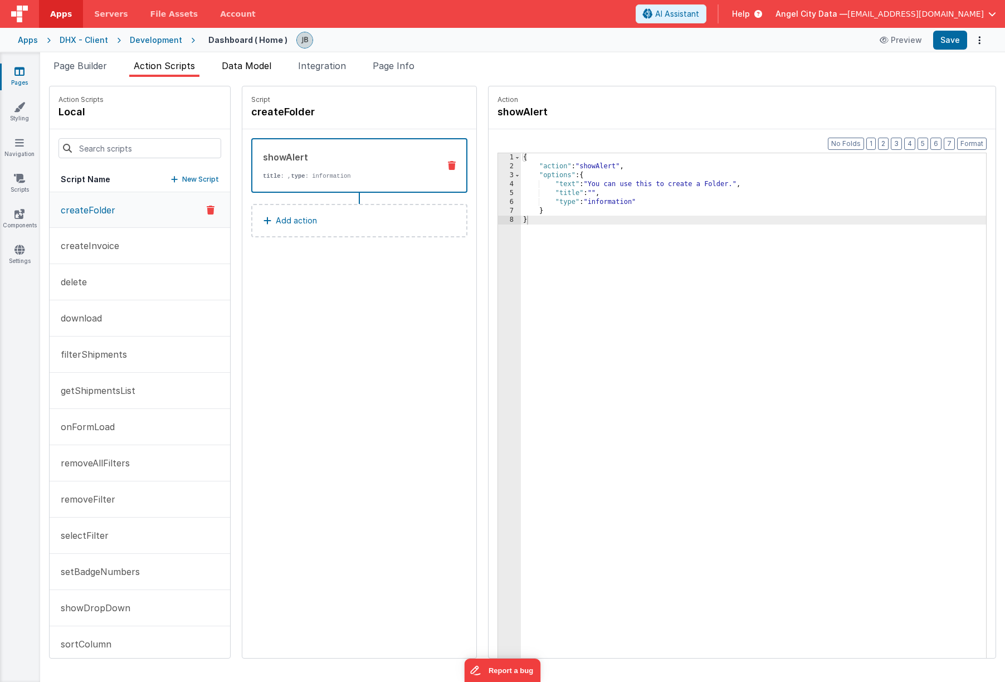
click at [242, 71] on li "Data Model" at bounding box center [246, 68] width 58 height 18
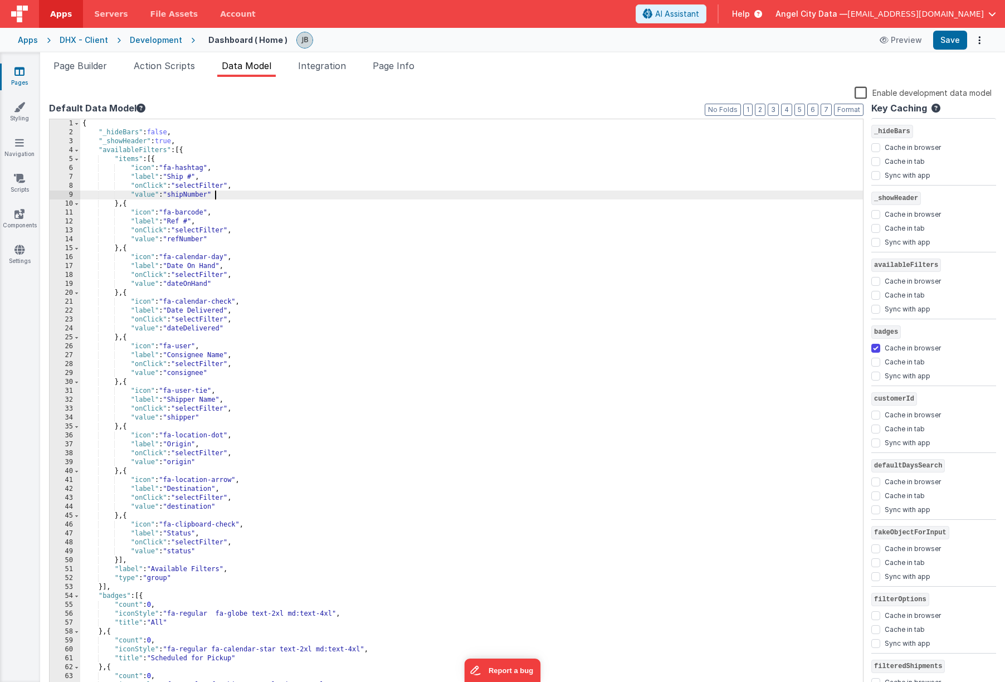
click at [248, 195] on div "{ "_hideBars" : false , "_showHeader" : true , "availableFilters" : [{ "items" …" at bounding box center [471, 414] width 783 height 590
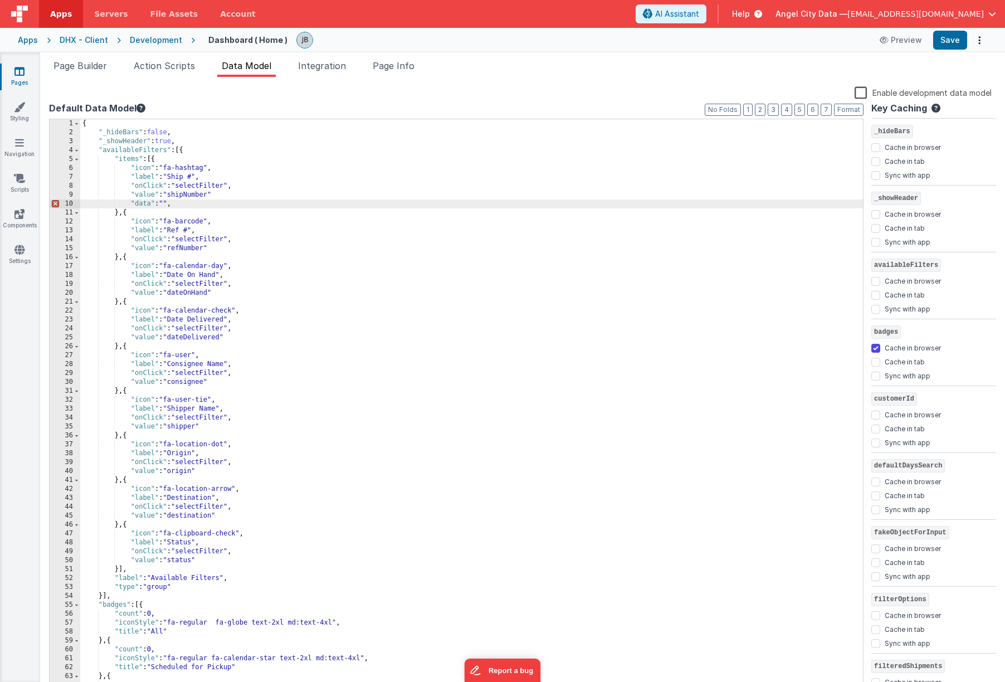
click at [236, 190] on div "{ "_hideBars" : false , "_showHeader" : true , "availableFilters" : [{ "items" …" at bounding box center [471, 414] width 783 height 590
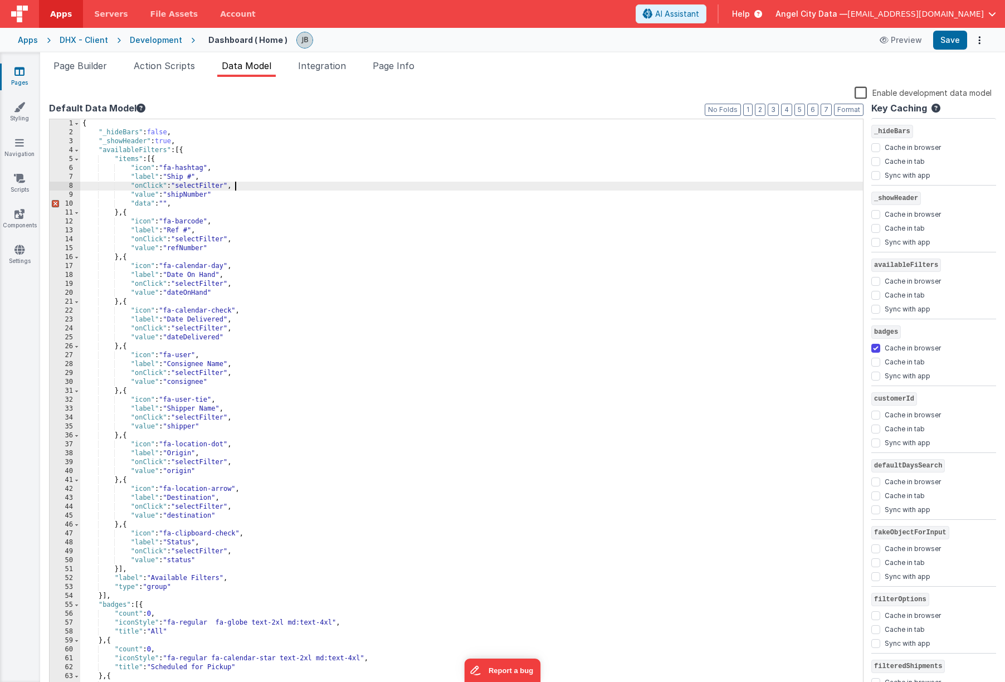
click at [234, 196] on div "{ "_hideBars" : false , "_showHeader" : true , "availableFilters" : [{ "items" …" at bounding box center [471, 414] width 783 height 590
click at [208, 202] on div "{ "_hideBars" : false , "_showHeader" : true , "availableFilters" : [{ "items" …" at bounding box center [471, 414] width 783 height 590
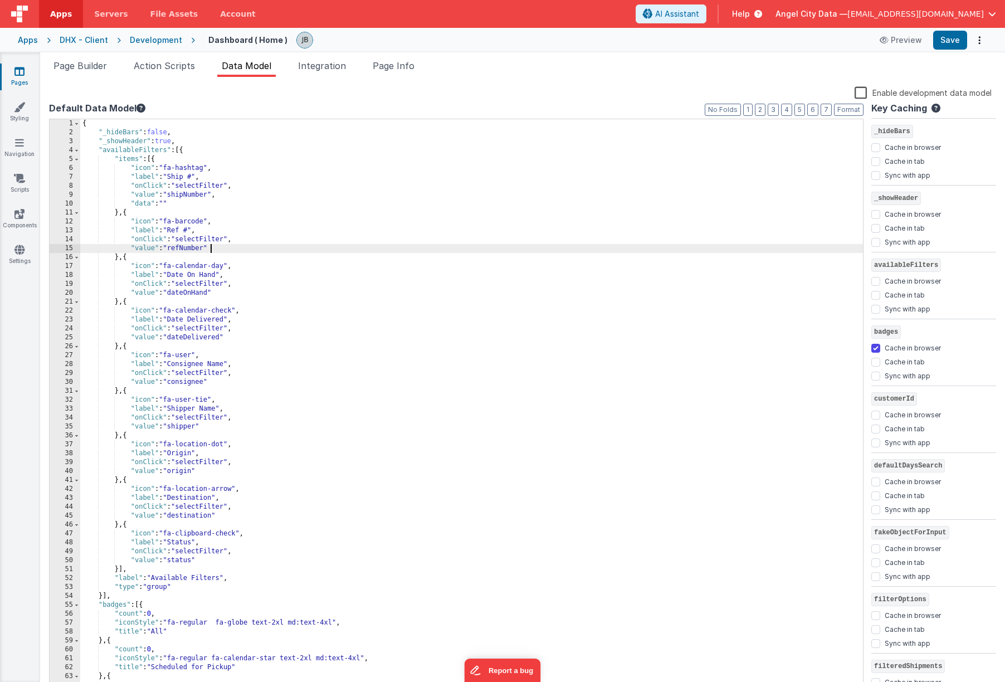
click at [229, 249] on div "{ "_hideBars" : false , "_showHeader" : true , "availableFilters" : [{ "items" …" at bounding box center [471, 414] width 783 height 590
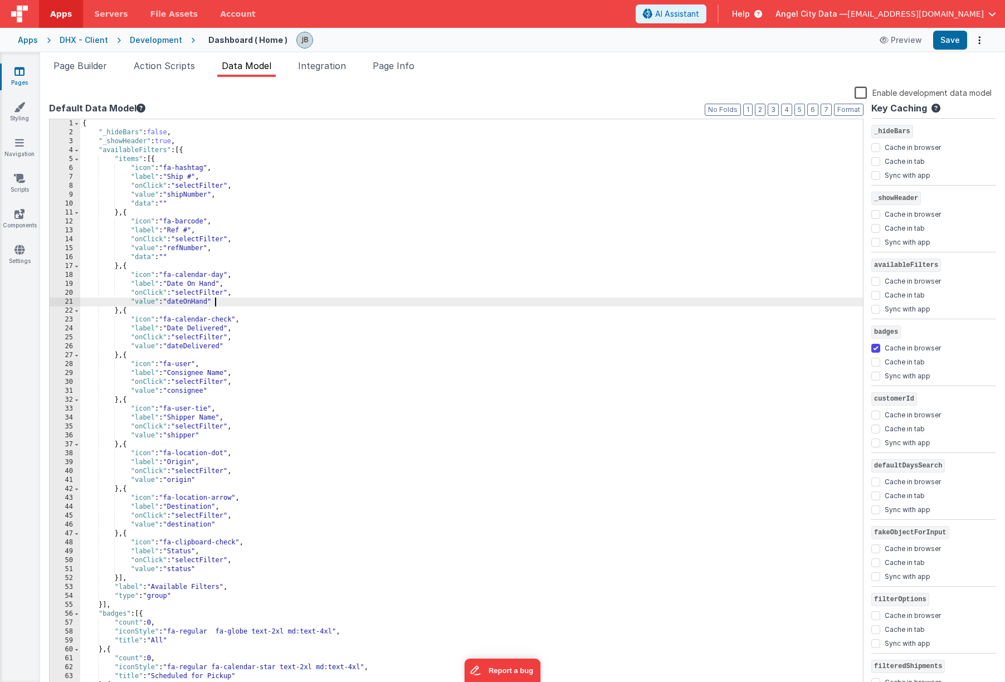
click at [233, 304] on div "{ "_hideBars" : false , "_showHeader" : true , "availableFilters" : [{ "items" …" at bounding box center [471, 414] width 783 height 590
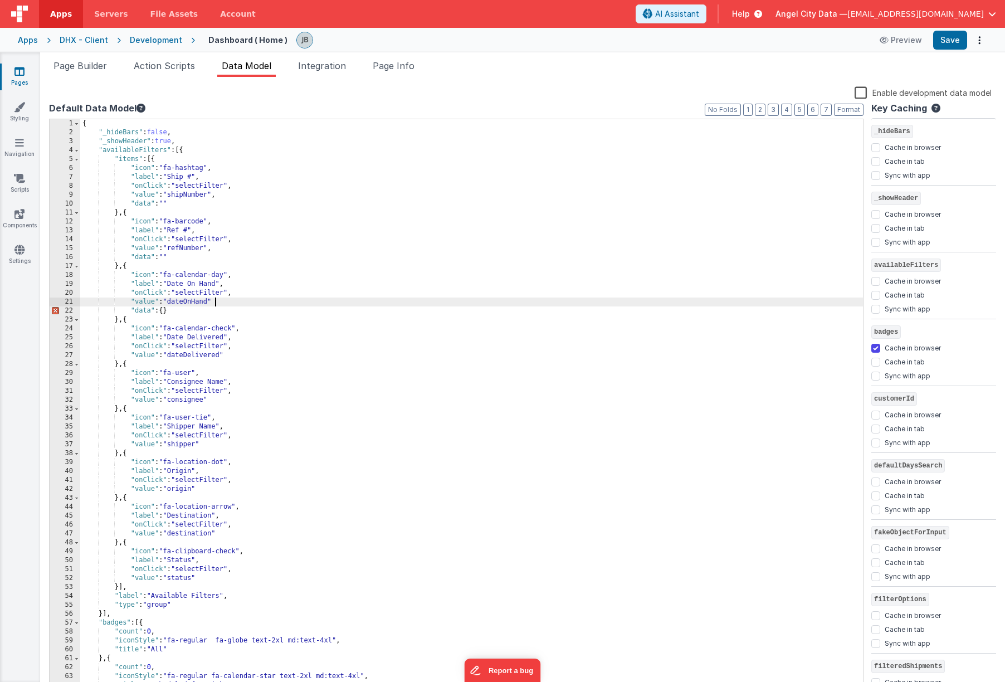
click at [246, 305] on div "{ "_hideBars" : false , "_showHeader" : true , "availableFilters" : [{ "items" …" at bounding box center [471, 414] width 783 height 590
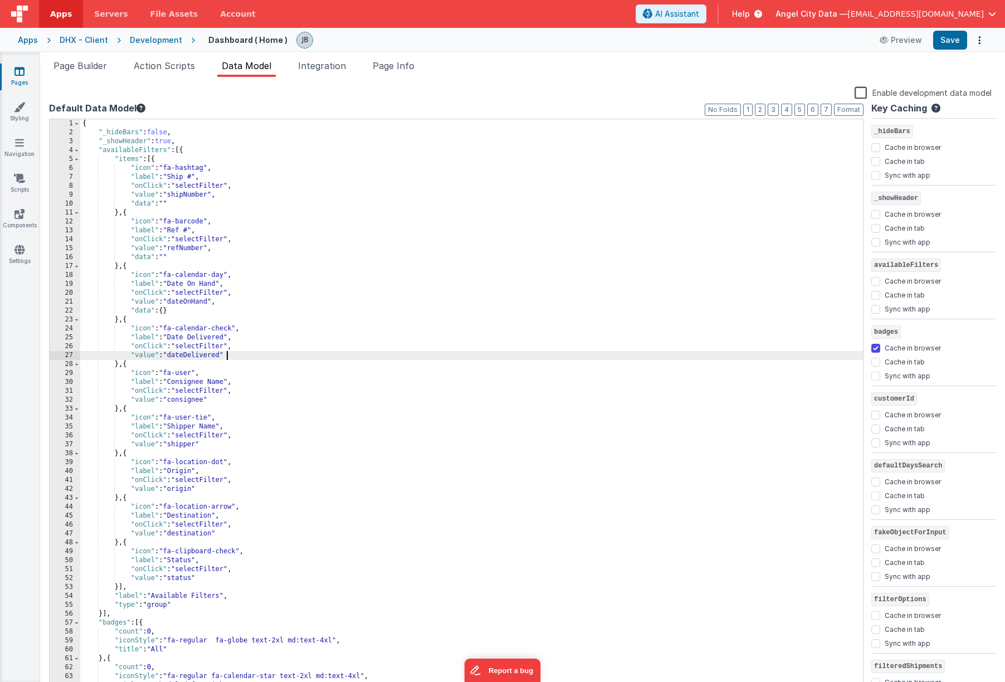
click at [233, 354] on div "{ "_hideBars" : false , "_showHeader" : true , "availableFilters" : [{ "items" …" at bounding box center [471, 414] width 783 height 590
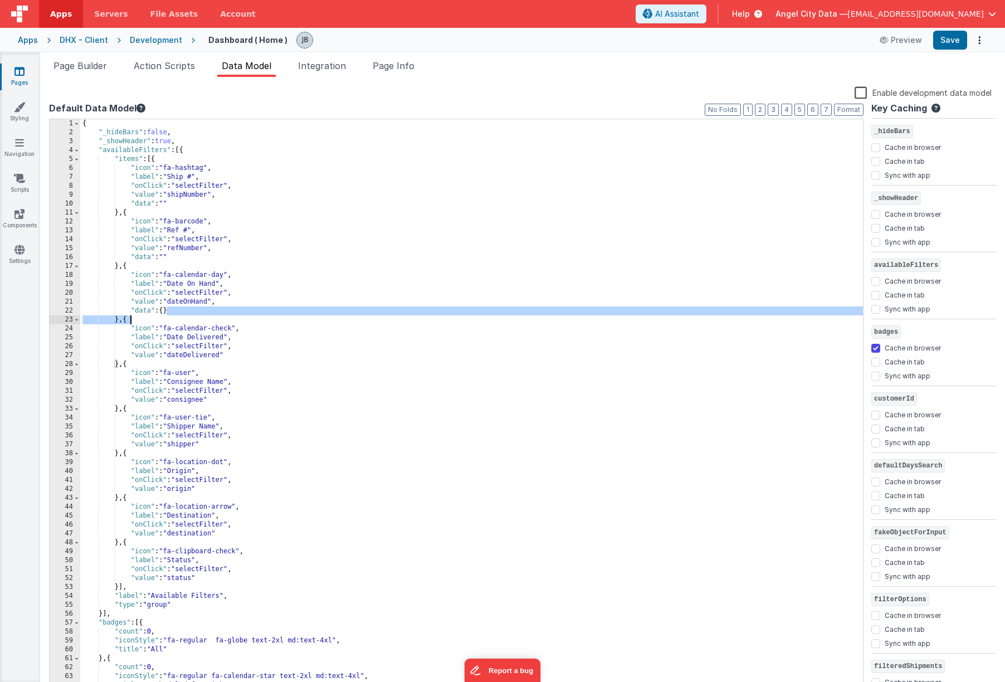
drag, startPoint x: 215, startPoint y: 306, endPoint x: 218, endPoint y: 316, distance: 10.6
click at [218, 316] on div "{ "_hideBars" : false , "_showHeader" : true , "availableFilters" : [{ "items" …" at bounding box center [471, 414] width 783 height 590
click at [228, 354] on div "{ "_hideBars" : false , "_showHeader" : true , "availableFilters" : [{ "items" …" at bounding box center [471, 414] width 783 height 590
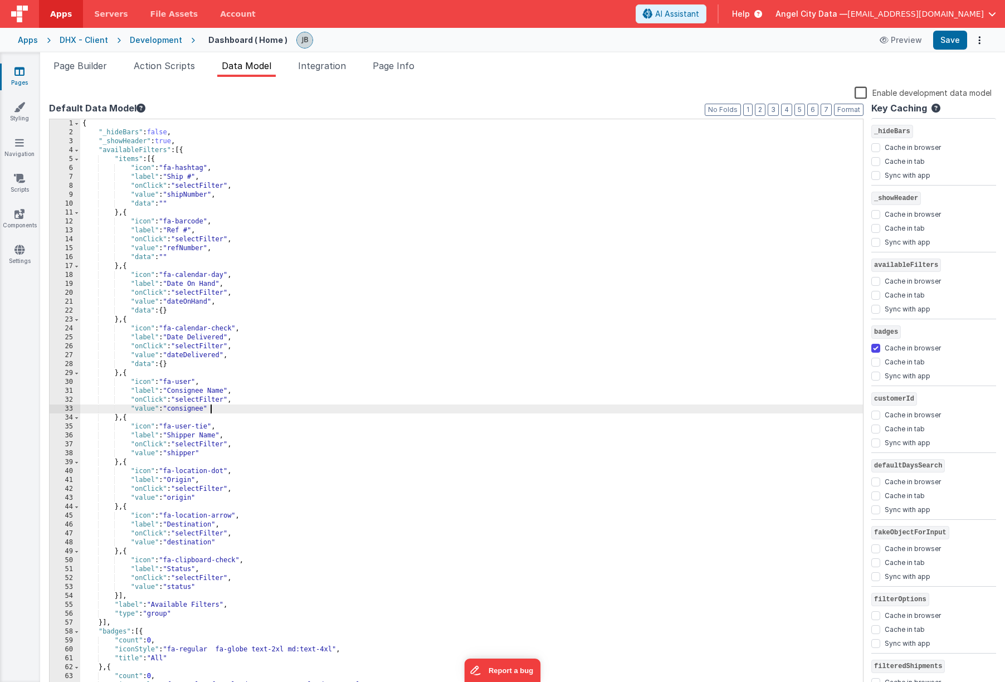
click at [228, 405] on div "{ "_hideBars" : false , "_showHeader" : true , "availableFilters" : [{ "items" …" at bounding box center [471, 414] width 783 height 590
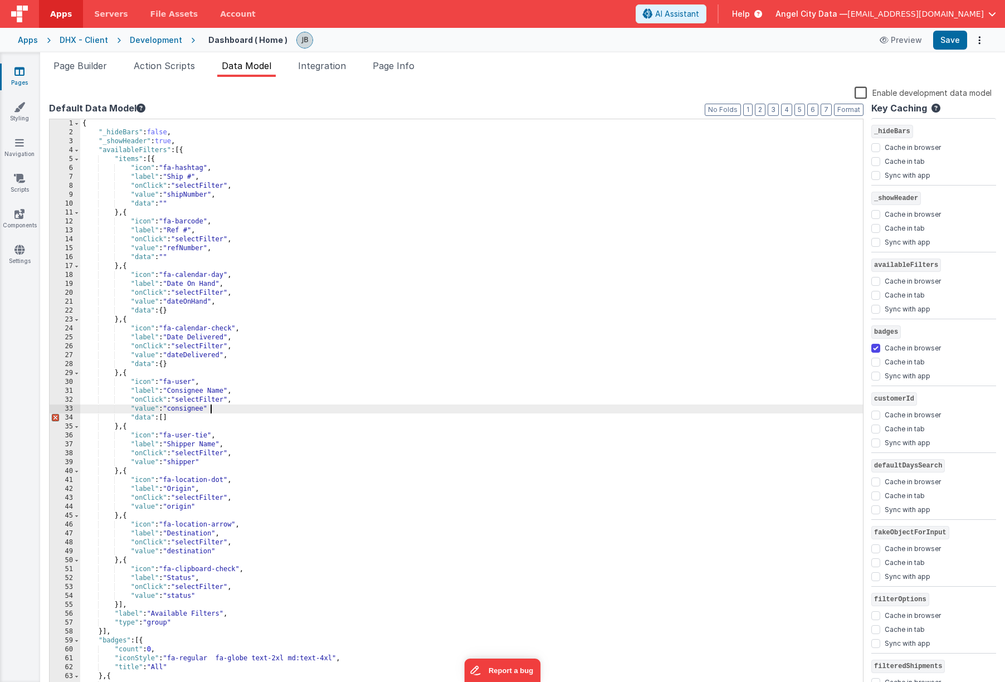
click at [237, 412] on div "{ "_hideBars" : false , "_showHeader" : true , "availableFilters" : [{ "items" …" at bounding box center [471, 414] width 783 height 590
click at [236, 460] on div "{ "_hideBars" : false , "_showHeader" : true , "availableFilters" : [{ "items" …" at bounding box center [471, 414] width 783 height 590
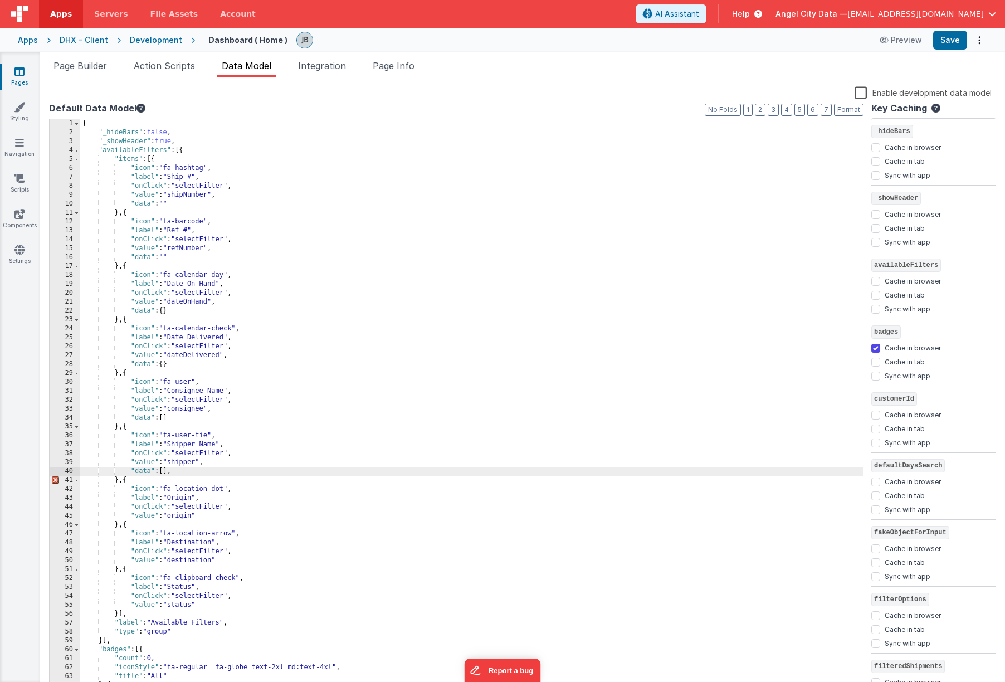
click at [223, 510] on div "{ "_hideBars" : false , "_showHeader" : true , "availableFilters" : [{ "items" …" at bounding box center [471, 414] width 783 height 590
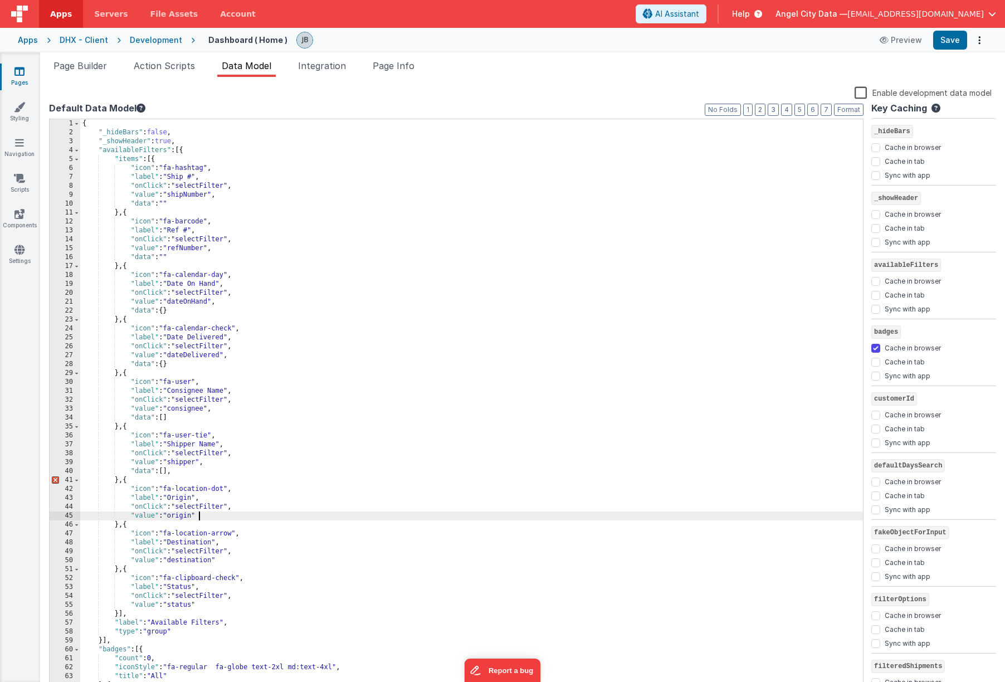
click at [221, 514] on div "{ "_hideBars" : false , "_showHeader" : true , "availableFilters" : [{ "items" …" at bounding box center [471, 414] width 783 height 590
click at [184, 470] on div "{ "_hideBars" : false , "_showHeader" : true , "availableFilters" : [{ "items" …" at bounding box center [471, 414] width 783 height 590
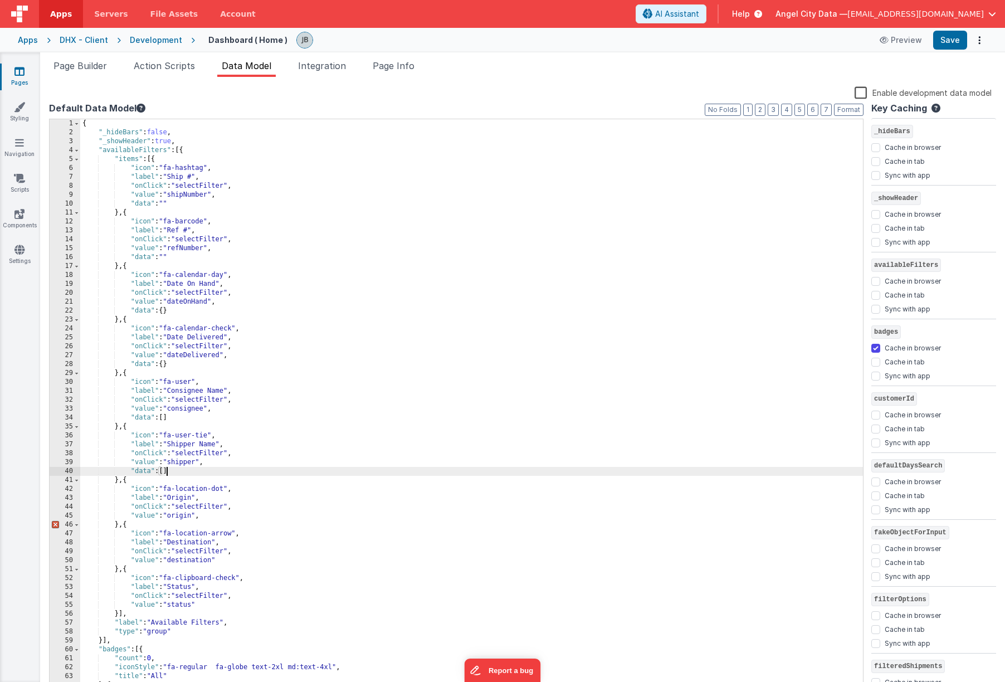
click at [211, 518] on div "{ "_hideBars" : false , "_showHeader" : true , "availableFilters" : [{ "items" …" at bounding box center [471, 414] width 783 height 590
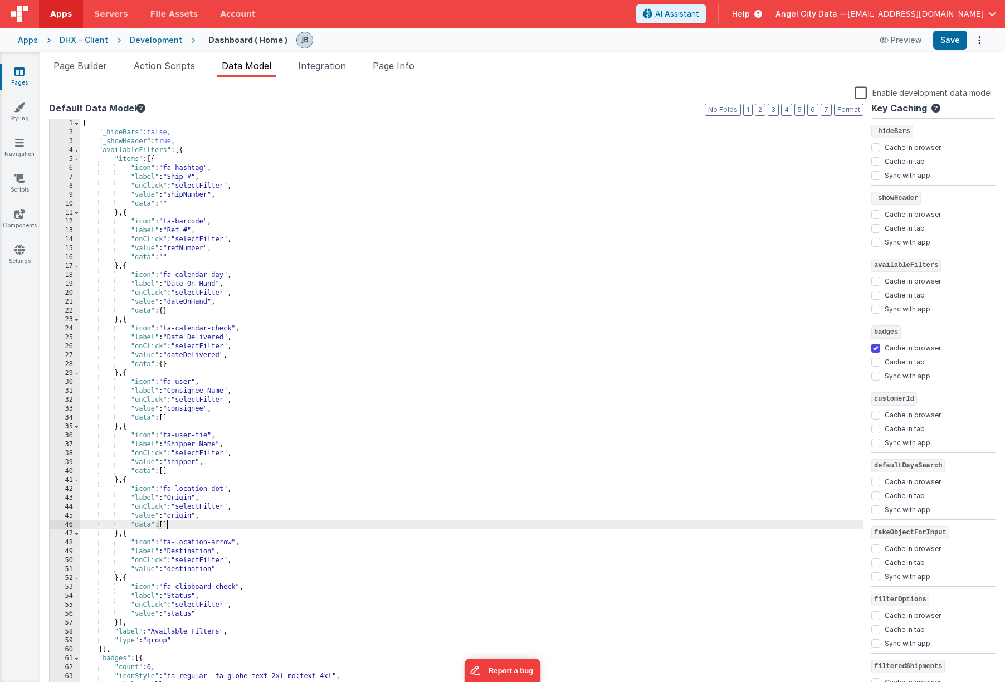
click at [218, 571] on div "{ "_hideBars" : false , "_showHeader" : true , "availableFilters" : [{ "items" …" at bounding box center [471, 414] width 783 height 590
drag, startPoint x: 173, startPoint y: 525, endPoint x: 125, endPoint y: 525, distance: 47.9
click at [125, 525] on div "{ "_hideBars" : false , "_showHeader" : true , "availableFilters" : [{ "items" …" at bounding box center [471, 414] width 783 height 590
click at [222, 568] on div "{ "_hideBars" : false , "_showHeader" : true , "availableFilters" : [{ "items" …" at bounding box center [471, 414] width 783 height 590
click at [227, 601] on div "{ "_hideBars" : false , "_showHeader" : true , "availableFilters" : [{ "items" …" at bounding box center [471, 414] width 783 height 590
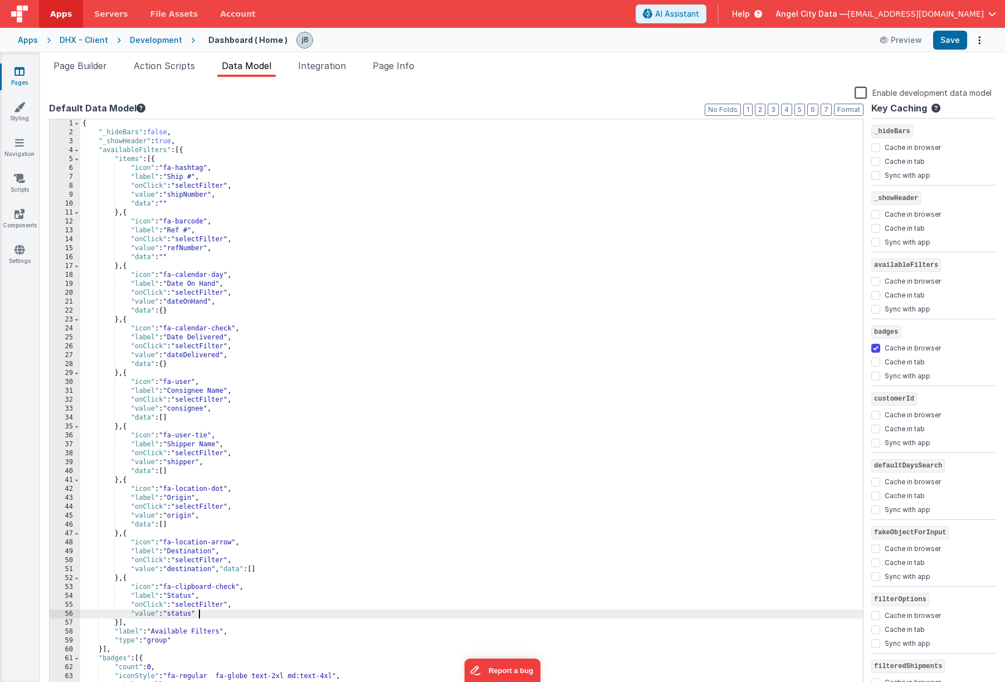
paste textarea
click at [198, 601] on div "{ "_hideBars" : false , "_showHeader" : true , "availableFilters" : [{ "items" …" at bounding box center [471, 414] width 783 height 590
click at [789, 109] on button "Format" at bounding box center [849, 110] width 30 height 12
click at [789, 43] on button "Save" at bounding box center [950, 40] width 34 height 19
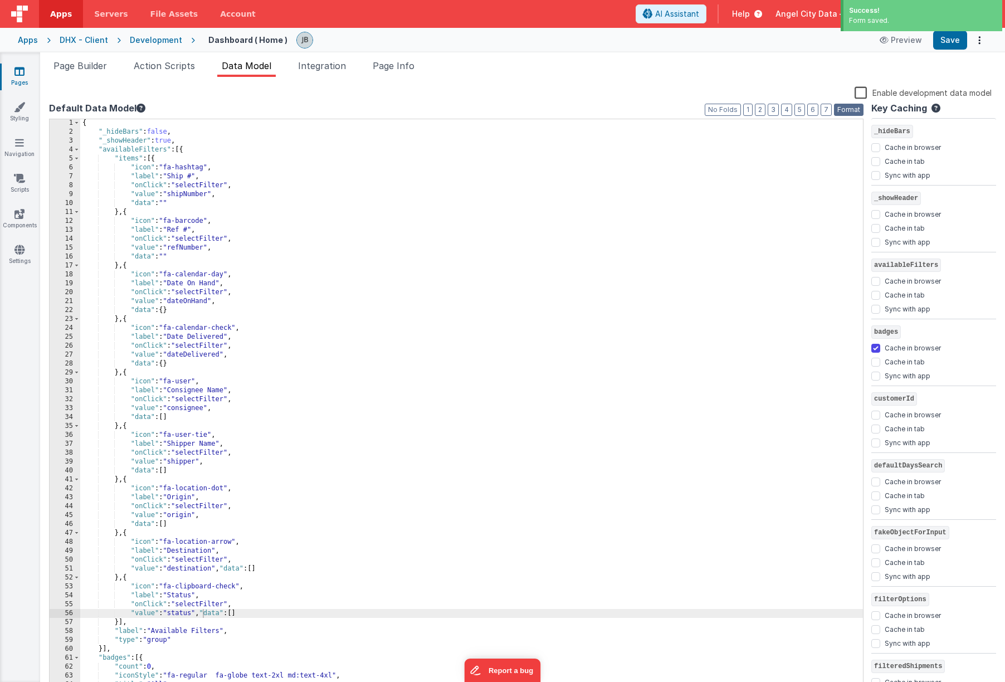
click at [789, 109] on button "Format" at bounding box center [849, 110] width 30 height 12
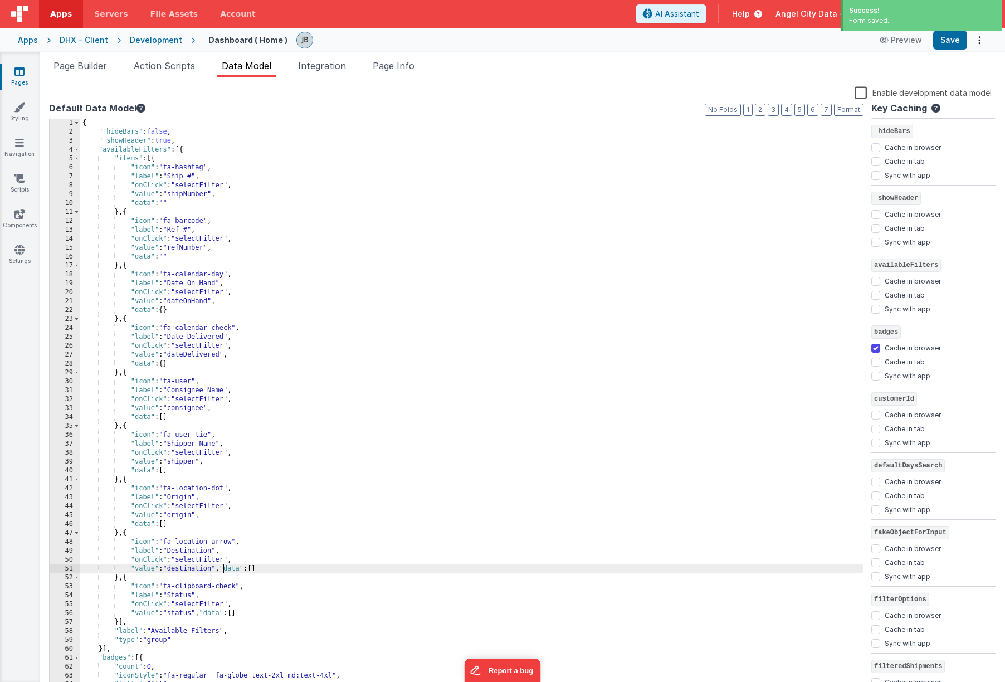
click at [224, 568] on div "{ "_hideBars" : false , "_showHeader" : true , "availableFilters" : [{ "items" …" at bounding box center [471, 414] width 783 height 590
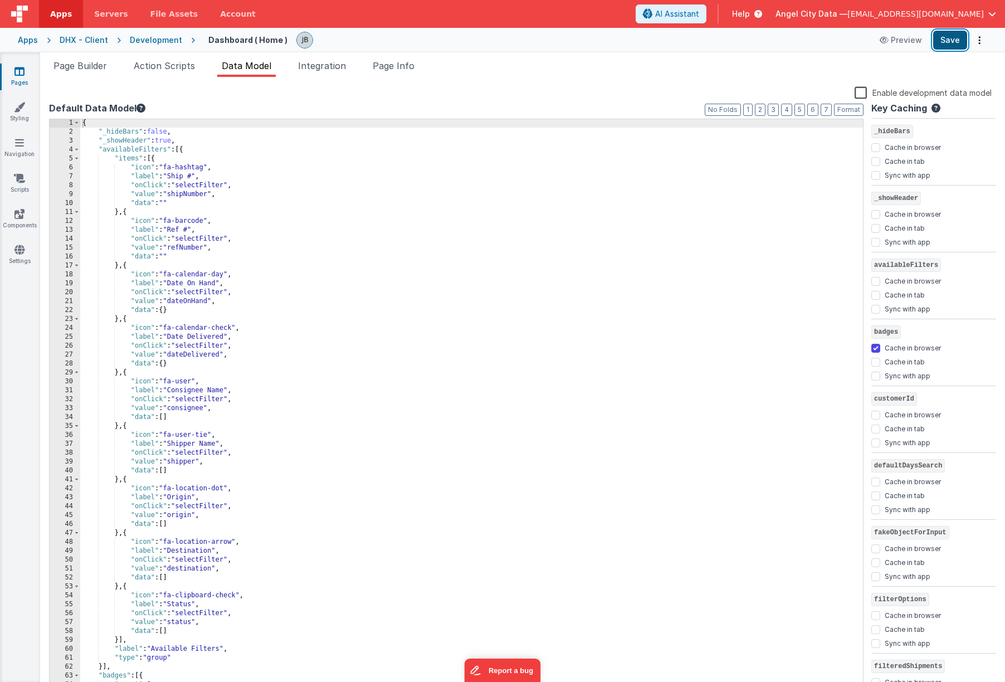
click at [789, 43] on button "Save" at bounding box center [950, 40] width 34 height 19
click at [11, 180] on link "Scripts" at bounding box center [19, 184] width 40 height 22
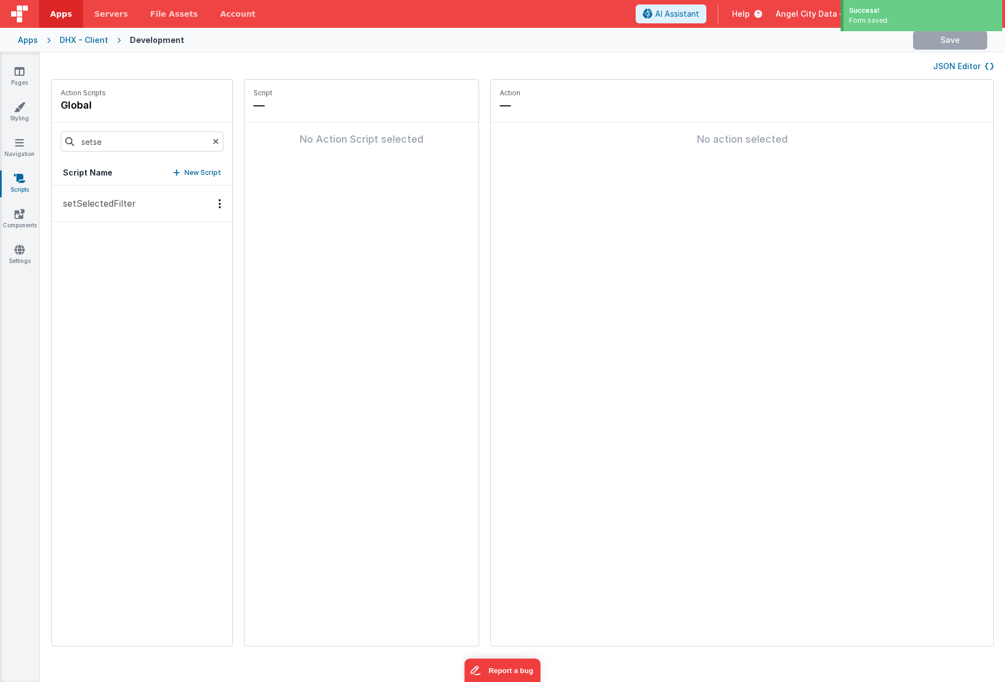
click at [71, 200] on p "setSelectedFilter" at bounding box center [96, 203] width 80 height 13
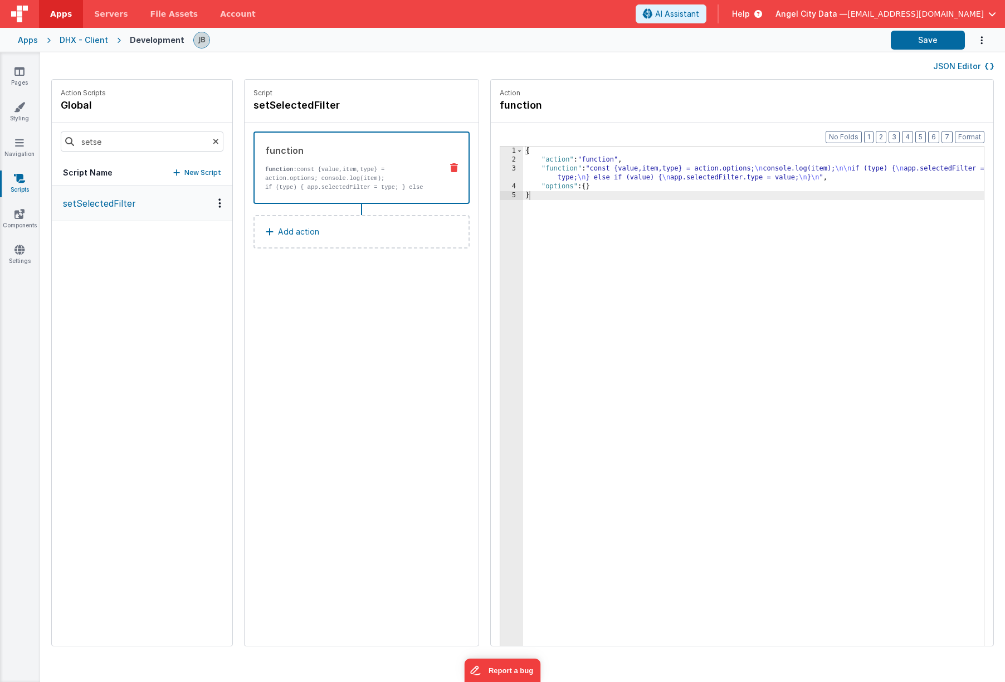
click at [326, 170] on p "function: const {value,item,type} = action.options; console.log(item);" at bounding box center [349, 174] width 168 height 18
click at [500, 180] on div "3" at bounding box center [511, 173] width 23 height 18
click at [500, 174] on div "3" at bounding box center [511, 173] width 23 height 18
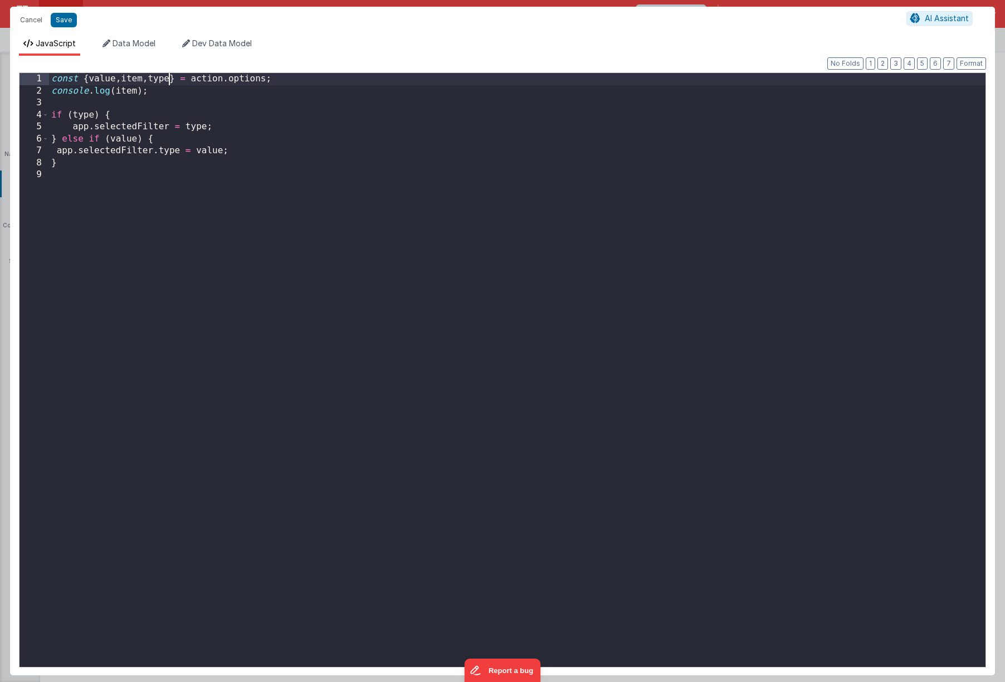
click at [167, 81] on div "const { value , item , type } = action . options ; console . log ( item ) ; if …" at bounding box center [517, 382] width 936 height 618
click at [129, 47] on span "Data Model" at bounding box center [134, 42] width 43 height 9
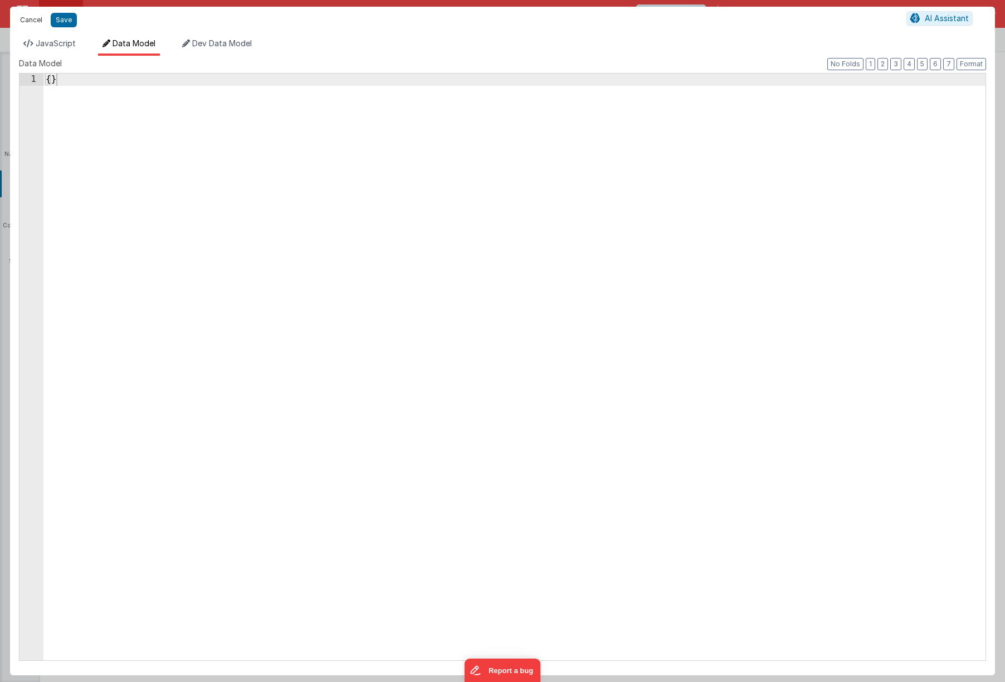
click at [45, 26] on button "Cancel" at bounding box center [30, 20] width 33 height 16
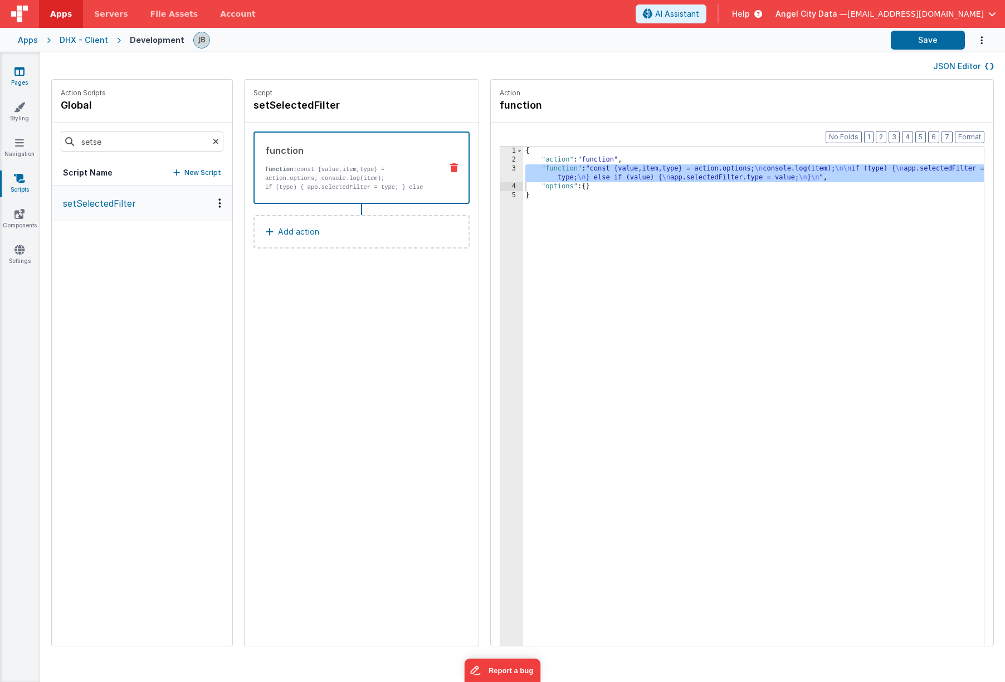
click at [6, 74] on link "Pages" at bounding box center [19, 77] width 40 height 22
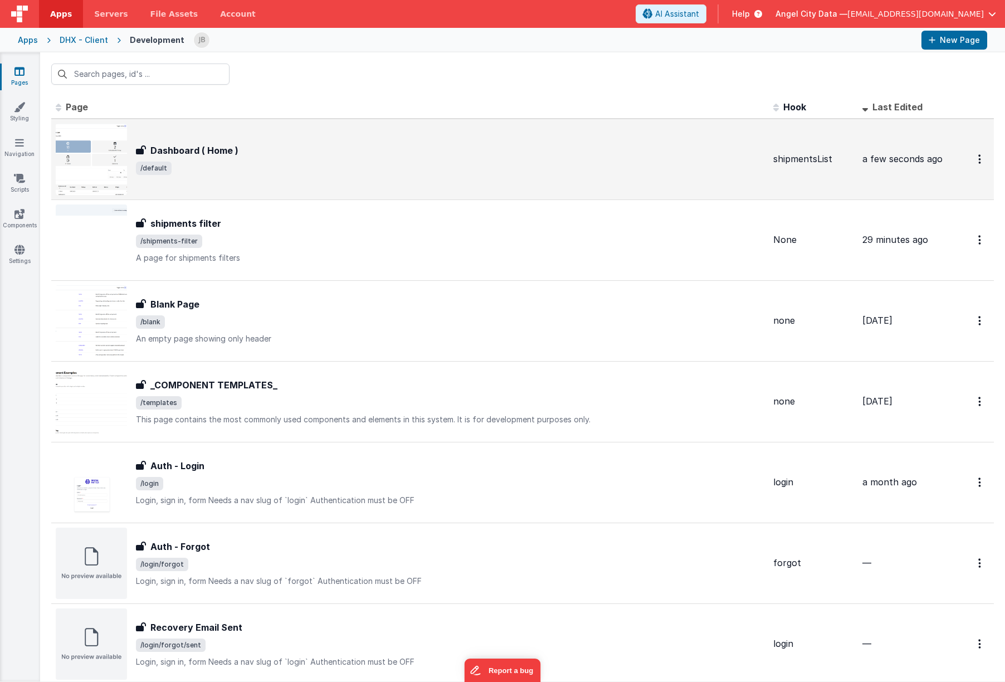
click at [221, 160] on div "Dashboard ( Home ) Dashboard ( Home ) /default" at bounding box center [450, 159] width 628 height 31
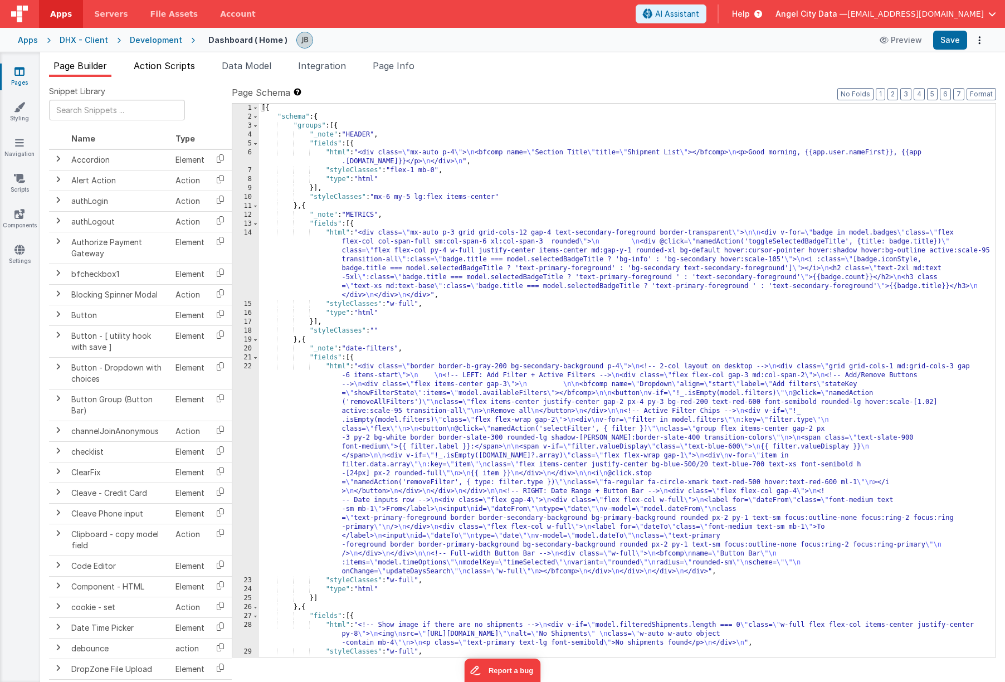
click at [174, 70] on span "Action Scripts" at bounding box center [164, 65] width 61 height 11
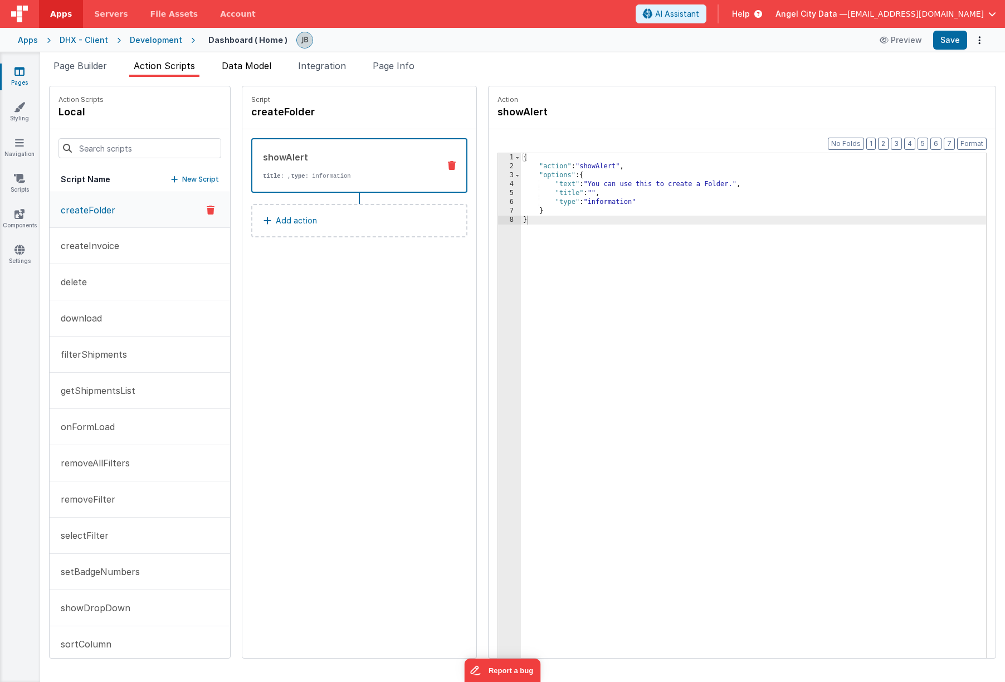
click at [236, 69] on span "Data Model" at bounding box center [247, 65] width 50 height 11
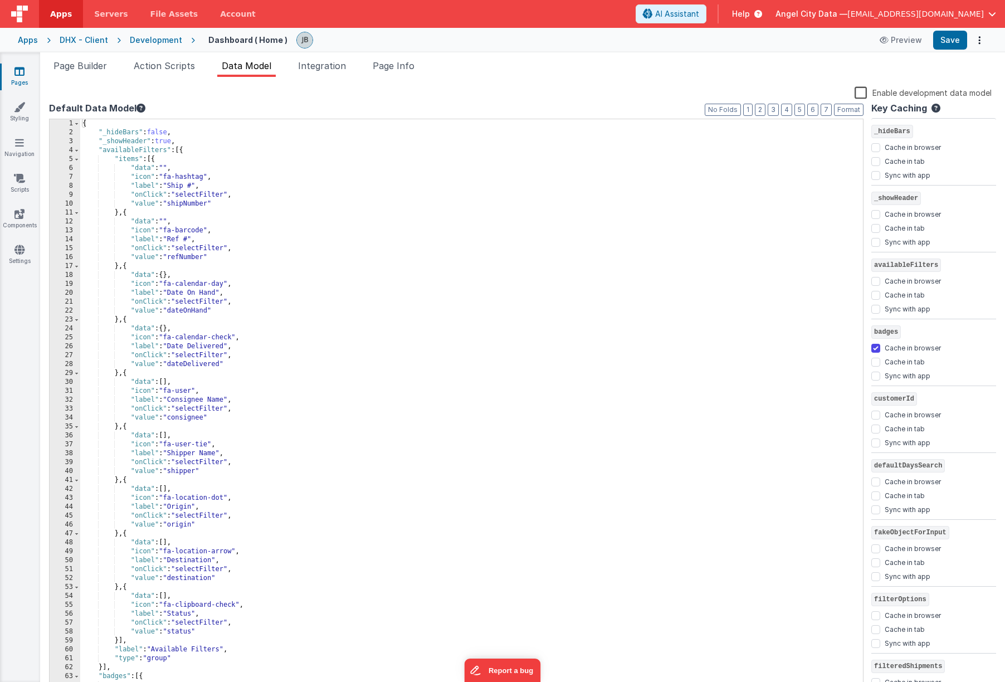
click at [22, 76] on link "Pages" at bounding box center [19, 77] width 40 height 22
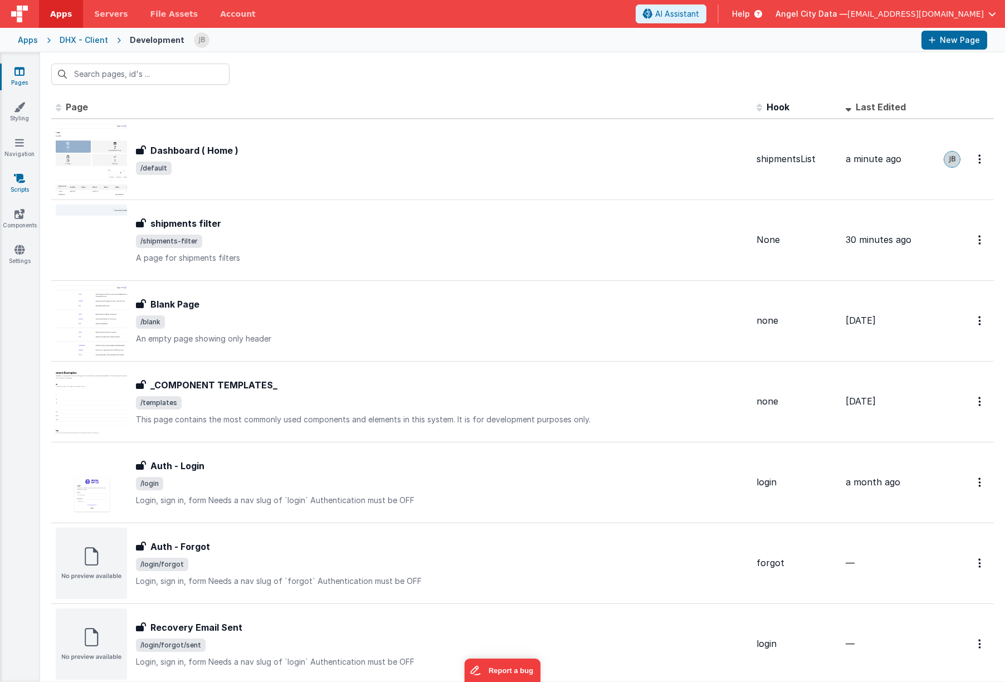
click at [22, 188] on link "Scripts" at bounding box center [19, 184] width 40 height 22
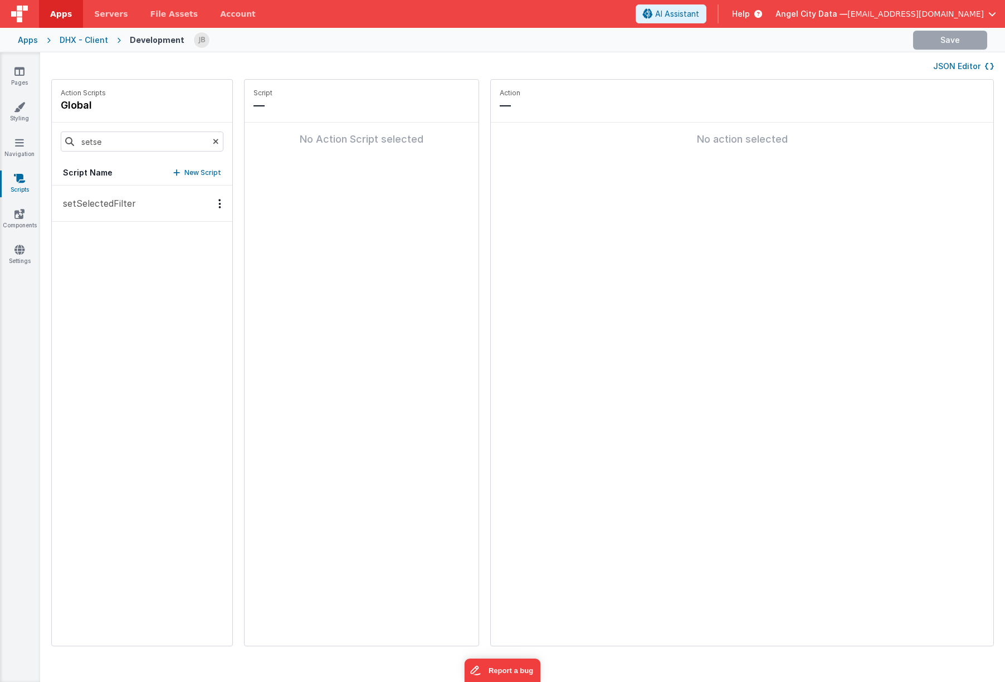
click at [95, 209] on p "setSelectedFilter" at bounding box center [96, 203] width 80 height 13
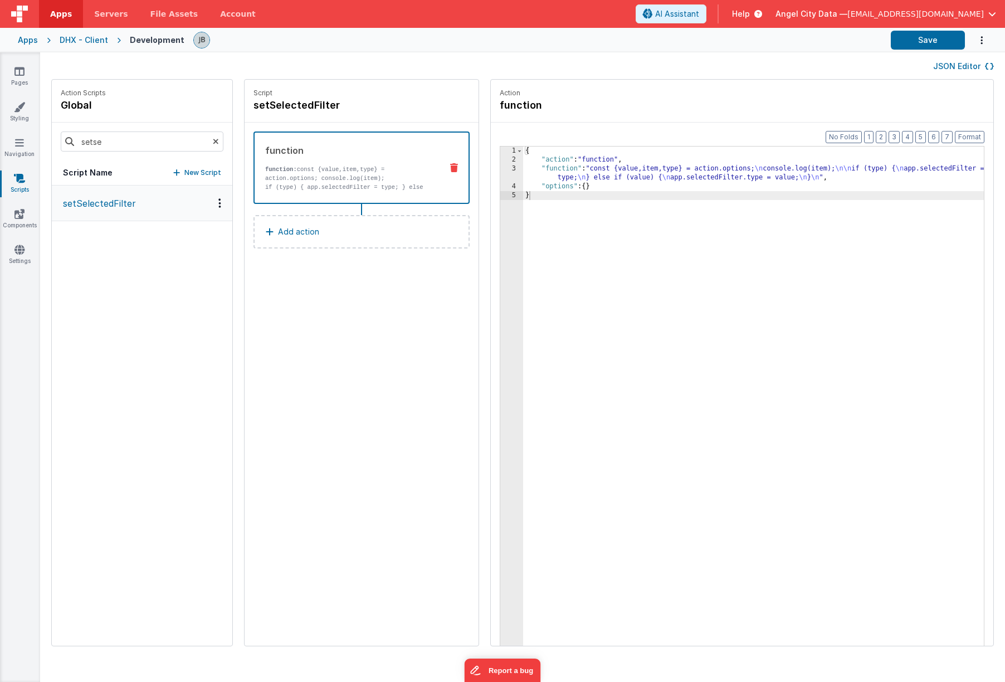
click at [336, 160] on div "function function: const {value,item,type} = action.options; console.log(item);…" at bounding box center [344, 168] width 178 height 48
click at [361, 176] on p "function: const {value,item,type} = action.options; console.log(item);" at bounding box center [349, 174] width 168 height 18
click at [378, 177] on p "function: const {value,item,type} = action.options; console.log(item);" at bounding box center [349, 174] width 168 height 18
click at [500, 174] on div "3" at bounding box center [511, 173] width 23 height 18
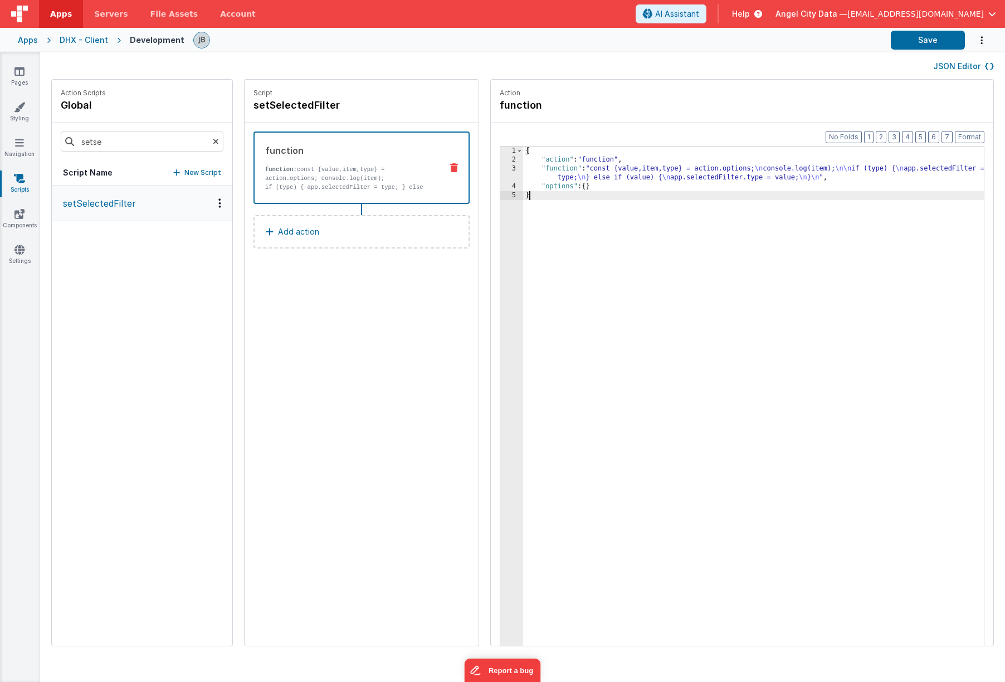
click at [500, 169] on div "3" at bounding box center [511, 173] width 23 height 18
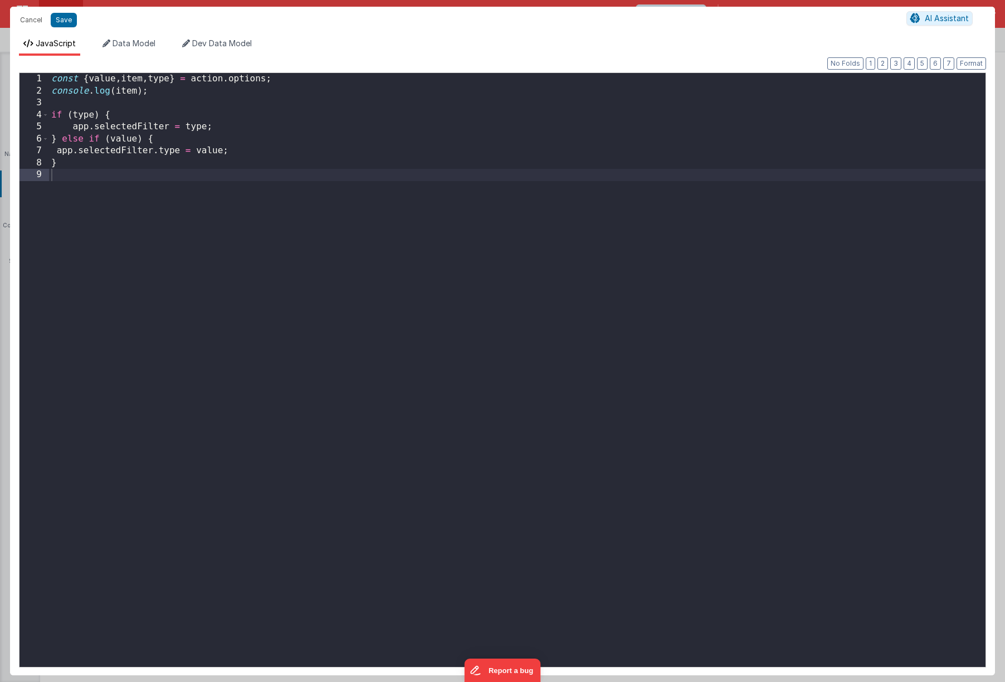
click at [480, 169] on div "const { value , item , type } = action . options ; console . log ( item ) ; if …" at bounding box center [517, 382] width 936 height 618
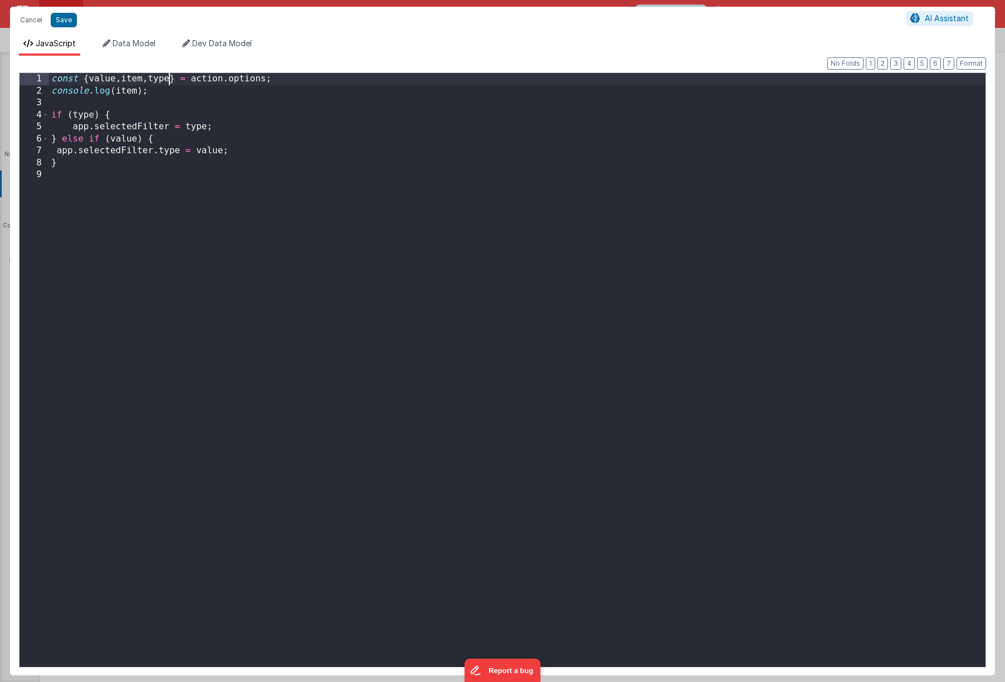
click at [167, 82] on div "const { value , item , type } = action . options ; console . log ( item ) ; if …" at bounding box center [517, 382] width 936 height 618
click at [146, 105] on div "const { value , item , type , data } = action . options ; console . log ( item …" at bounding box center [517, 382] width 936 height 618
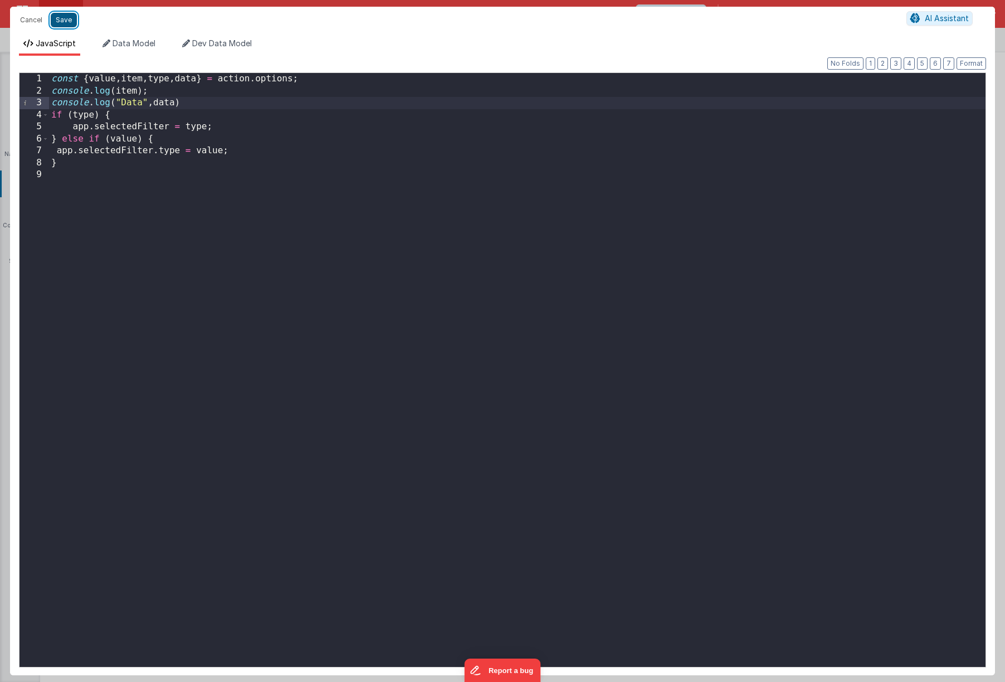
click at [69, 20] on button "Save" at bounding box center [64, 20] width 26 height 14
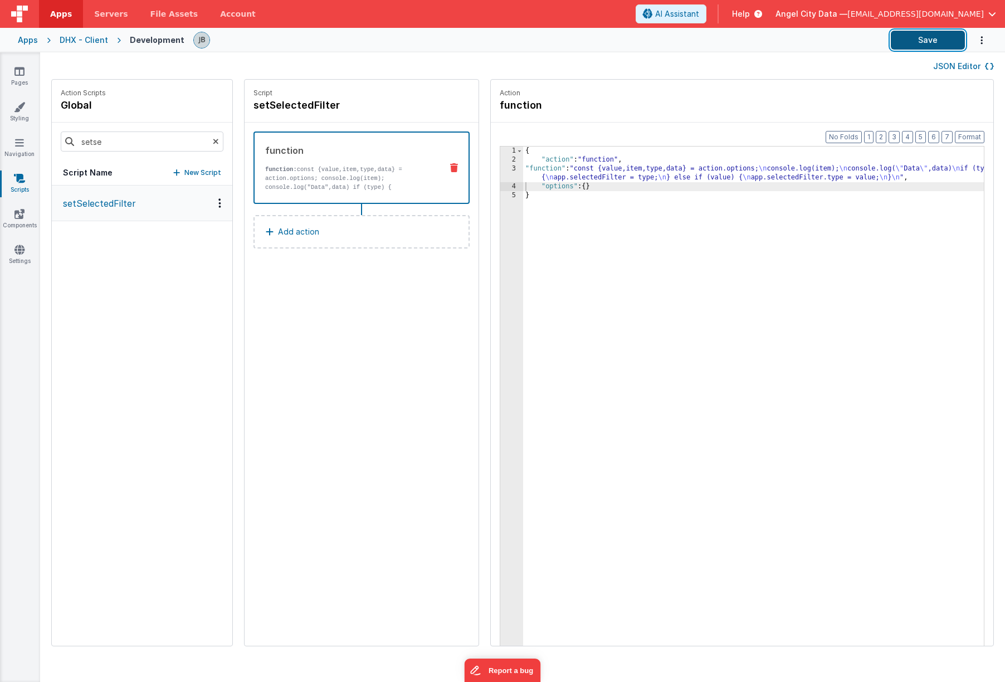
click at [789, 44] on button "Save" at bounding box center [928, 40] width 74 height 19
click at [500, 168] on div "3" at bounding box center [511, 173] width 23 height 18
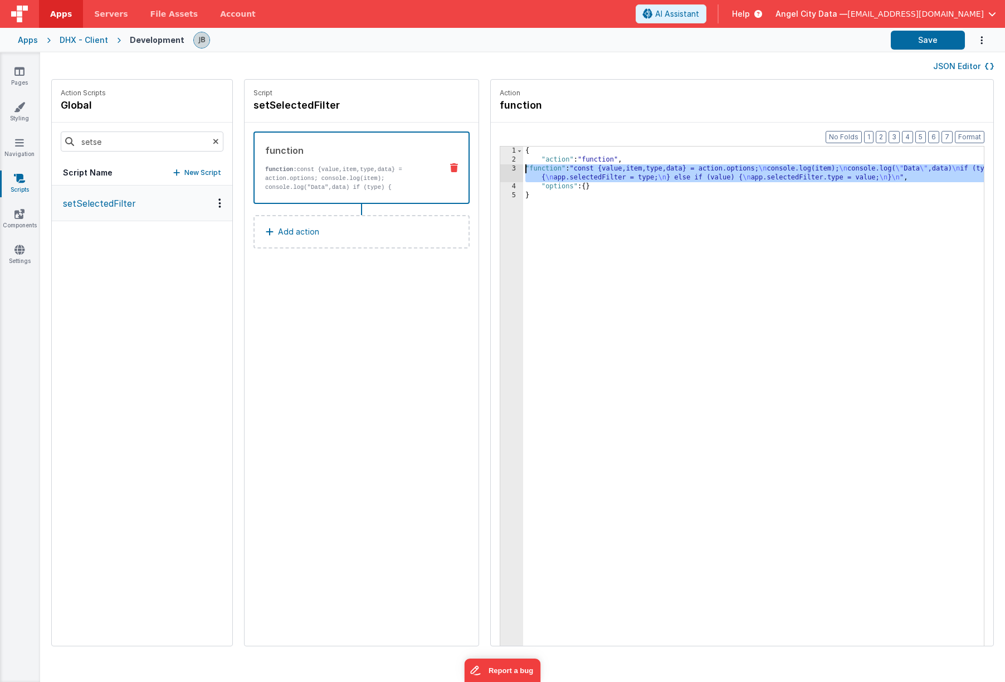
click at [500, 168] on div "3" at bounding box center [511, 173] width 23 height 18
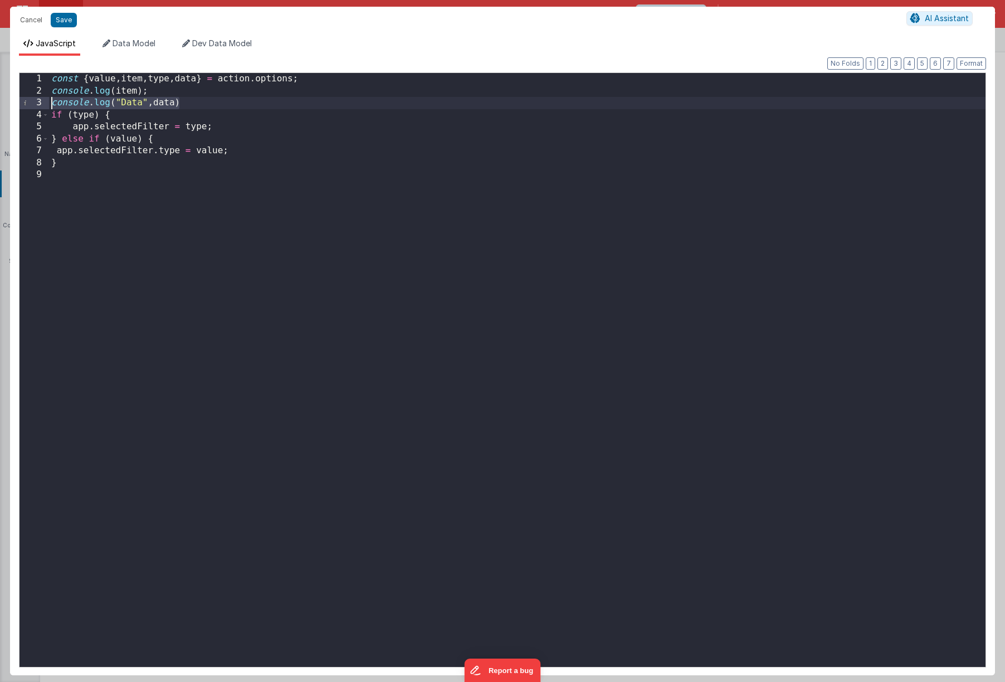
drag, startPoint x: 194, startPoint y: 102, endPoint x: 47, endPoint y: 108, distance: 147.7
click at [47, 108] on div "1 2 3 4 5 6 7 8 9 const { value , item , type , data } = action . options ; con…" at bounding box center [502, 369] width 967 height 595
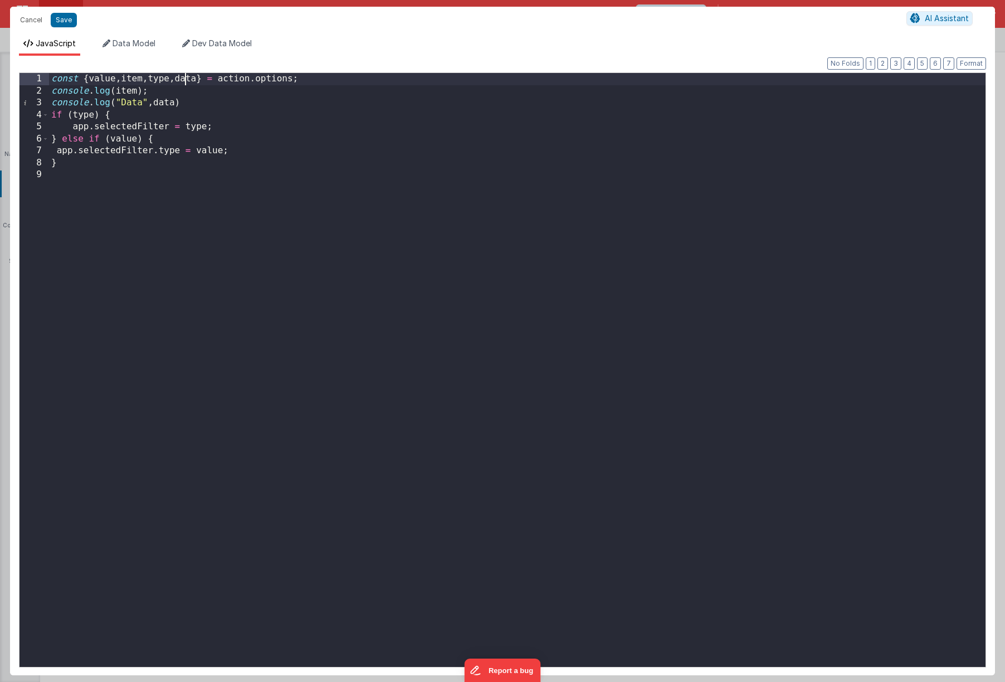
click at [187, 82] on div "const { value , item , type , data } = action . options ; console . log ( item …" at bounding box center [517, 382] width 936 height 618
click at [161, 102] on div "const { value , item , type } = action . options ; console . log ( item ) ; con…" at bounding box center [517, 382] width 936 height 618
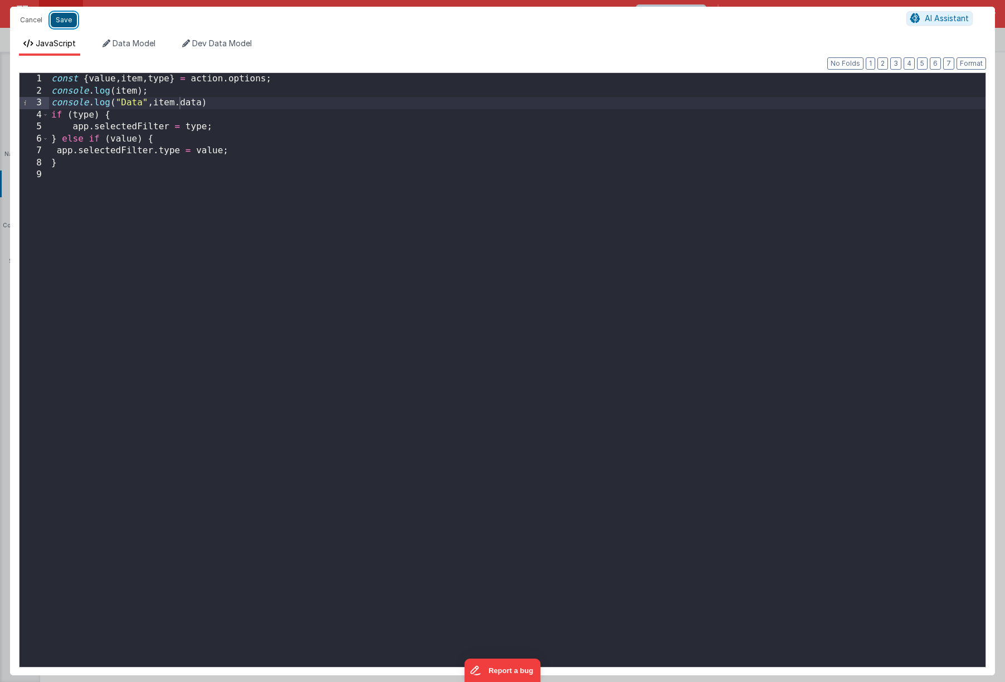
click at [60, 16] on button "Save" at bounding box center [64, 20] width 26 height 14
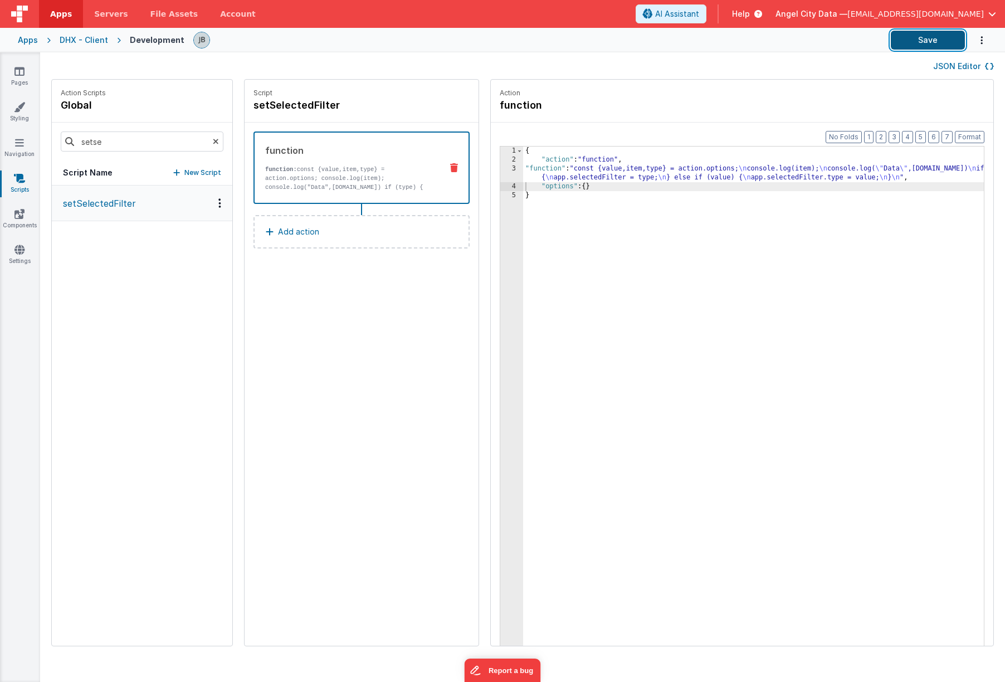
click at [789, 38] on button "Save" at bounding box center [928, 40] width 74 height 19
click at [500, 170] on div "3" at bounding box center [511, 173] width 23 height 18
click at [500, 169] on div "3" at bounding box center [511, 173] width 23 height 18
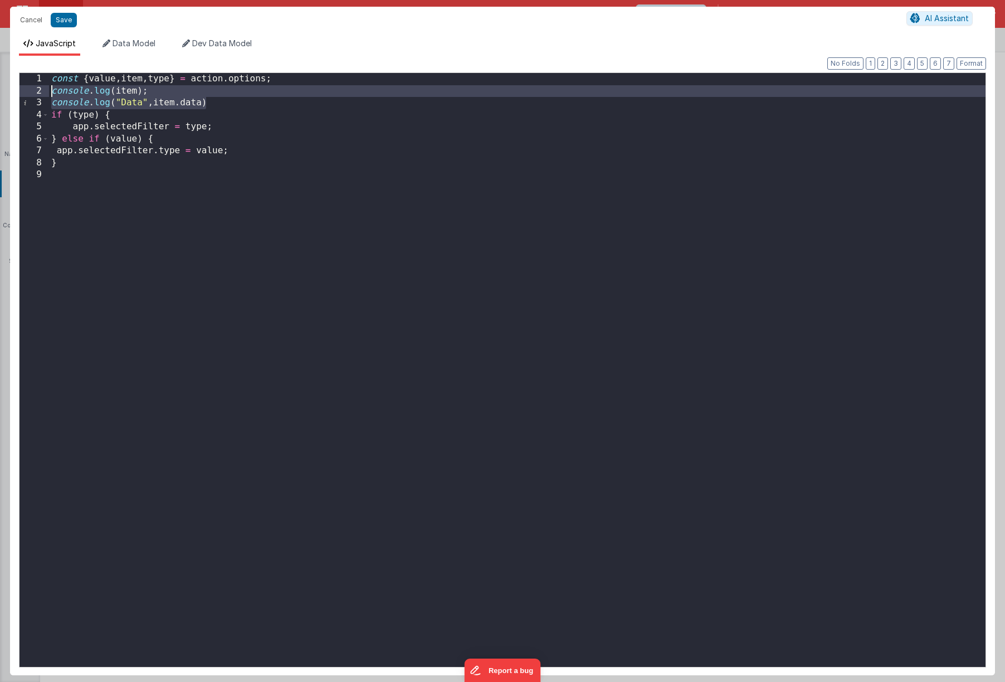
drag, startPoint x: 212, startPoint y: 103, endPoint x: 48, endPoint y: 90, distance: 164.9
click at [48, 90] on div "1 2 3 4 5 6 7 8 9 const { value , item , type } = action . options ; console . …" at bounding box center [502, 369] width 967 height 595
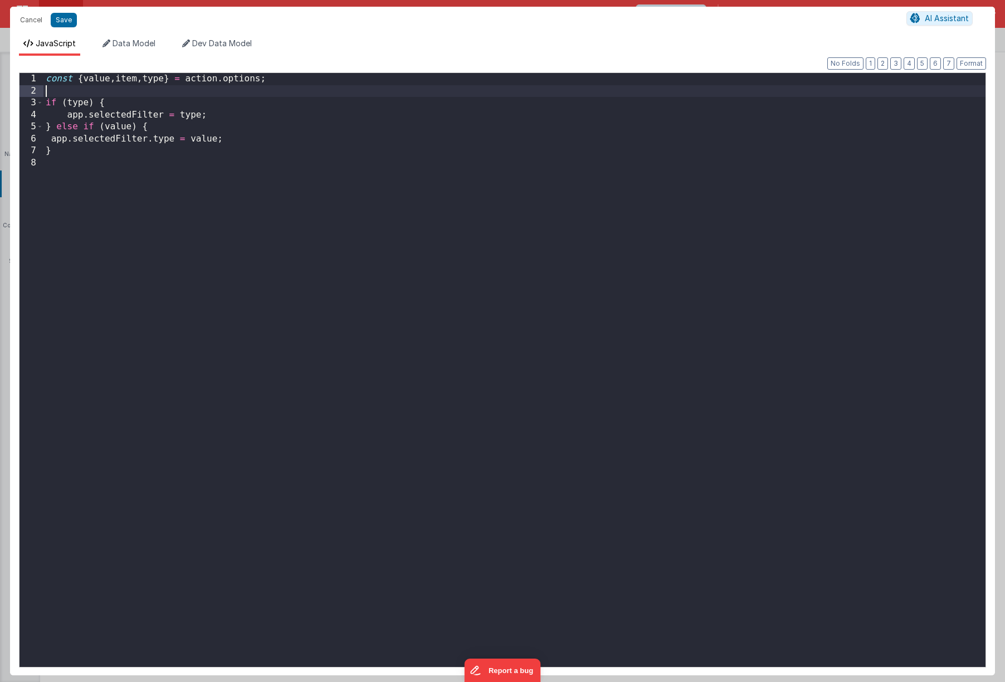
click at [129, 153] on div "const { value , item , type } = action . options ; if ( type ) { app . selected…" at bounding box center [514, 382] width 942 height 618
click at [121, 432] on div "const { value , item , type } = action . options ; if ( type ) { app . selected…" at bounding box center [517, 382] width 936 height 618
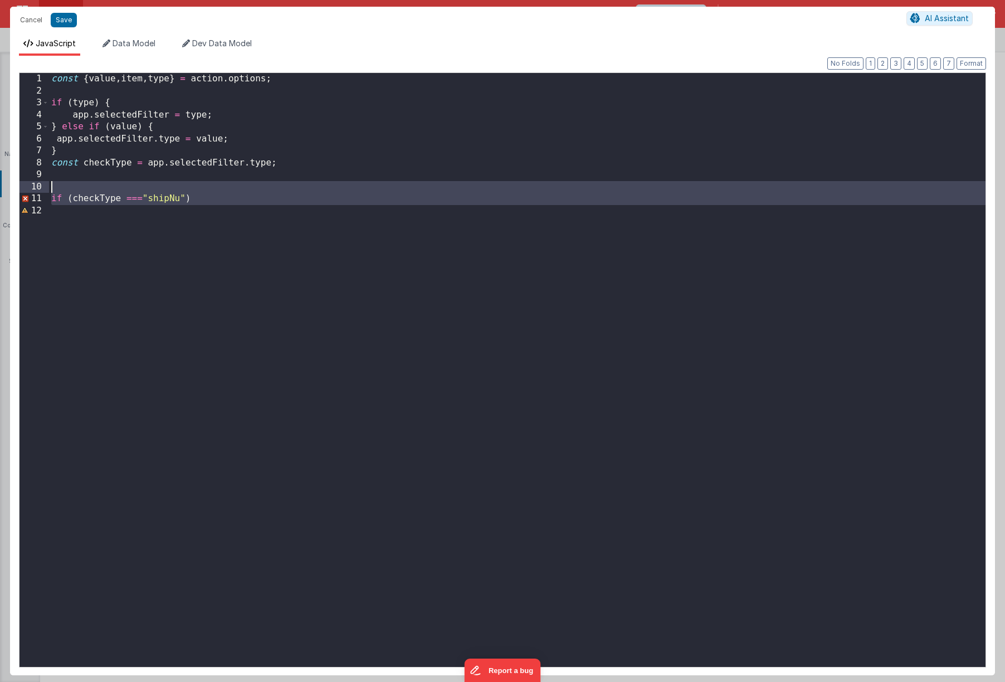
drag, startPoint x: 146, startPoint y: 350, endPoint x: 11, endPoint y: 187, distance: 211.7
click at [11, 187] on div "Format 7 6 5 4 3 2 1 No Folds 1 2 3 4 5 6 7 8 9 10 11 12 const { value , item ,…" at bounding box center [502, 365] width 985 height 619
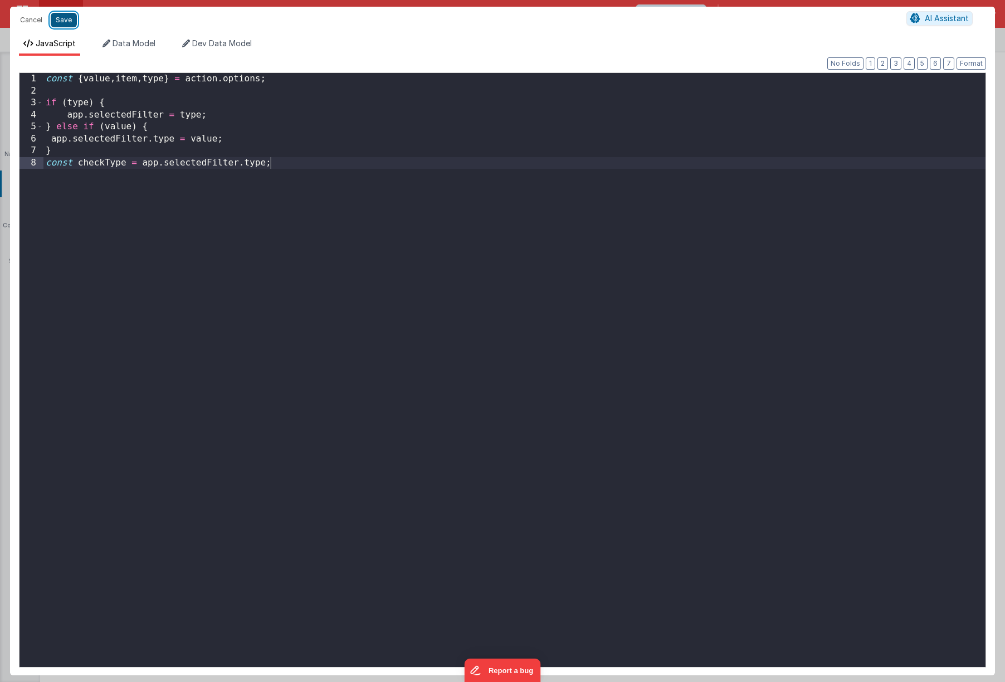
click at [66, 21] on button "Save" at bounding box center [64, 20] width 26 height 14
